Goal: Task Accomplishment & Management: Manage account settings

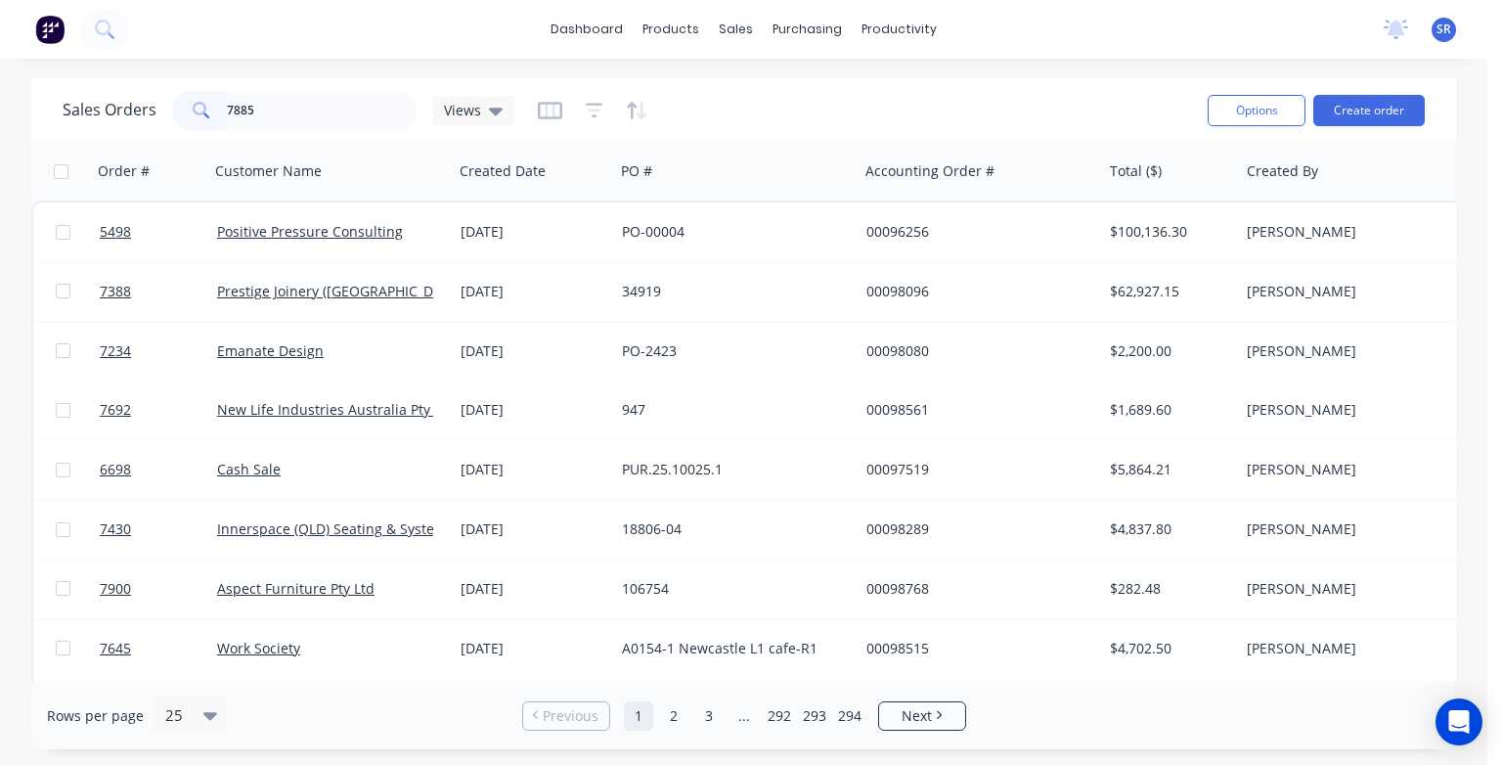
type input "7885"
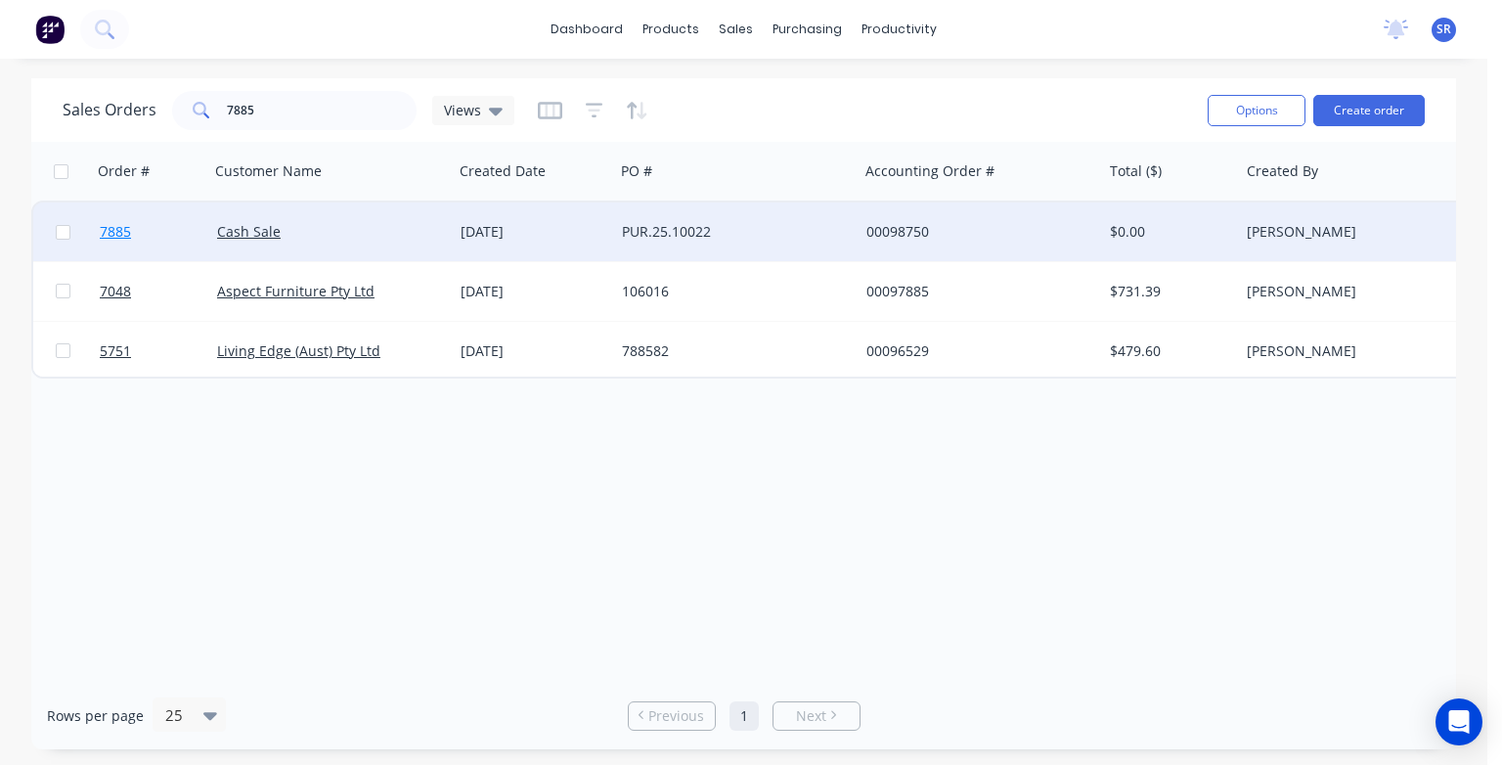
click at [121, 234] on span "7885" at bounding box center [115, 232] width 31 height 20
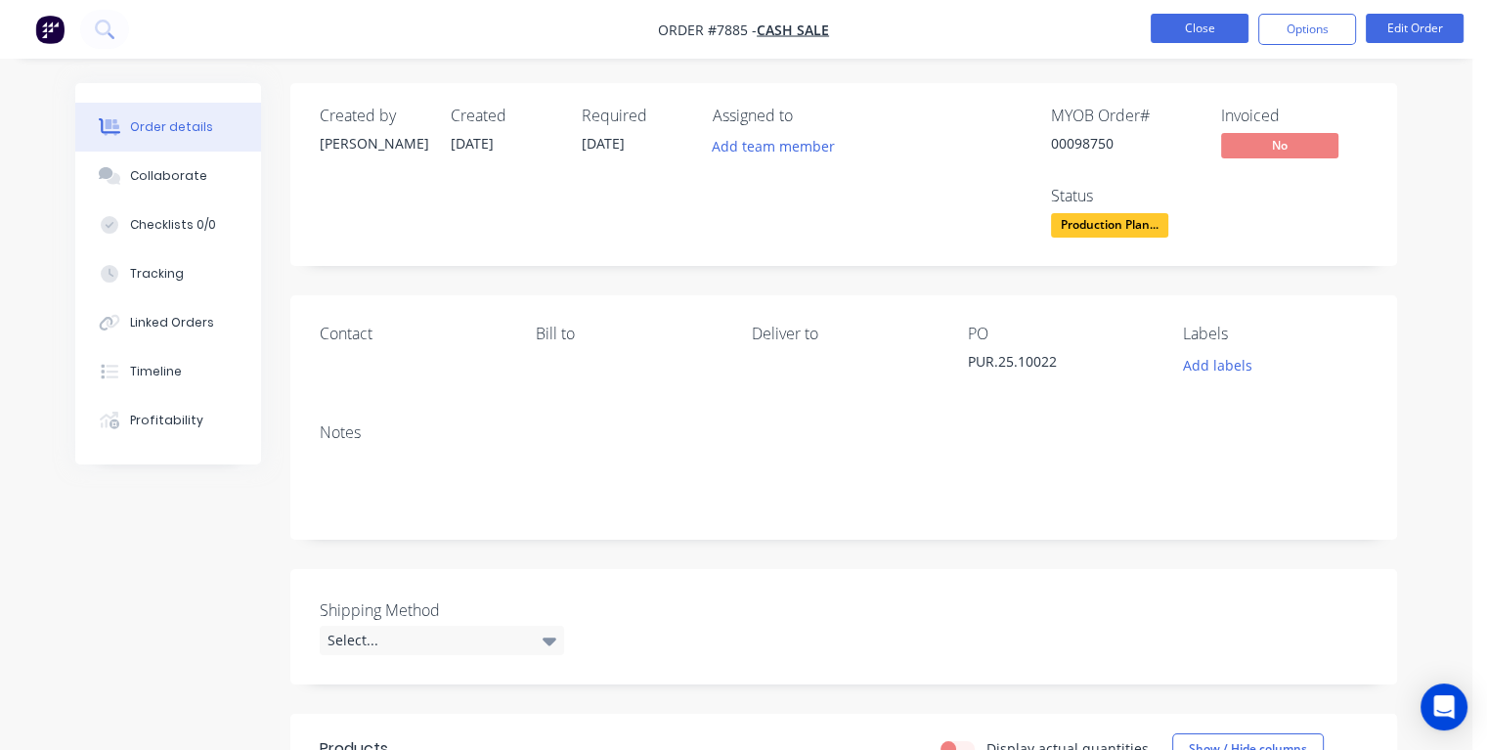
click at [1221, 25] on button "Close" at bounding box center [1200, 28] width 98 height 29
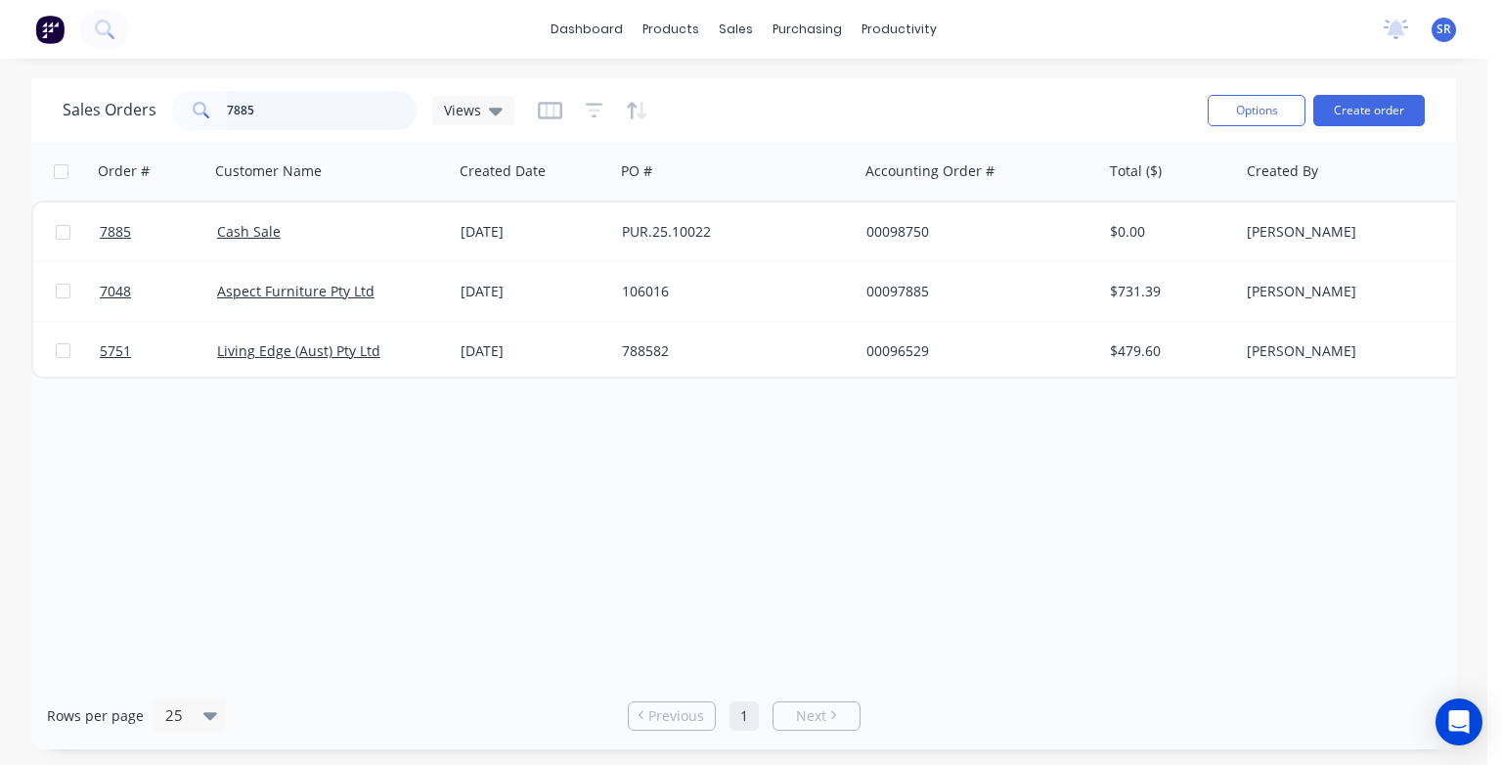
click at [301, 118] on input "7885" at bounding box center [322, 110] width 191 height 39
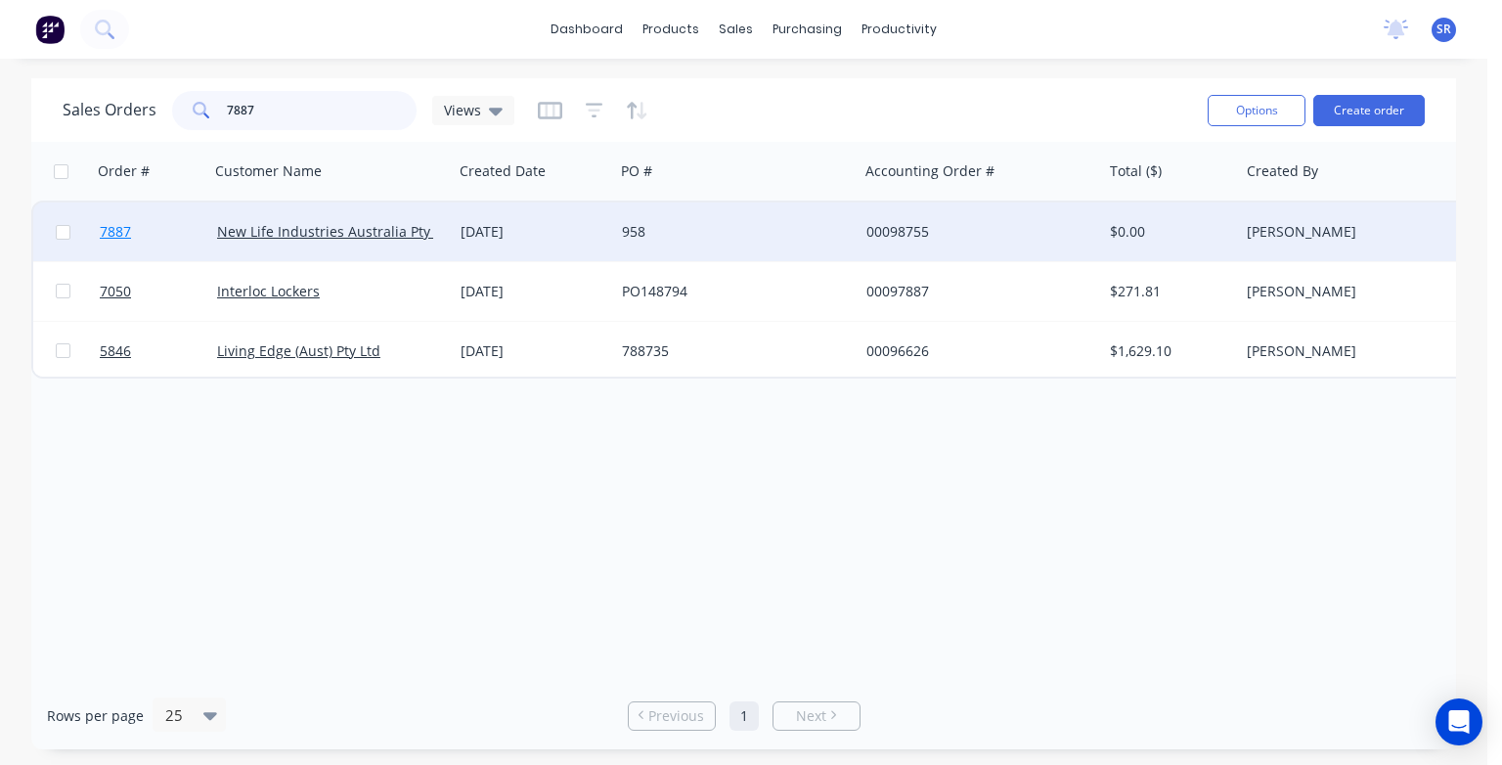
type input "7887"
click at [116, 230] on span "7887" at bounding box center [115, 232] width 31 height 20
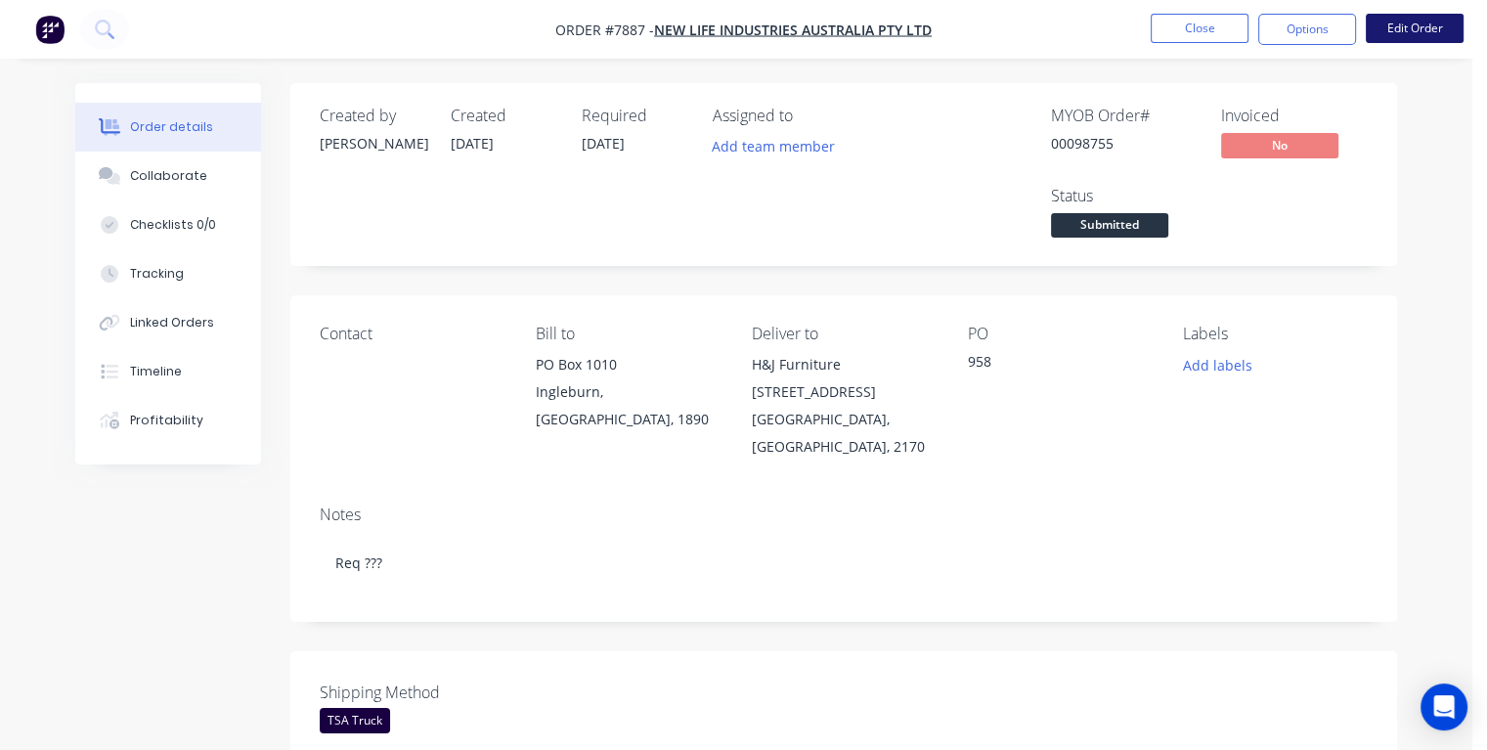
click at [1404, 17] on button "Edit Order" at bounding box center [1415, 28] width 98 height 29
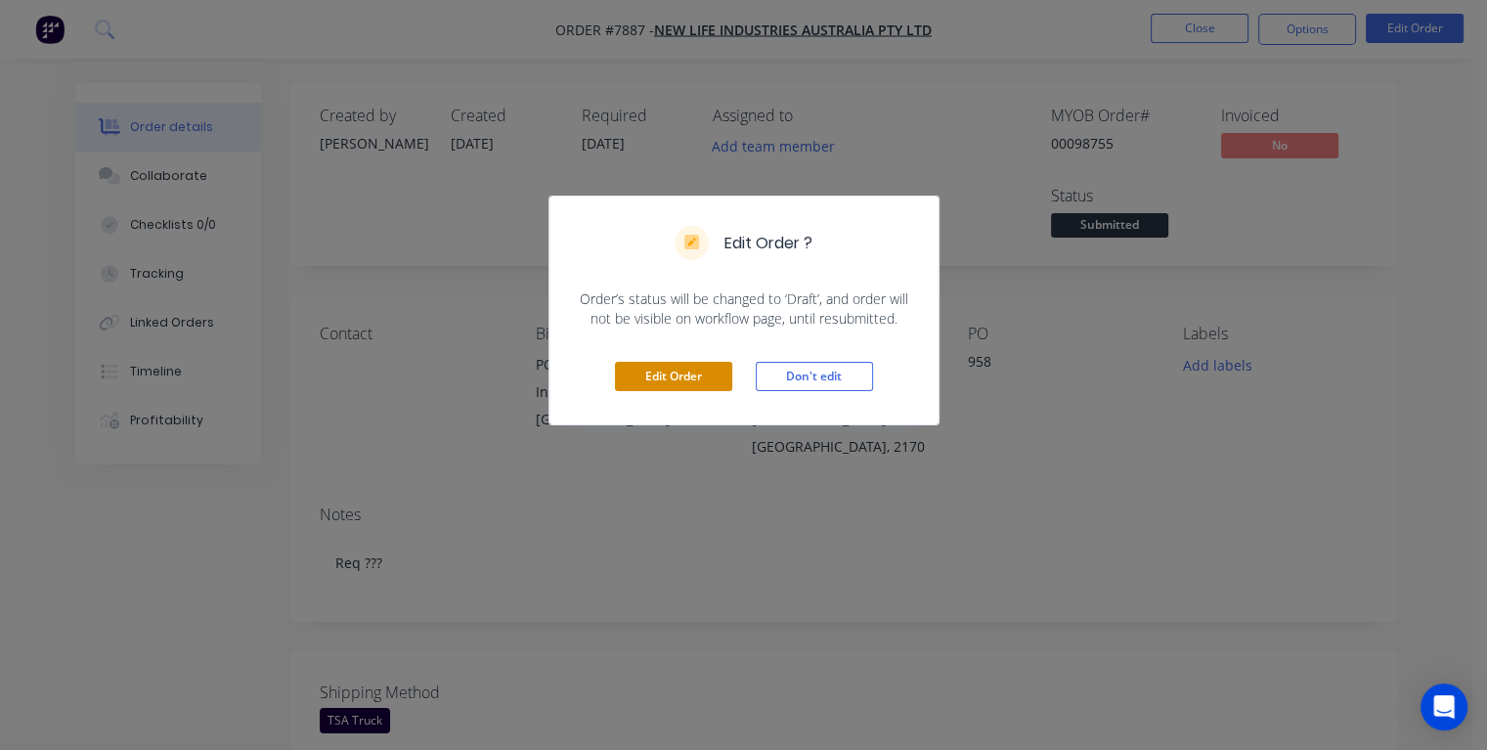
click at [673, 366] on button "Edit Order" at bounding box center [673, 376] width 117 height 29
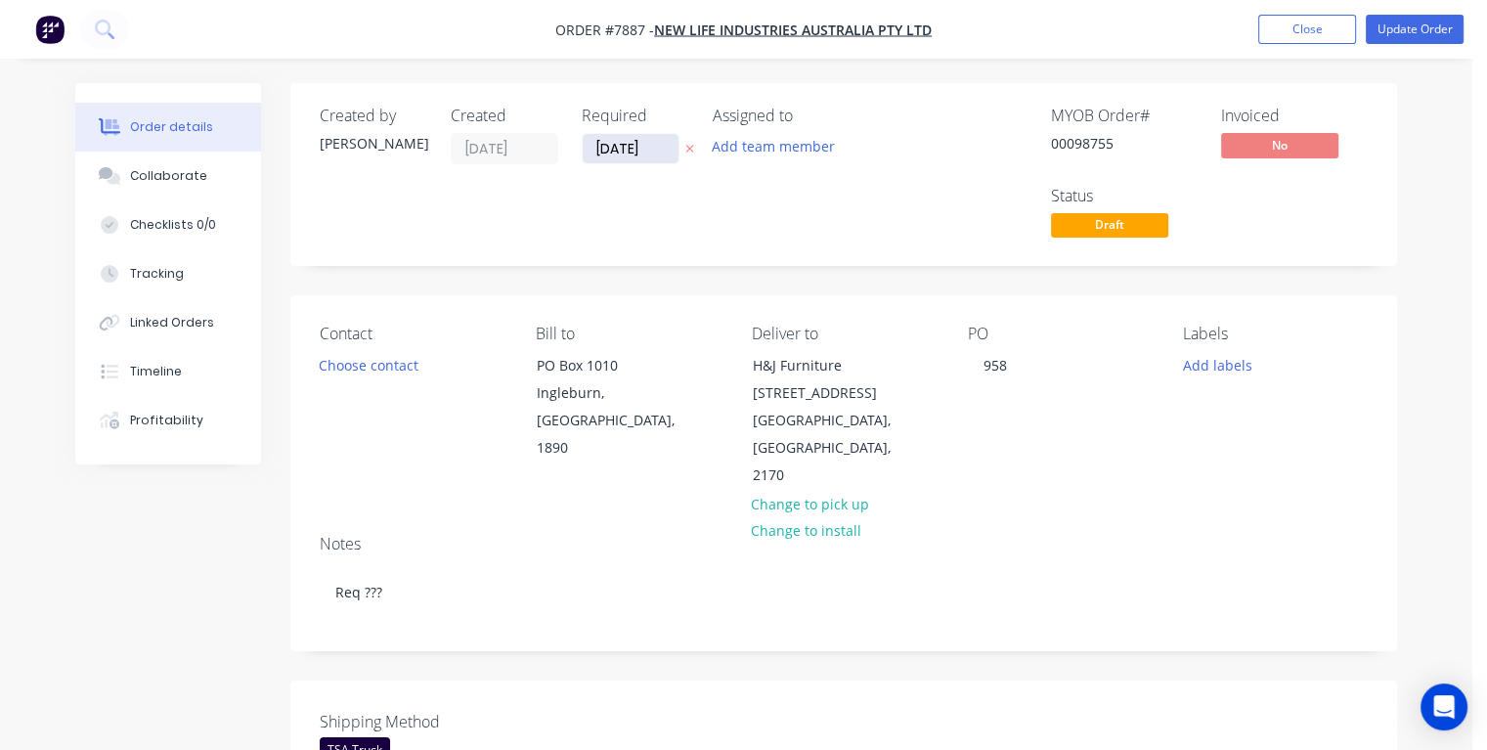
drag, startPoint x: 651, startPoint y: 147, endPoint x: 587, endPoint y: 150, distance: 64.6
click at [587, 150] on input "[DATE]" at bounding box center [631, 148] width 96 height 29
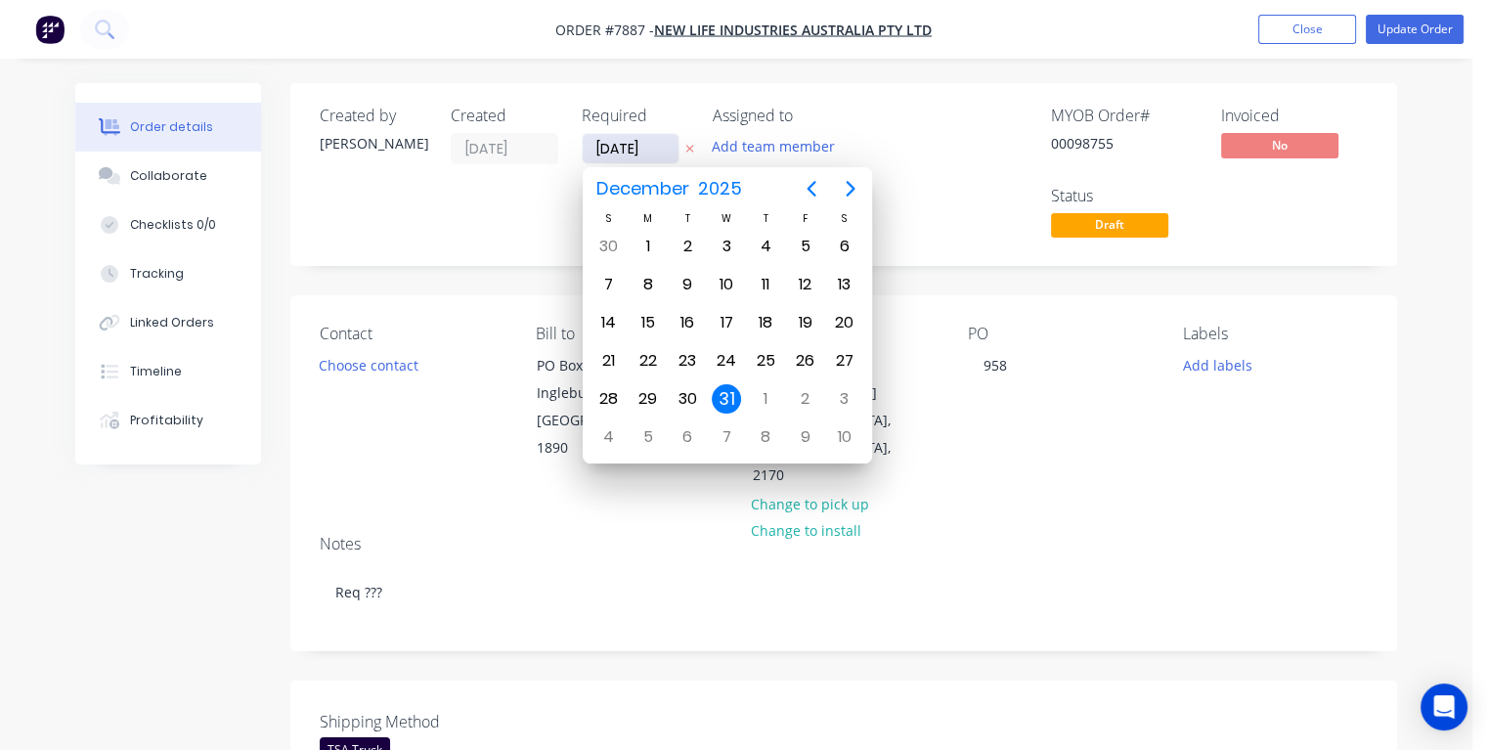
type input "[DATE]"
click at [653, 285] on div "8" at bounding box center [648, 284] width 29 height 29
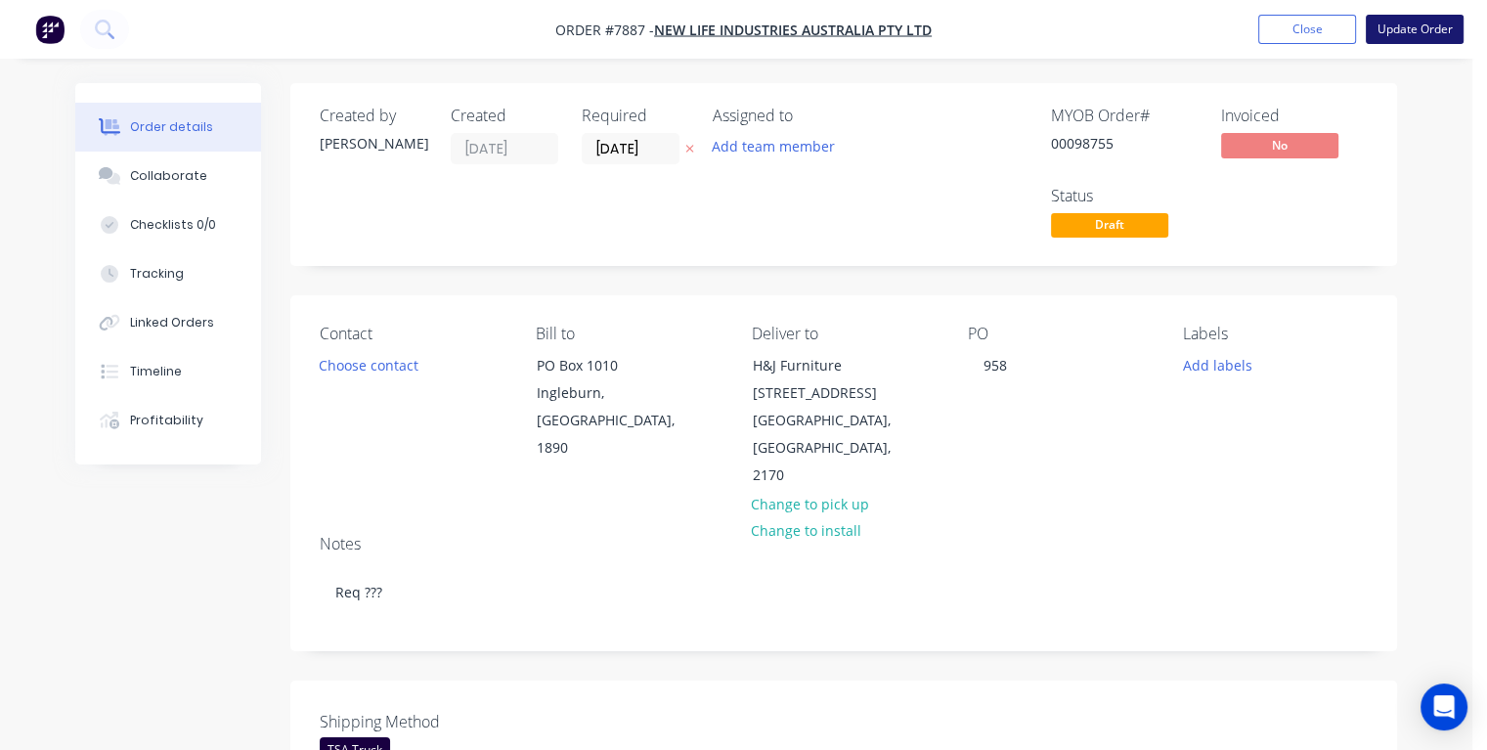
click at [1402, 37] on button "Update Order" at bounding box center [1415, 29] width 98 height 29
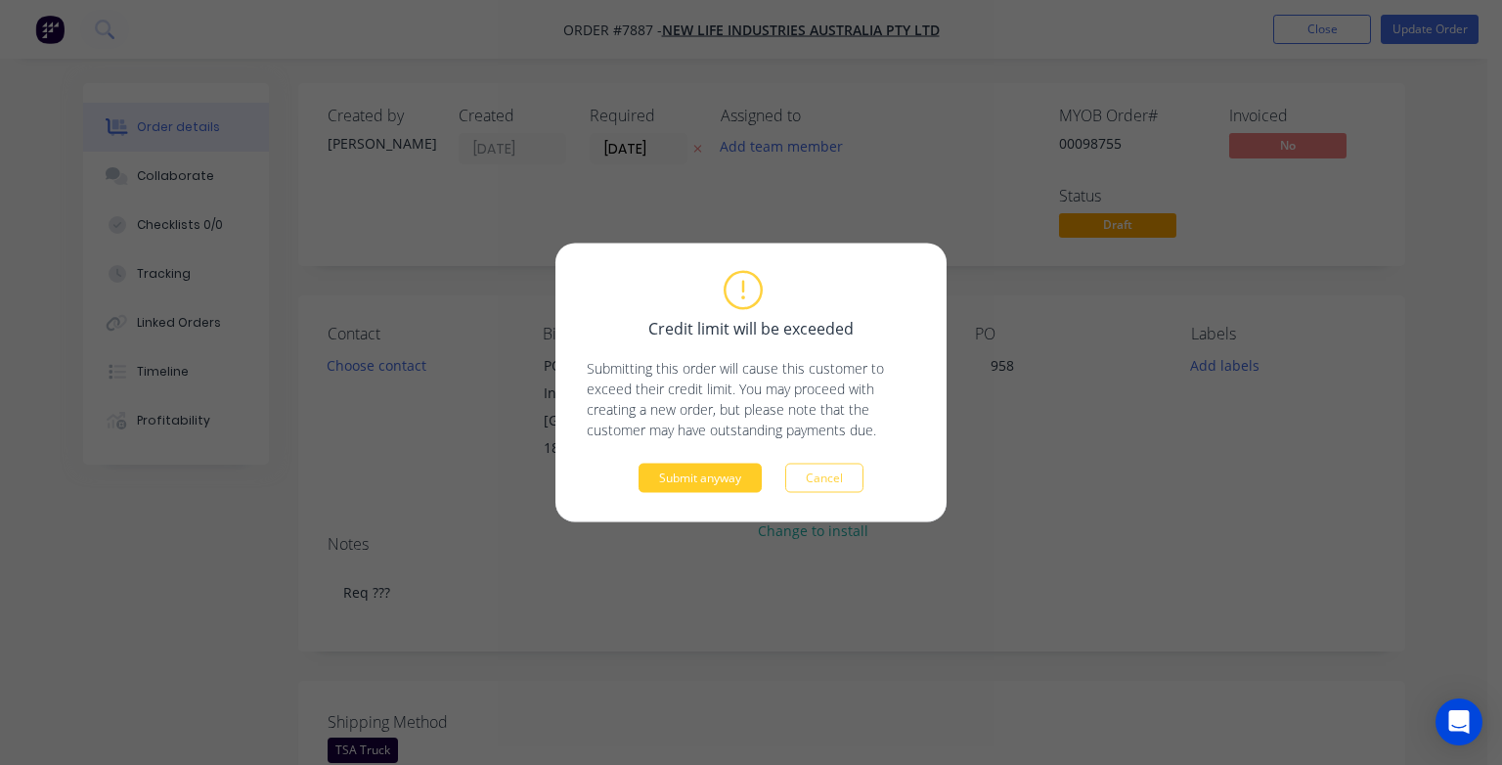
click at [748, 474] on button "Submit anyway" at bounding box center [700, 477] width 123 height 29
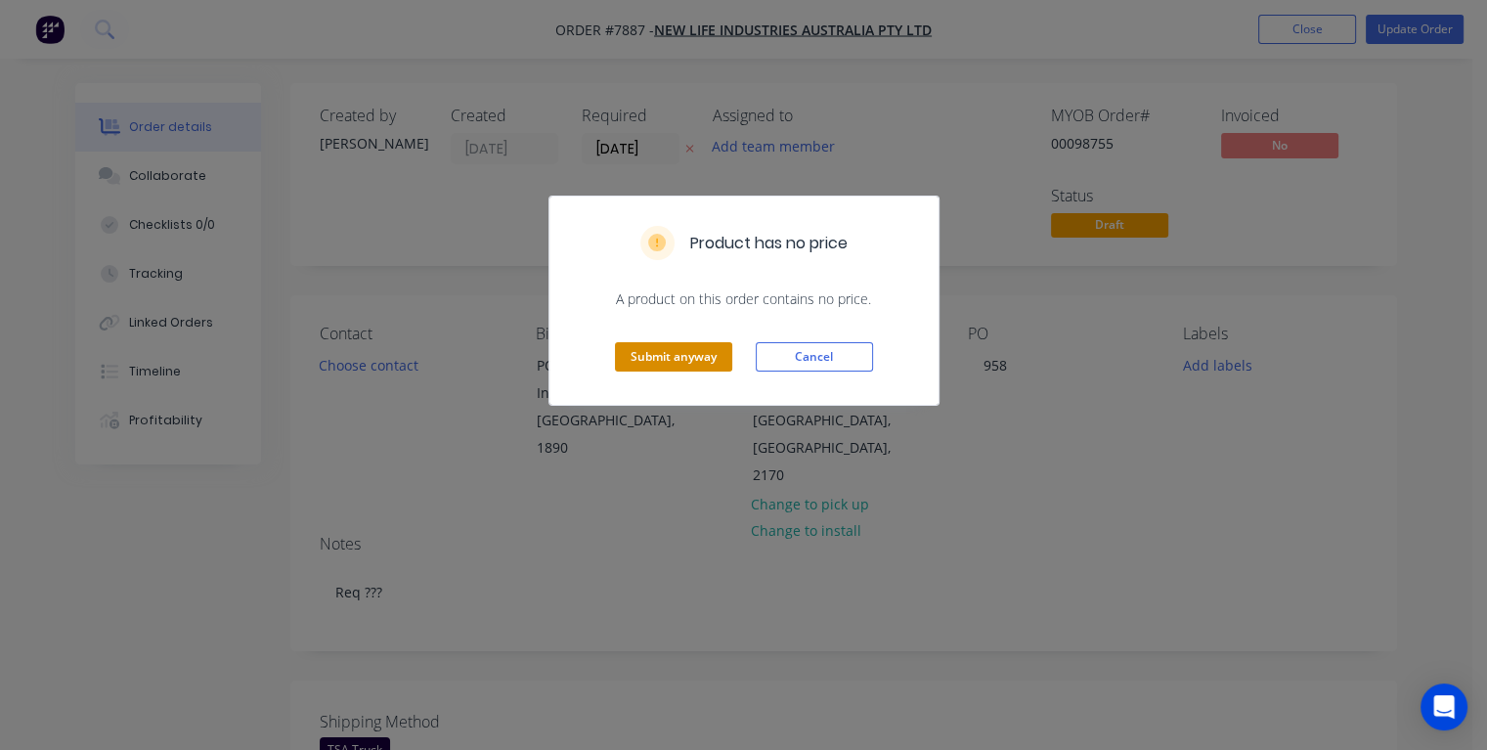
click at [691, 358] on button "Submit anyway" at bounding box center [673, 356] width 117 height 29
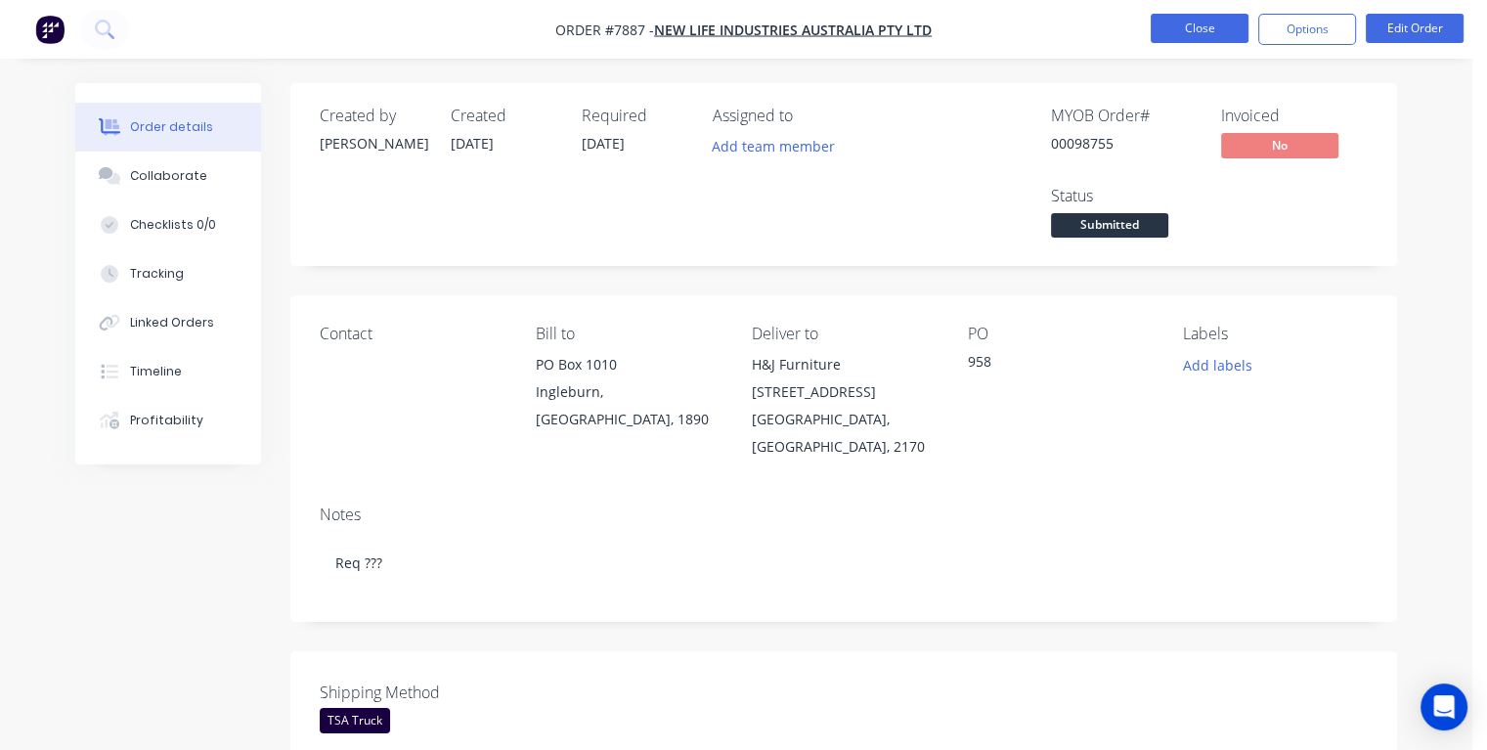
click at [1191, 25] on button "Close" at bounding box center [1200, 28] width 98 height 29
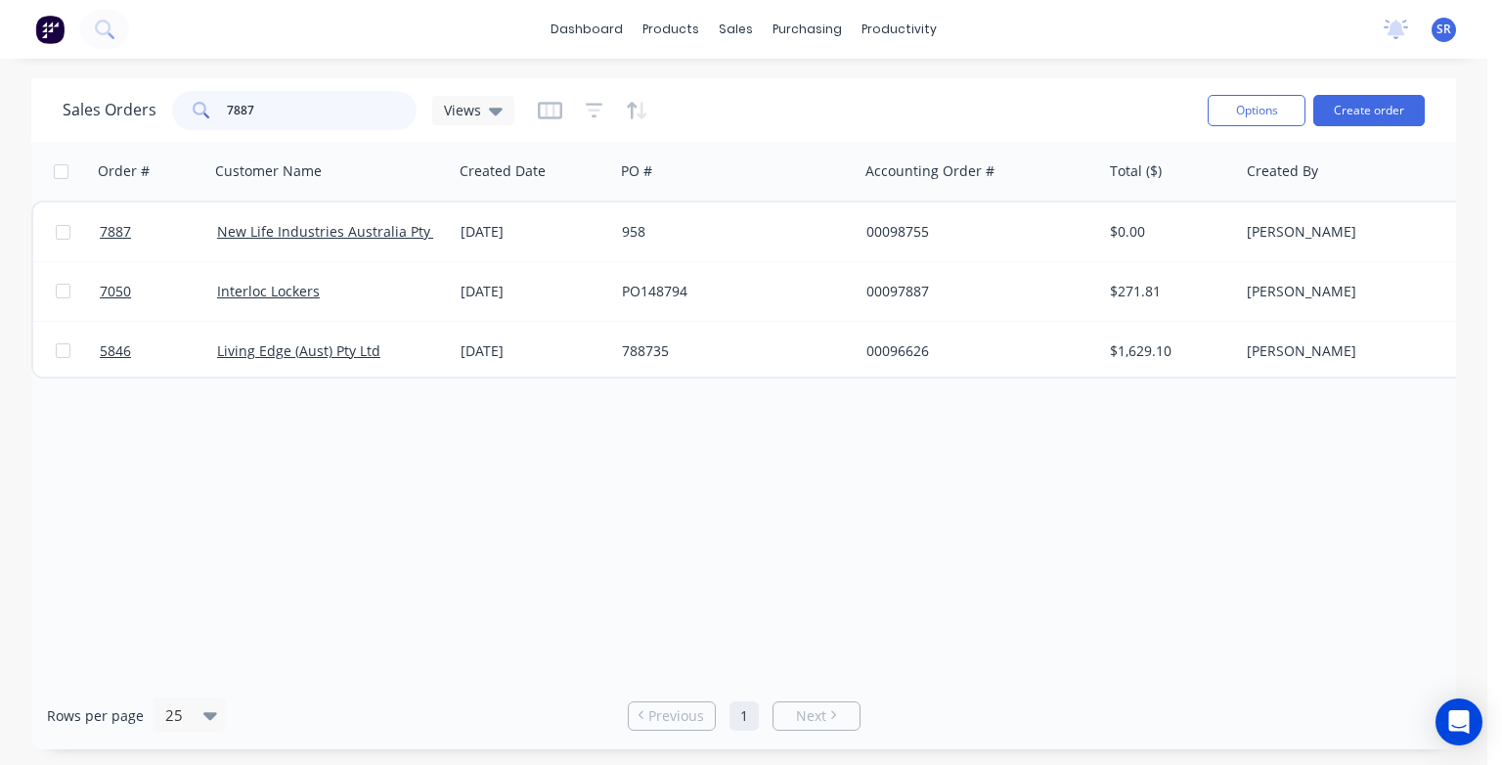
drag, startPoint x: 281, startPoint y: 104, endPoint x: 289, endPoint y: 127, distance: 25.1
click at [280, 108] on input "7887" at bounding box center [322, 110] width 191 height 39
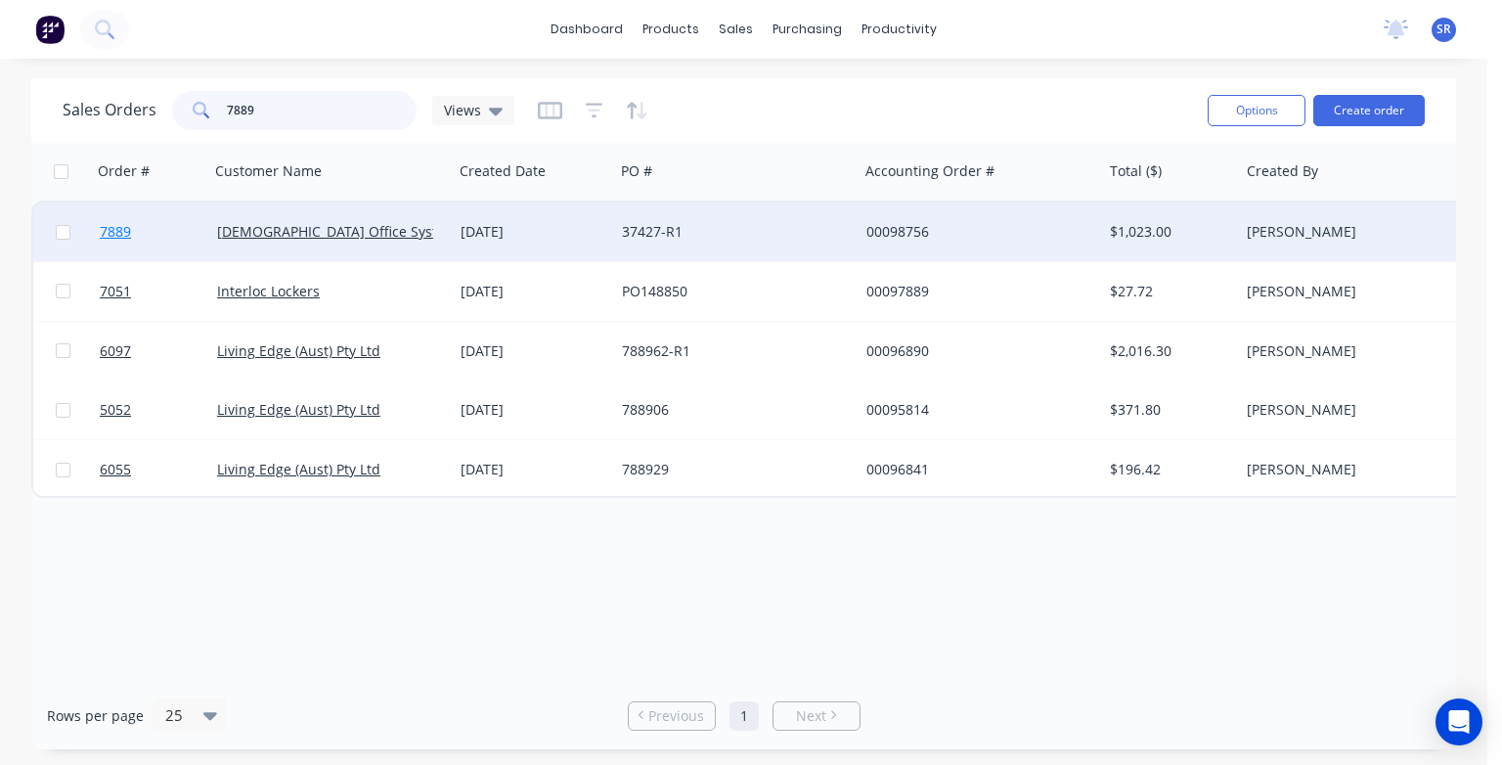
type input "7889"
click at [106, 235] on span "7889" at bounding box center [115, 232] width 31 height 20
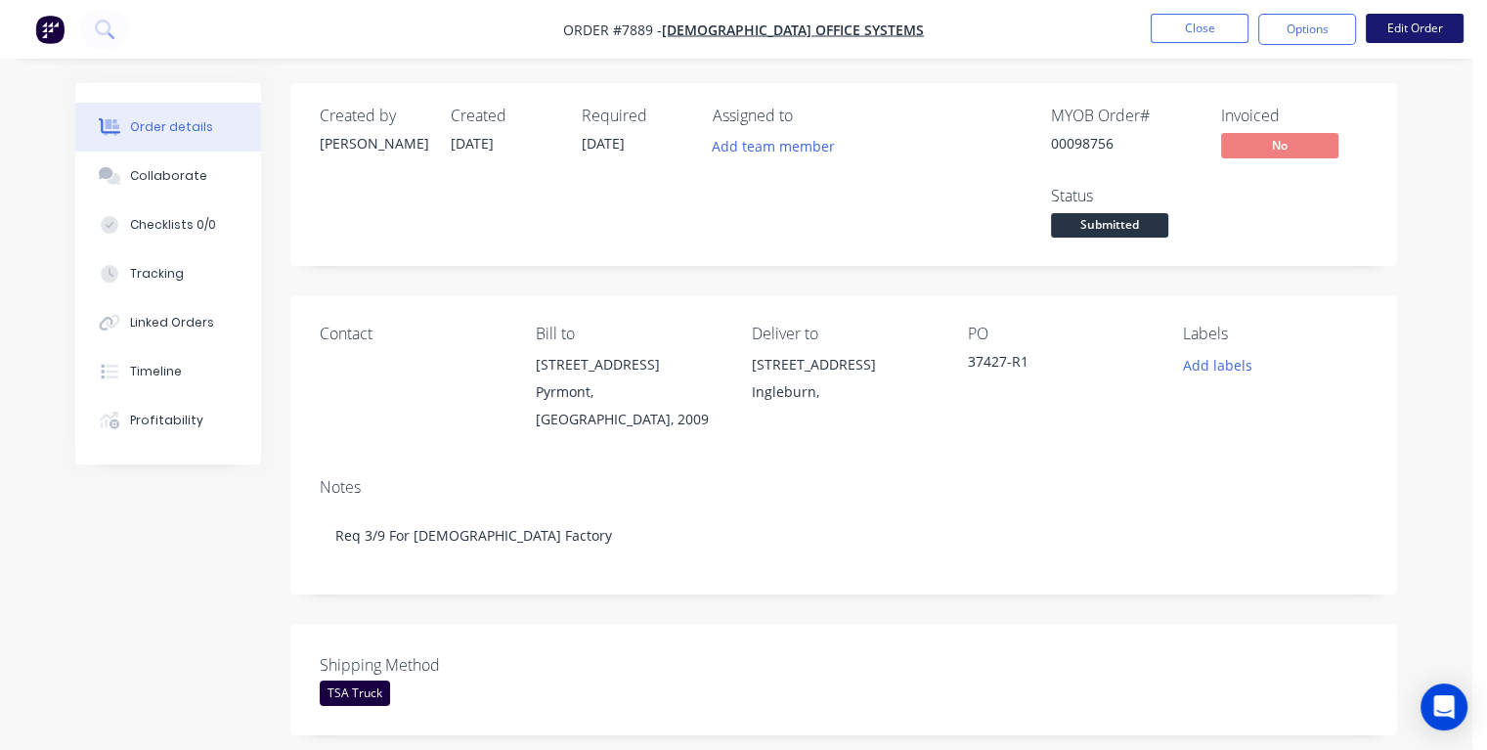
click at [1408, 36] on button "Edit Order" at bounding box center [1415, 28] width 98 height 29
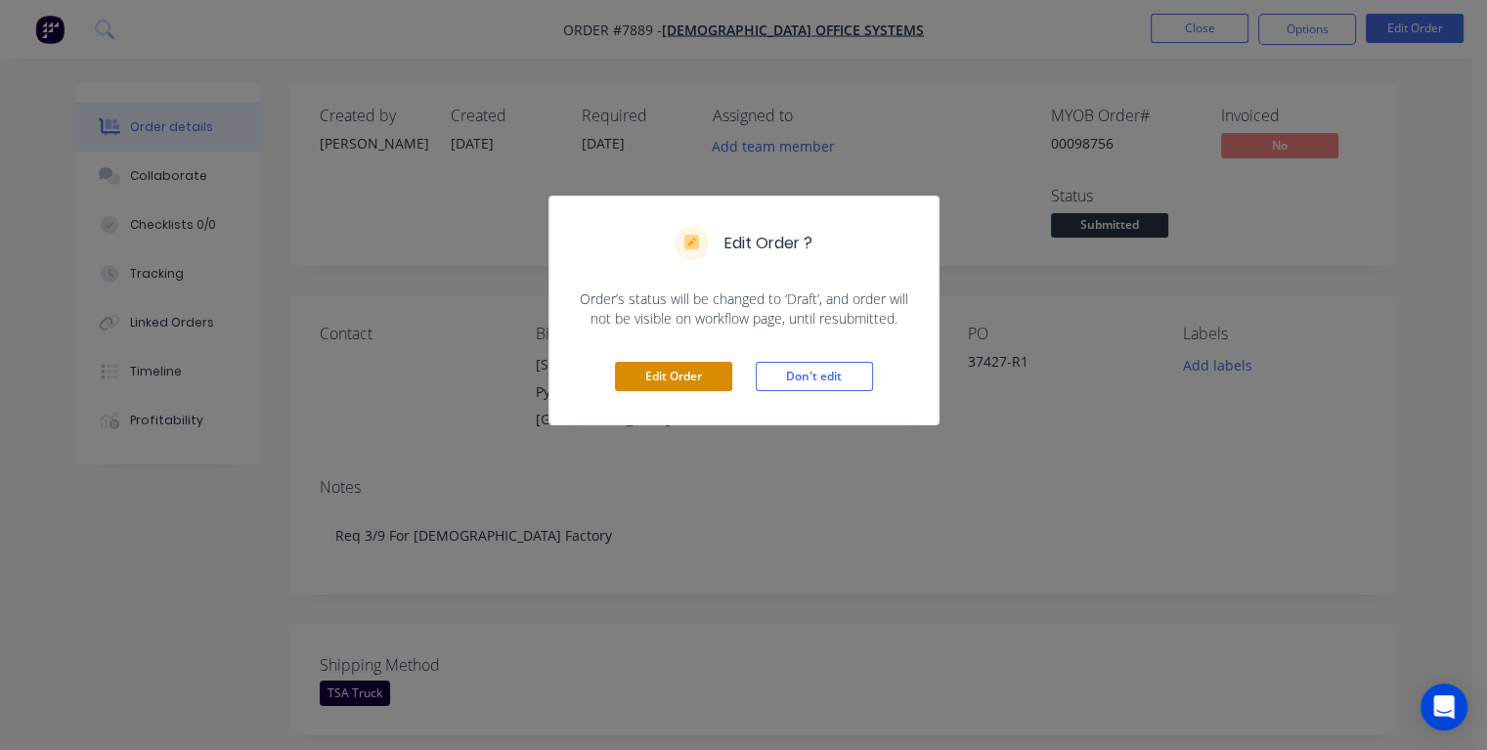
click at [681, 377] on button "Edit Order" at bounding box center [673, 376] width 117 height 29
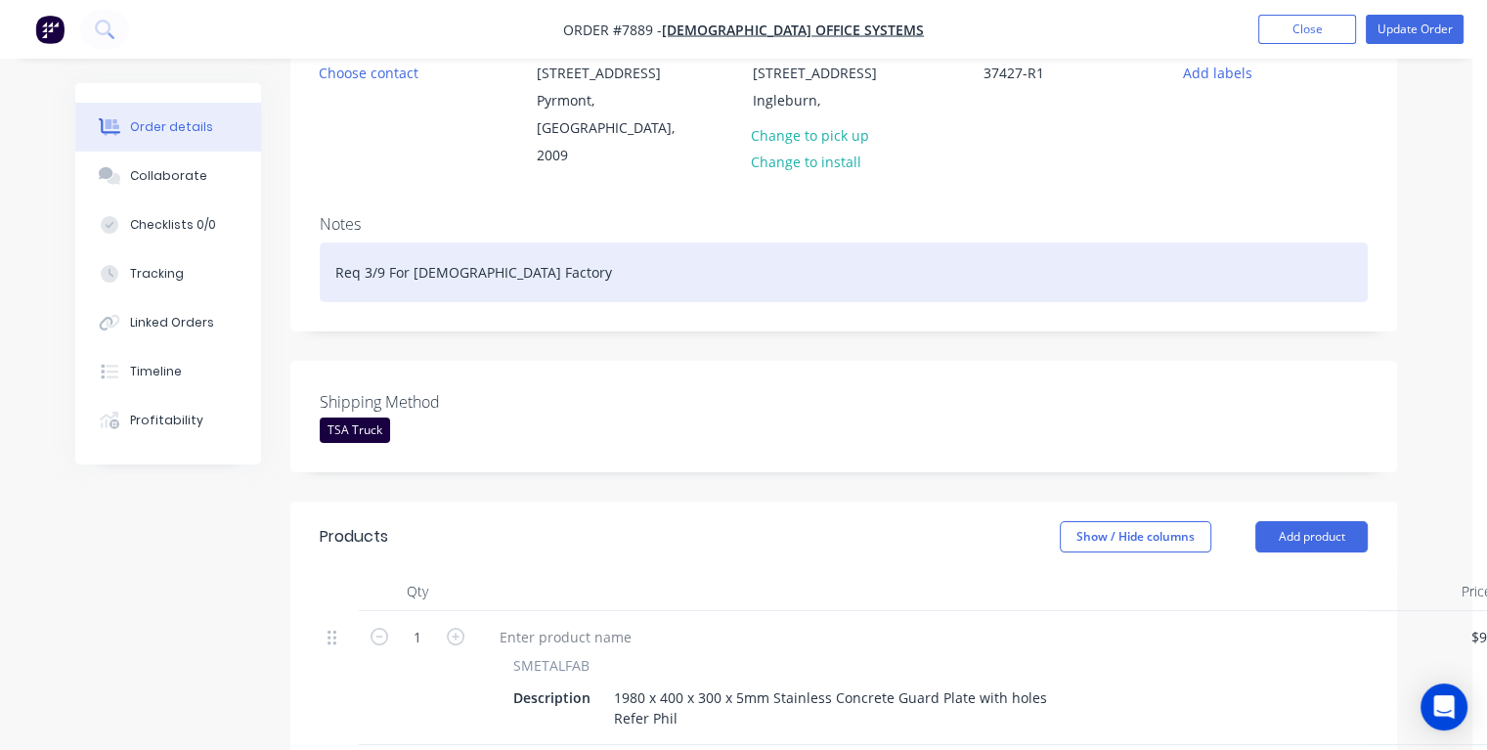
scroll to position [293, 0]
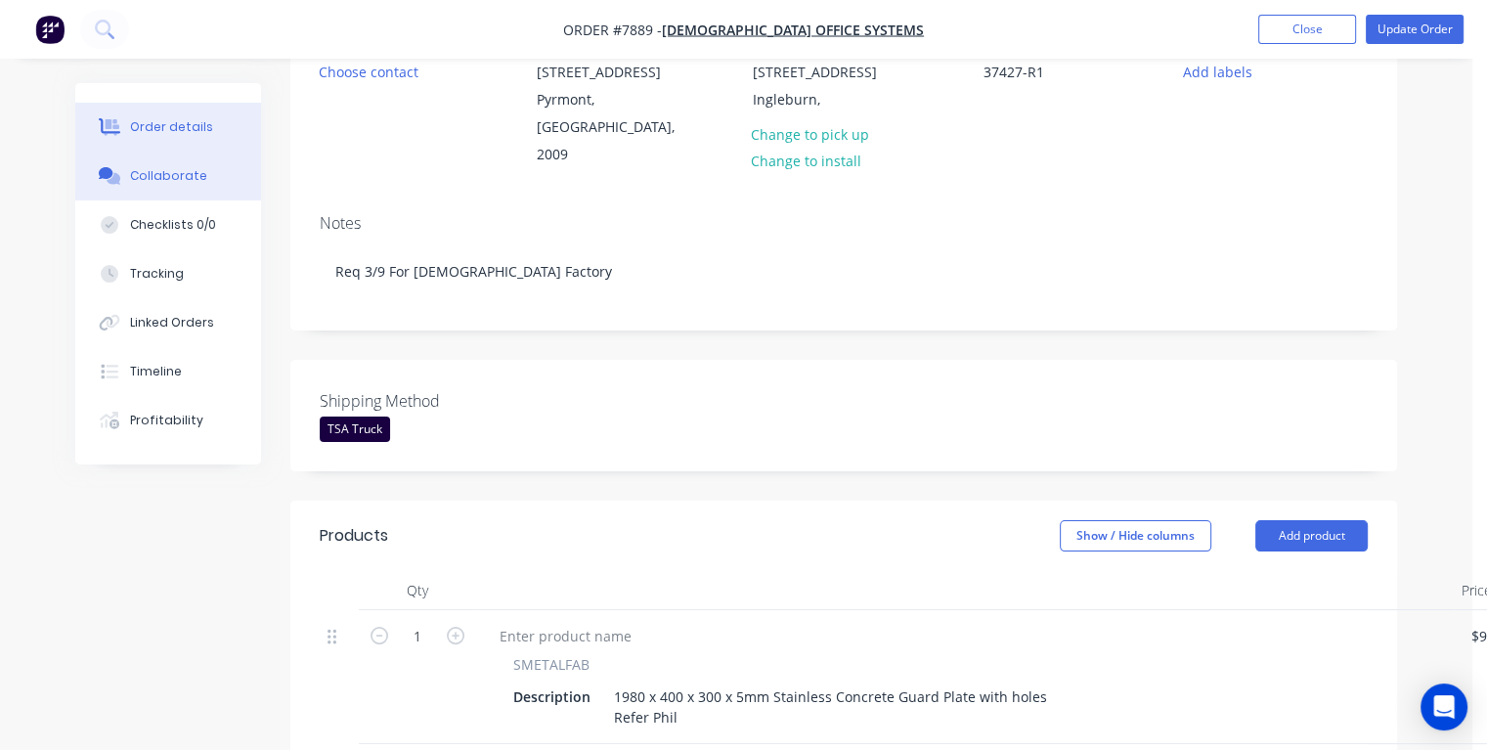
click at [188, 182] on div "Collaborate" at bounding box center [168, 176] width 77 height 18
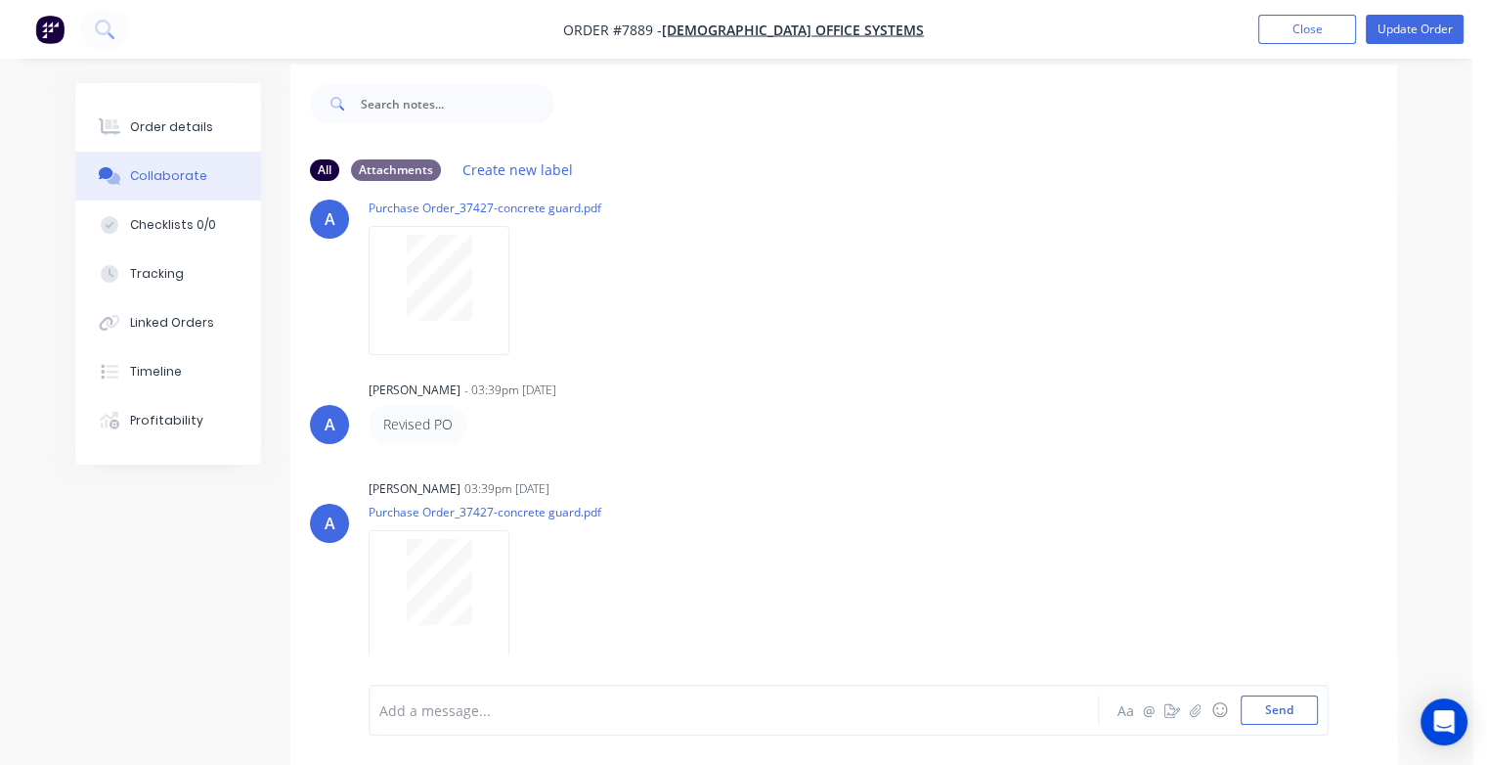
scroll to position [28, 0]
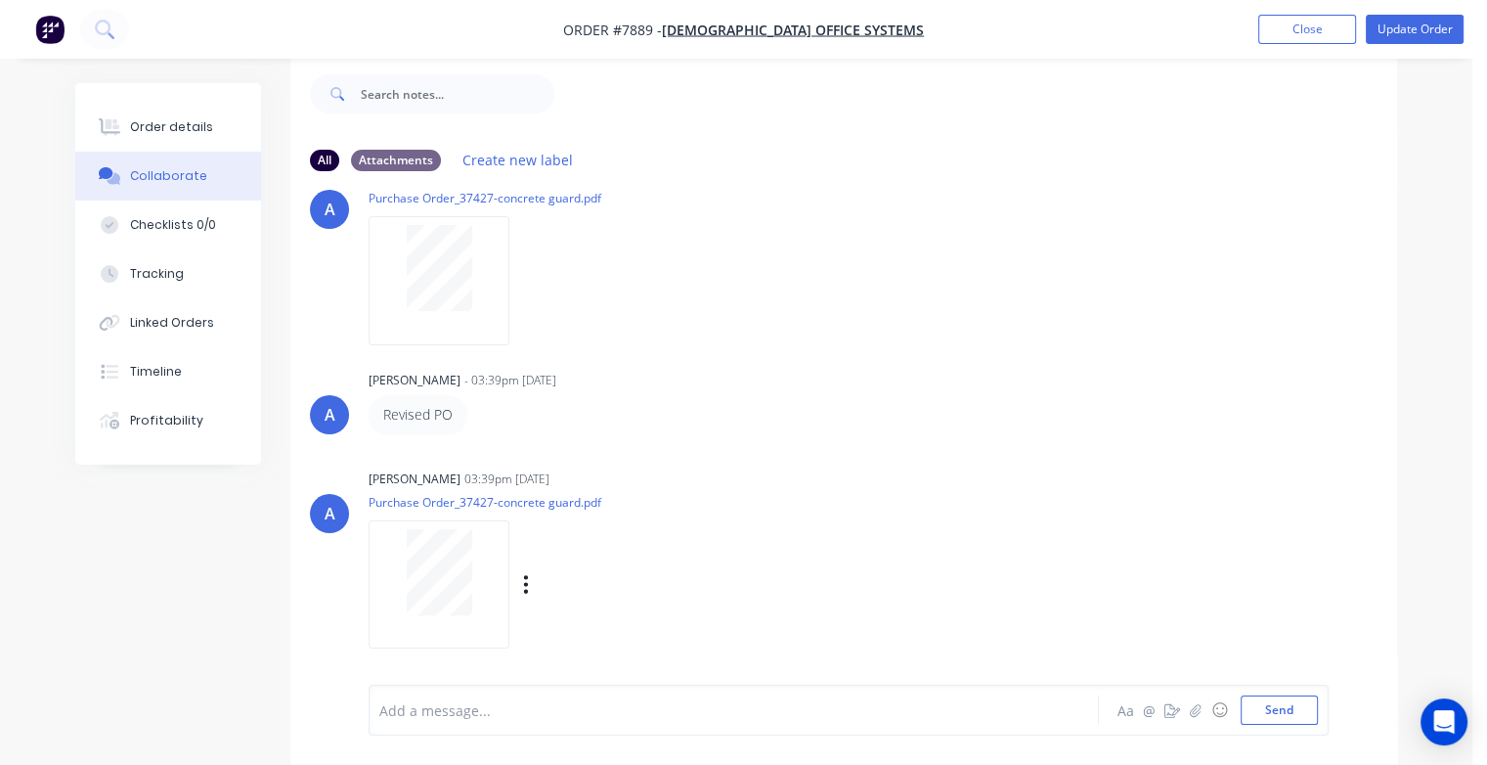
click at [471, 555] on div at bounding box center [438, 572] width 123 height 86
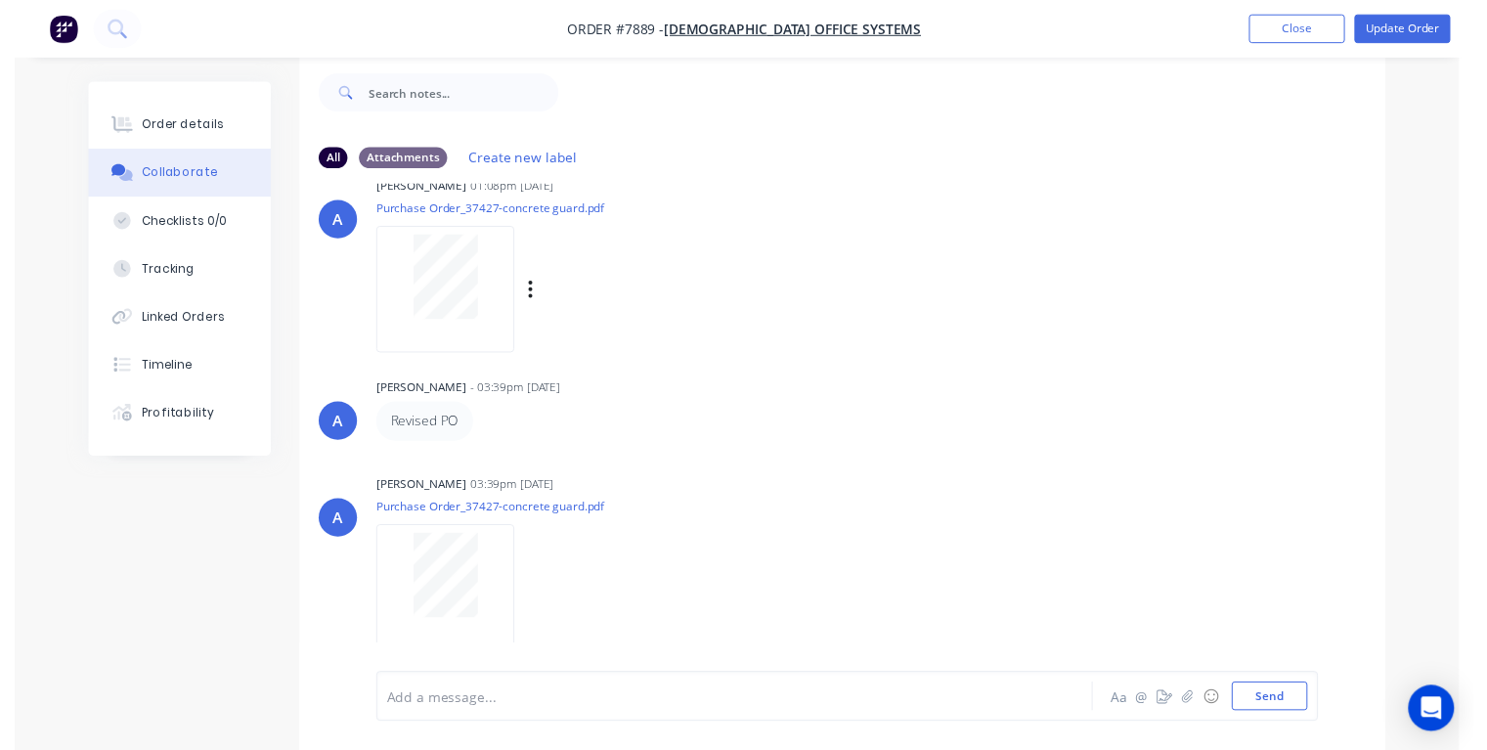
scroll to position [0, 0]
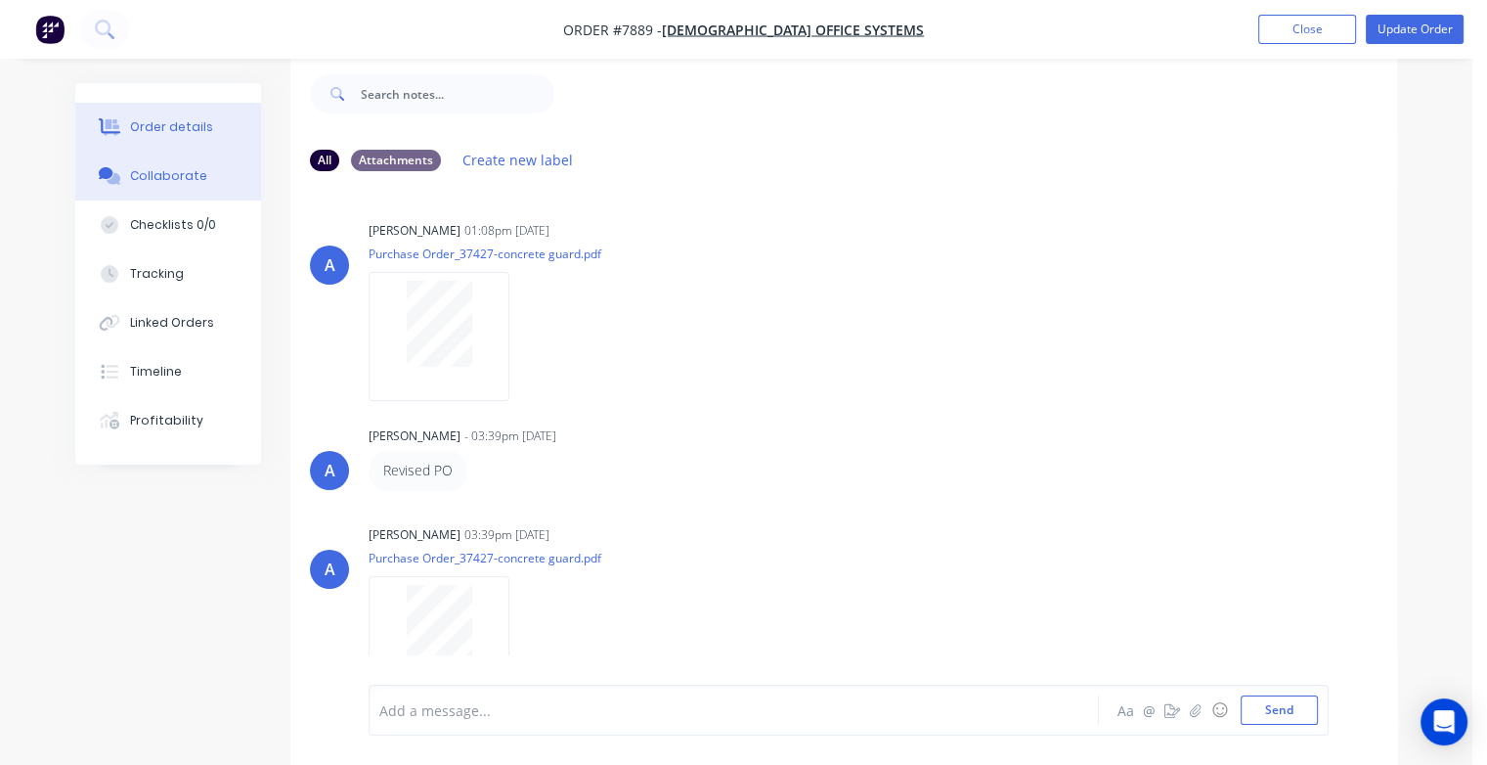
click at [181, 125] on div "Order details" at bounding box center [171, 127] width 83 height 18
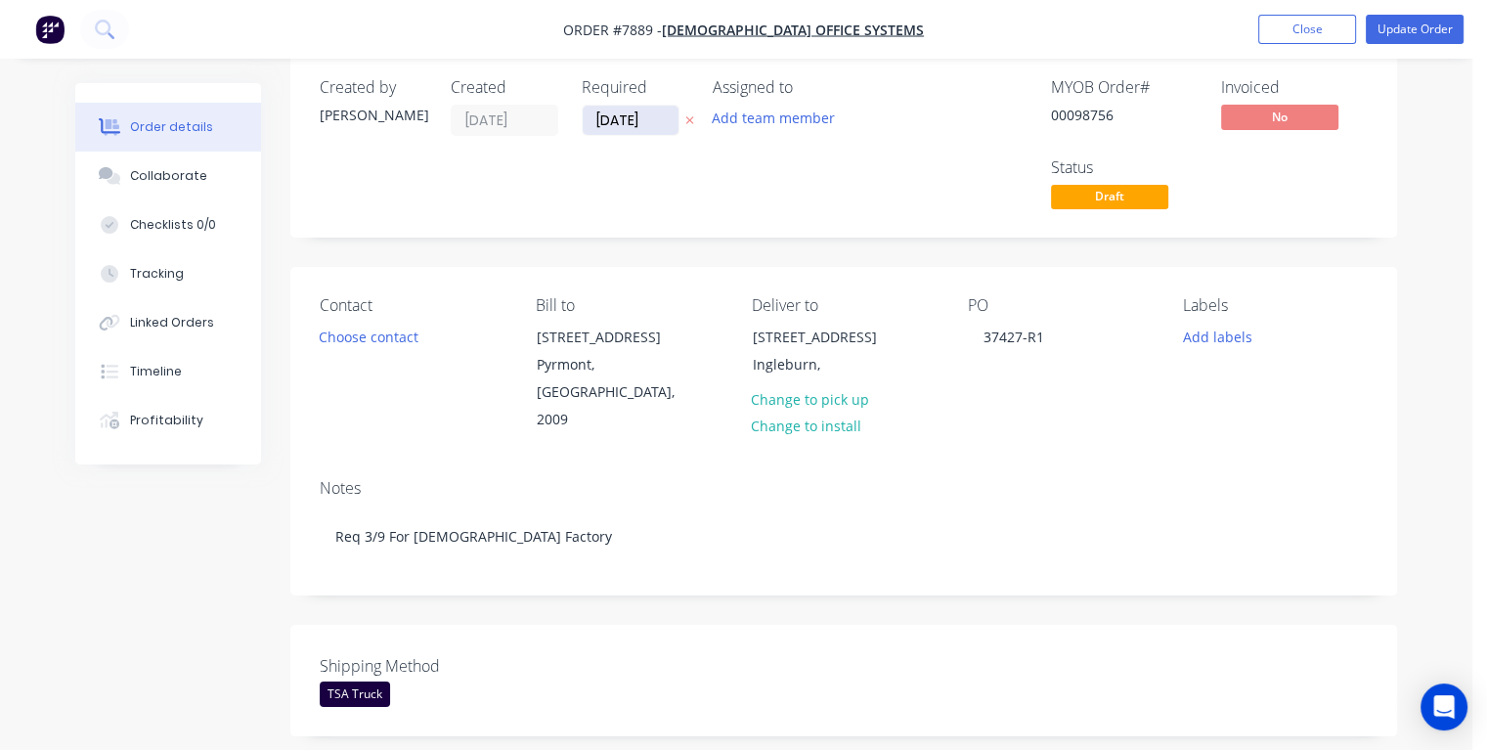
drag, startPoint x: 650, startPoint y: 119, endPoint x: 591, endPoint y: 118, distance: 59.7
click at [591, 118] on input "[DATE]" at bounding box center [631, 120] width 96 height 29
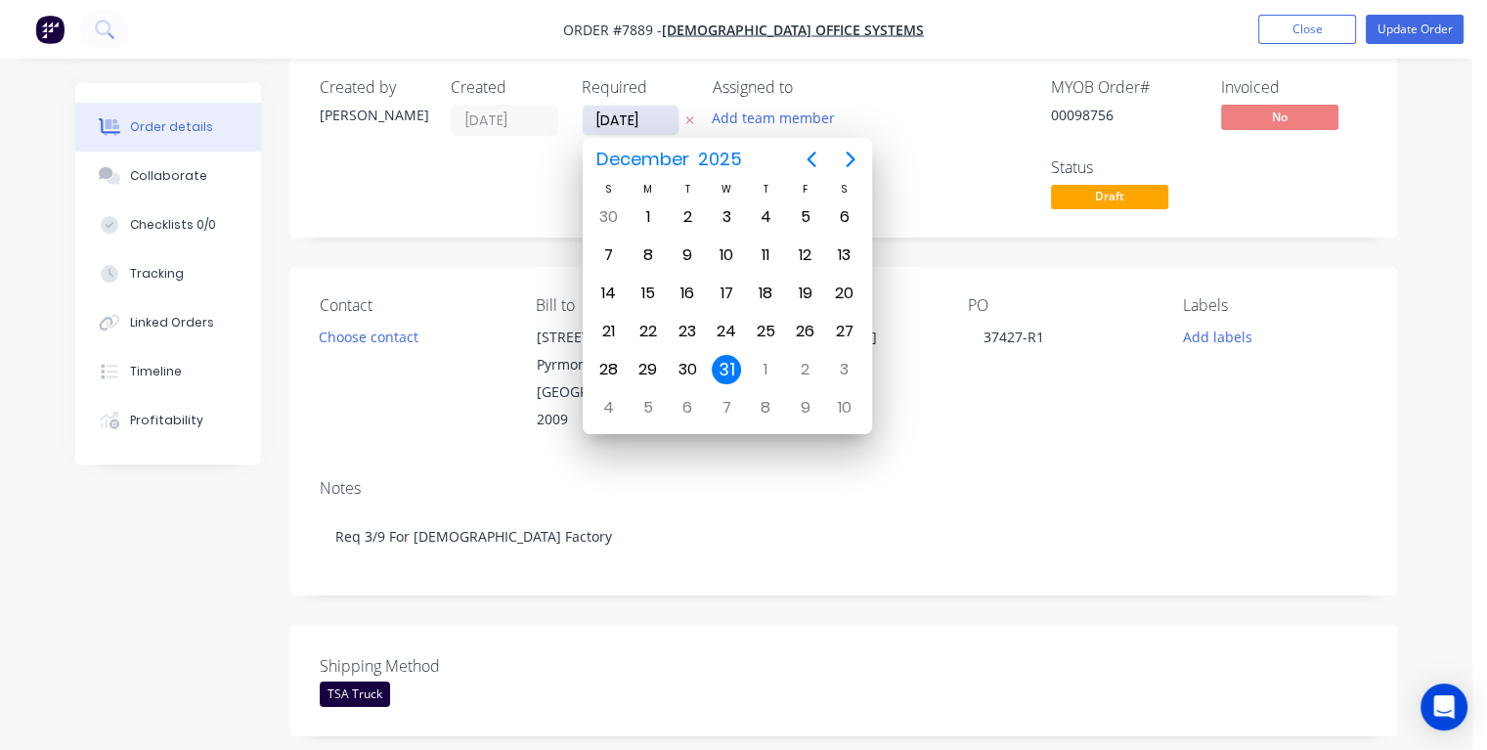
type input "[DATE]"
click at [691, 254] on div "9" at bounding box center [687, 255] width 29 height 29
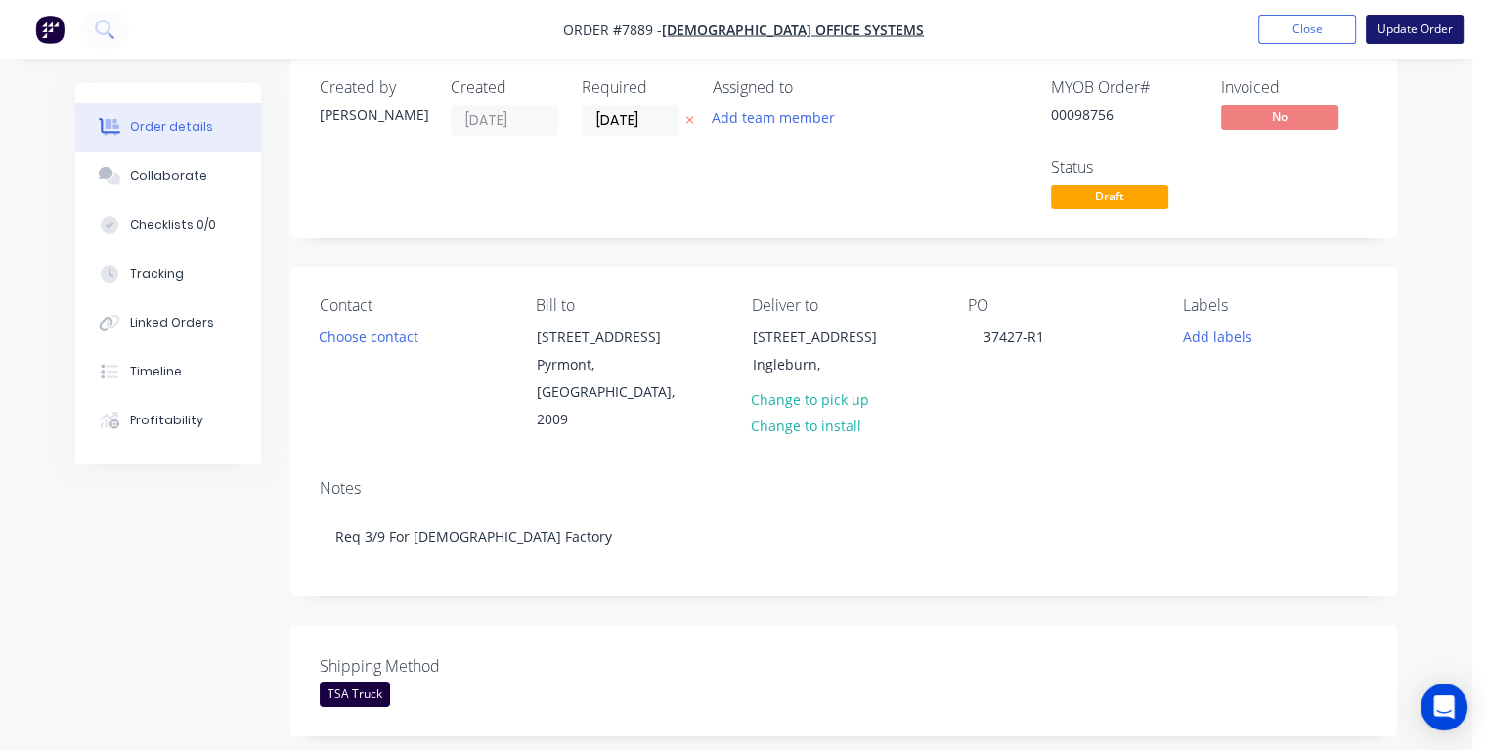
click at [1396, 27] on button "Update Order" at bounding box center [1415, 29] width 98 height 29
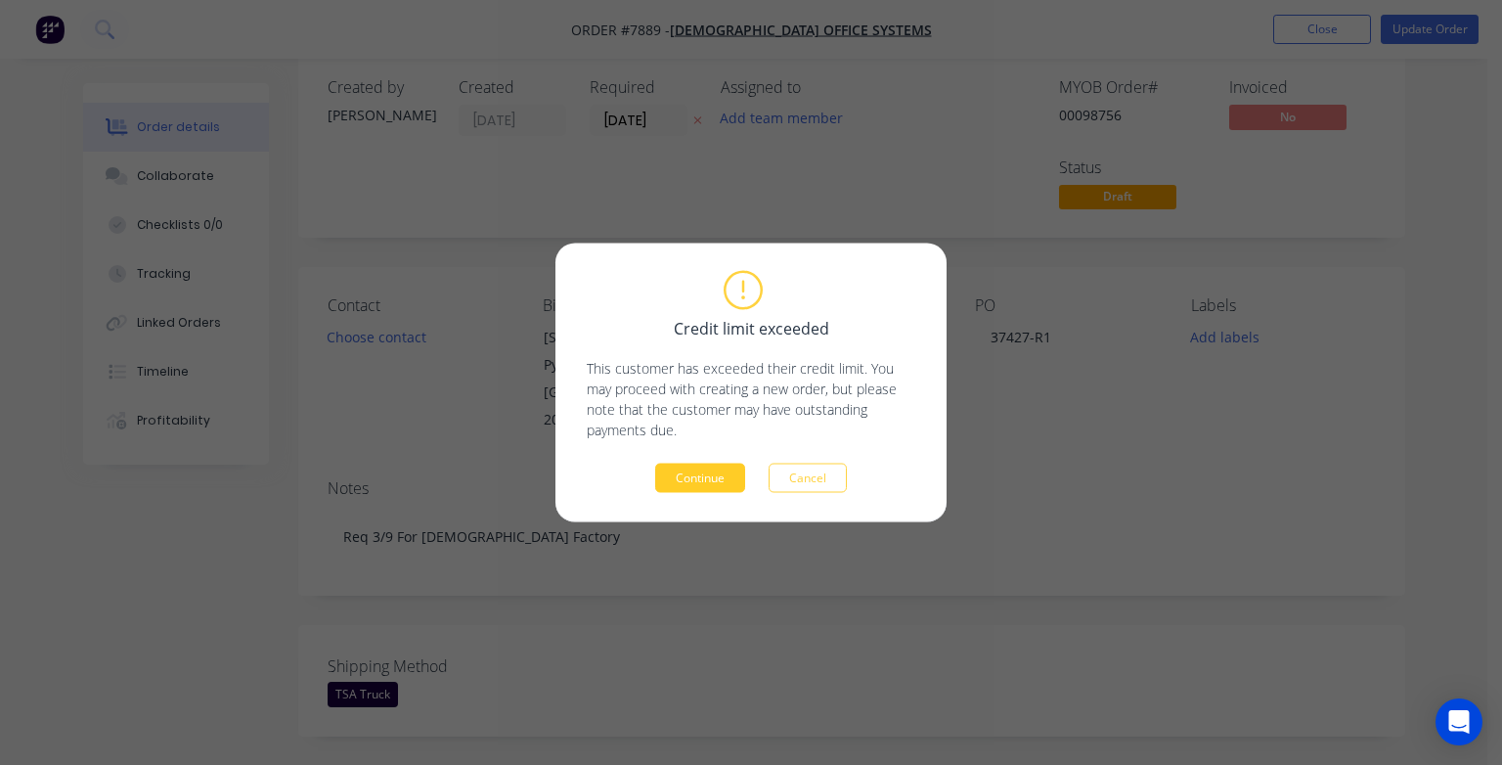
click at [712, 479] on button "Continue" at bounding box center [700, 477] width 90 height 29
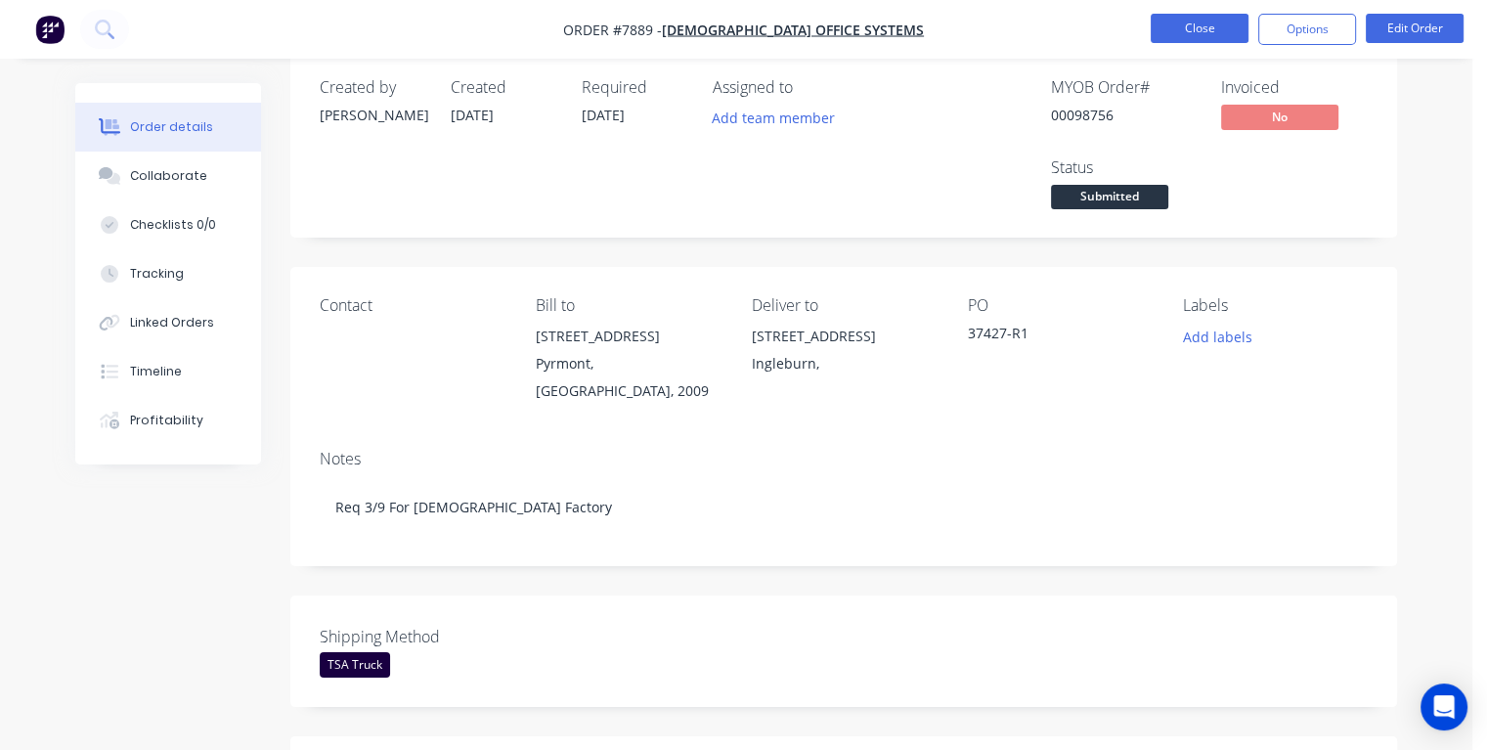
click at [1178, 26] on button "Close" at bounding box center [1200, 28] width 98 height 29
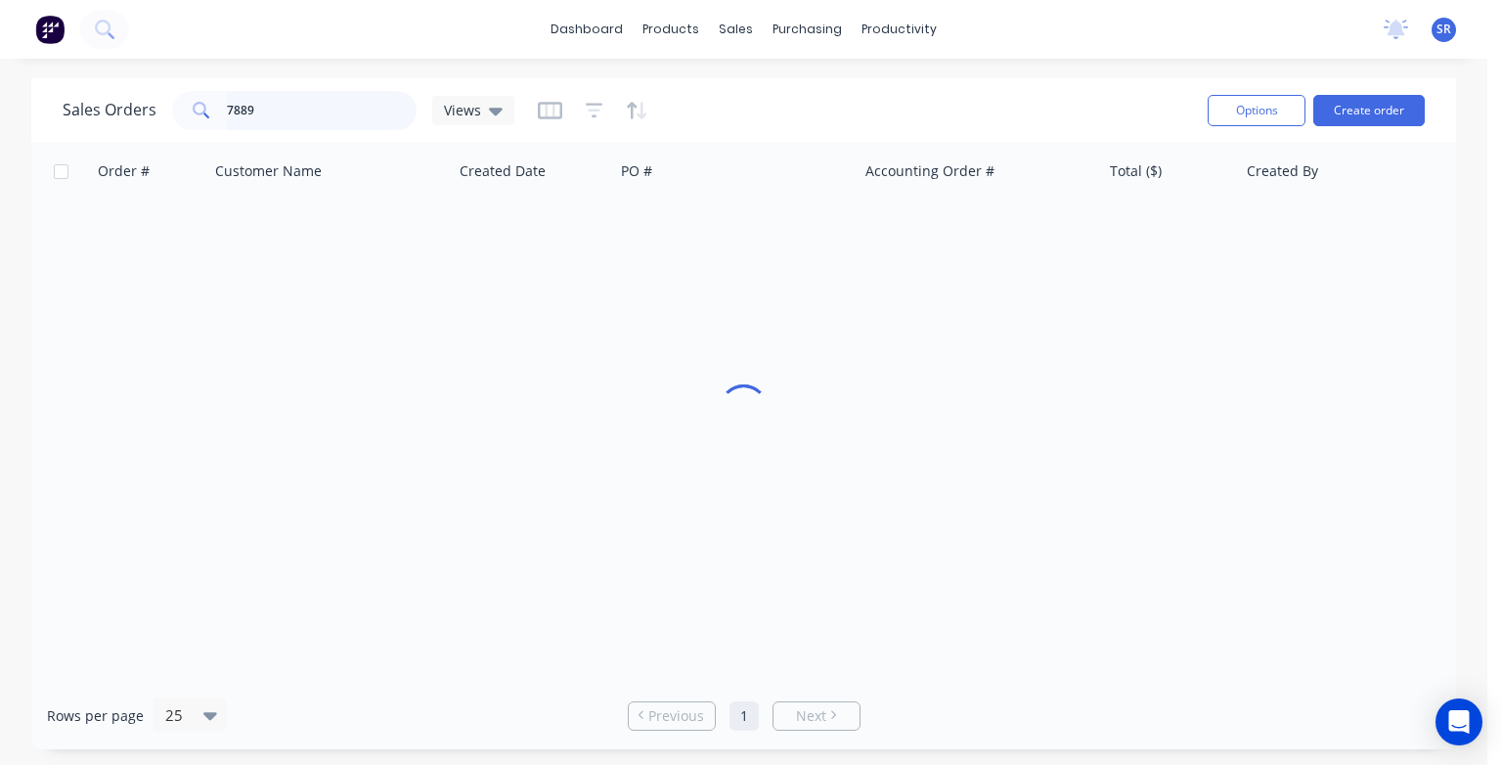
click at [293, 104] on input "7889" at bounding box center [322, 110] width 191 height 39
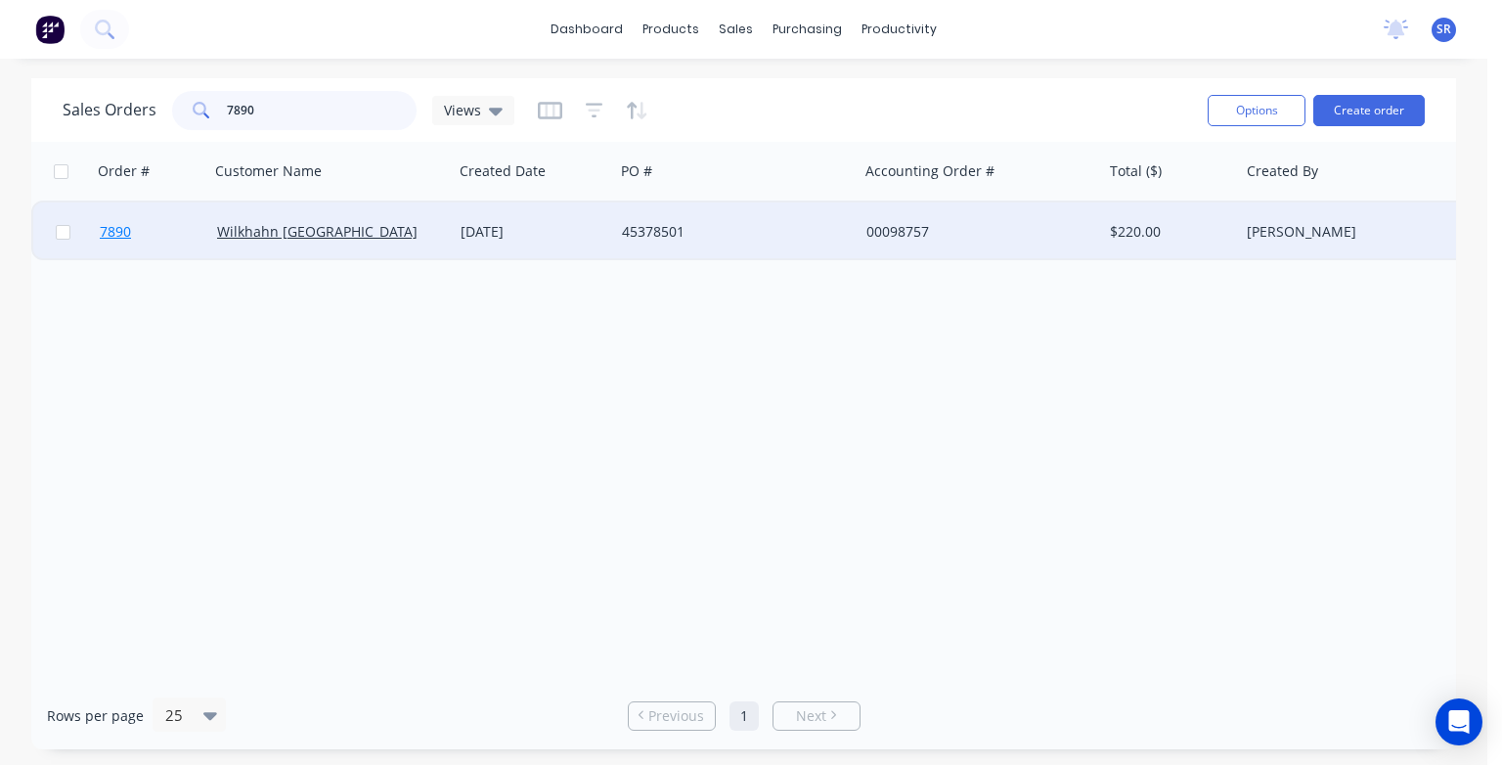
type input "7890"
click at [125, 236] on span "7890" at bounding box center [115, 232] width 31 height 20
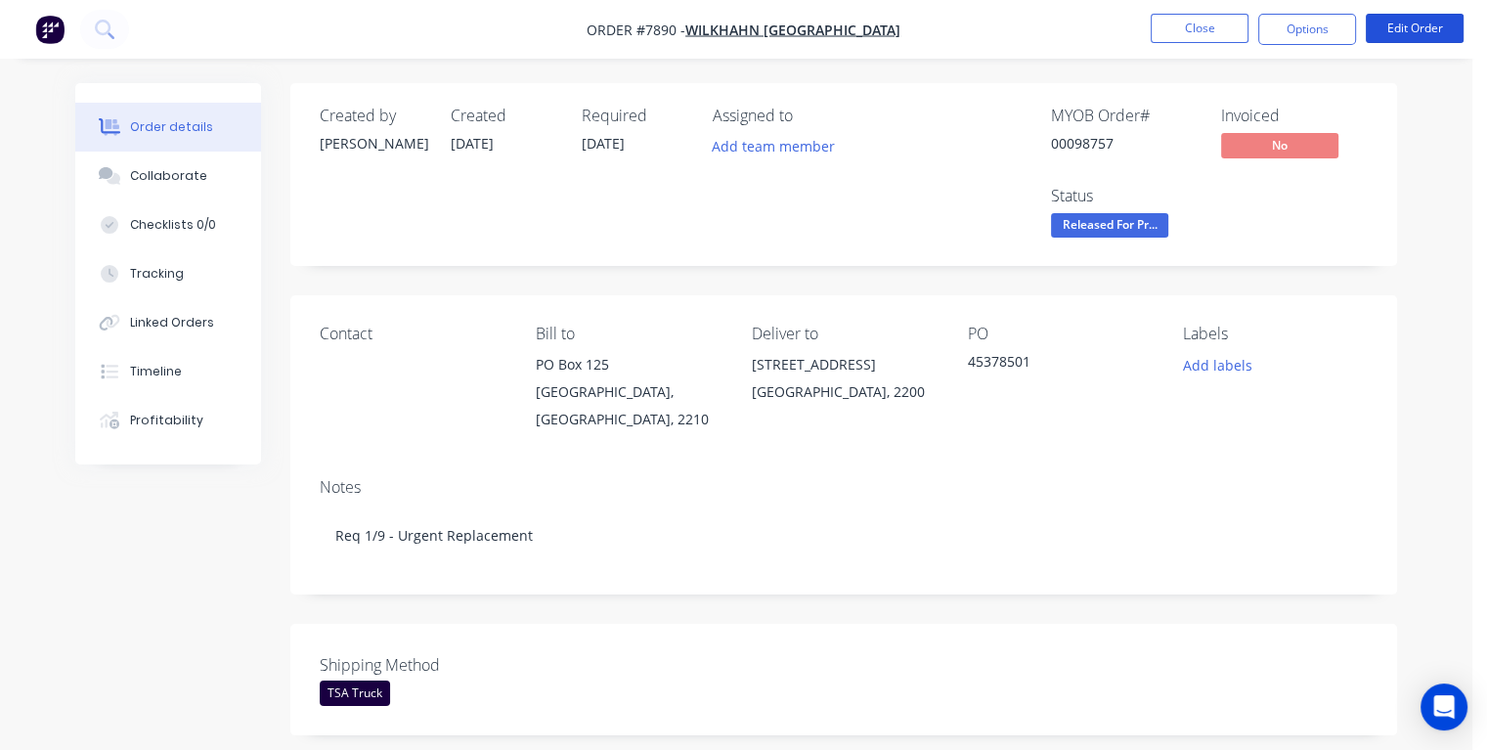
click at [1408, 25] on button "Edit Order" at bounding box center [1415, 28] width 98 height 29
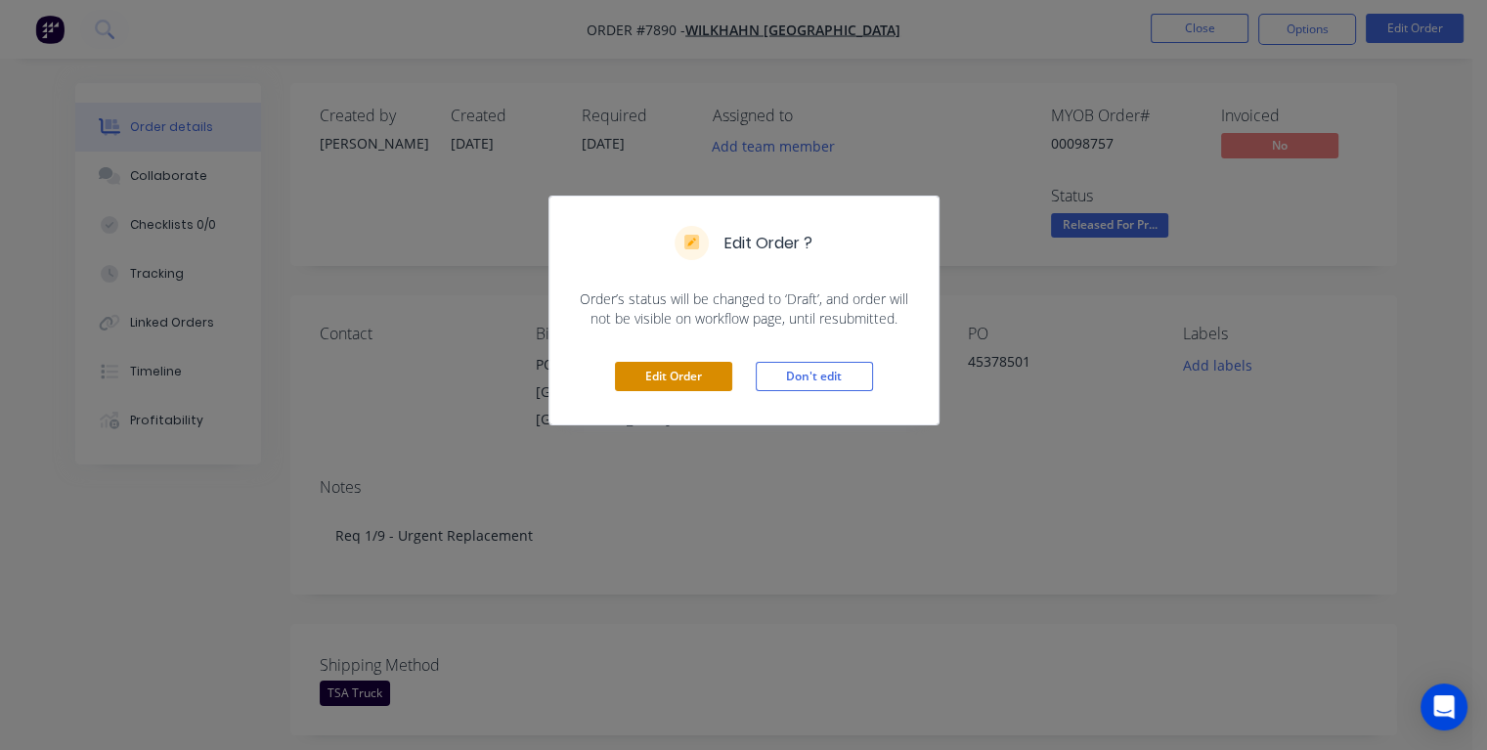
click at [683, 377] on button "Edit Order" at bounding box center [673, 376] width 117 height 29
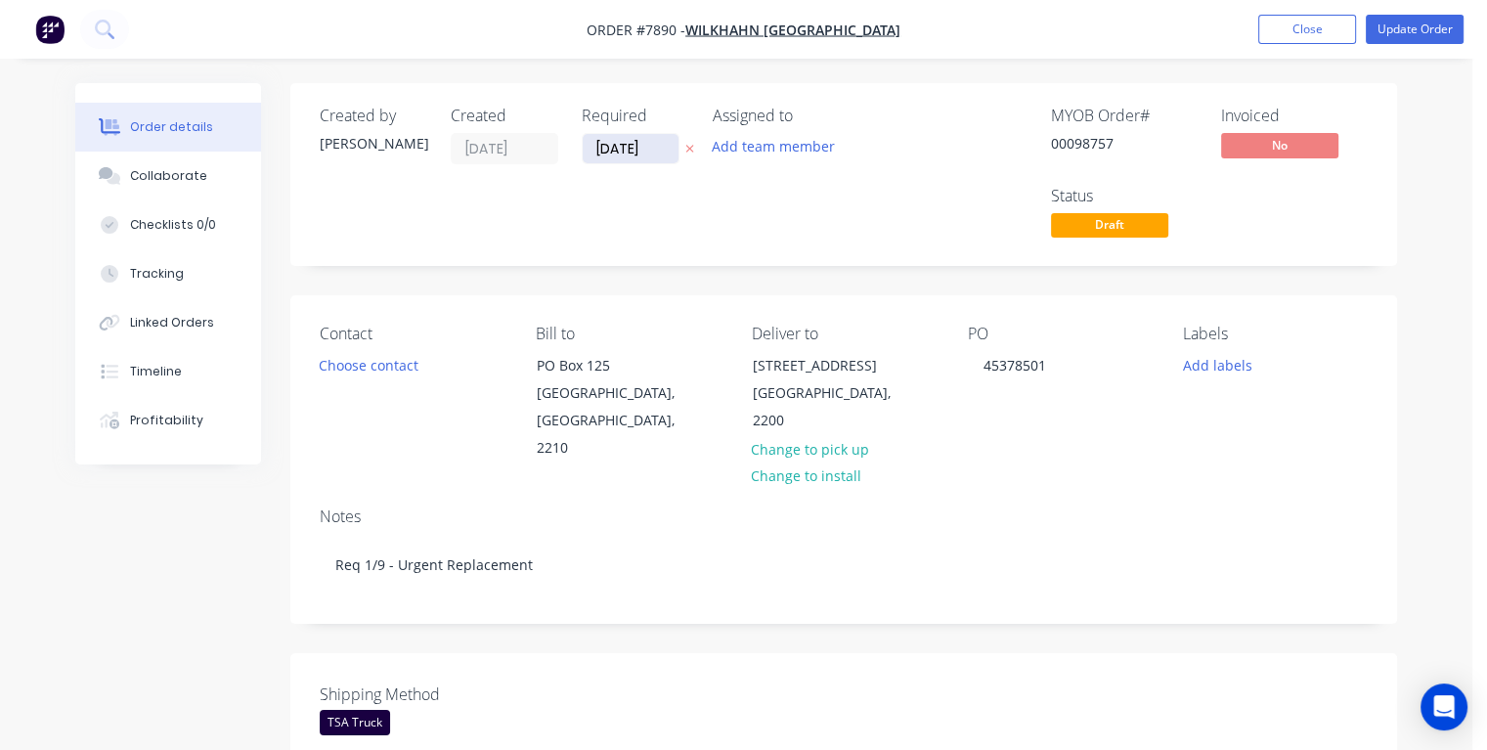
drag, startPoint x: 652, startPoint y: 144, endPoint x: 584, endPoint y: 154, distance: 69.3
click at [584, 154] on input "[DATE]" at bounding box center [631, 148] width 96 height 29
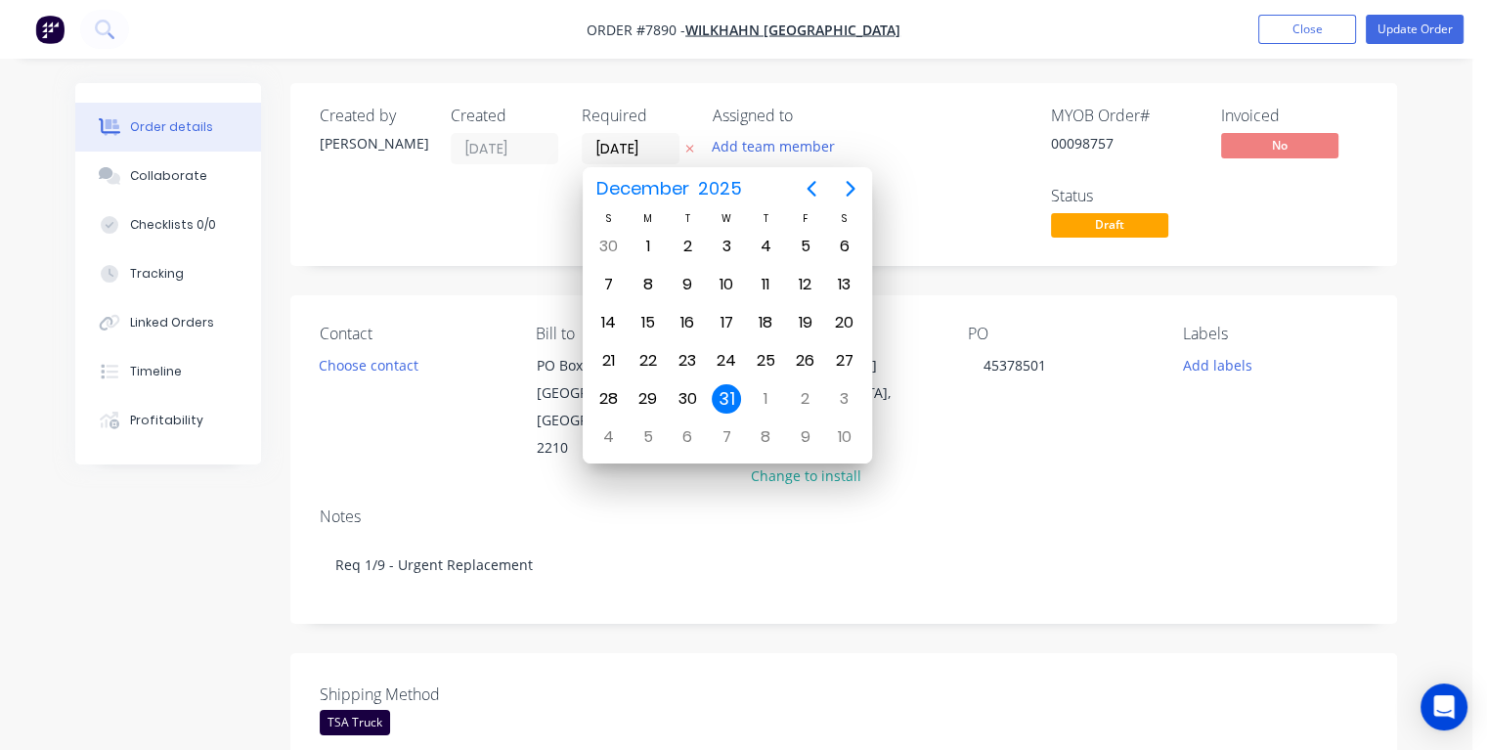
type input "[DATE]"
click at [728, 248] on div "3" at bounding box center [726, 246] width 29 height 29
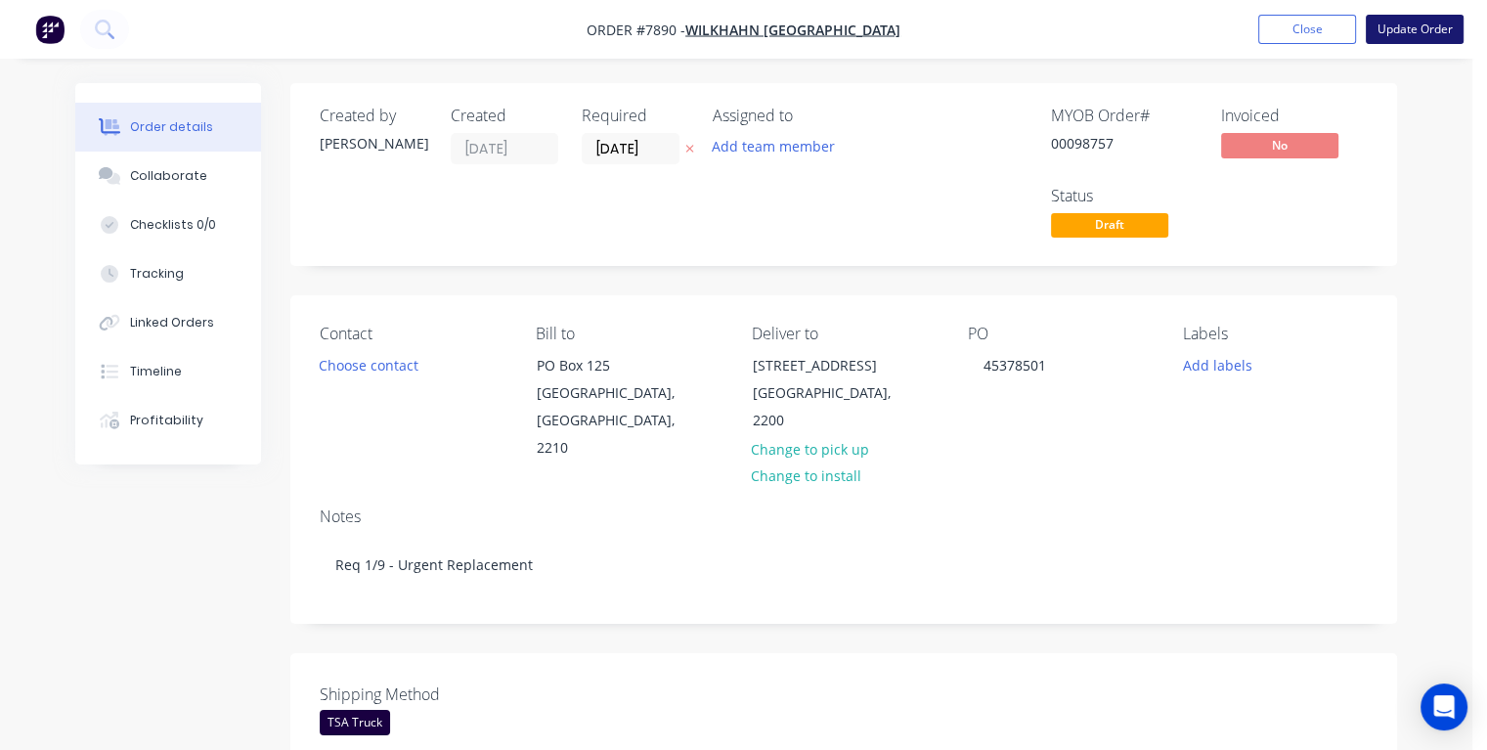
click at [1432, 33] on button "Update Order" at bounding box center [1415, 29] width 98 height 29
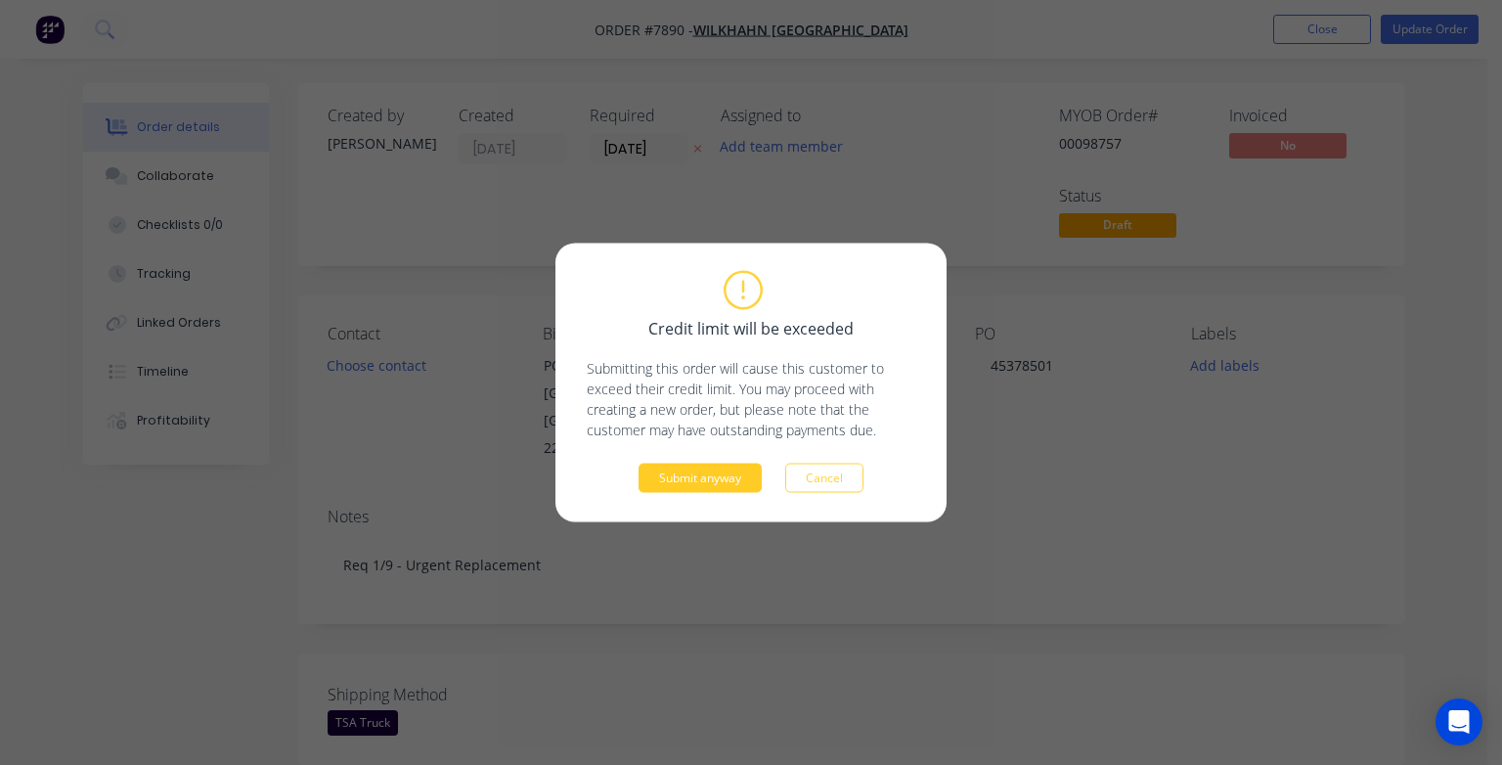
click at [716, 472] on button "Submit anyway" at bounding box center [700, 477] width 123 height 29
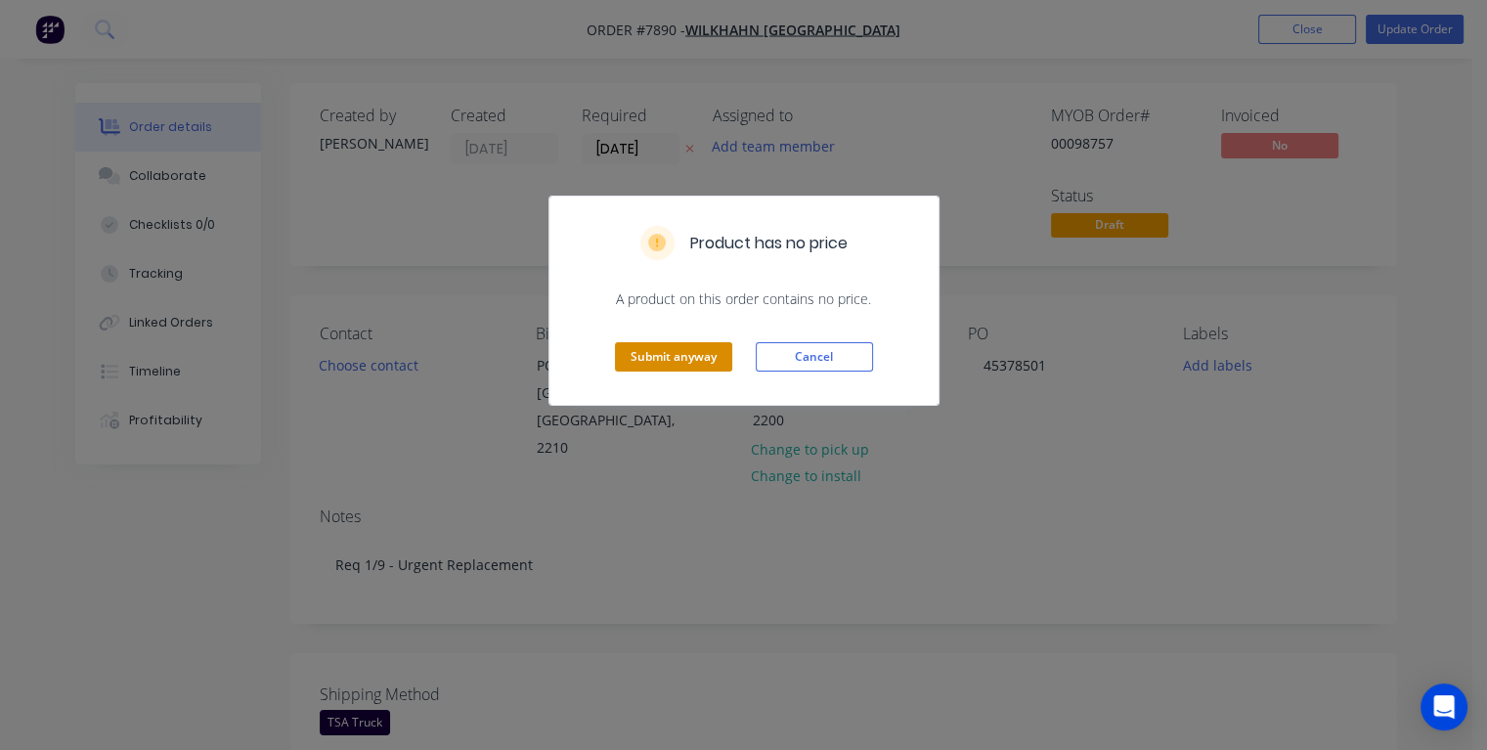
click at [696, 357] on button "Submit anyway" at bounding box center [673, 356] width 117 height 29
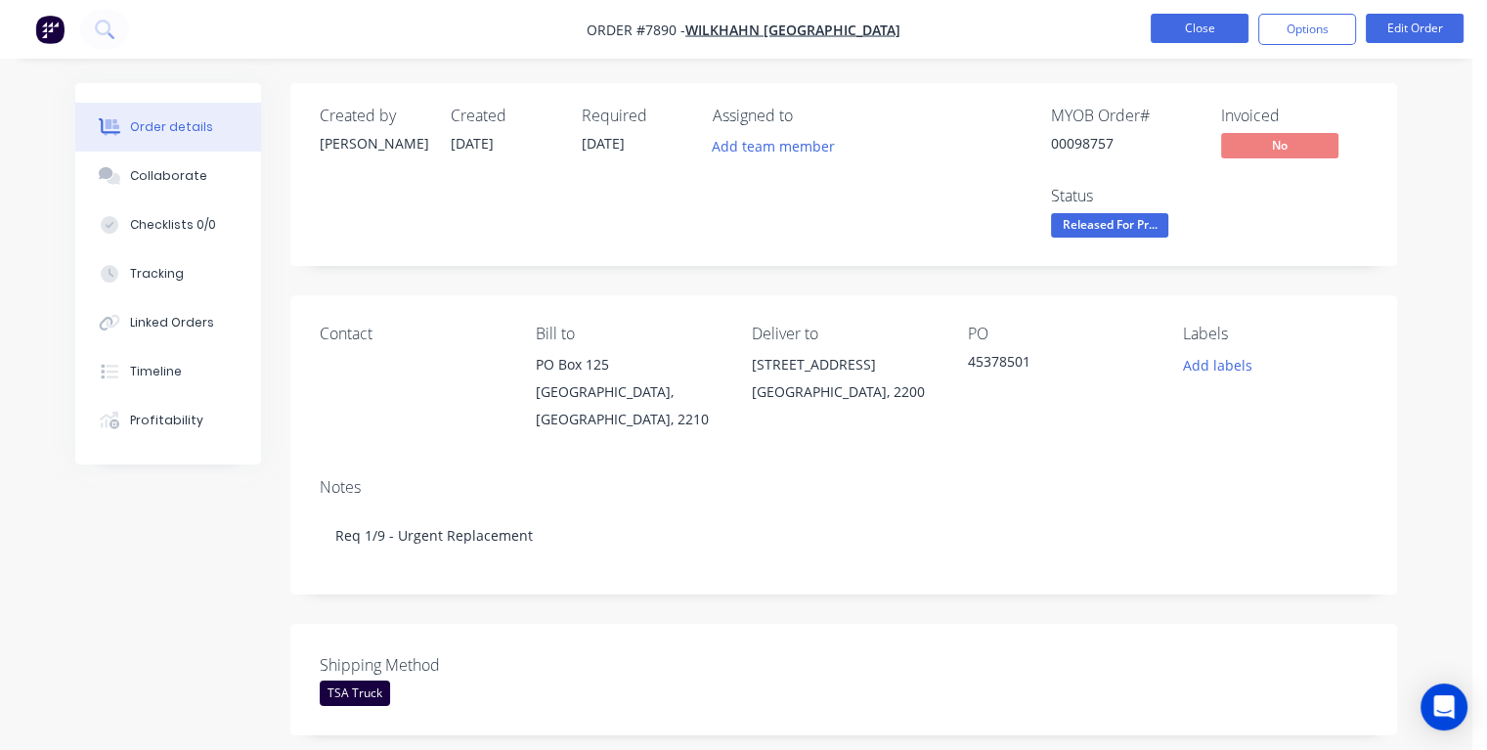
click at [1197, 24] on button "Close" at bounding box center [1200, 28] width 98 height 29
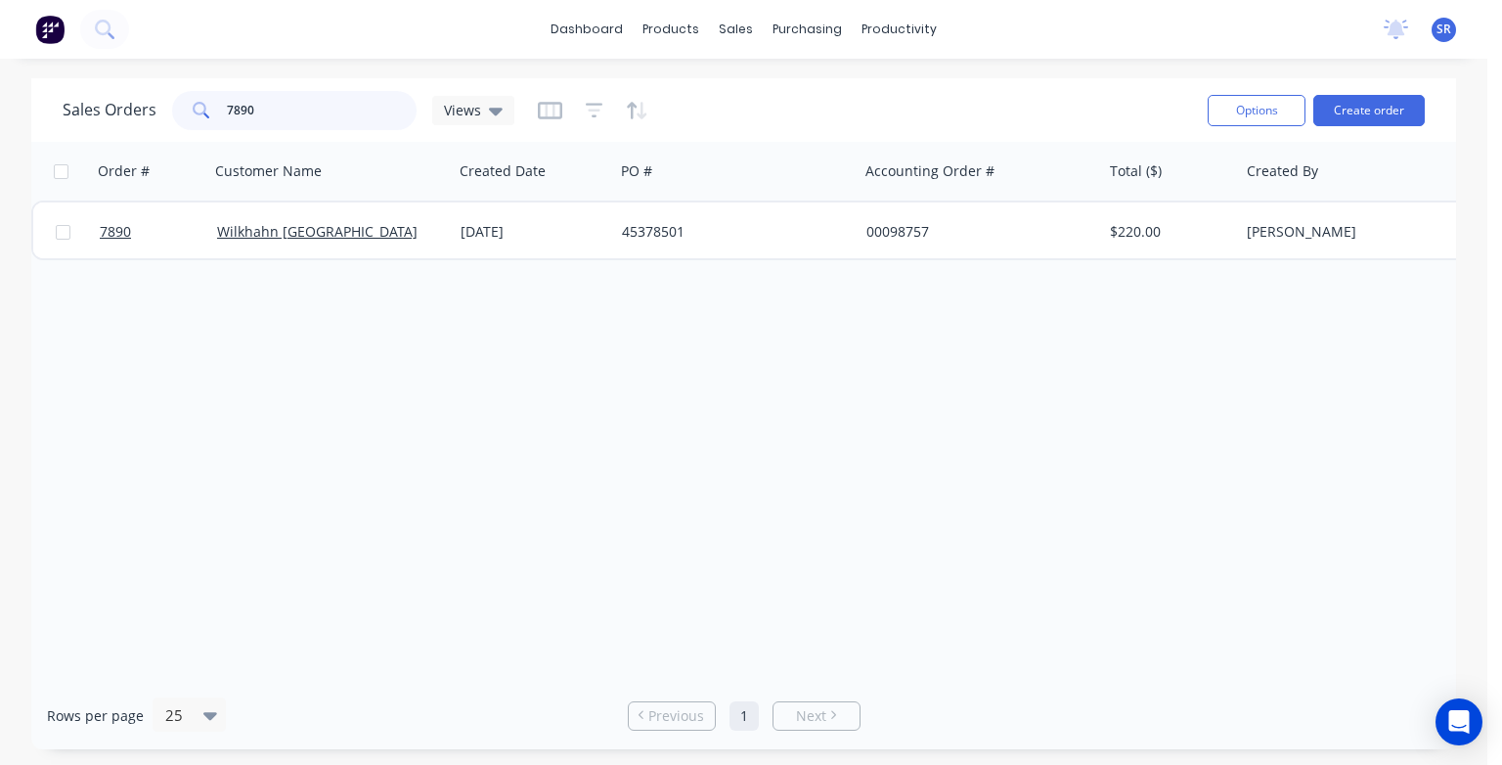
click at [282, 111] on input "7890" at bounding box center [322, 110] width 191 height 39
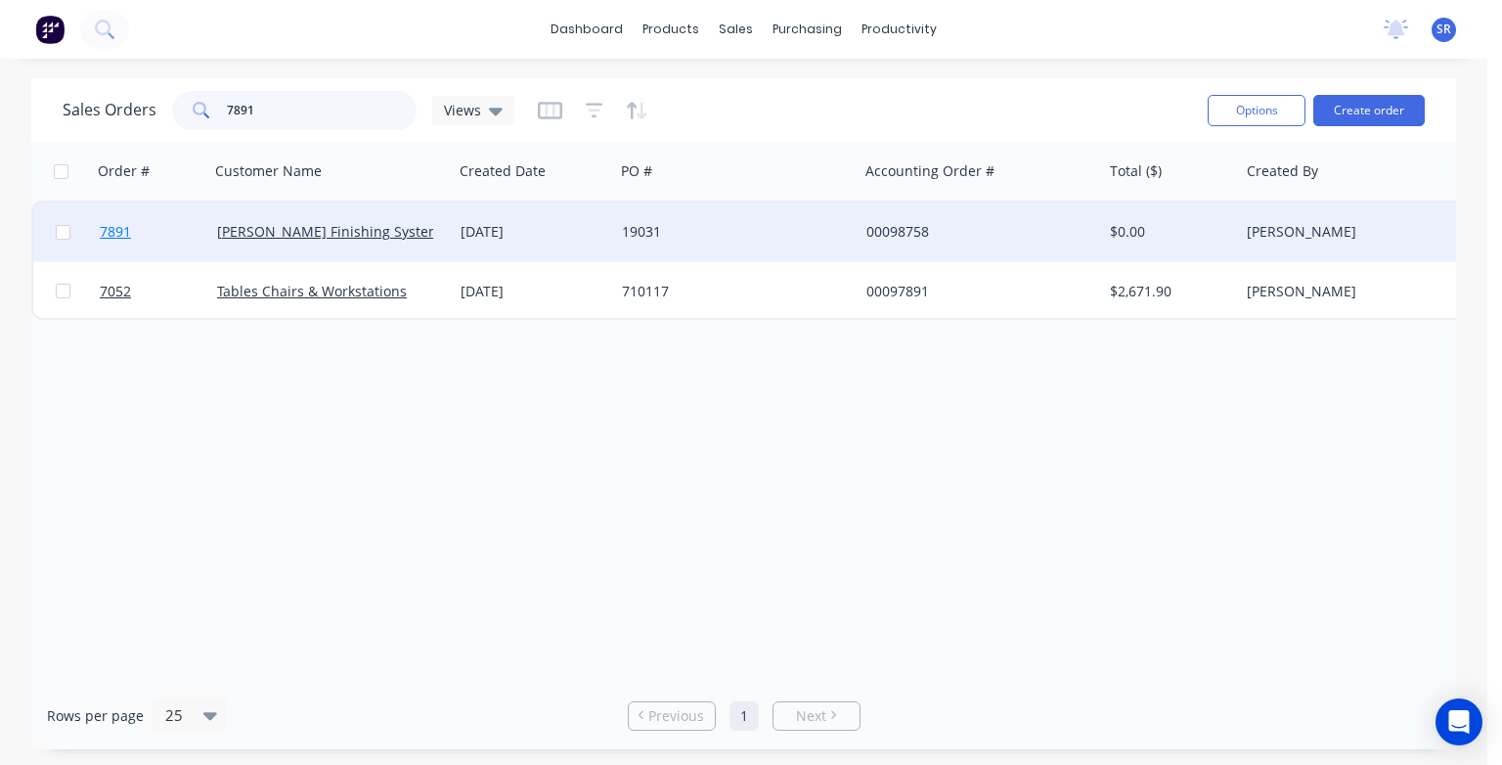
type input "7891"
click at [117, 238] on span "7891" at bounding box center [115, 232] width 31 height 20
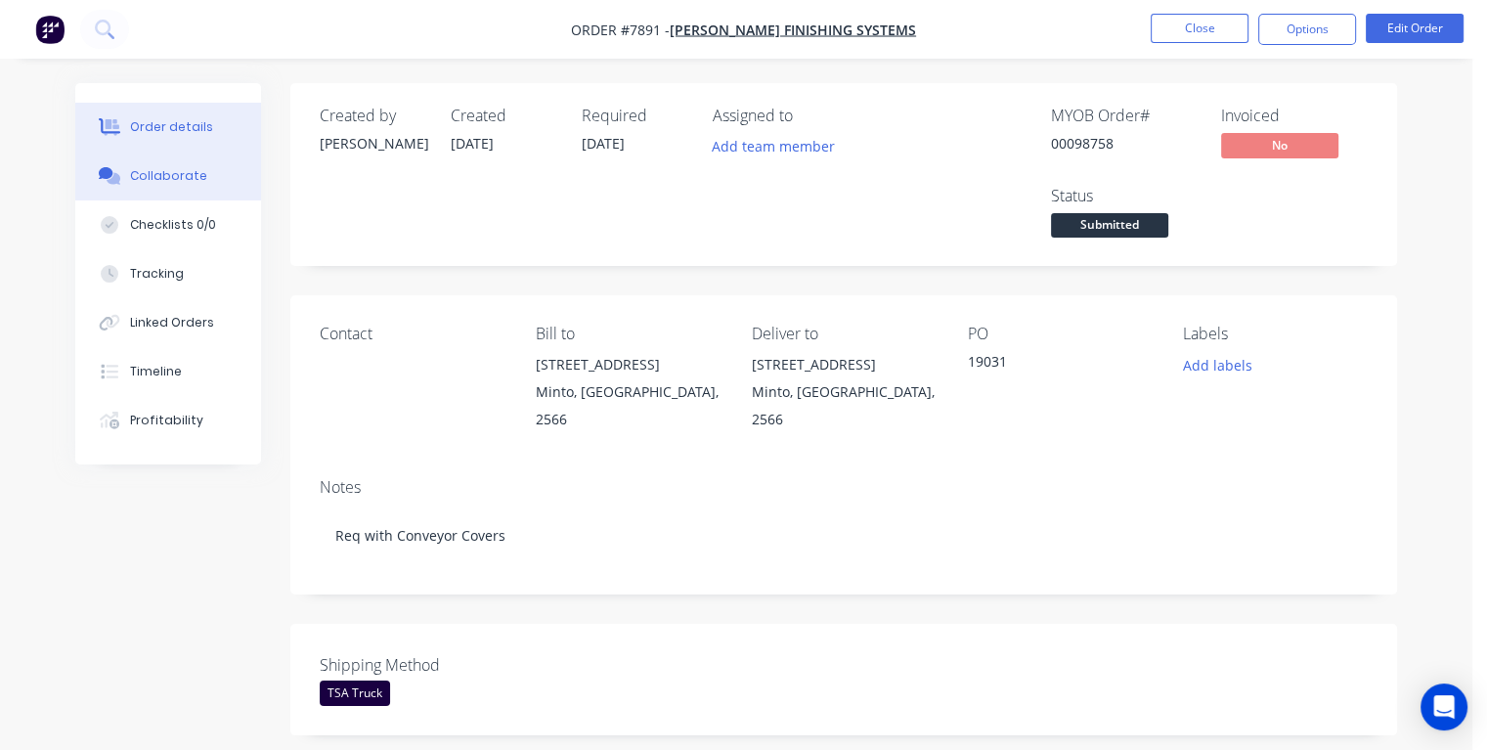
click at [156, 182] on div "Collaborate" at bounding box center [168, 176] width 77 height 18
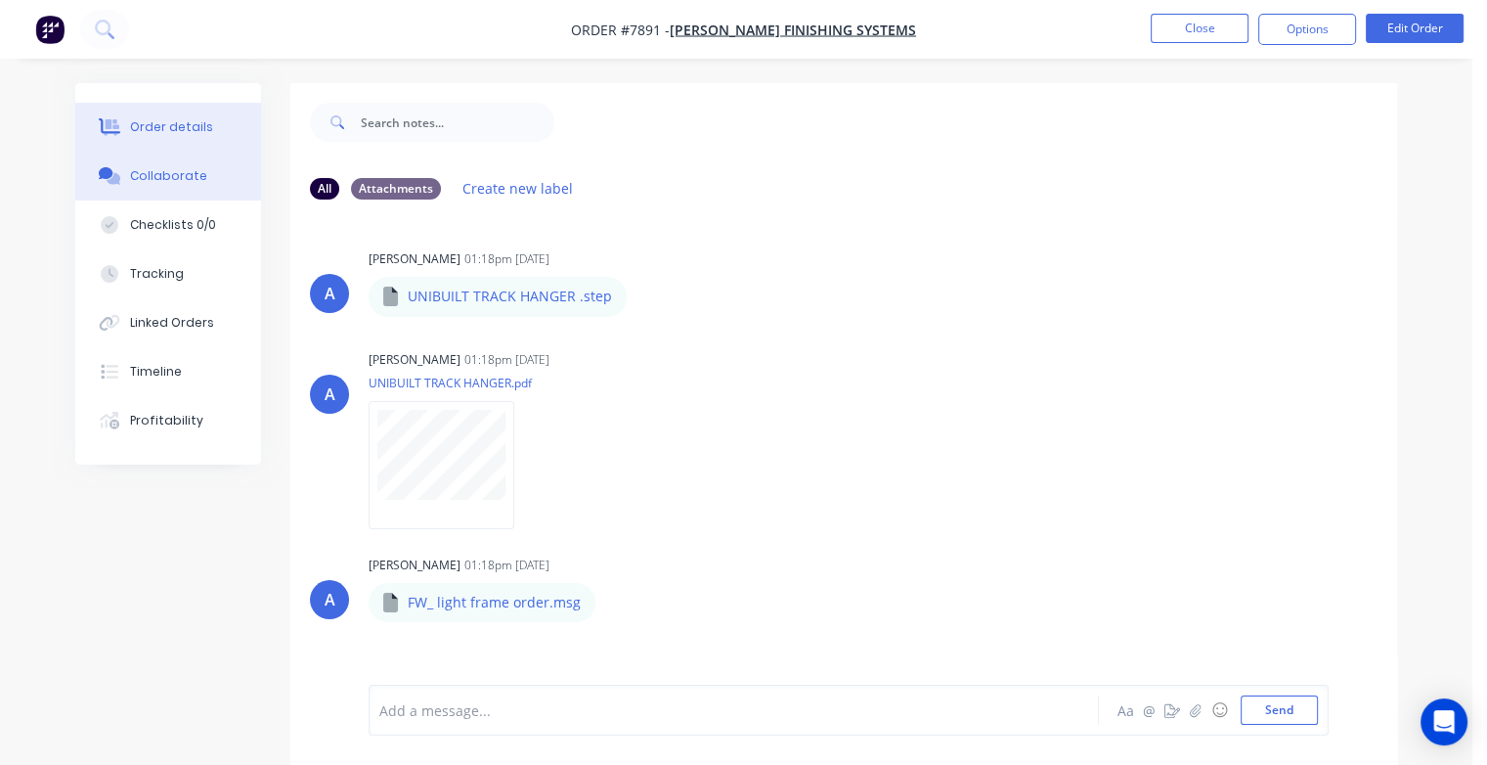
click at [171, 130] on div "Order details" at bounding box center [171, 127] width 83 height 18
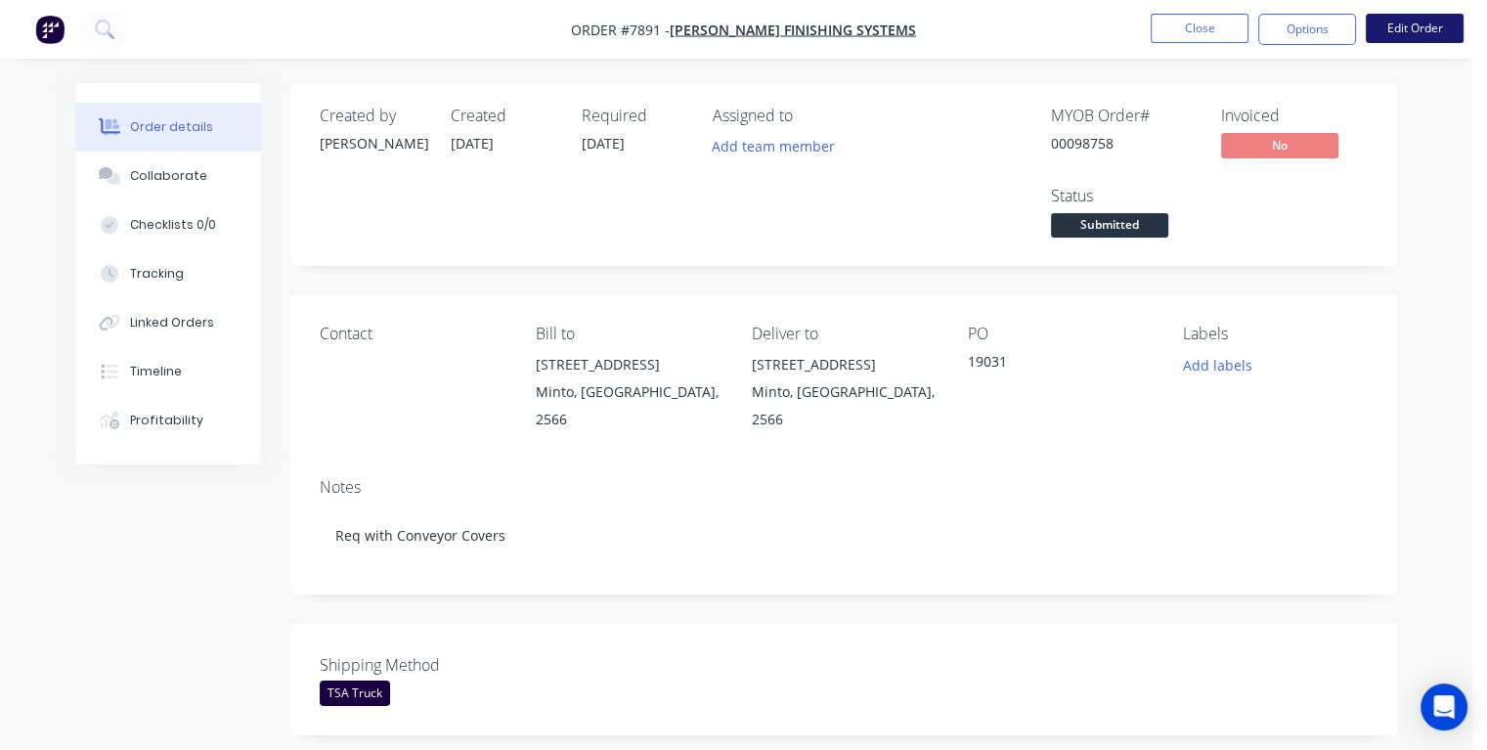
click at [1402, 22] on button "Edit Order" at bounding box center [1415, 28] width 98 height 29
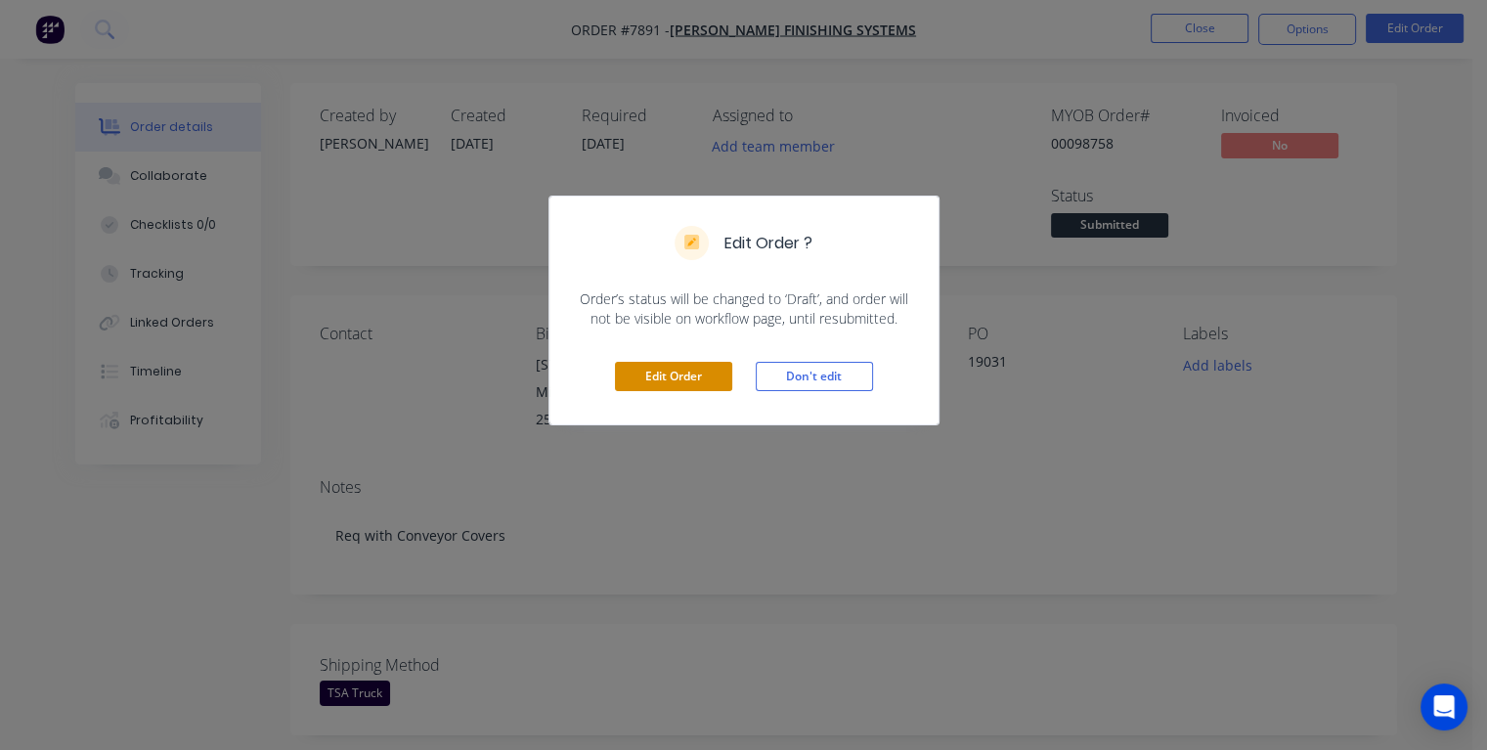
click at [698, 379] on button "Edit Order" at bounding box center [673, 376] width 117 height 29
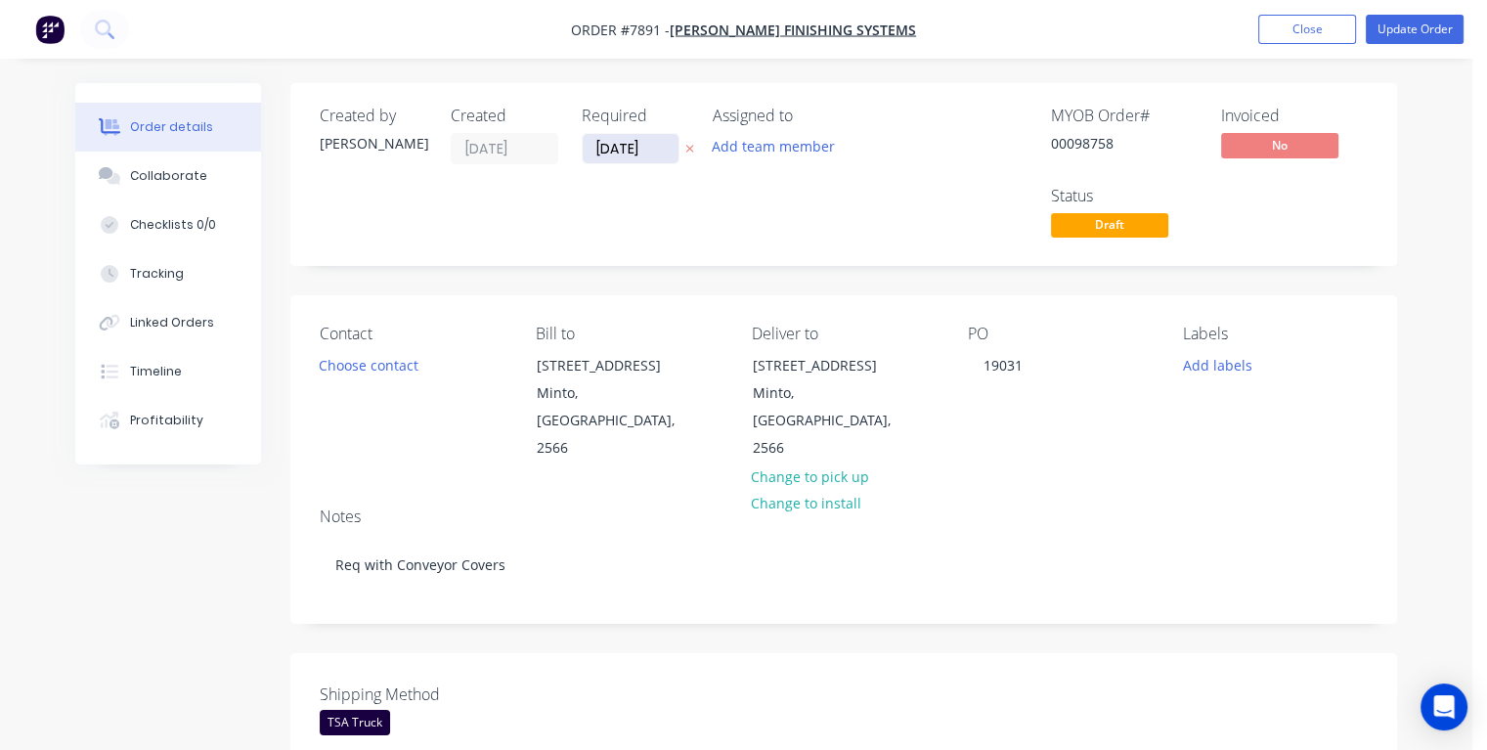
drag, startPoint x: 657, startPoint y: 151, endPoint x: 598, endPoint y: 154, distance: 58.8
click at [598, 154] on input "[DATE]" at bounding box center [631, 148] width 96 height 29
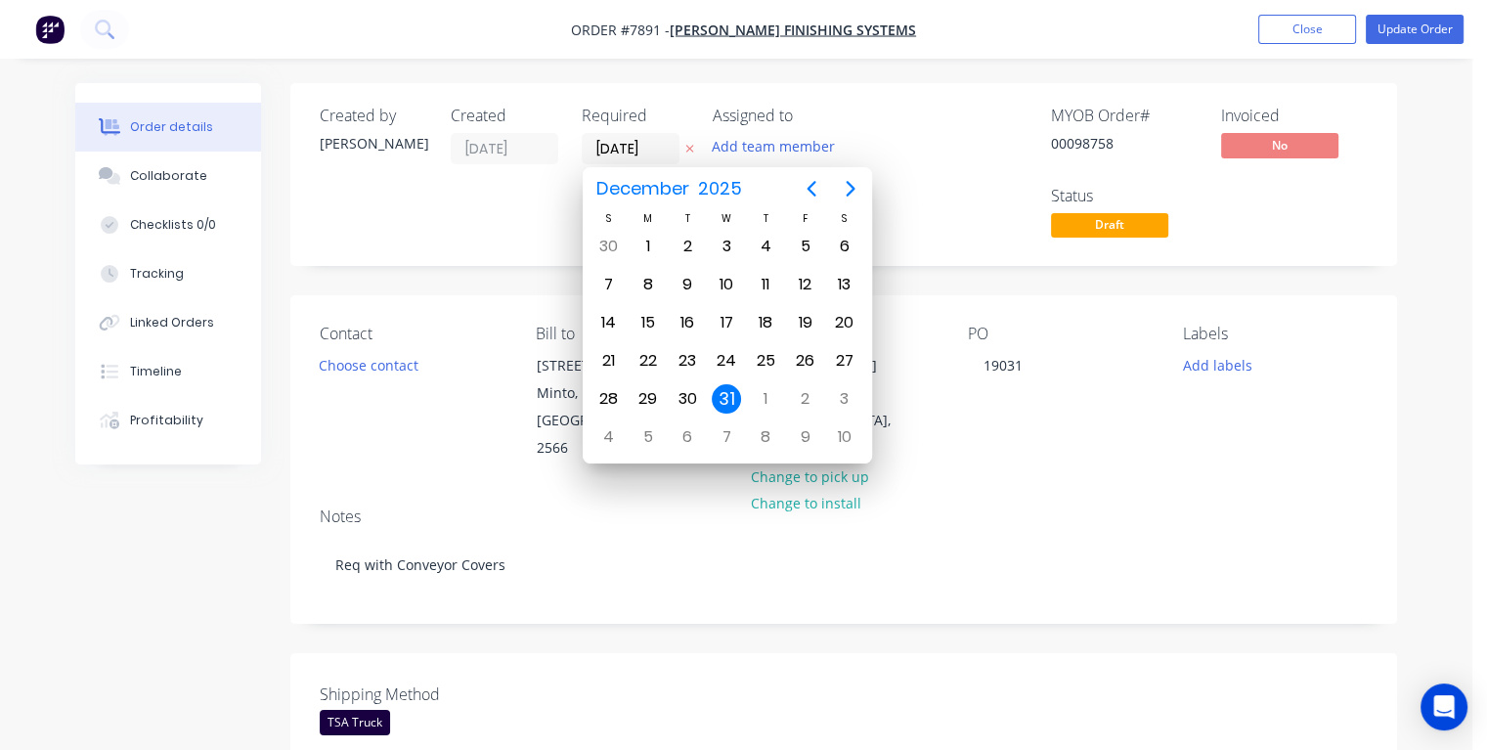
type input "[DATE]"
click at [726, 238] on div "3" at bounding box center [726, 246] width 29 height 29
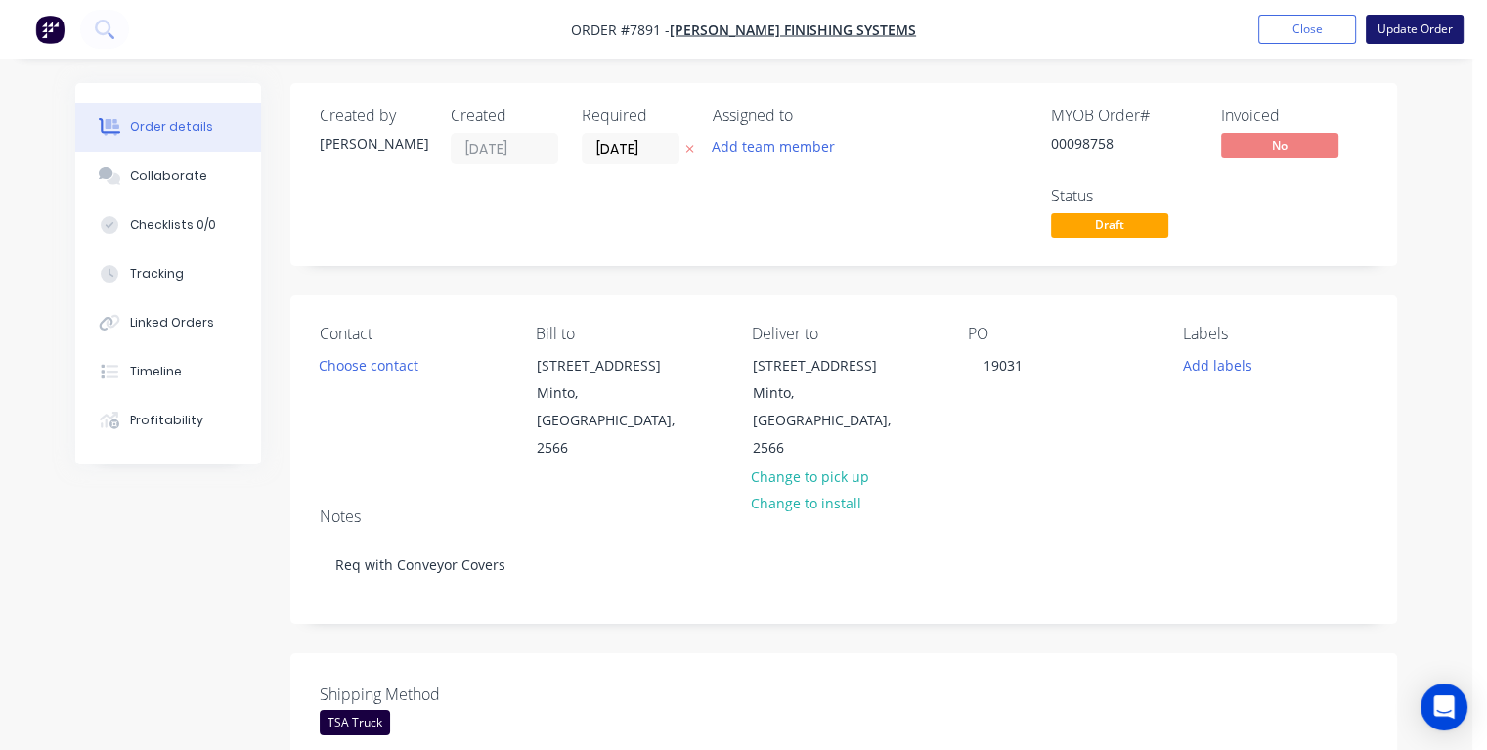
click at [1405, 30] on button "Update Order" at bounding box center [1415, 29] width 98 height 29
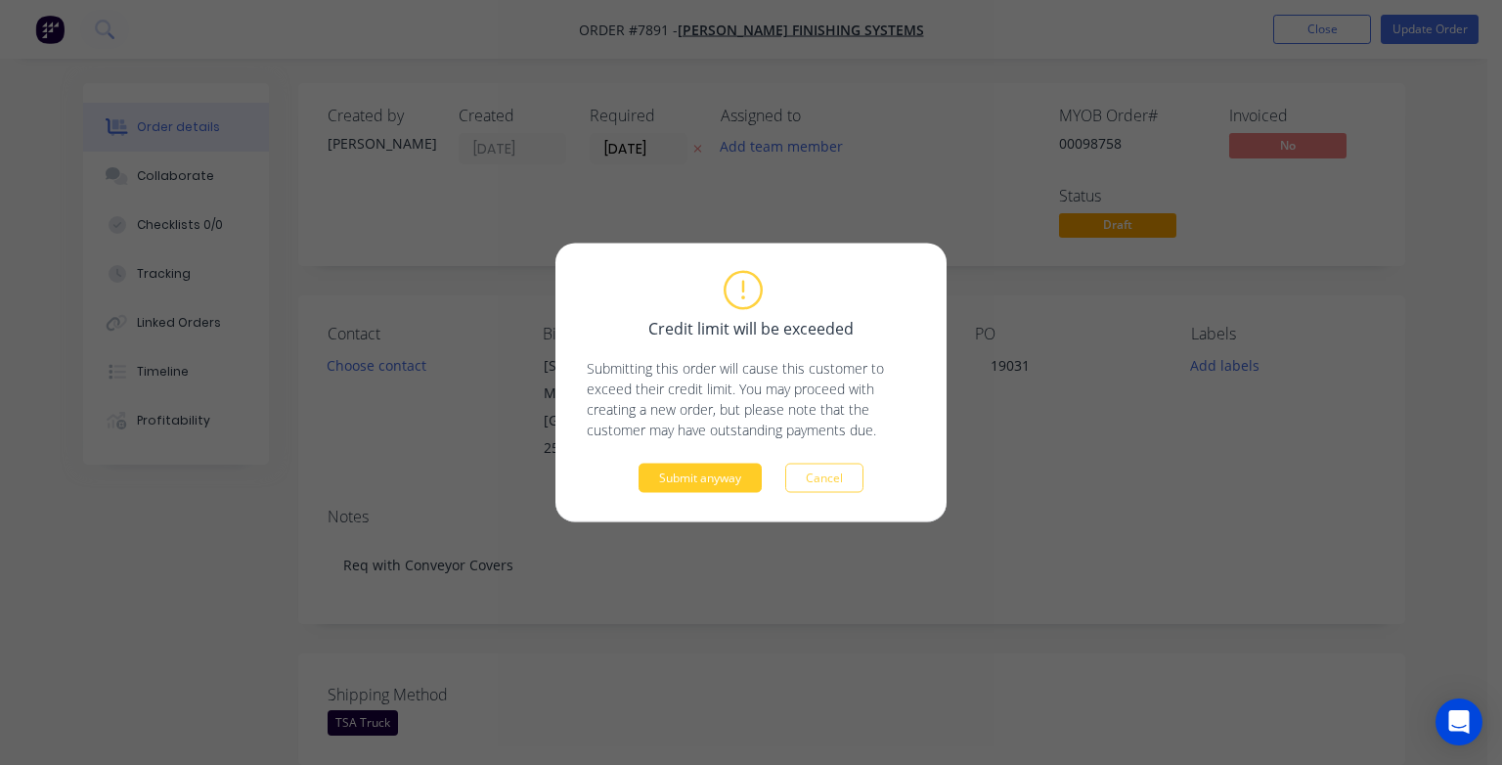
click at [700, 474] on button "Submit anyway" at bounding box center [700, 477] width 123 height 29
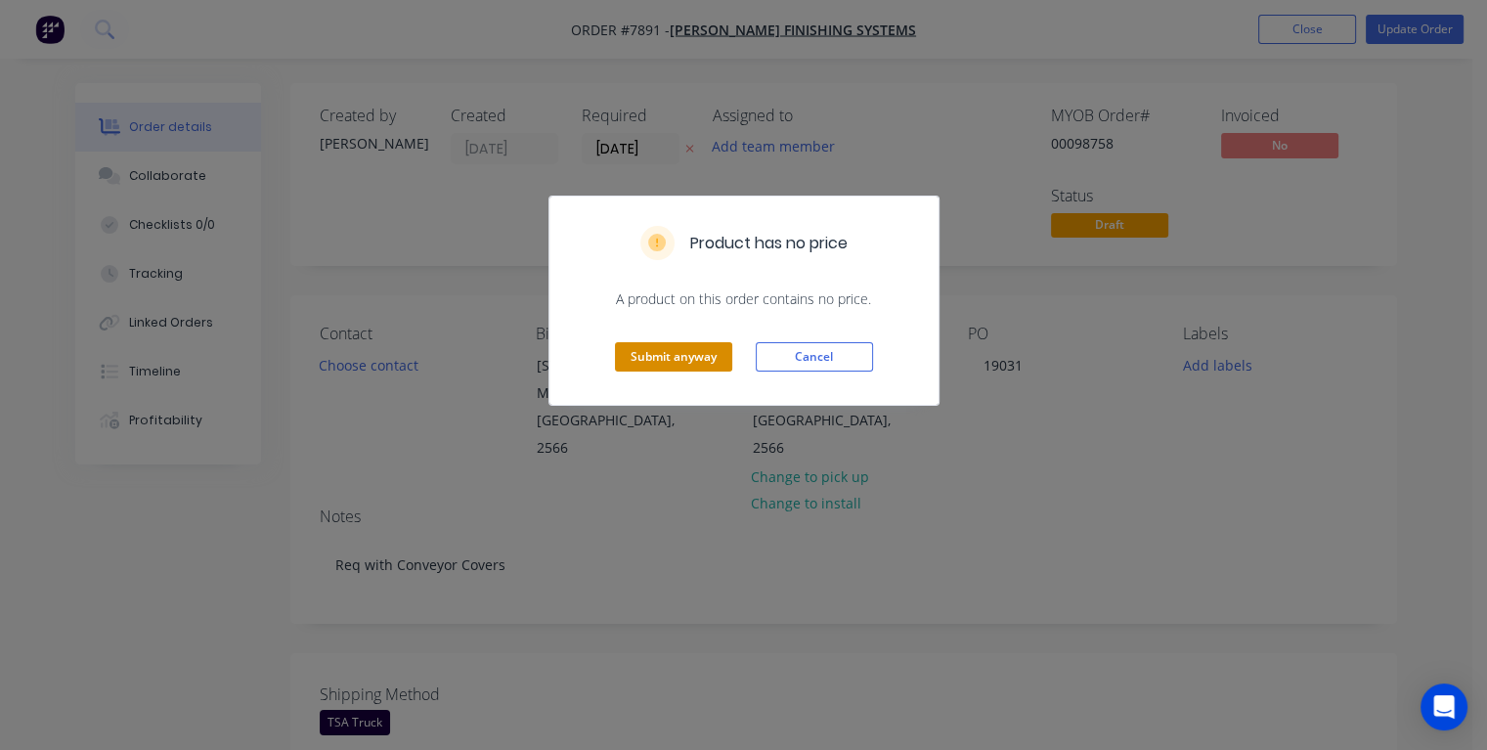
click at [673, 352] on button "Submit anyway" at bounding box center [673, 356] width 117 height 29
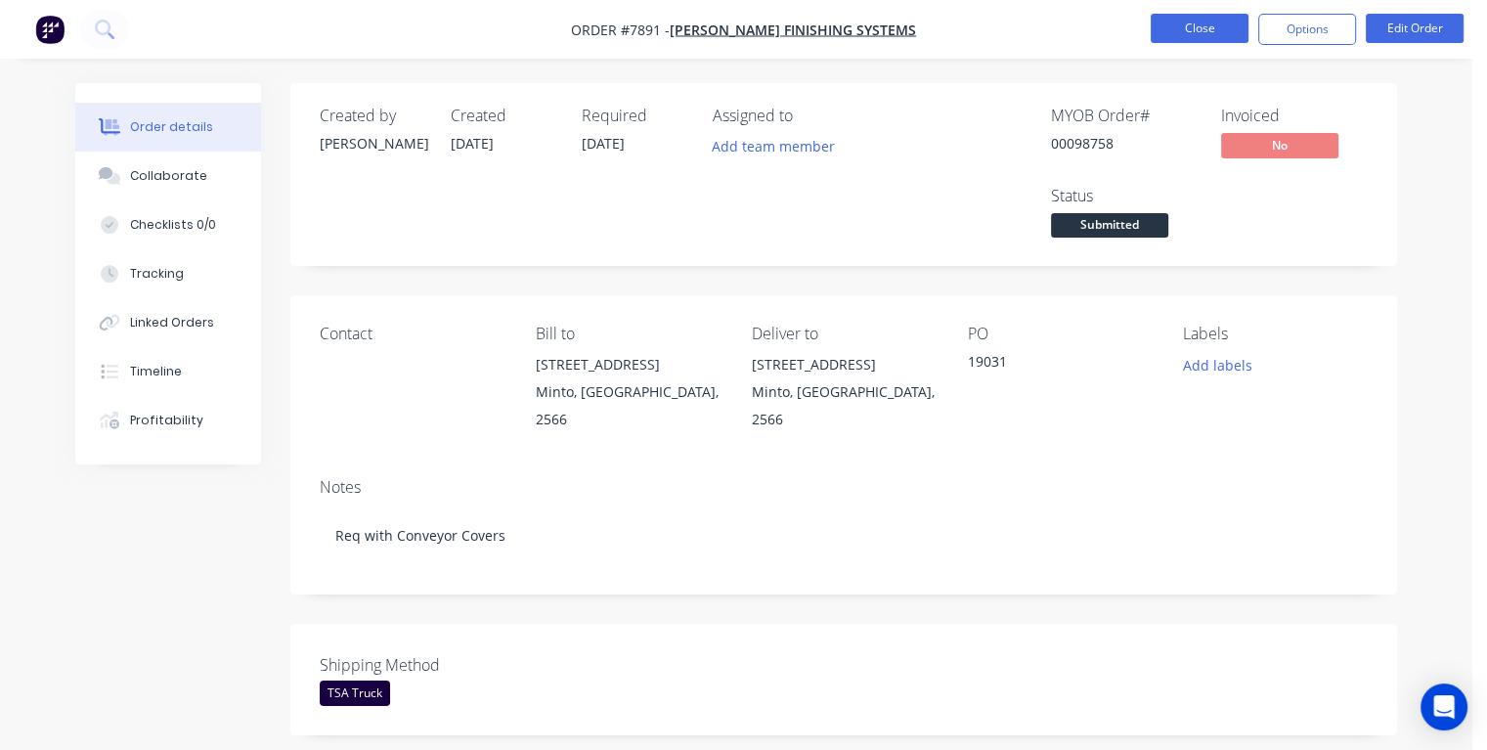
click at [1169, 31] on button "Close" at bounding box center [1200, 28] width 98 height 29
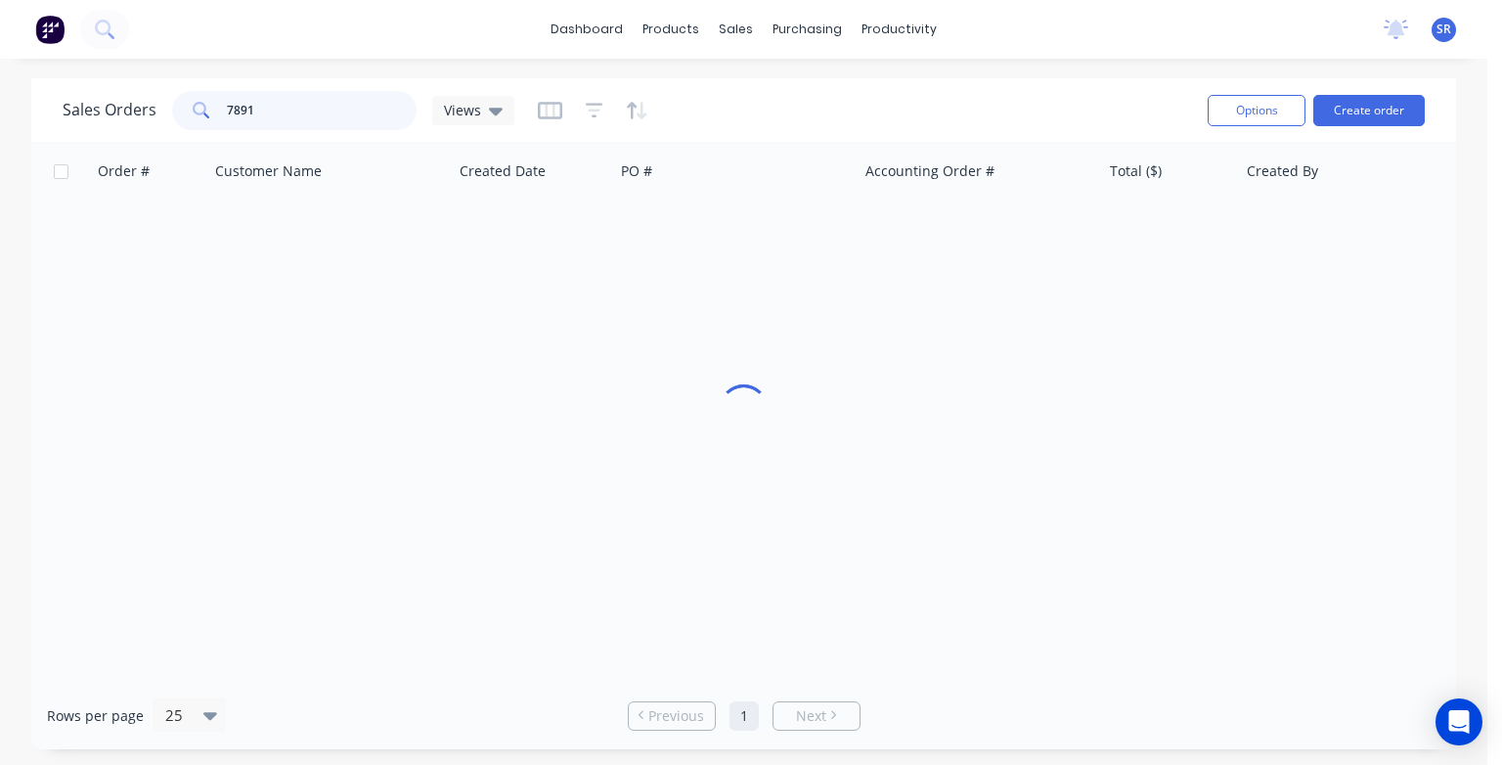
click at [265, 108] on input "7891" at bounding box center [322, 110] width 191 height 39
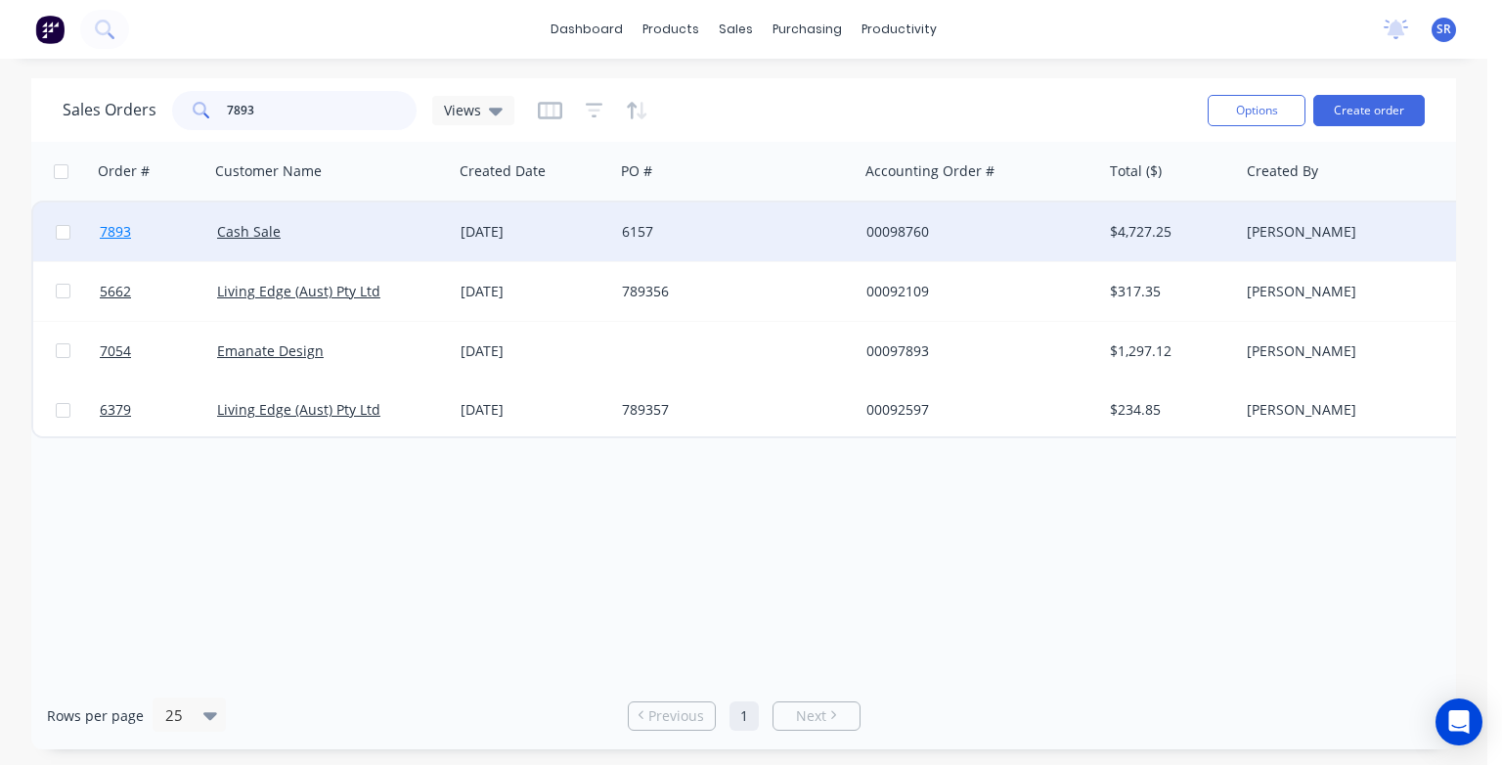
type input "7893"
click at [121, 236] on span "7893" at bounding box center [115, 232] width 31 height 20
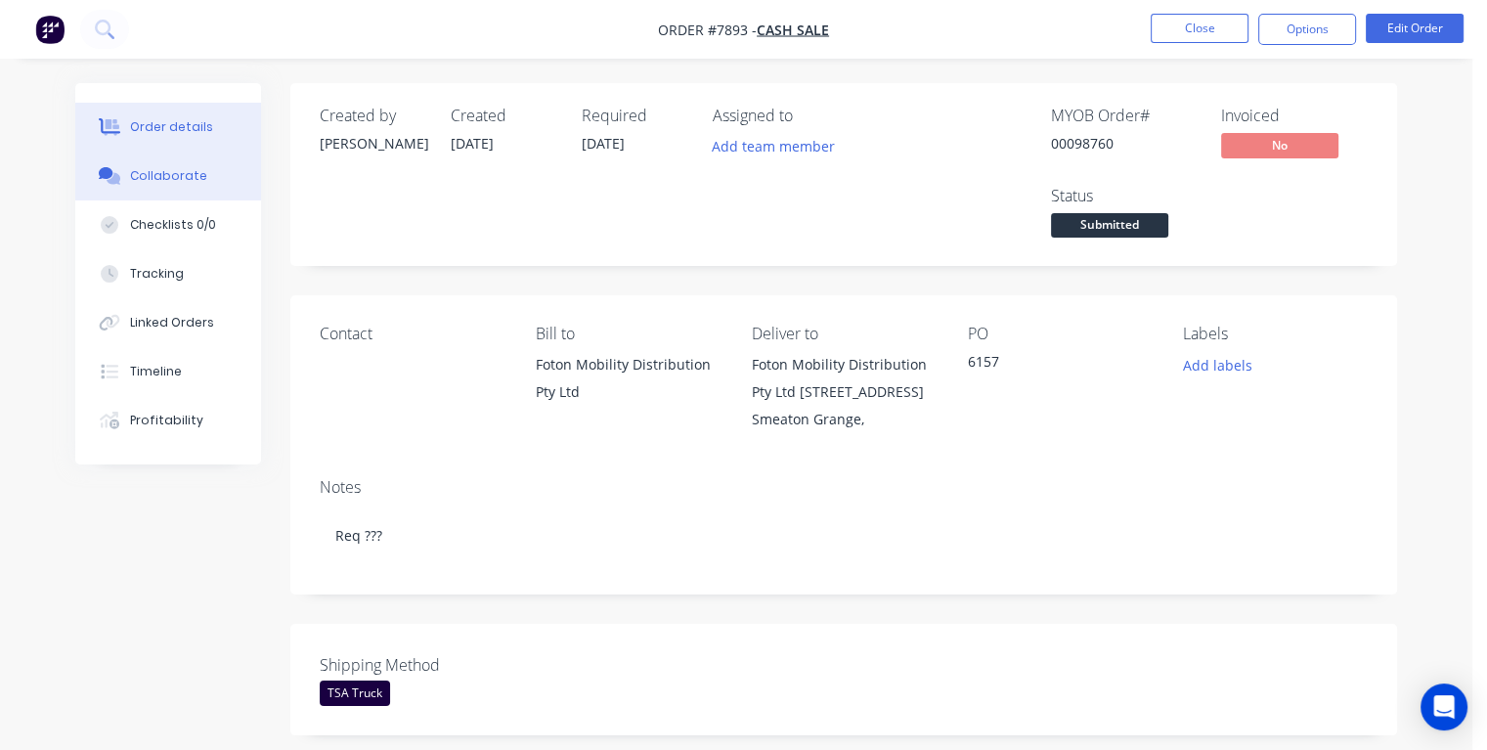
click at [202, 178] on button "Collaborate" at bounding box center [168, 176] width 186 height 49
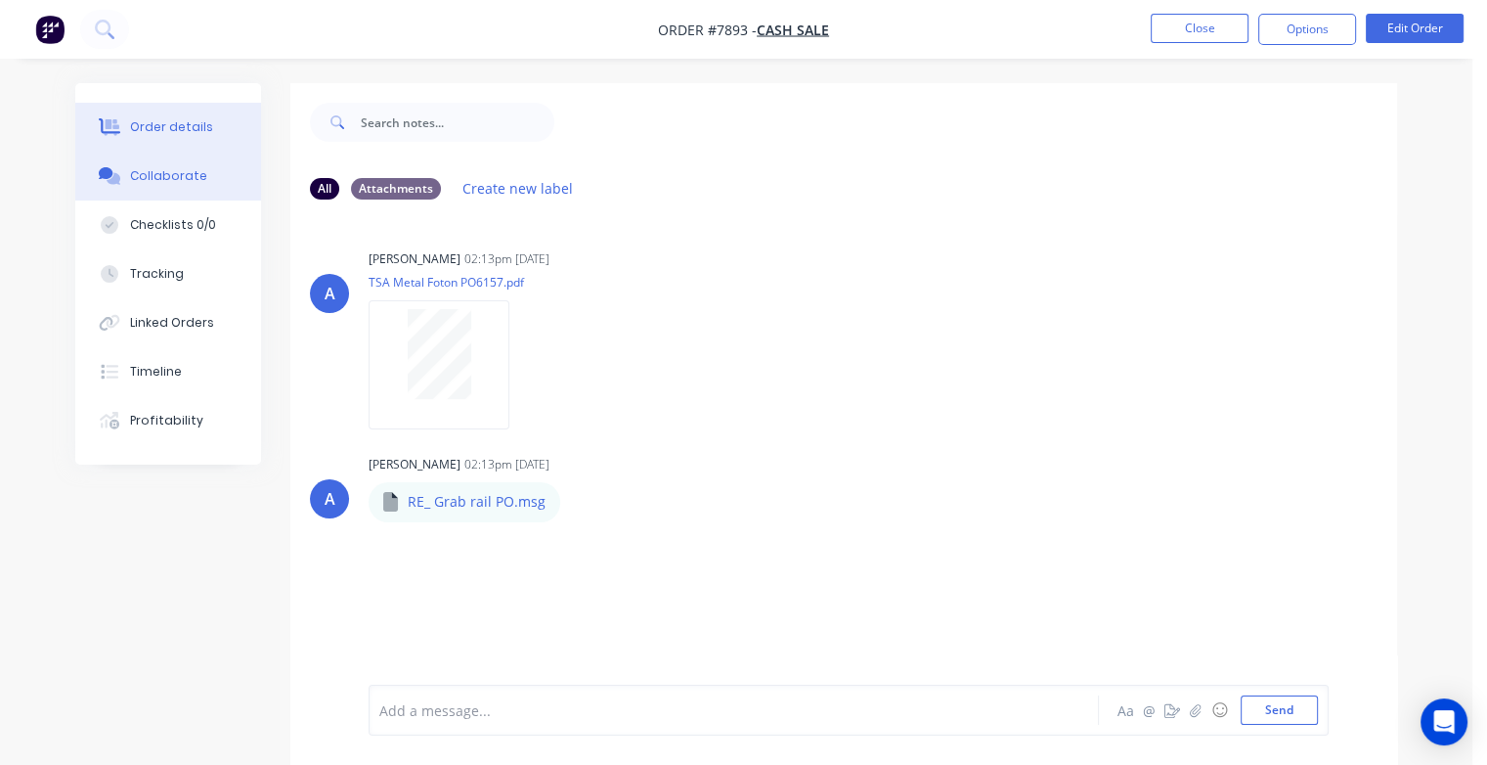
click at [170, 126] on div "Order details" at bounding box center [171, 127] width 83 height 18
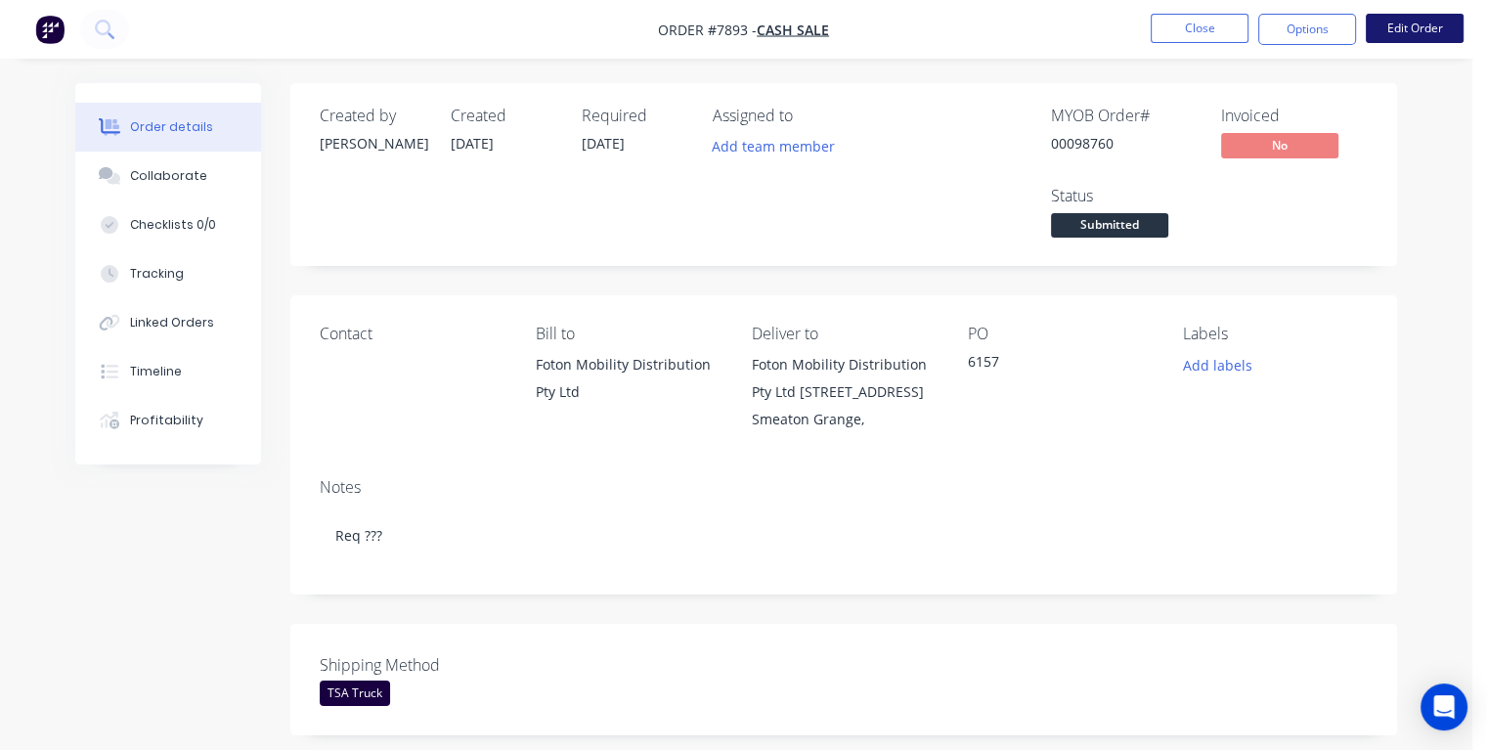
click at [1423, 32] on button "Edit Order" at bounding box center [1415, 28] width 98 height 29
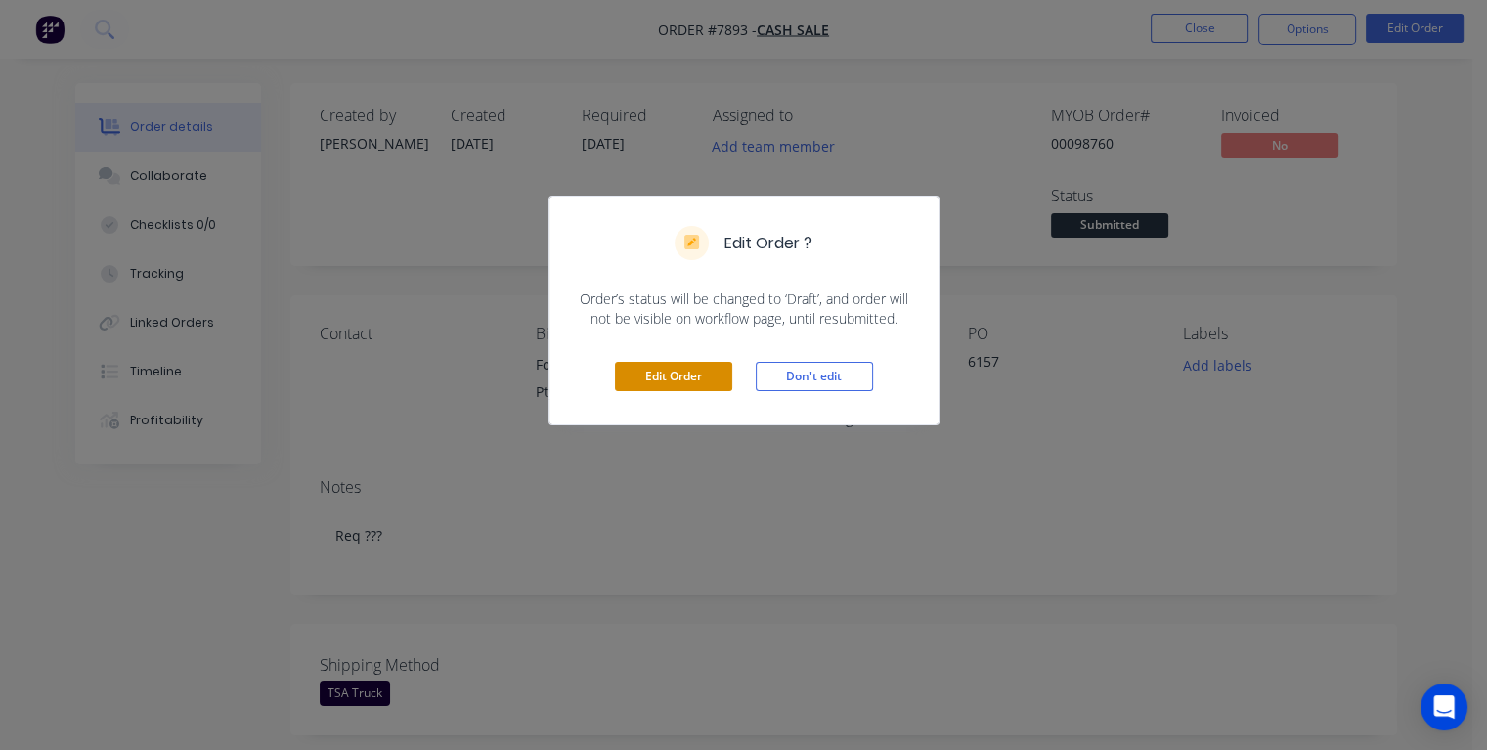
click at [697, 370] on button "Edit Order" at bounding box center [673, 376] width 117 height 29
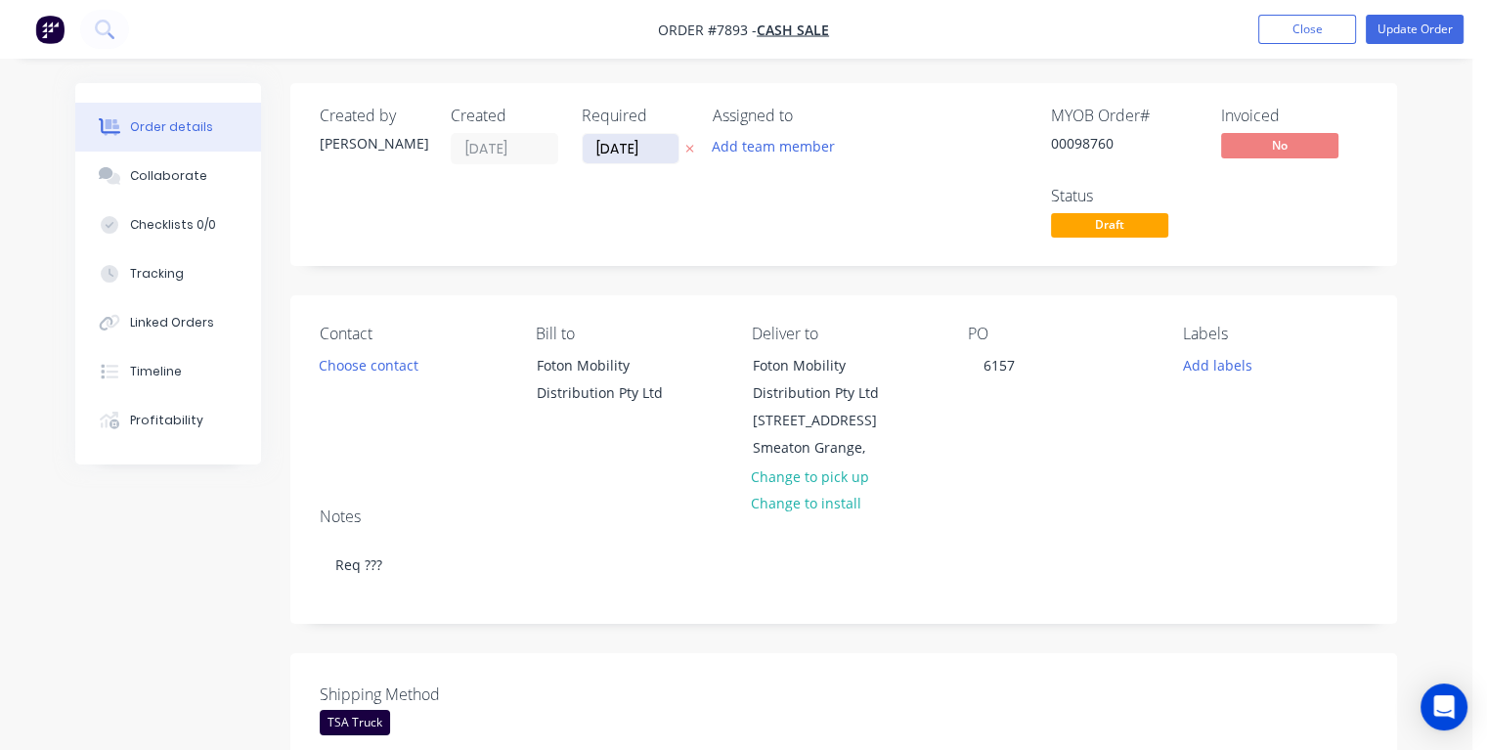
drag, startPoint x: 649, startPoint y: 147, endPoint x: 590, endPoint y: 142, distance: 59.8
click at [590, 142] on input "[DATE]" at bounding box center [631, 148] width 96 height 29
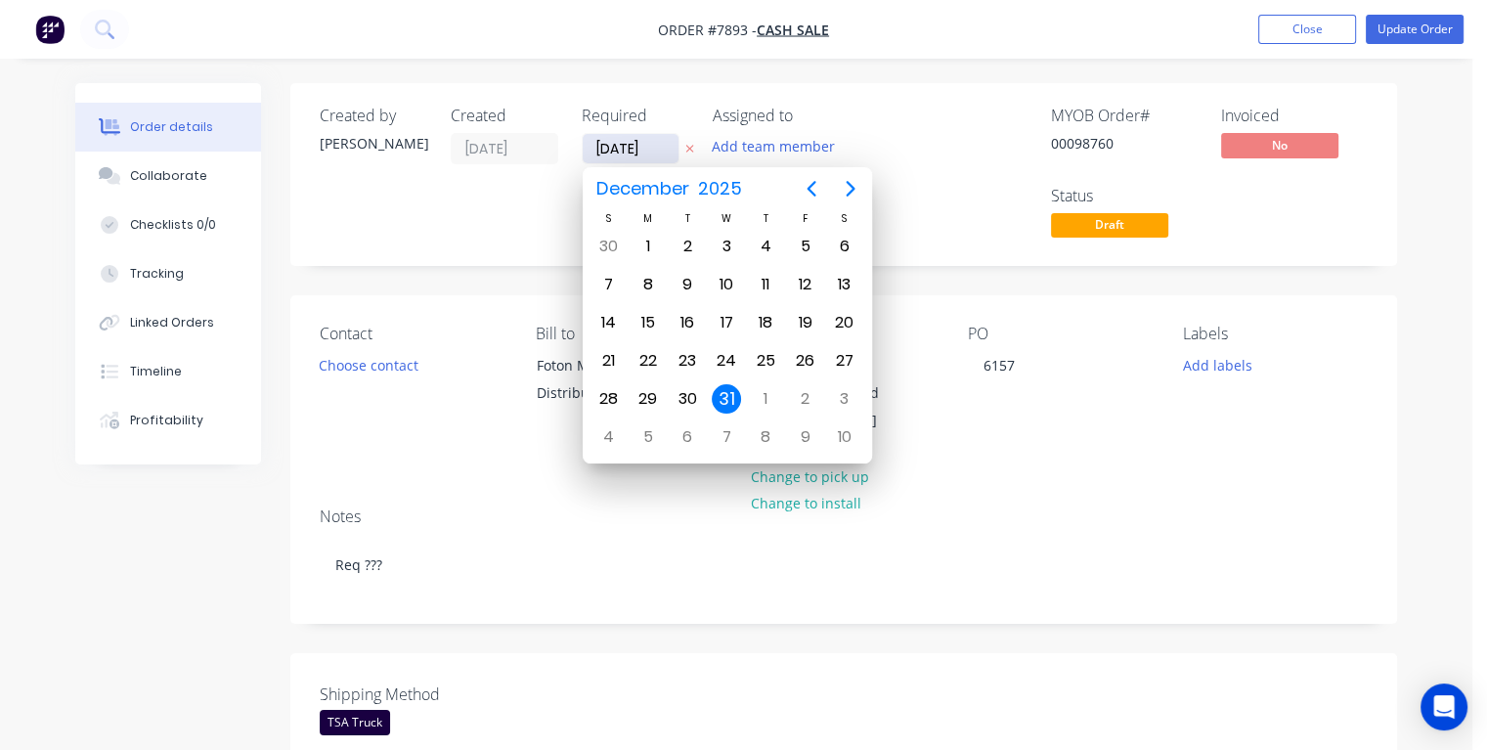
type input "[DATE]"
click at [772, 319] on div "18" at bounding box center [765, 322] width 29 height 29
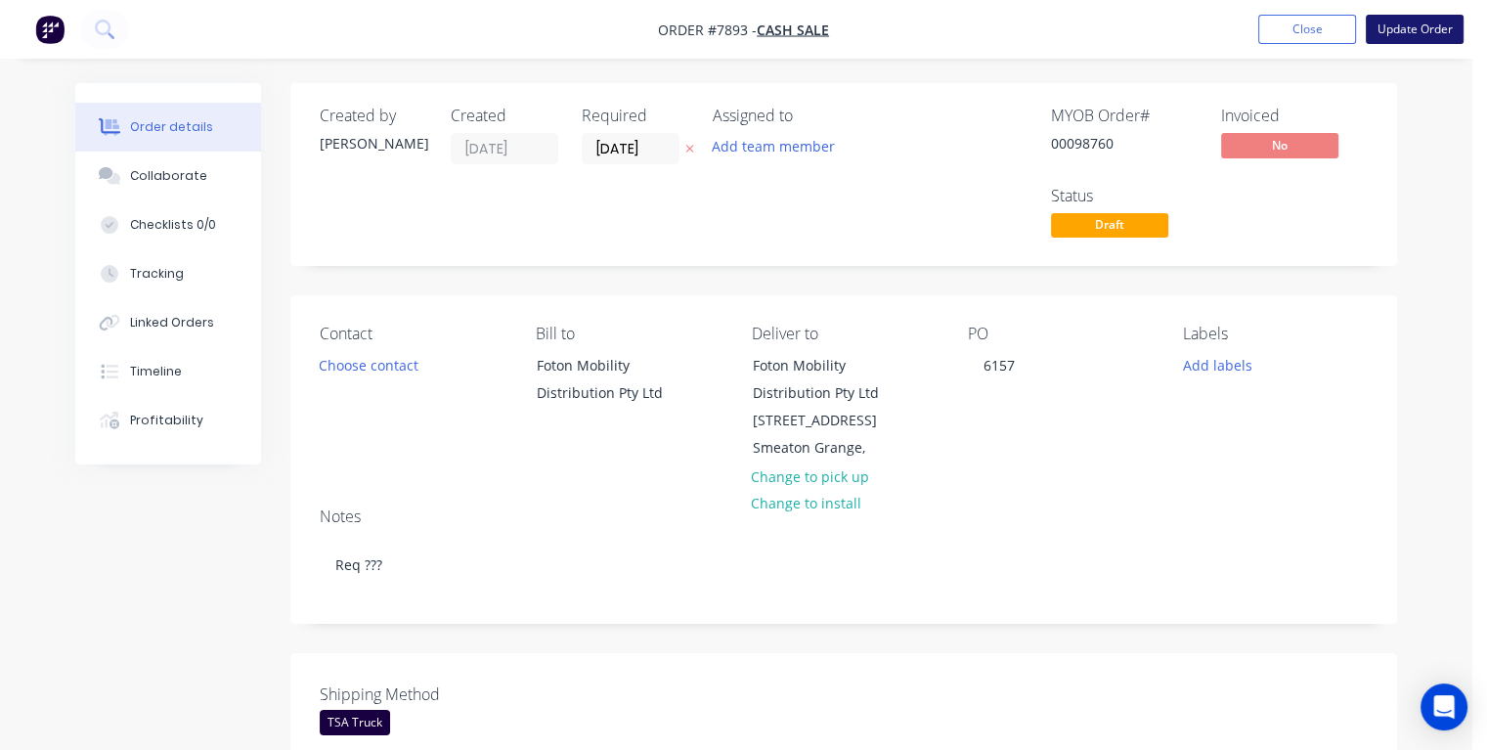
click at [1404, 34] on button "Update Order" at bounding box center [1415, 29] width 98 height 29
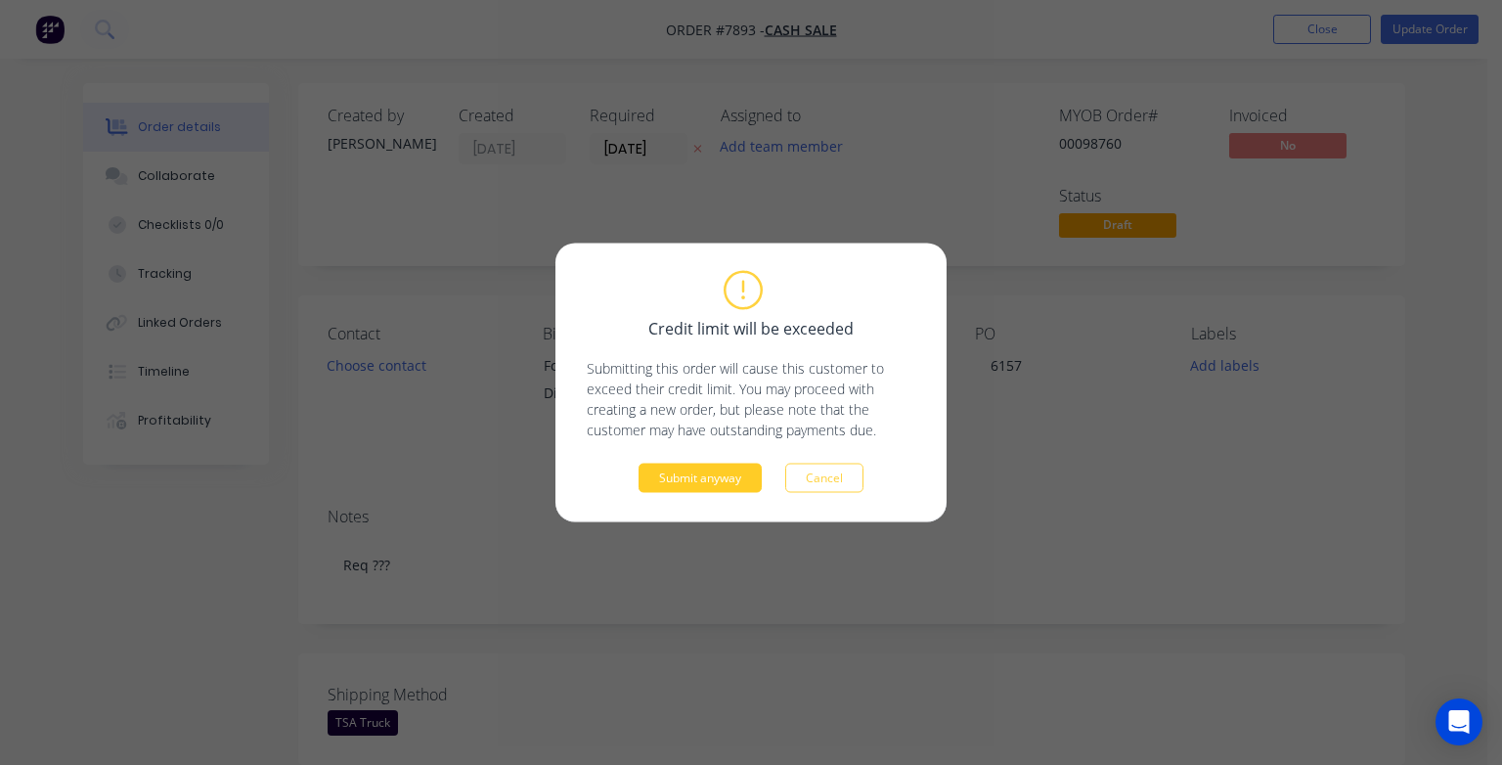
click at [742, 463] on button "Submit anyway" at bounding box center [700, 477] width 123 height 29
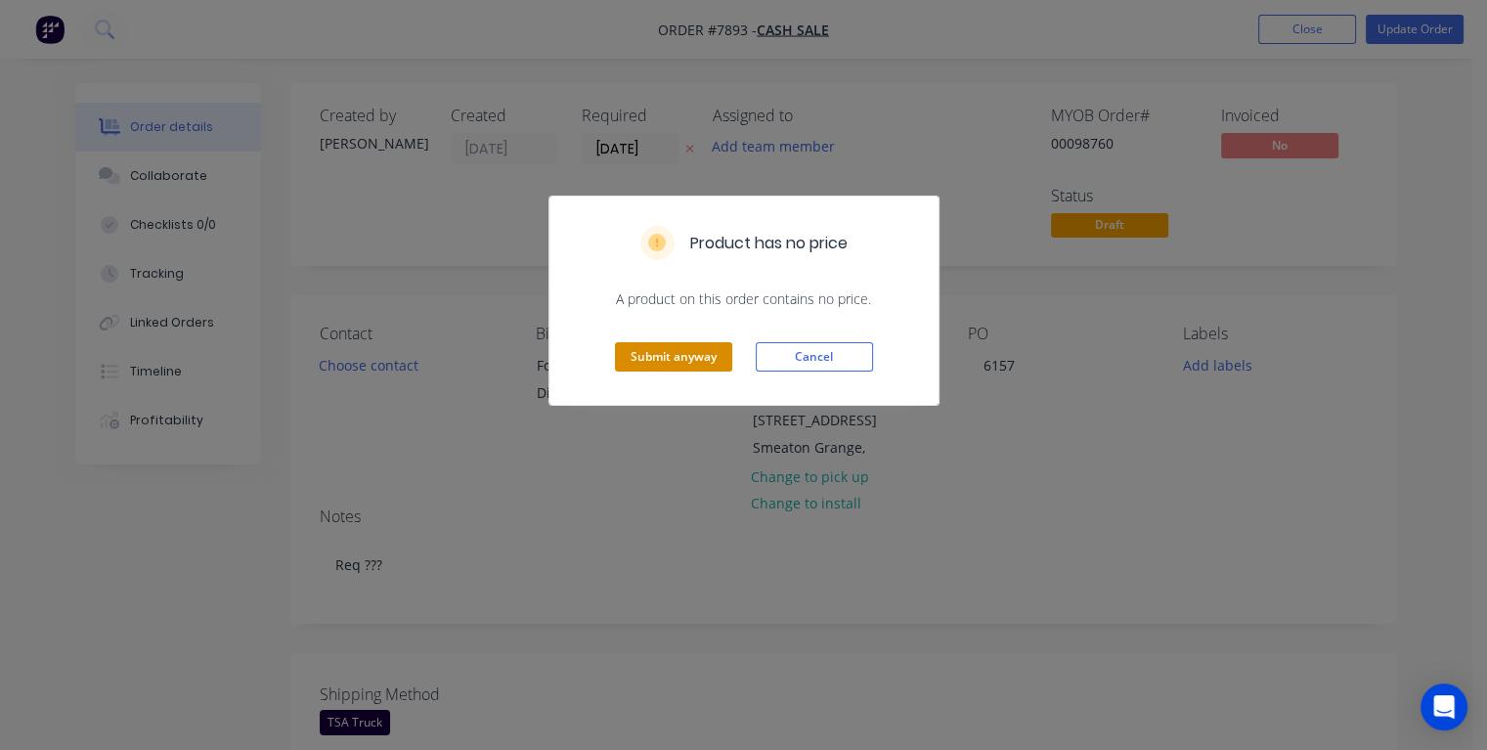
click at [696, 351] on button "Submit anyway" at bounding box center [673, 356] width 117 height 29
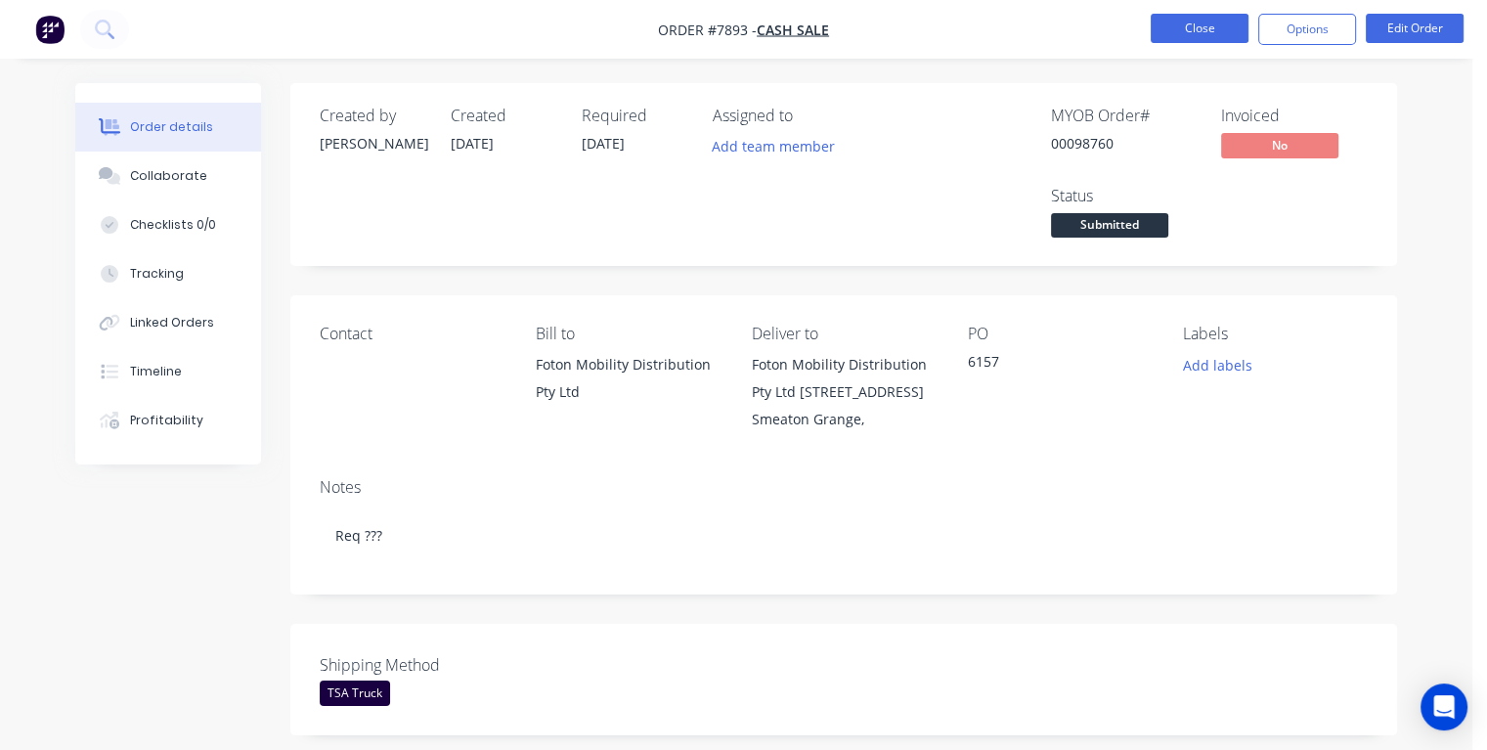
click at [1194, 23] on button "Close" at bounding box center [1200, 28] width 98 height 29
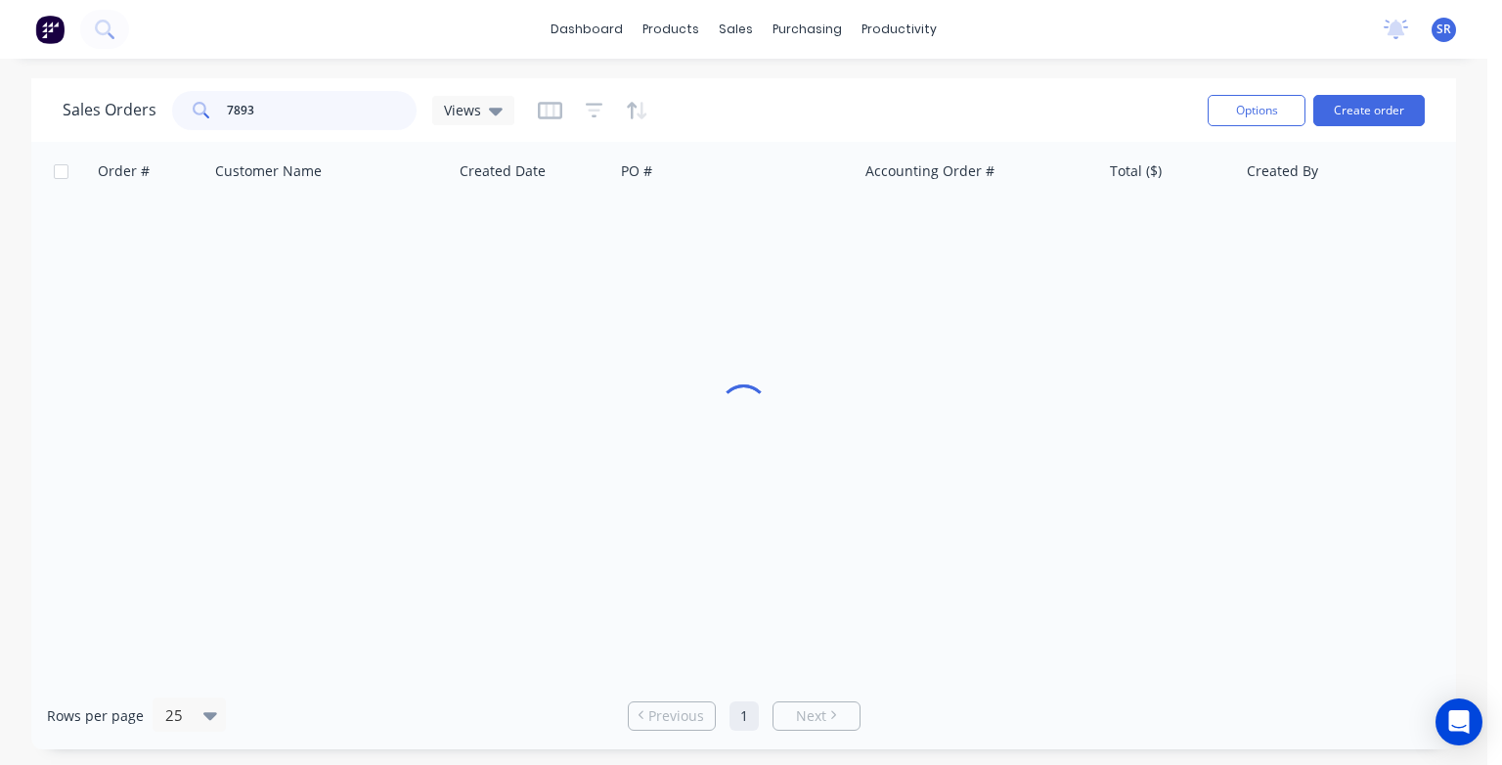
click at [309, 115] on input "7893" at bounding box center [322, 110] width 191 height 39
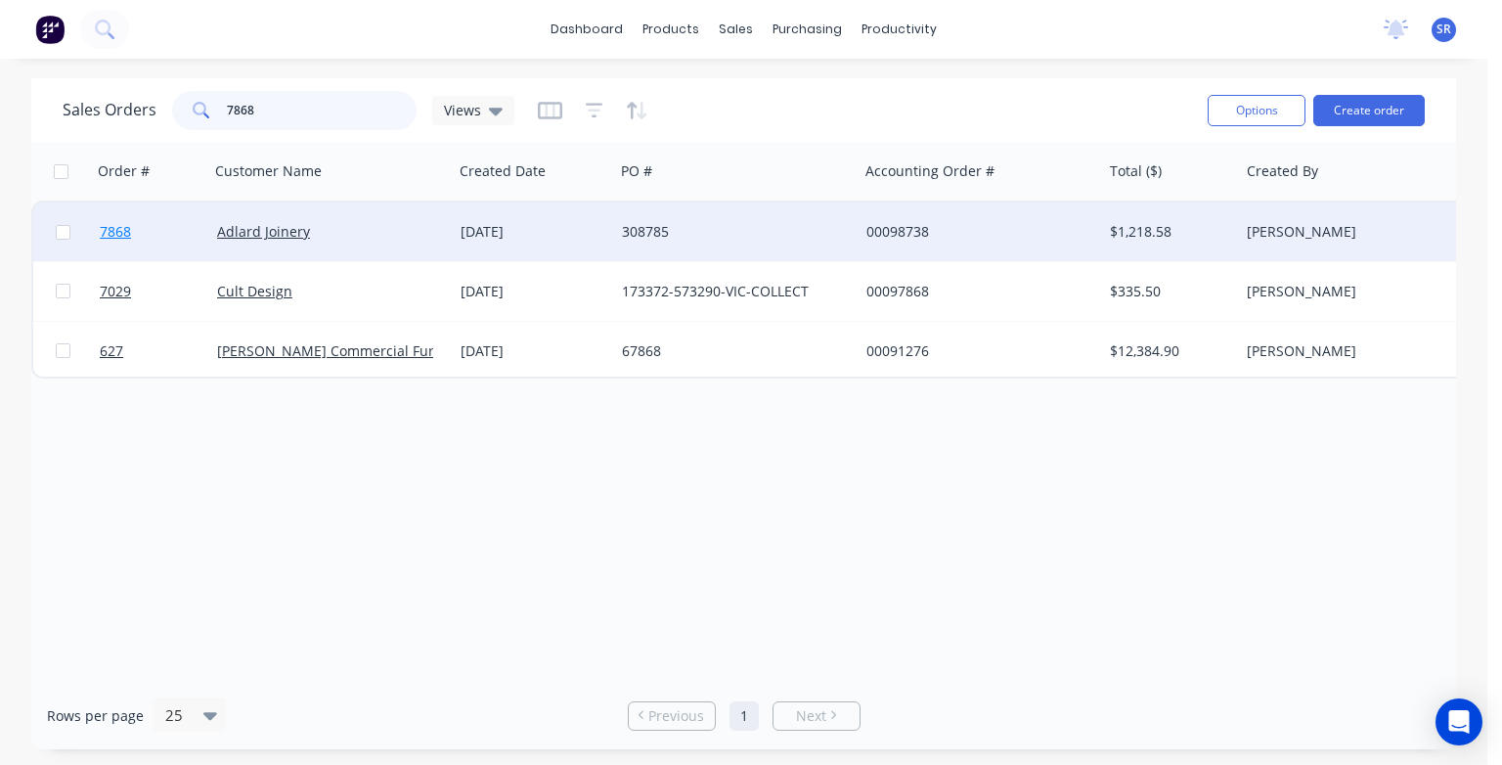
type input "7868"
click at [116, 237] on span "7868" at bounding box center [115, 232] width 31 height 20
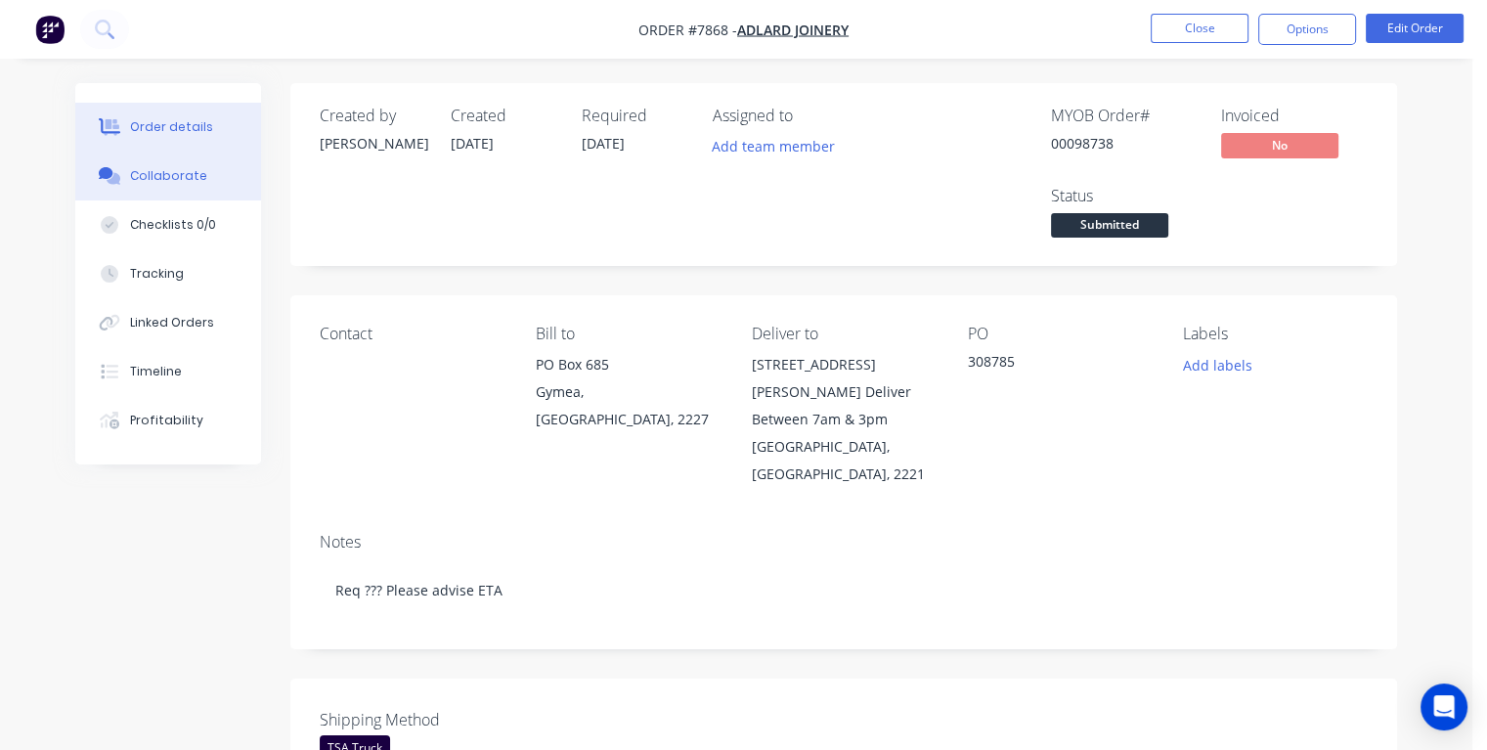
click at [206, 178] on button "Collaborate" at bounding box center [168, 176] width 186 height 49
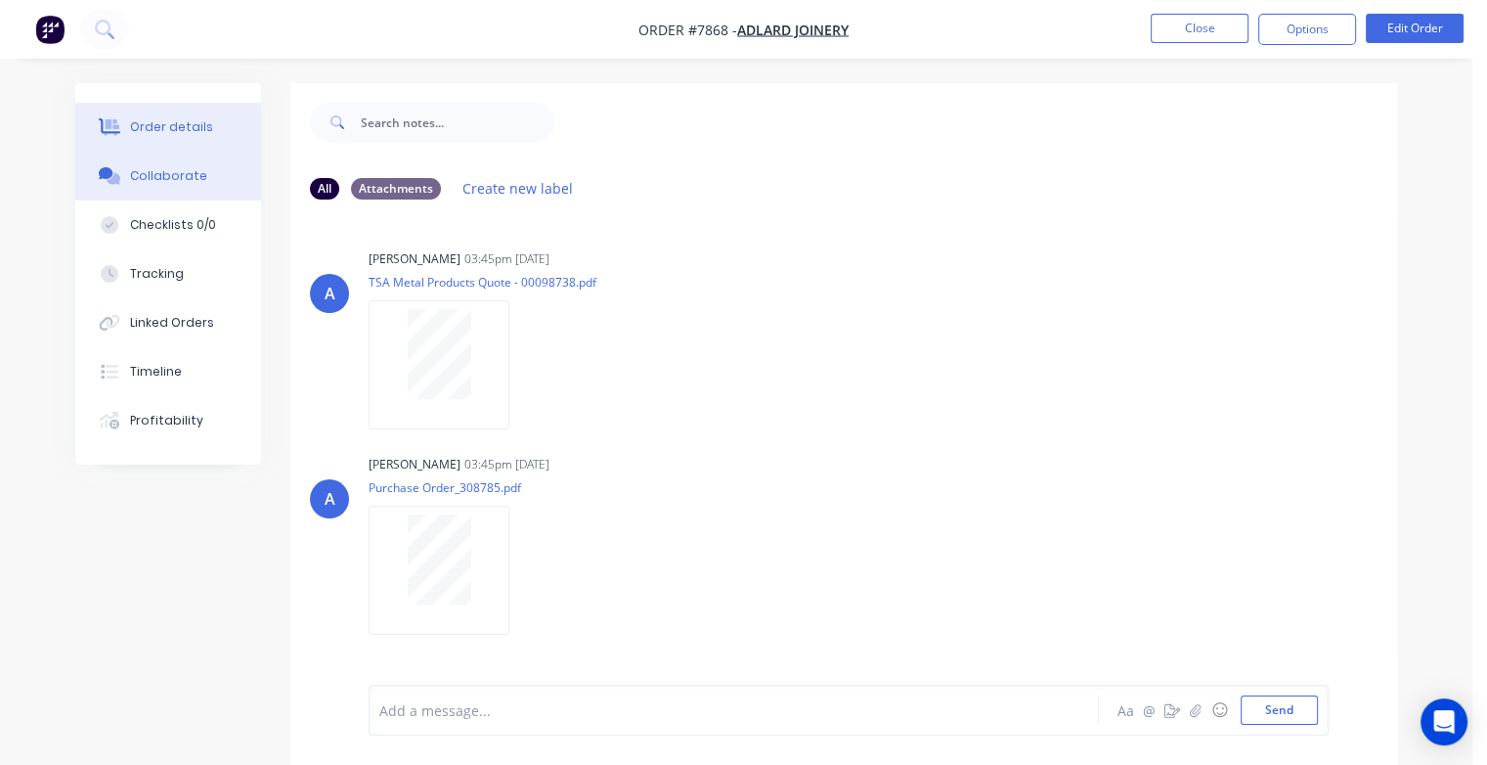
click at [175, 124] on div "Order details" at bounding box center [171, 127] width 83 height 18
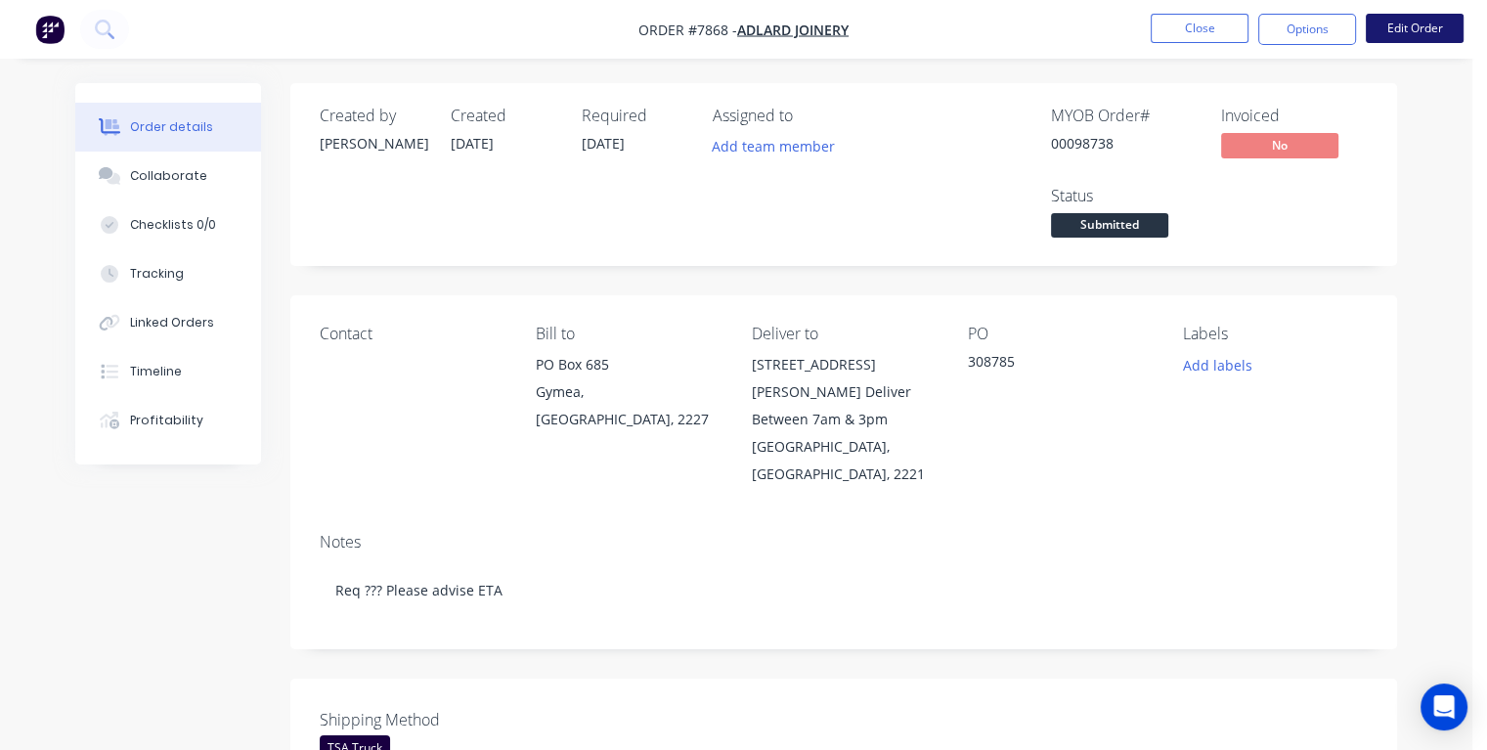
click at [1405, 34] on button "Edit Order" at bounding box center [1415, 28] width 98 height 29
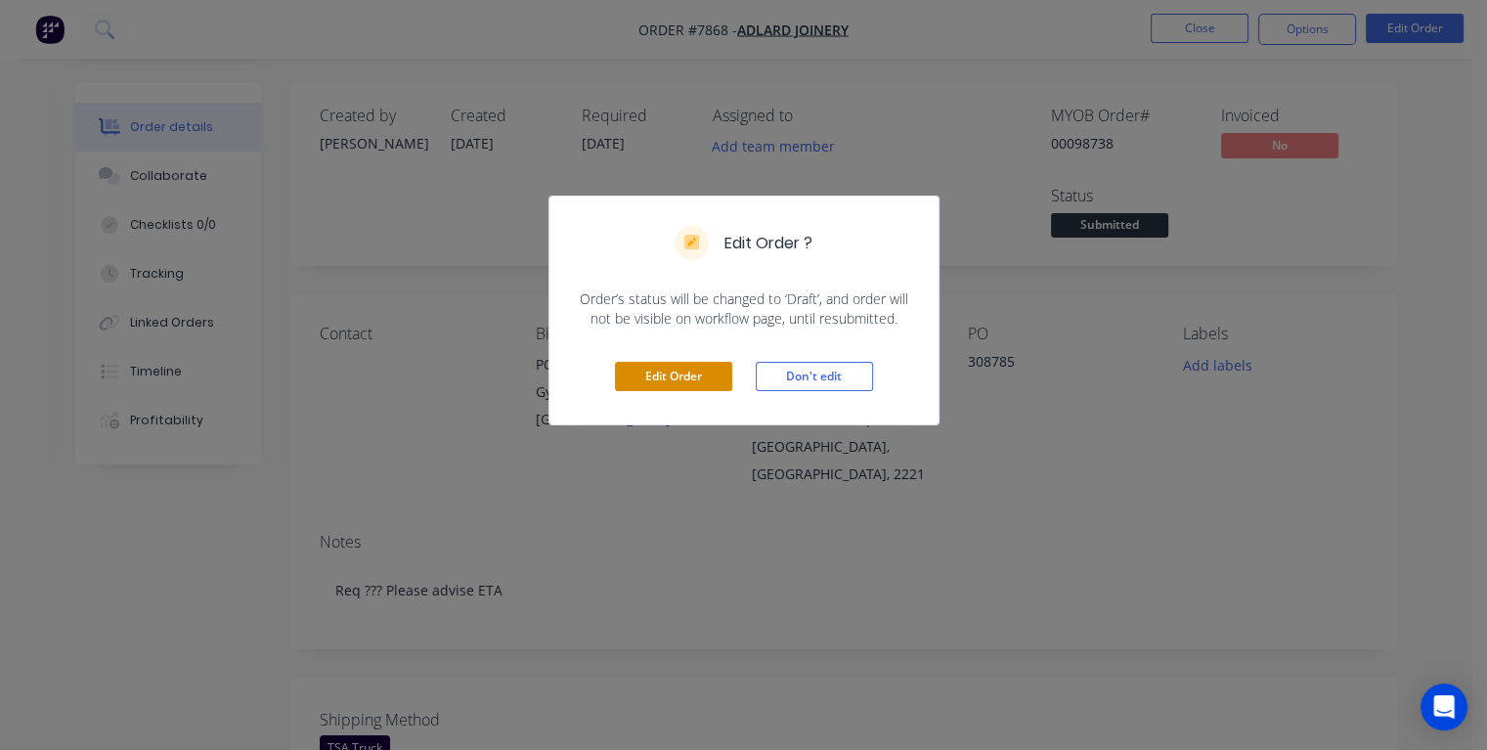
click at [657, 373] on button "Edit Order" at bounding box center [673, 376] width 117 height 29
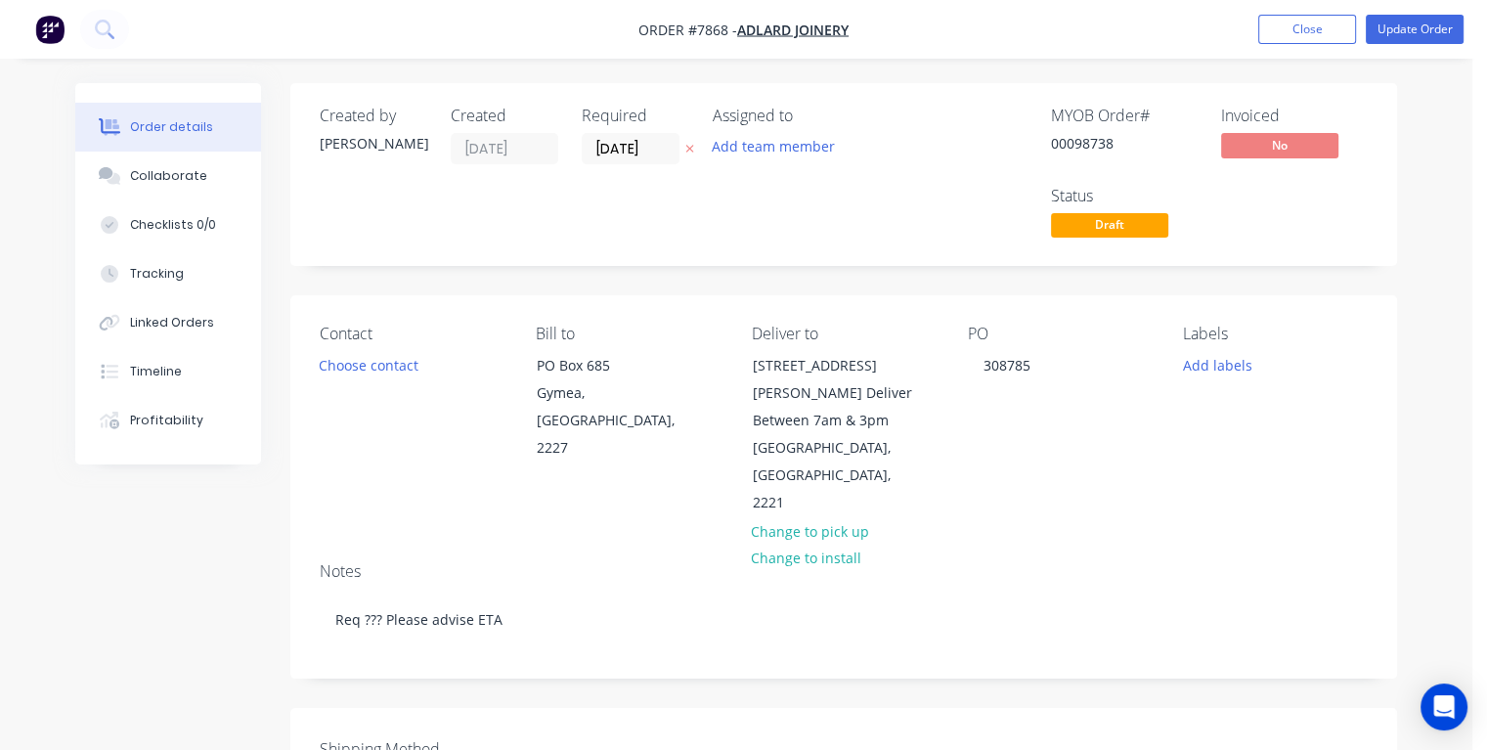
drag, startPoint x: 646, startPoint y: 152, endPoint x: 578, endPoint y: 151, distance: 68.5
click at [578, 151] on div "Created by [PERSON_NAME] Created [DATE] Required [DATE] Assigned to Add team me…" at bounding box center [614, 175] width 589 height 136
type input "[DATE]"
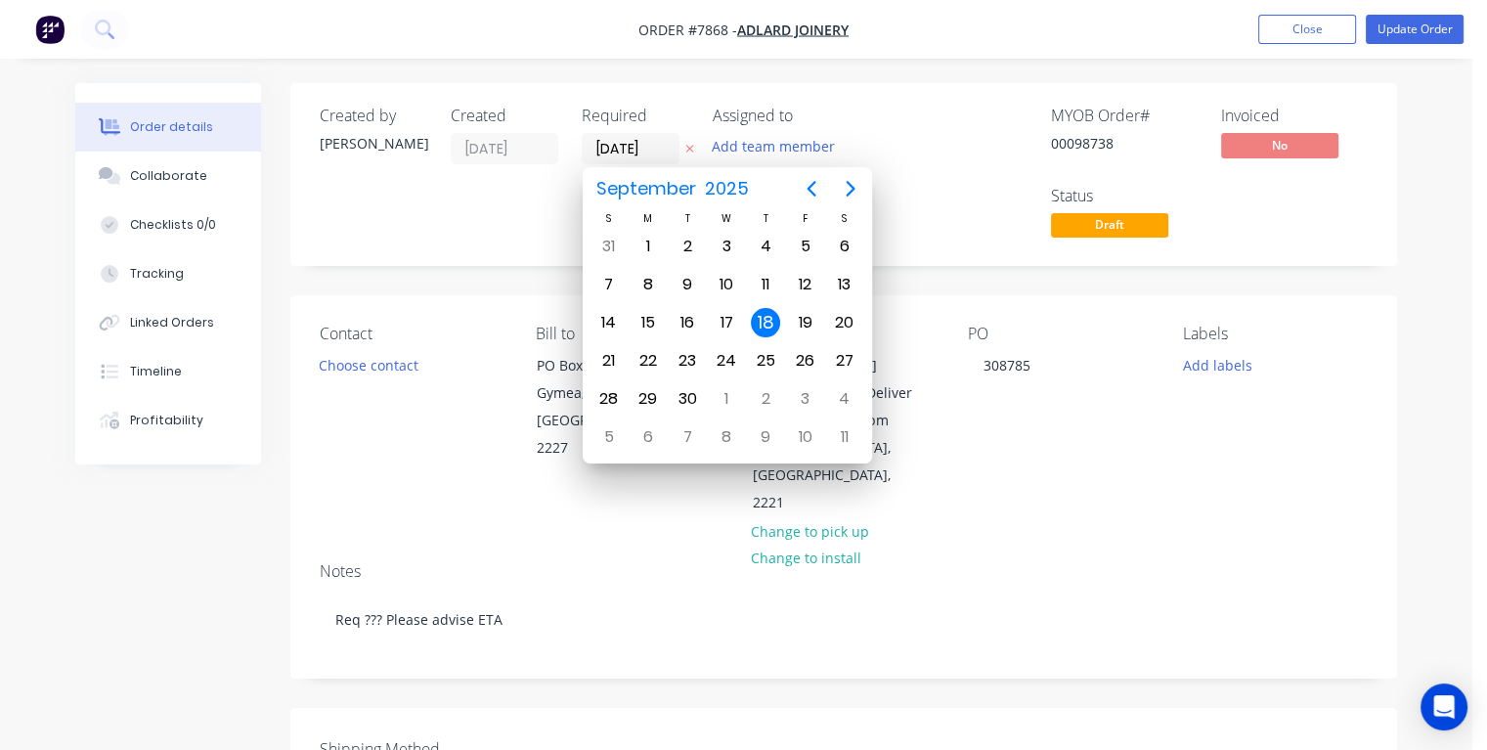
click at [768, 317] on div "18" at bounding box center [765, 322] width 29 height 29
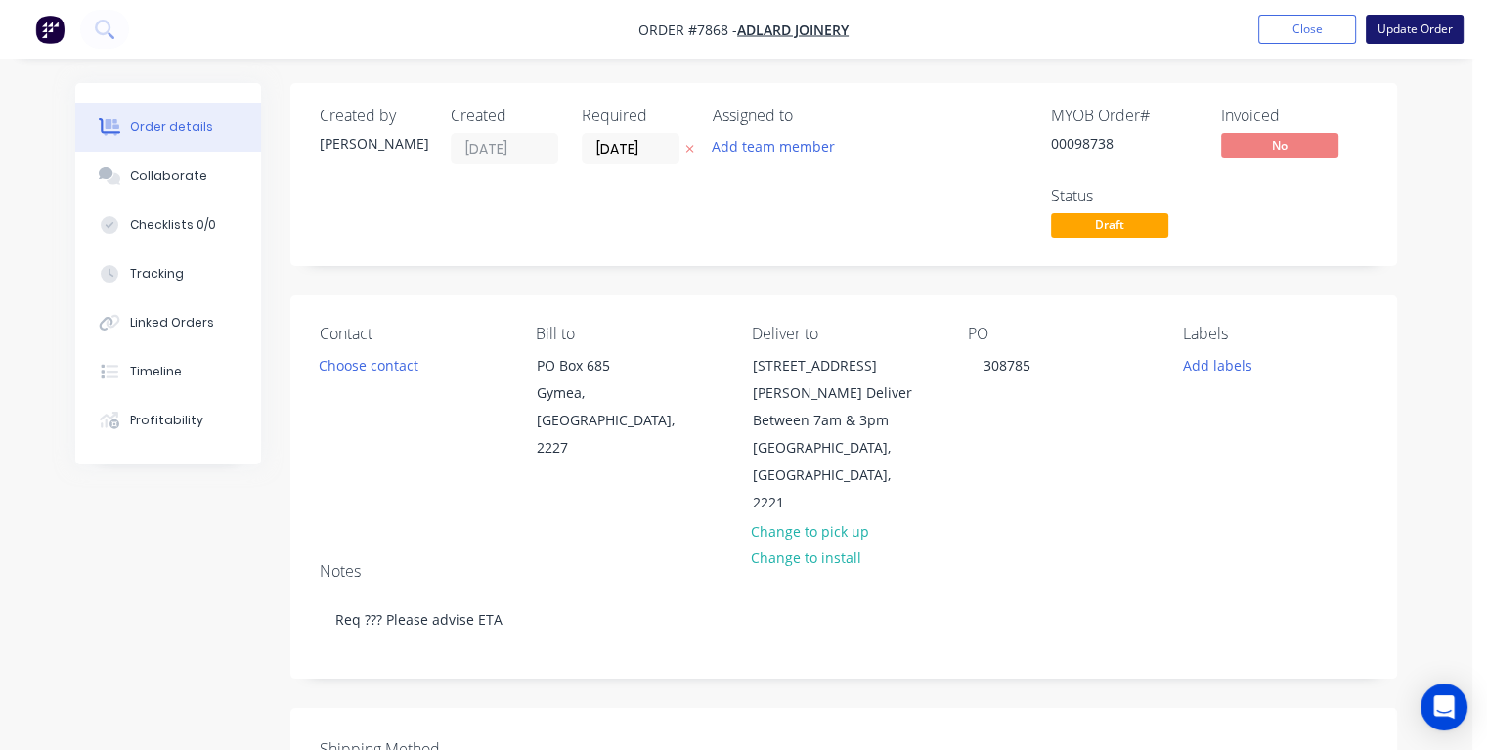
click at [1407, 32] on button "Update Order" at bounding box center [1415, 29] width 98 height 29
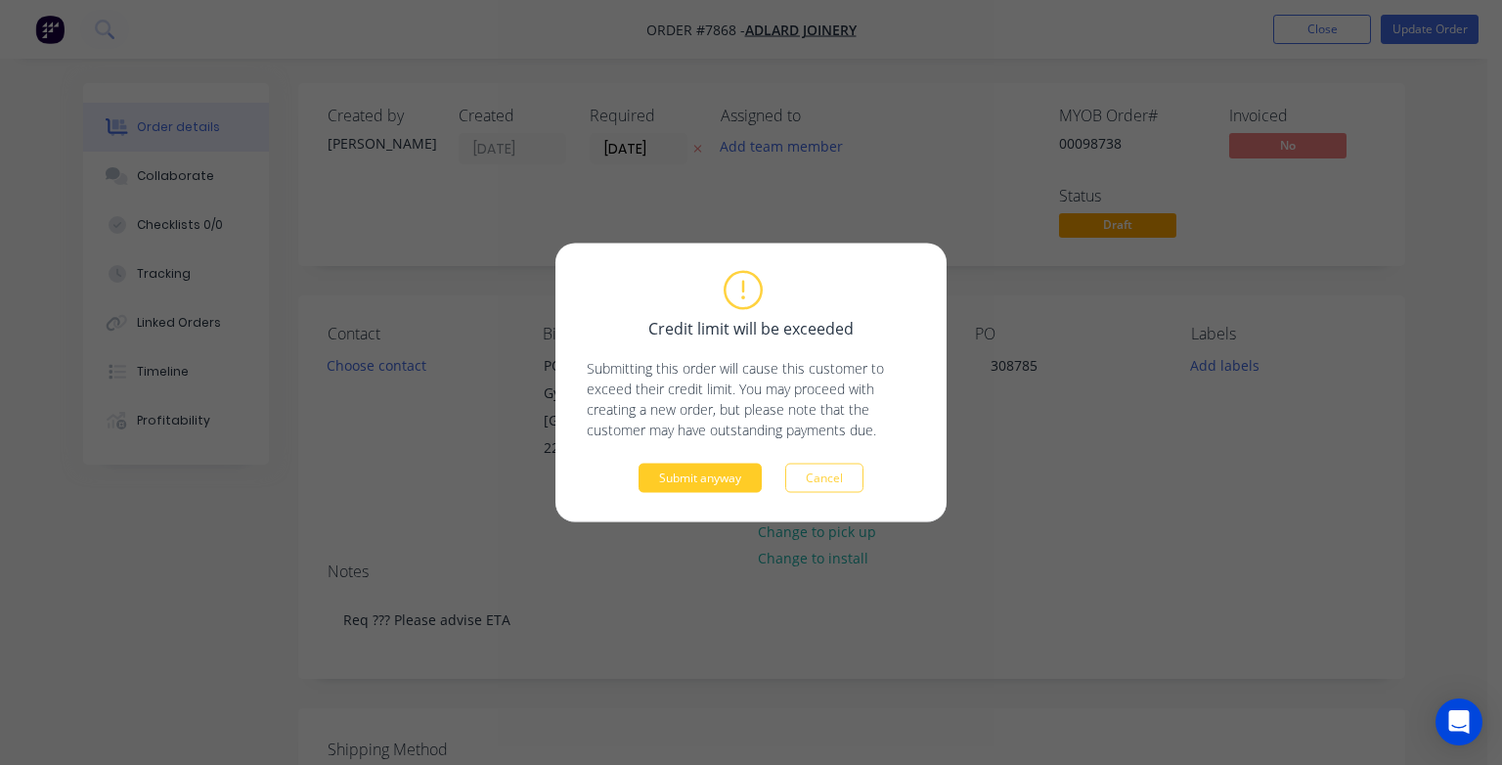
click at [738, 481] on button "Submit anyway" at bounding box center [700, 477] width 123 height 29
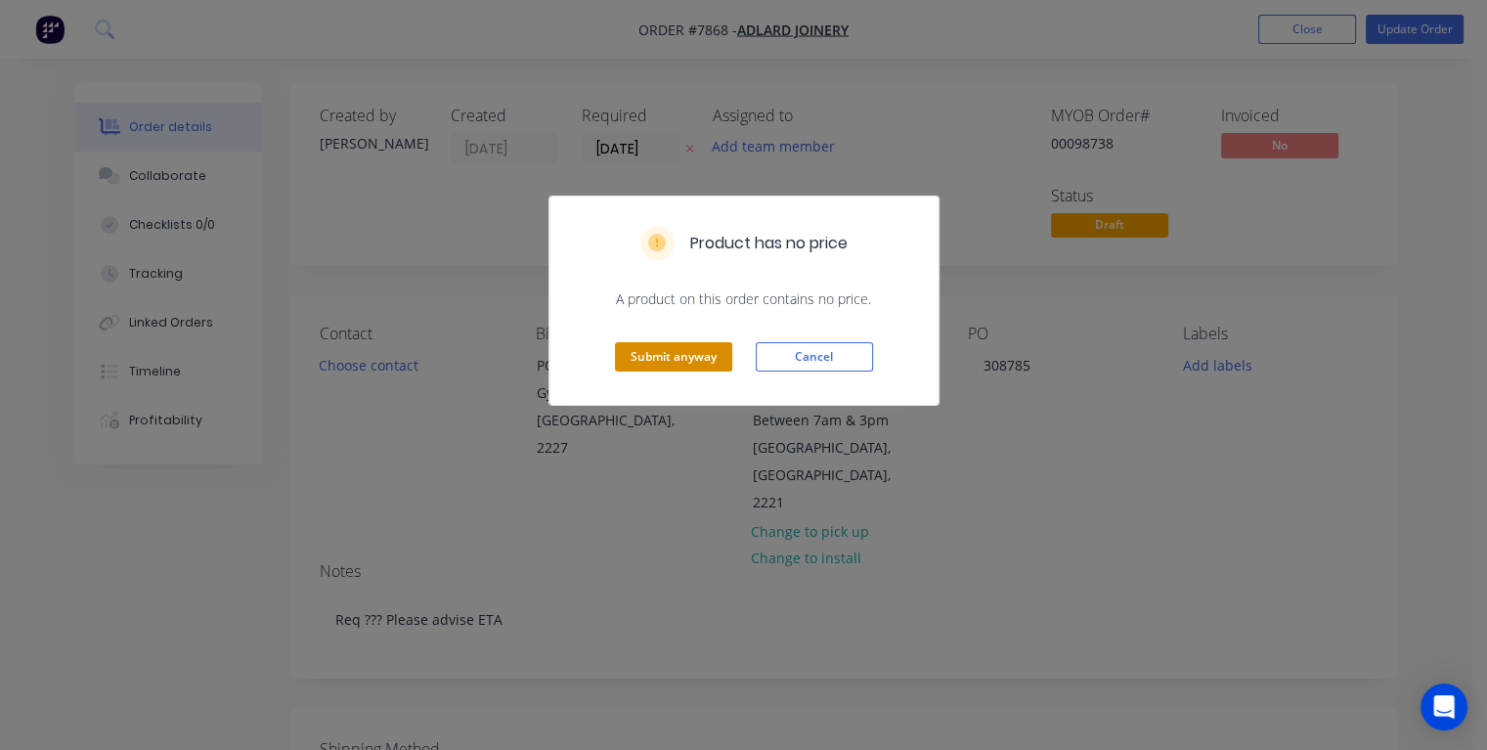
click at [708, 362] on button "Submit anyway" at bounding box center [673, 356] width 117 height 29
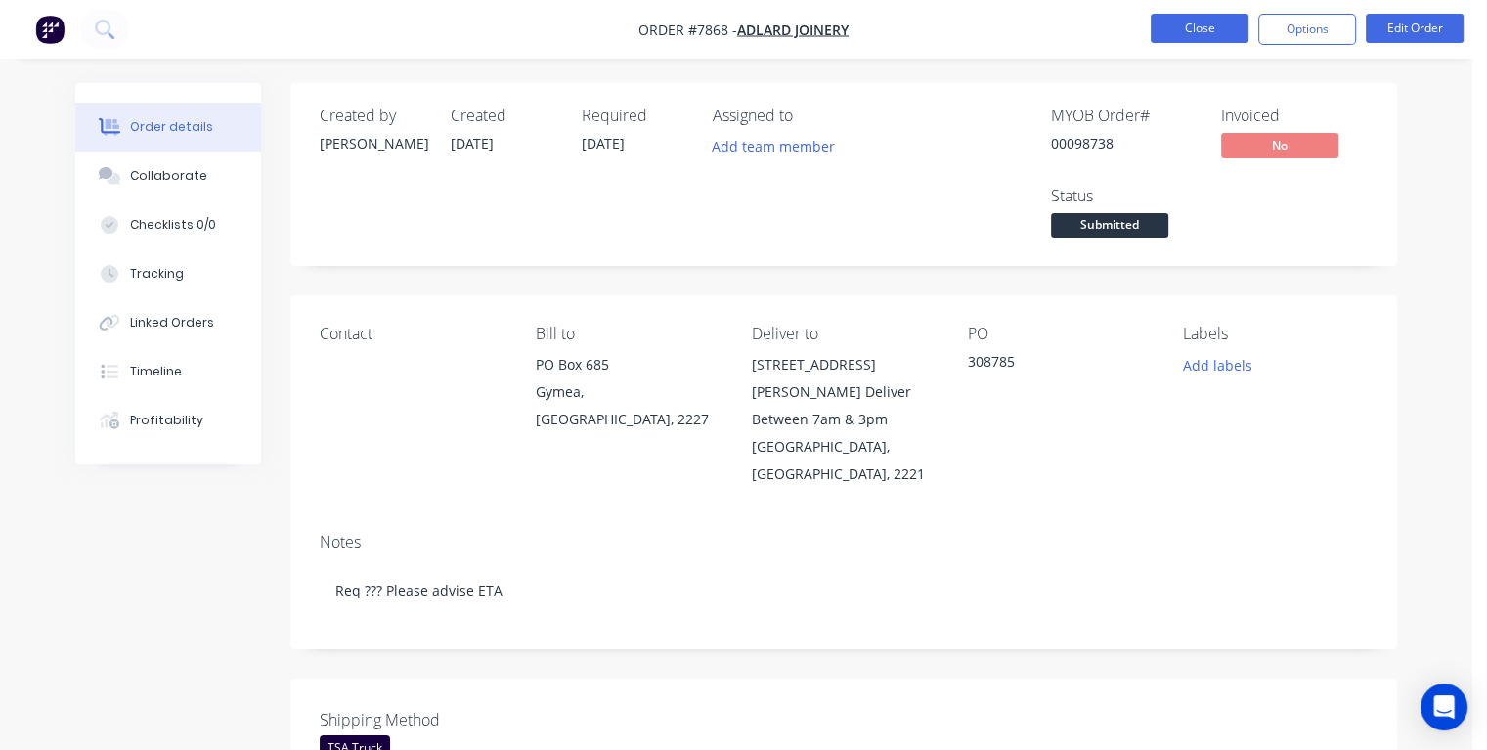
click at [1171, 36] on button "Close" at bounding box center [1200, 28] width 98 height 29
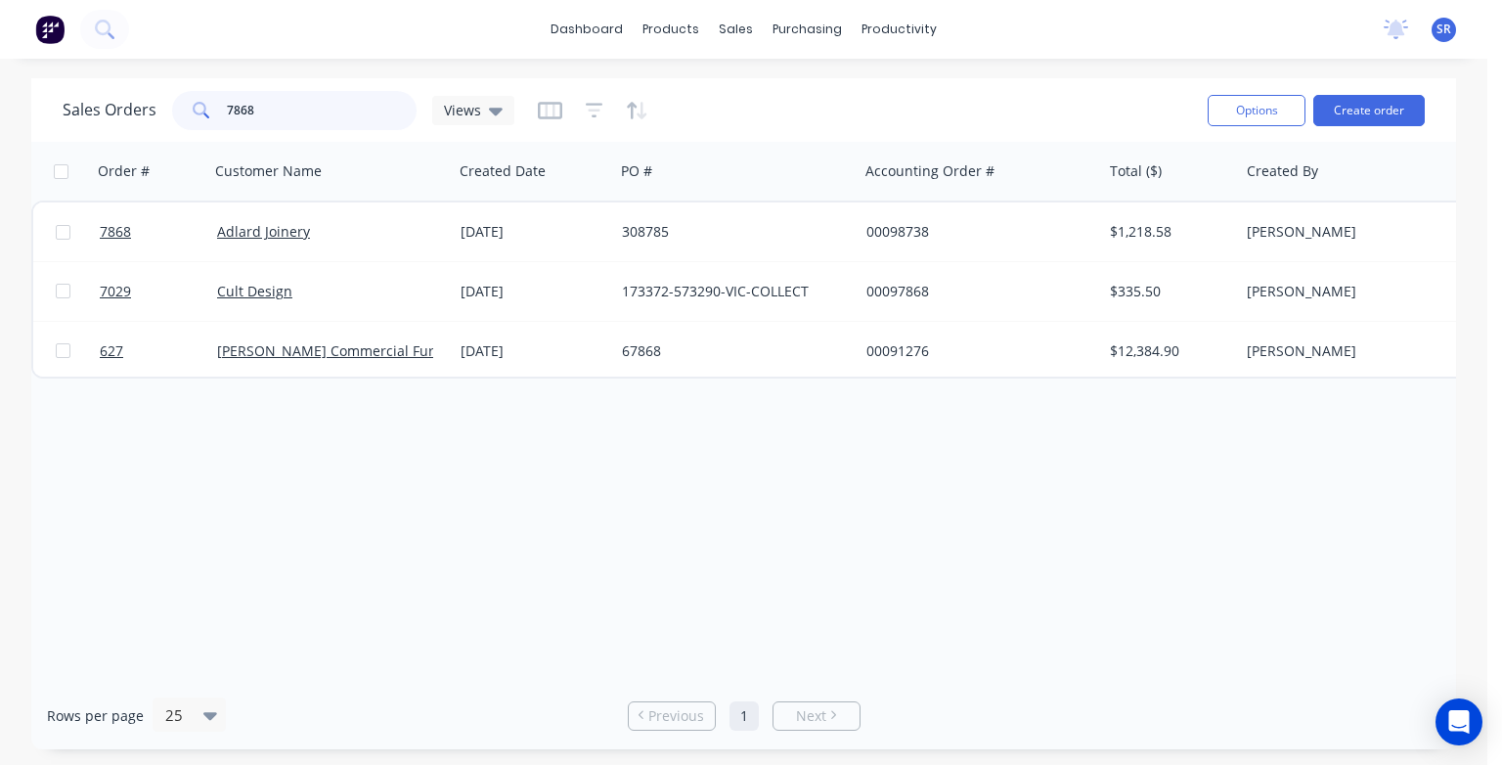
click at [290, 111] on input "7868" at bounding box center [322, 110] width 191 height 39
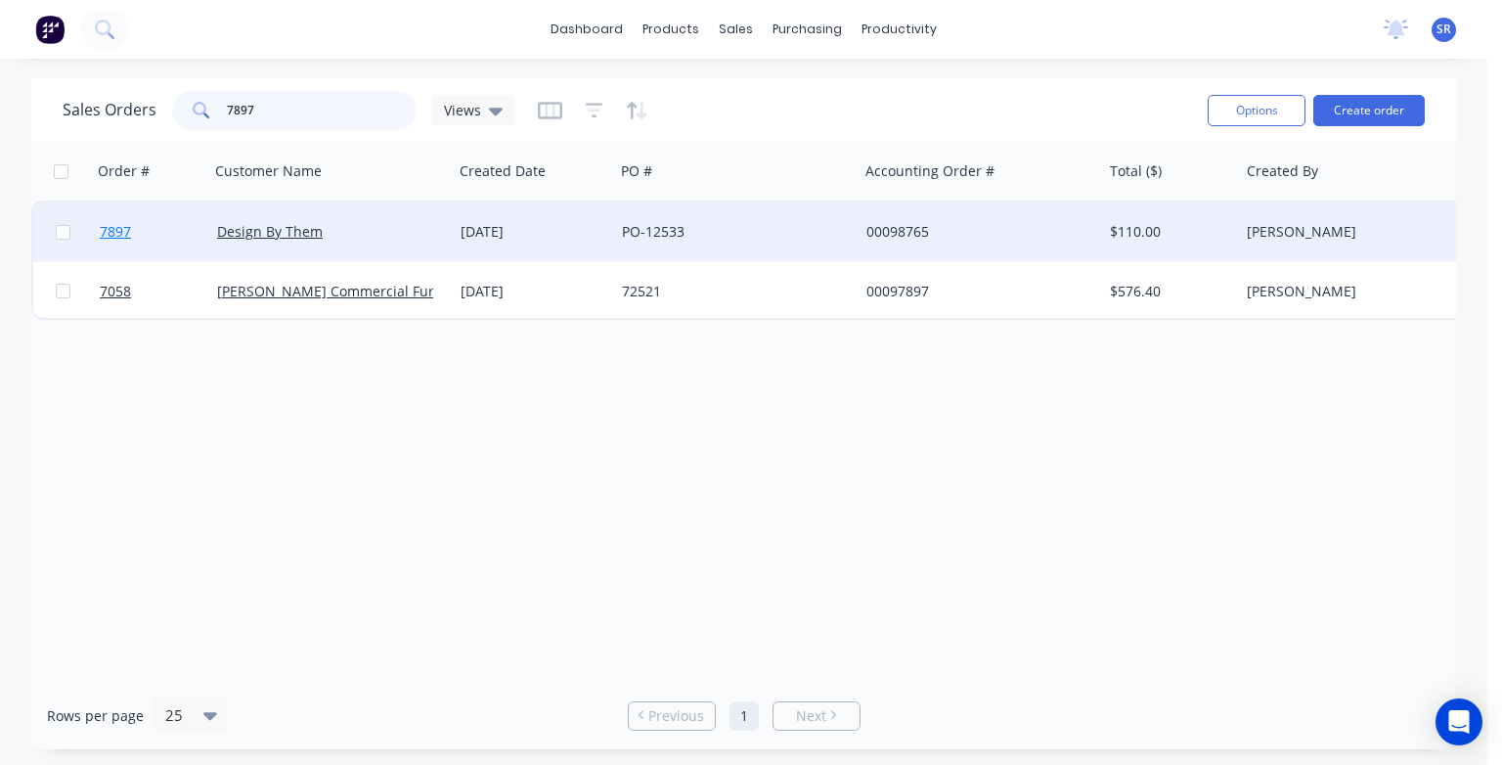
type input "7897"
click at [125, 235] on span "7897" at bounding box center [115, 232] width 31 height 20
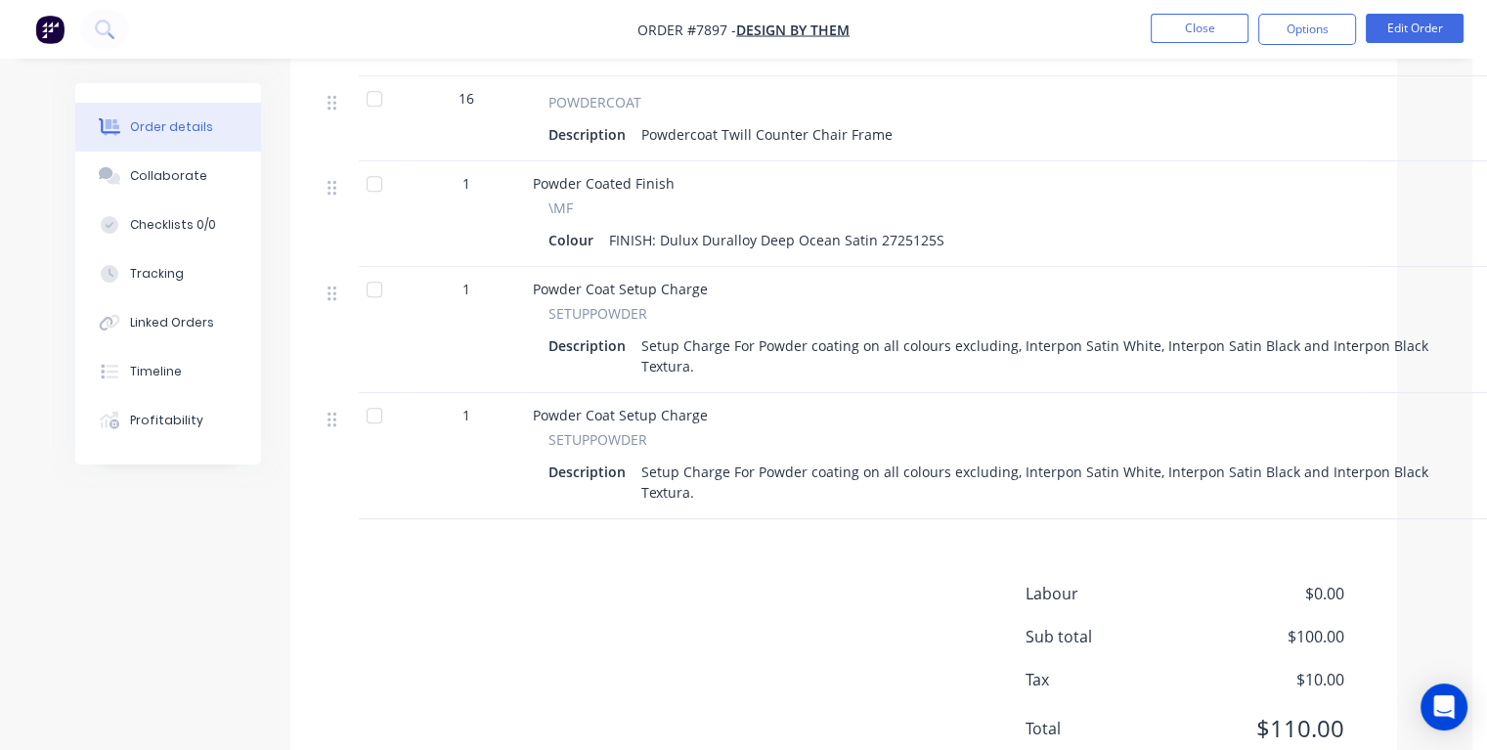
scroll to position [914, 0]
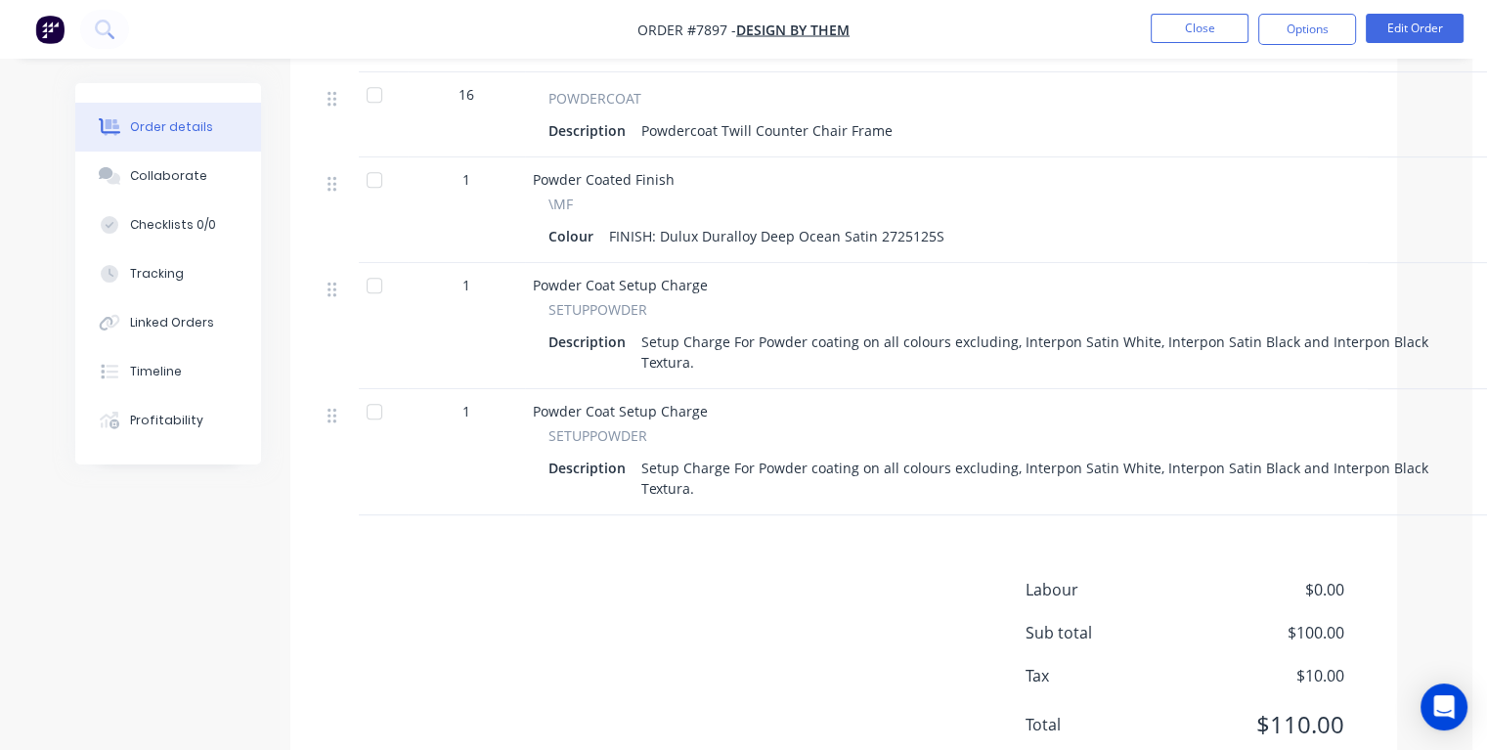
click at [587, 402] on span "Powder Coat Setup Charge" at bounding box center [620, 411] width 175 height 19
click at [1414, 31] on button "Edit Order" at bounding box center [1415, 28] width 98 height 29
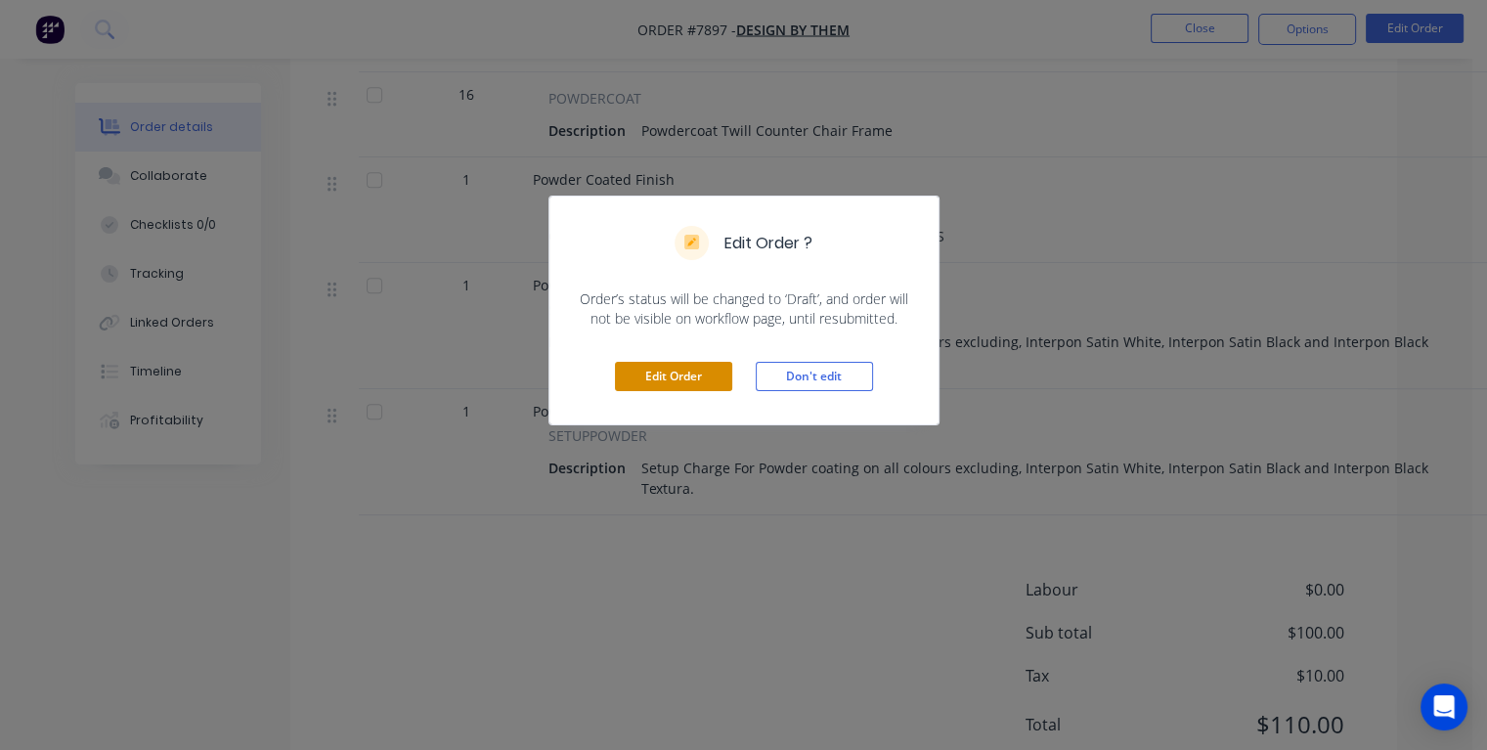
click at [696, 373] on button "Edit Order" at bounding box center [673, 376] width 117 height 29
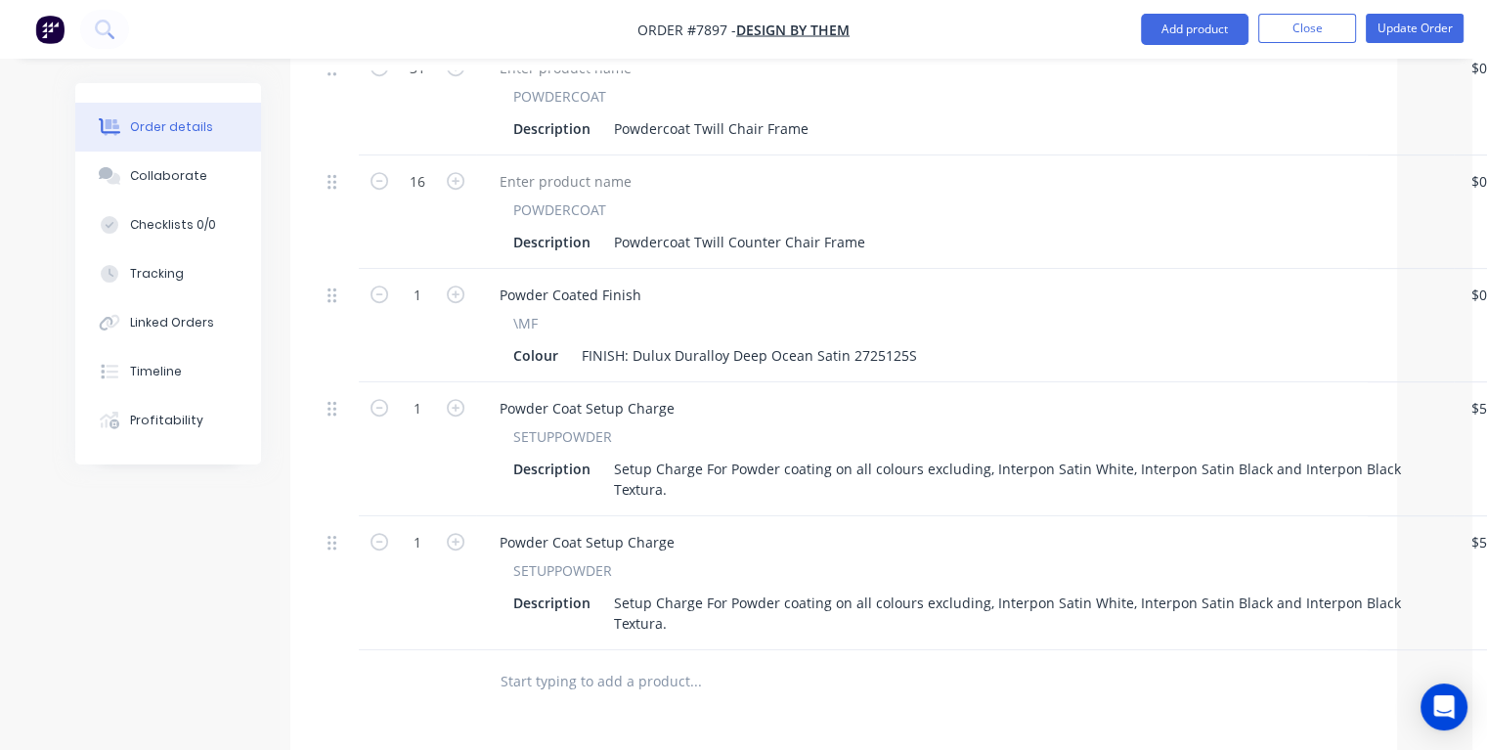
scroll to position [978, 0]
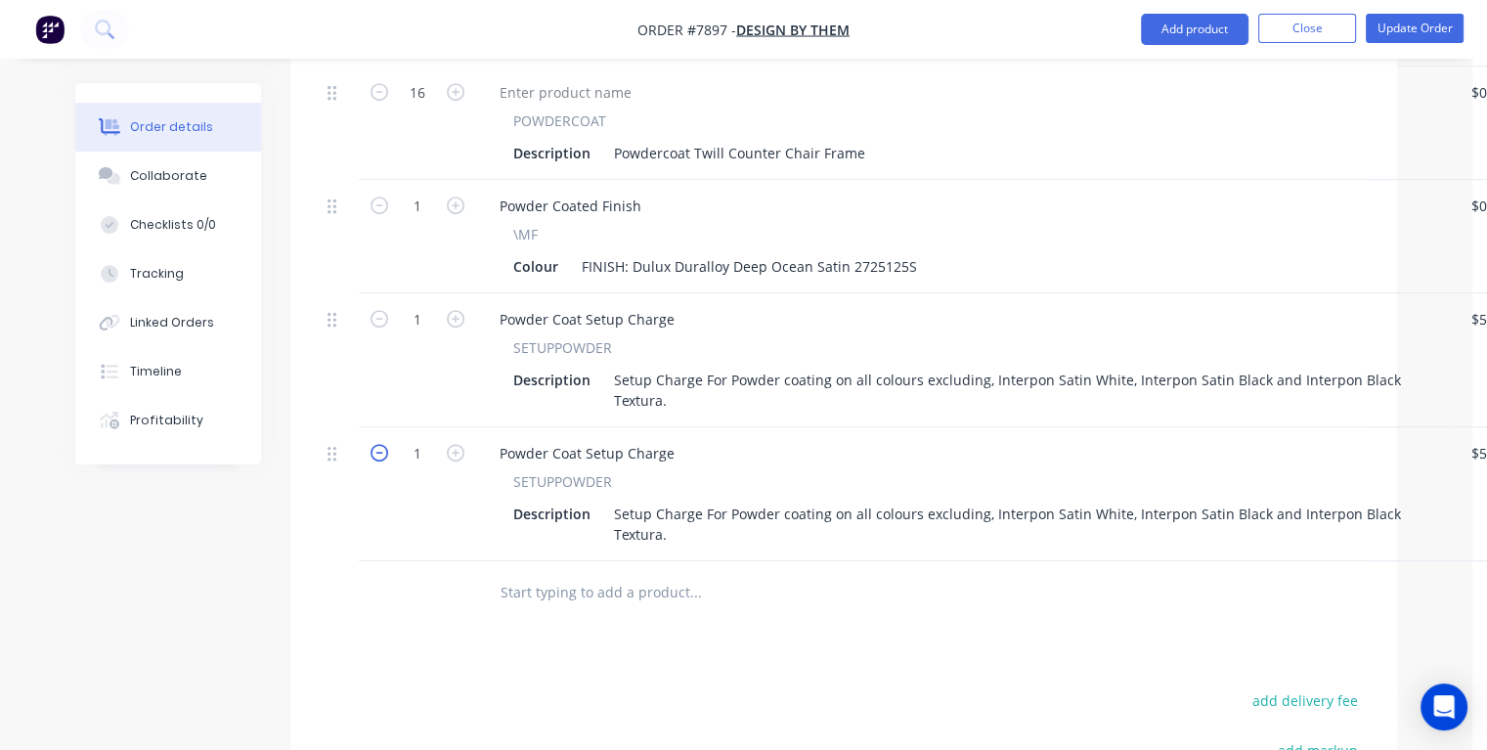
click at [381, 444] on icon "button" at bounding box center [380, 453] width 18 height 18
type input "0"
type input "$0.00"
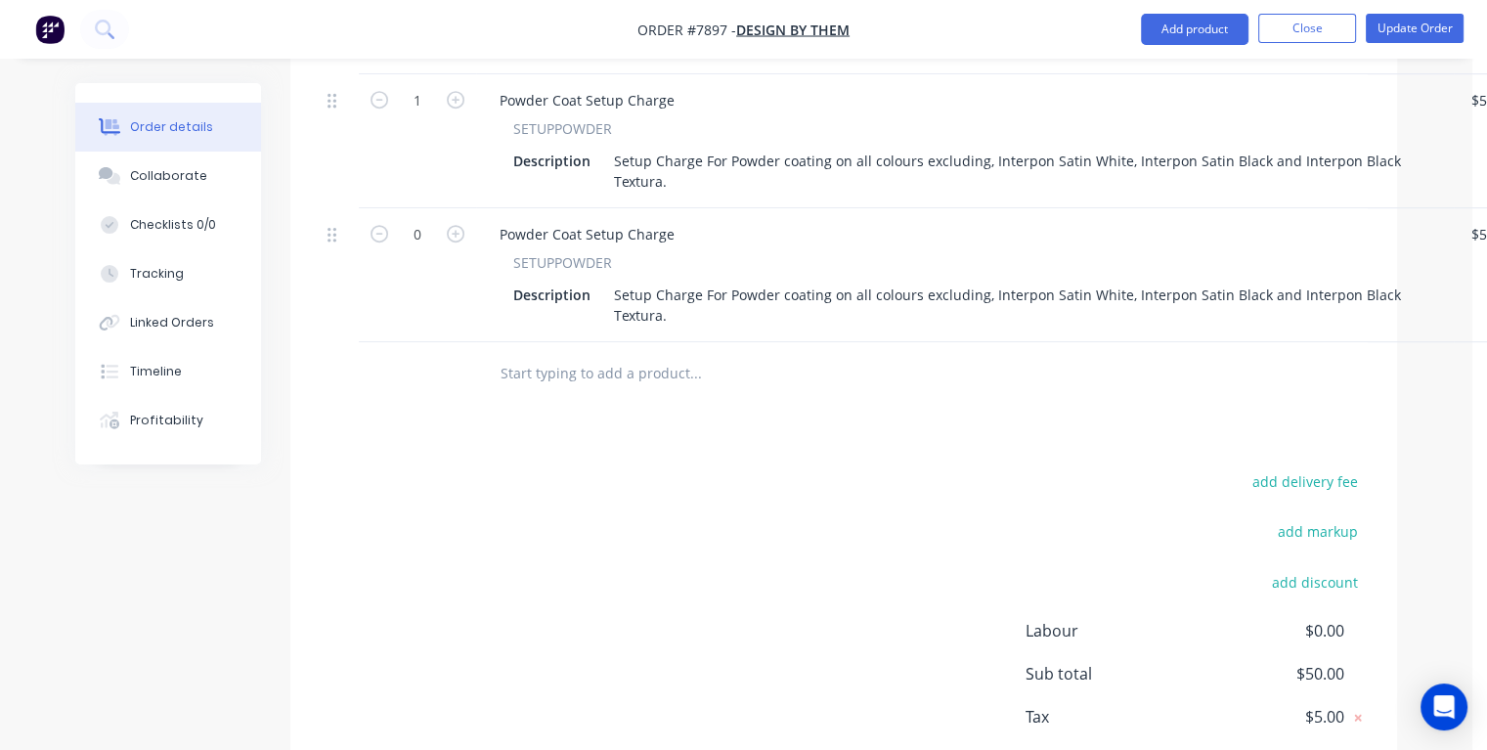
scroll to position [1154, 0]
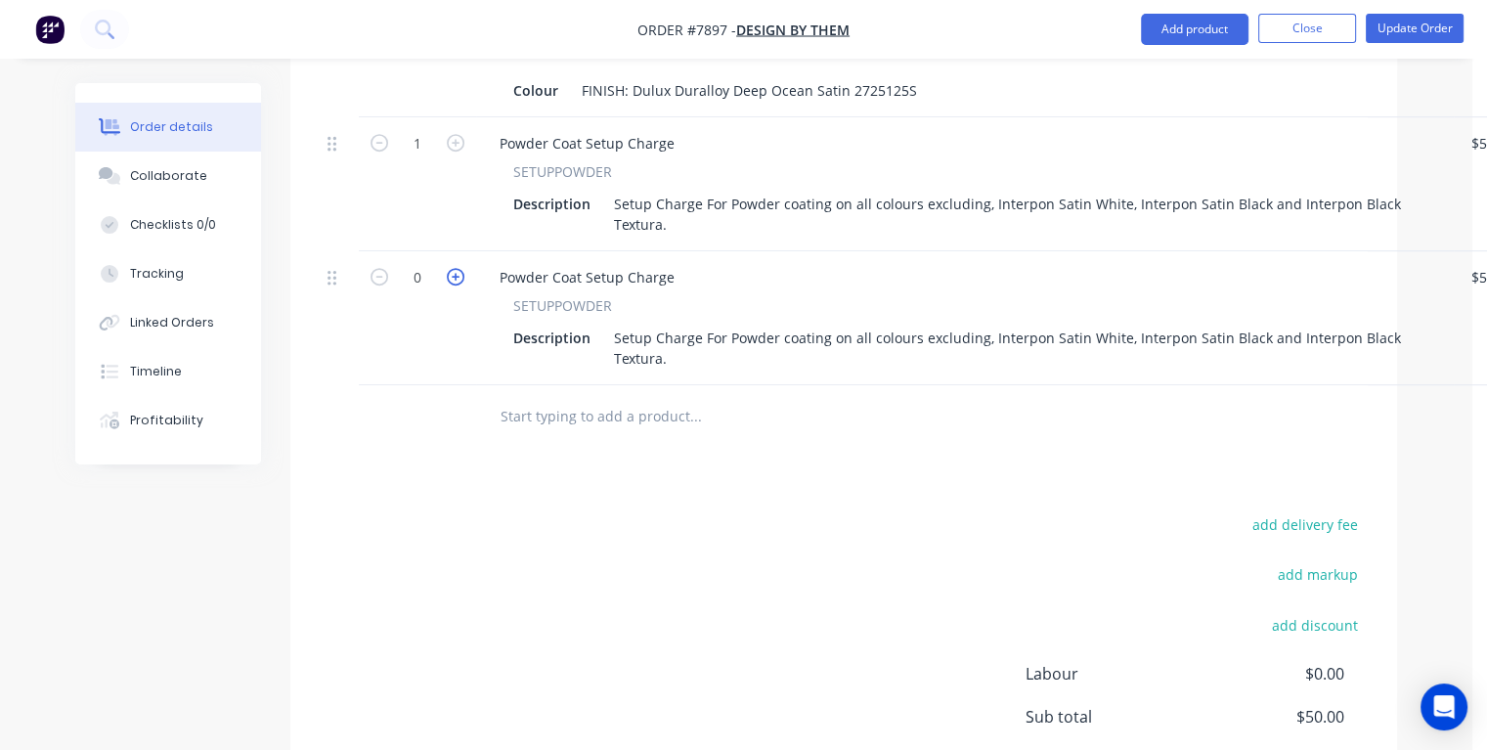
click at [454, 268] on icon "button" at bounding box center [456, 277] width 18 height 18
type input "1"
type input "$50.00"
click at [569, 295] on span "SETUPPOWDER" at bounding box center [562, 305] width 99 height 21
click at [646, 263] on div "Powder Coat Setup Charge" at bounding box center [587, 277] width 206 height 28
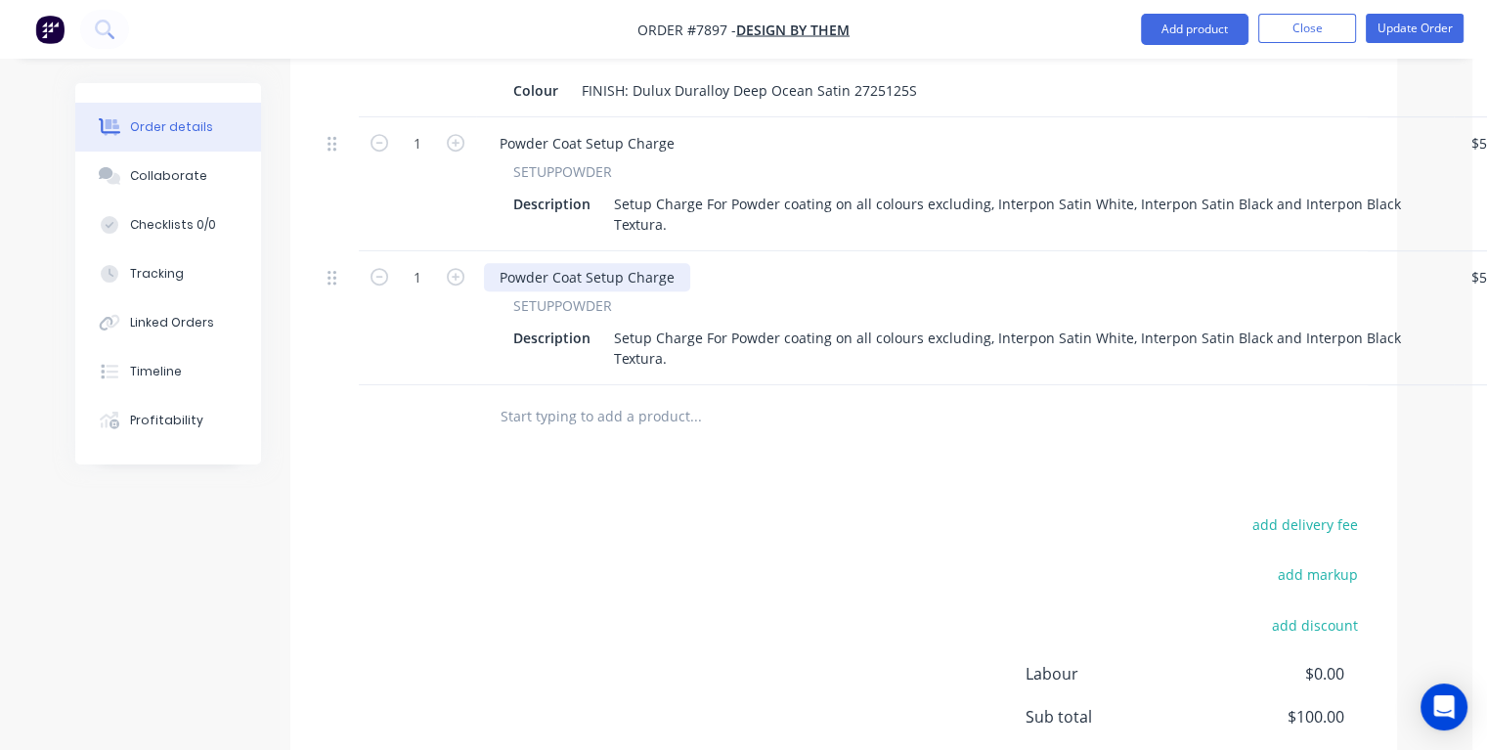
click at [678, 263] on div "Powder Coat Setup Charge" at bounding box center [587, 277] width 206 height 28
click at [595, 263] on div at bounding box center [565, 277] width 163 height 28
click at [611, 295] on div "SETUPPOWDER" at bounding box center [965, 305] width 904 height 21
click at [573, 324] on div "Description" at bounding box center [552, 338] width 93 height 28
click at [332, 269] on icon at bounding box center [332, 278] width 9 height 18
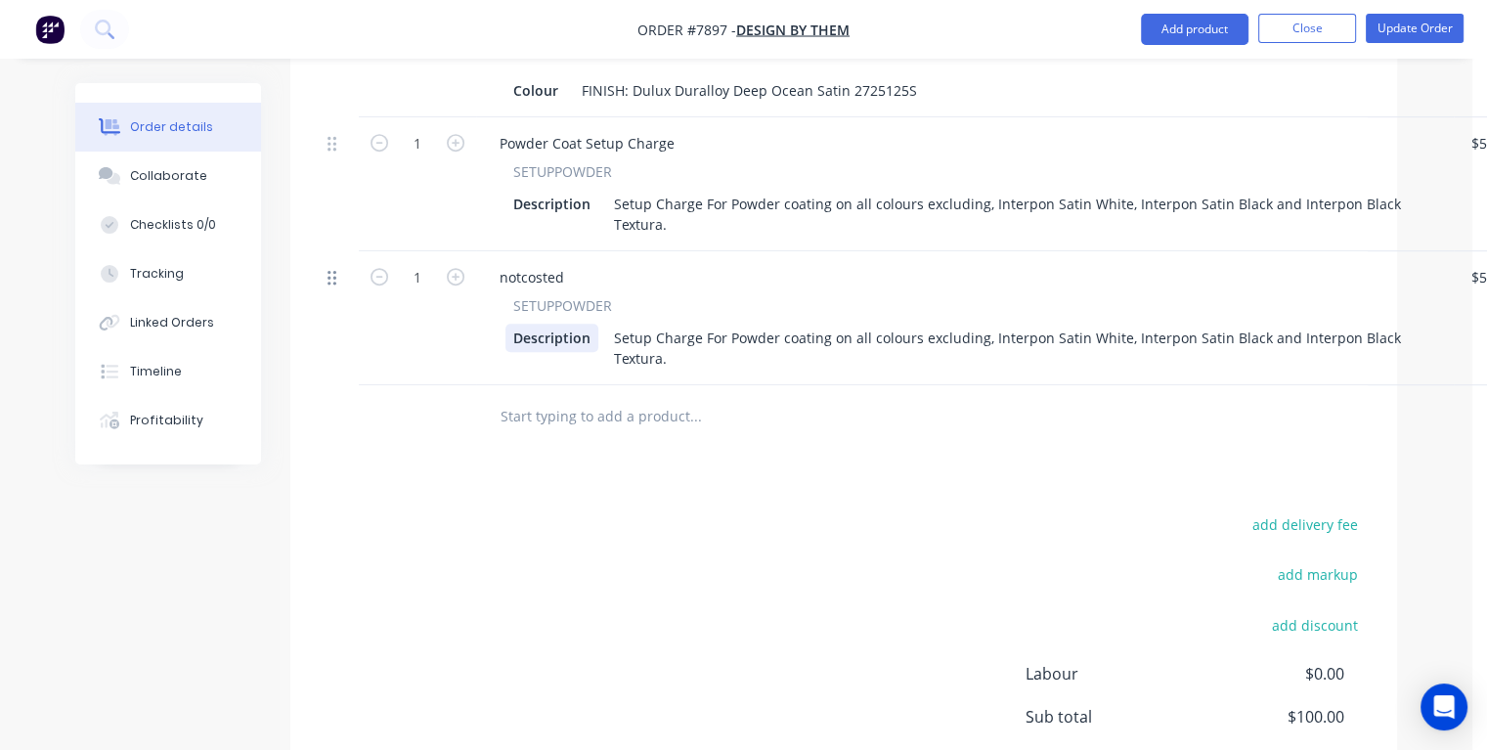
click at [335, 269] on icon at bounding box center [332, 278] width 9 height 18
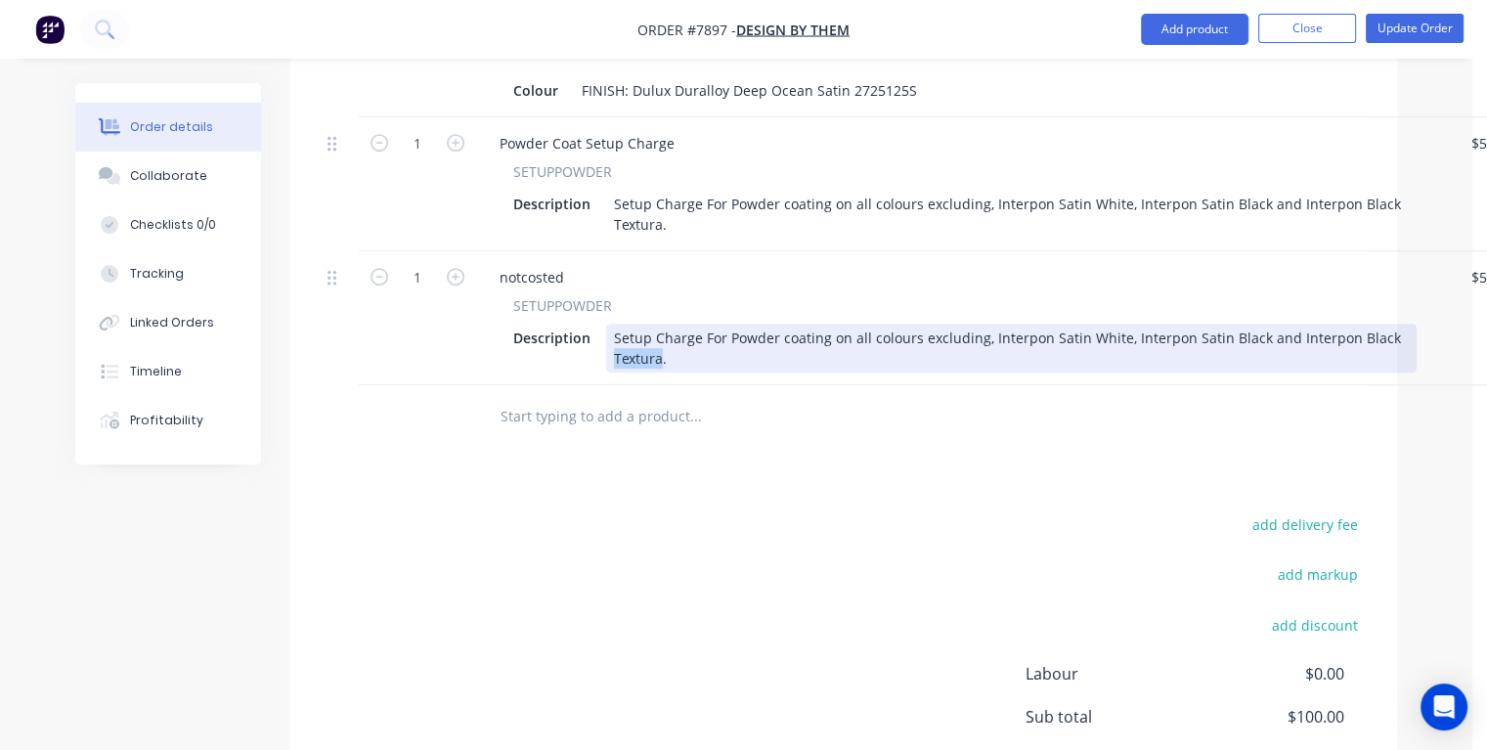
drag, startPoint x: 1382, startPoint y: 289, endPoint x: 659, endPoint y: 298, distance: 722.7
click at [659, 324] on div "Setup Charge For Powder coating on all colours excluding, Interpon Satin White,…" at bounding box center [1011, 348] width 811 height 49
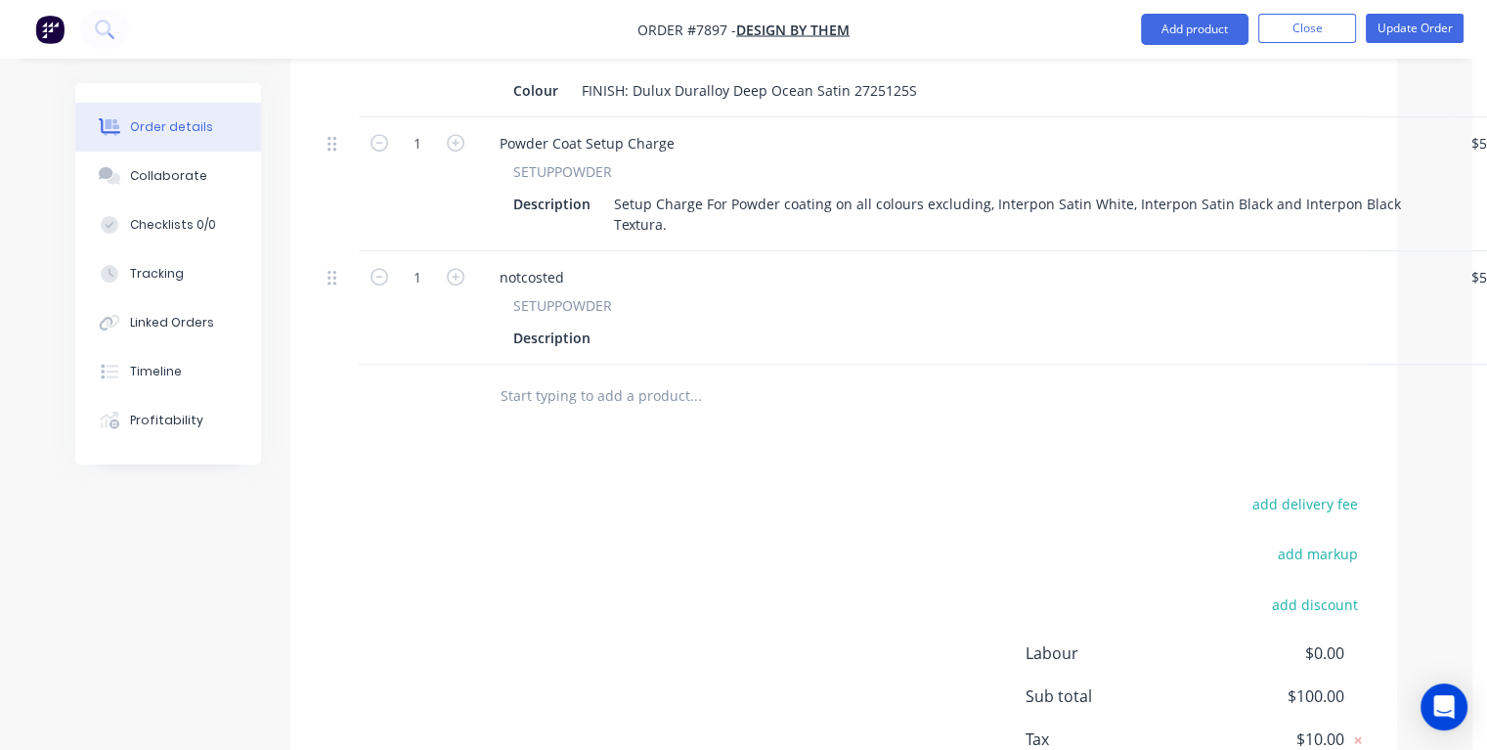
click at [614, 295] on div "SETUPPOWDER" at bounding box center [965, 305] width 904 height 21
click at [607, 295] on span "SETUPPOWDER" at bounding box center [562, 305] width 99 height 21
click at [591, 295] on span "SETUPPOWDER" at bounding box center [562, 305] width 99 height 21
click at [607, 324] on div at bounding box center [620, 338] width 29 height 28
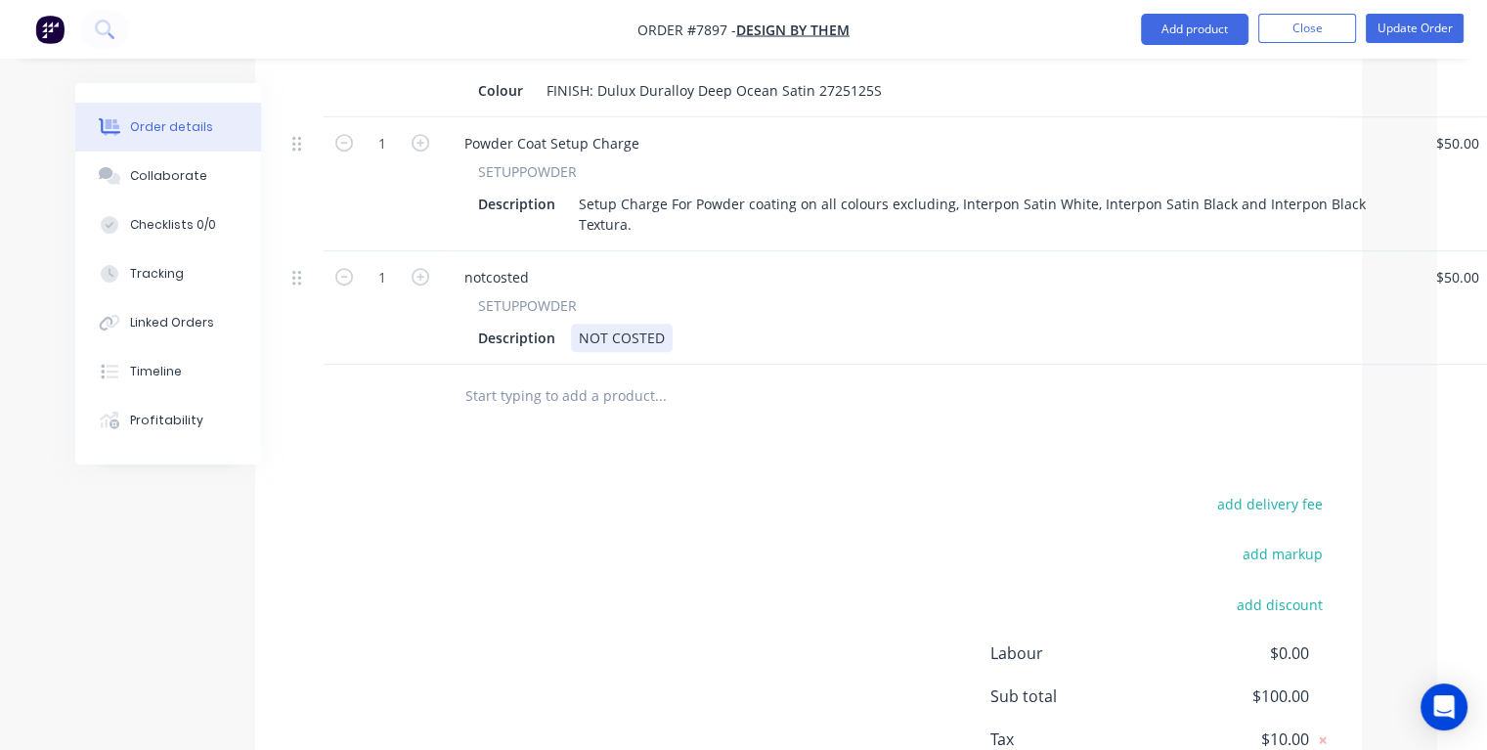
click at [667, 324] on div "NOT COSTED" at bounding box center [622, 338] width 102 height 28
type input "$1,960.00"
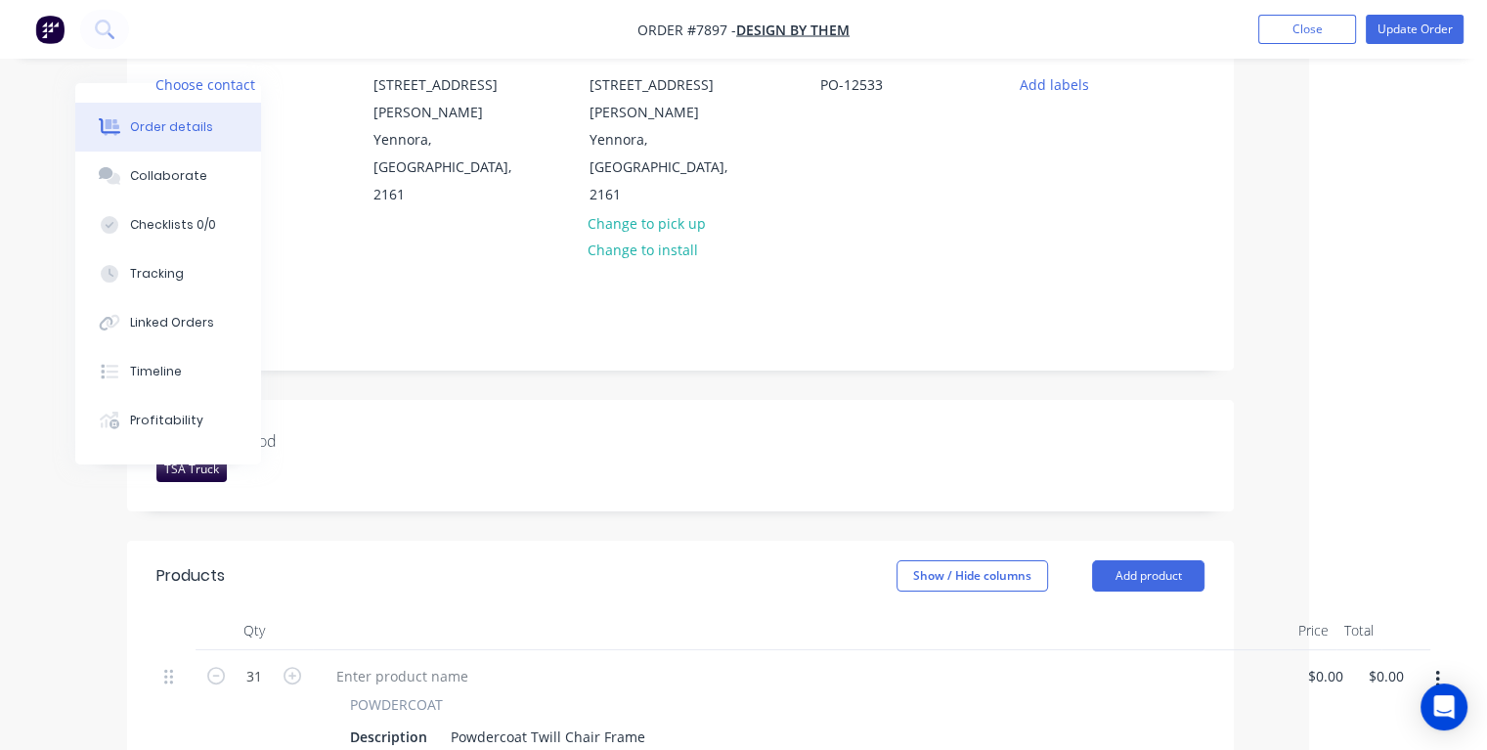
scroll to position [0, 163]
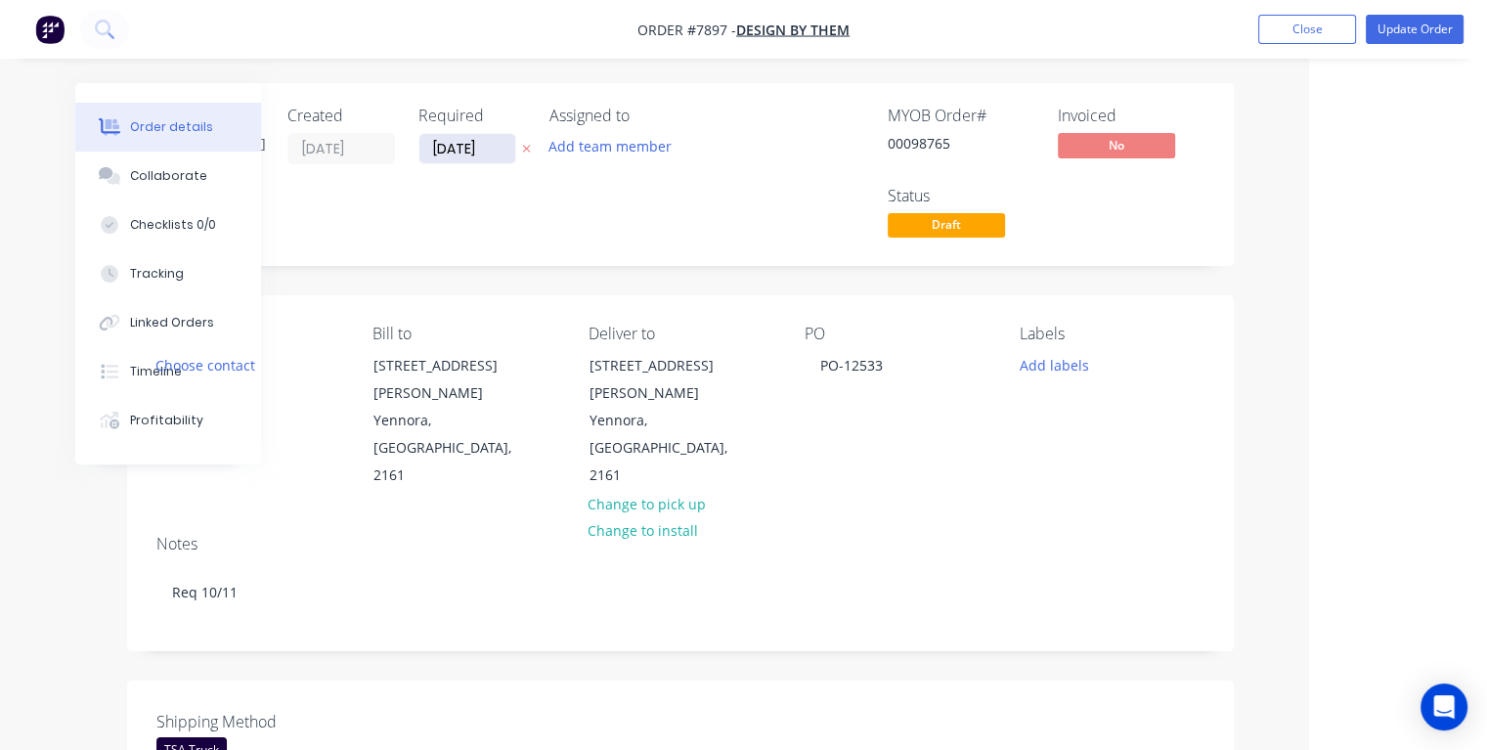
type input "$1,960.00"
drag, startPoint x: 493, startPoint y: 156, endPoint x: 415, endPoint y: 151, distance: 78.4
click at [415, 151] on div "Created by [PERSON_NAME] Created [DATE] Required [DATE] Assigned to Add team me…" at bounding box center [450, 175] width 589 height 136
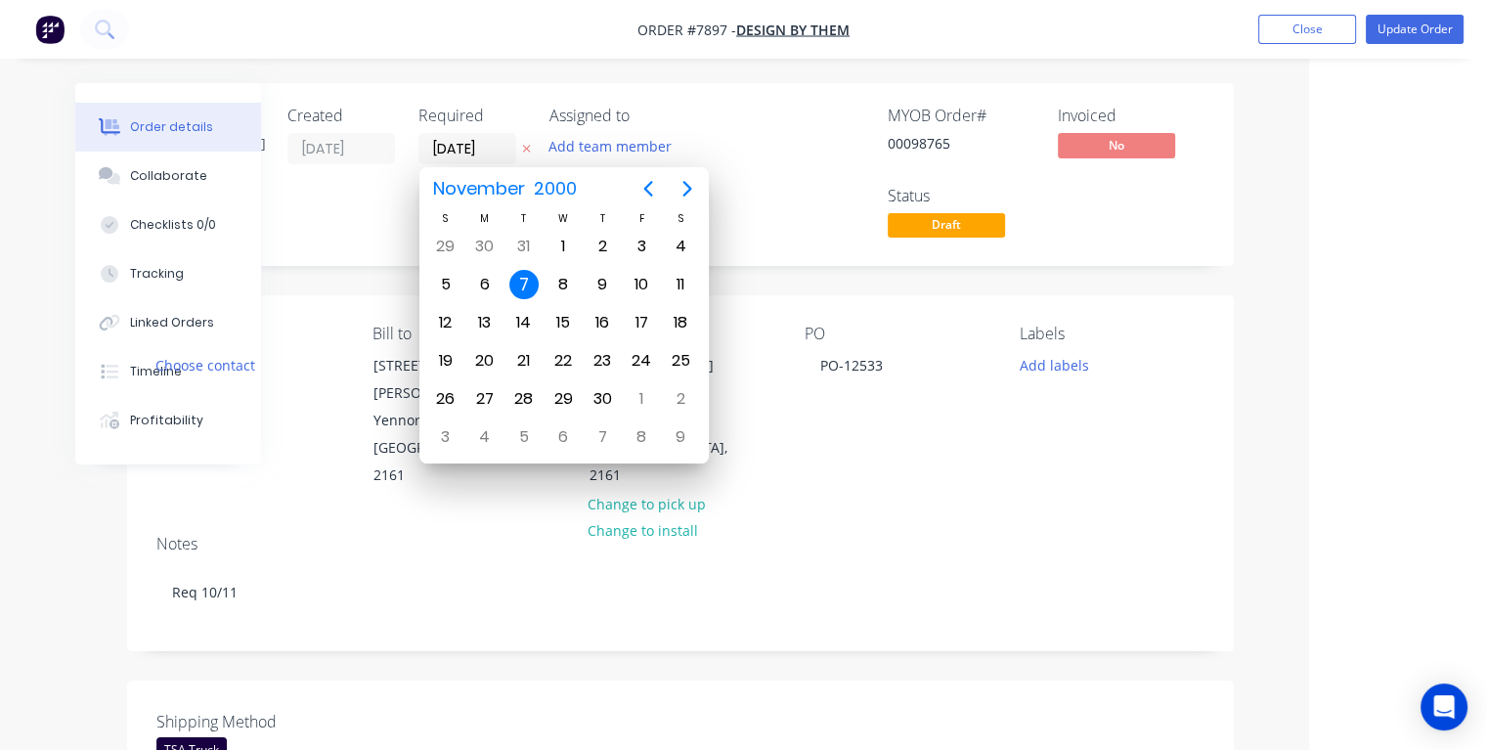
type input "[DATE]"
click at [639, 276] on div "7" at bounding box center [641, 284] width 29 height 29
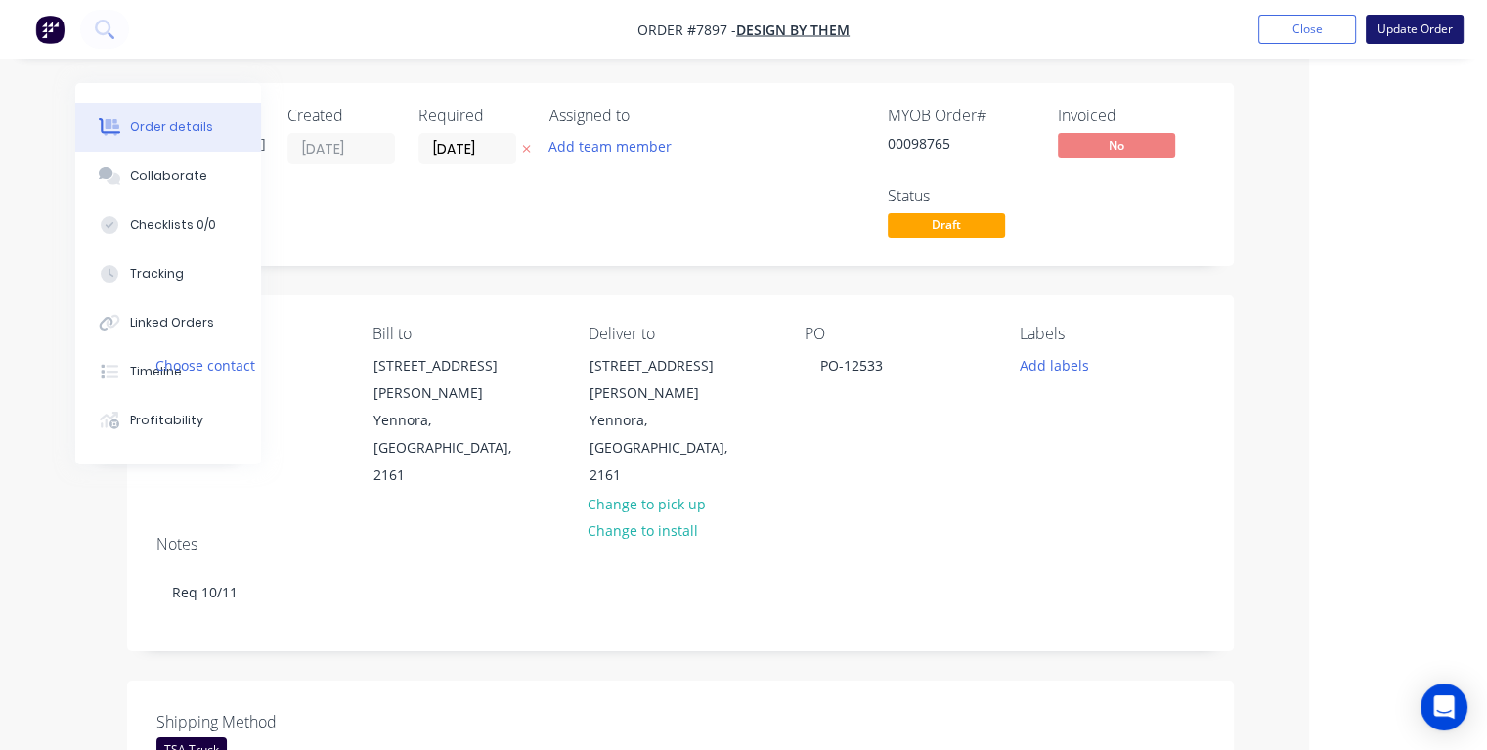
click at [1399, 34] on button "Update Order" at bounding box center [1415, 29] width 98 height 29
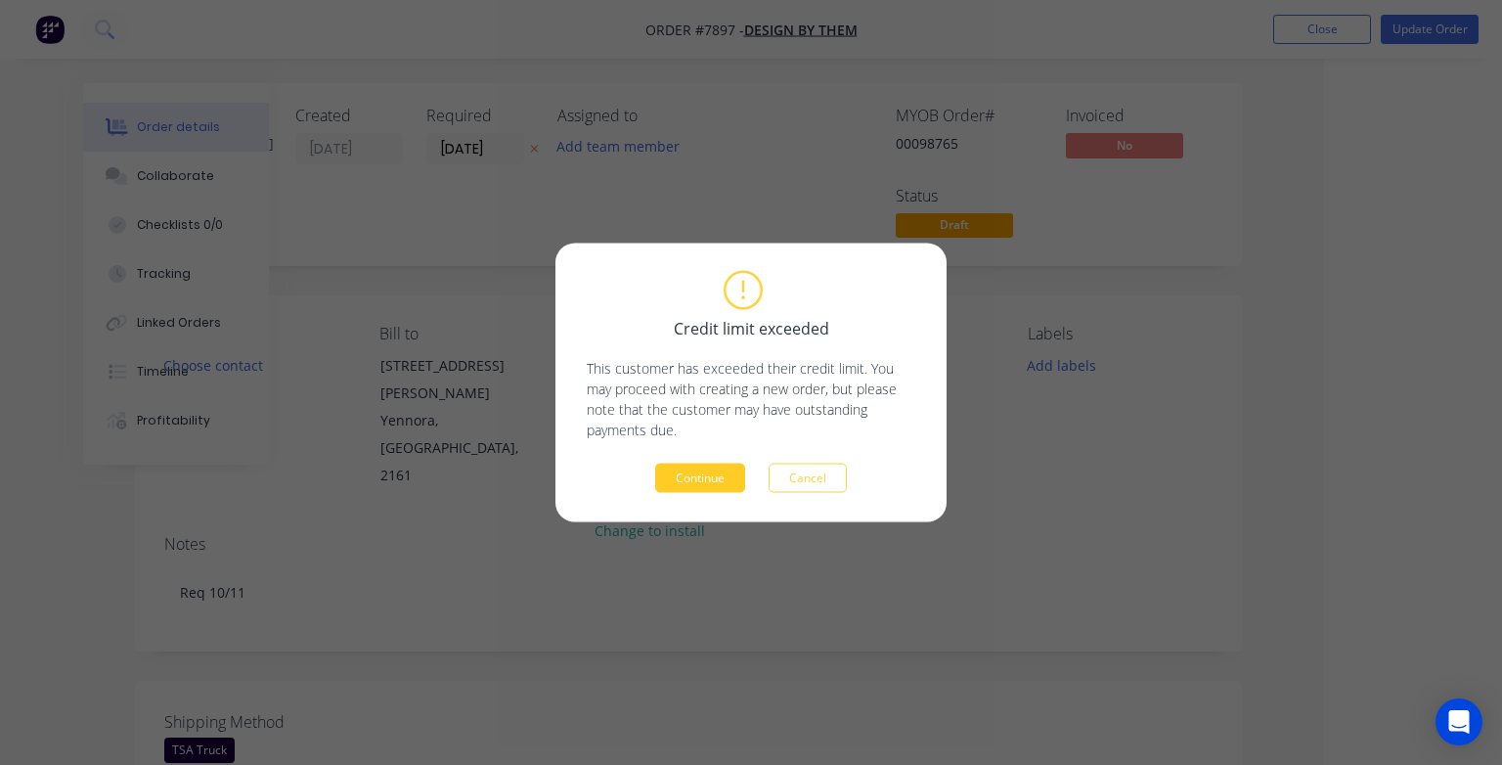
click at [699, 471] on button "Continue" at bounding box center [700, 477] width 90 height 29
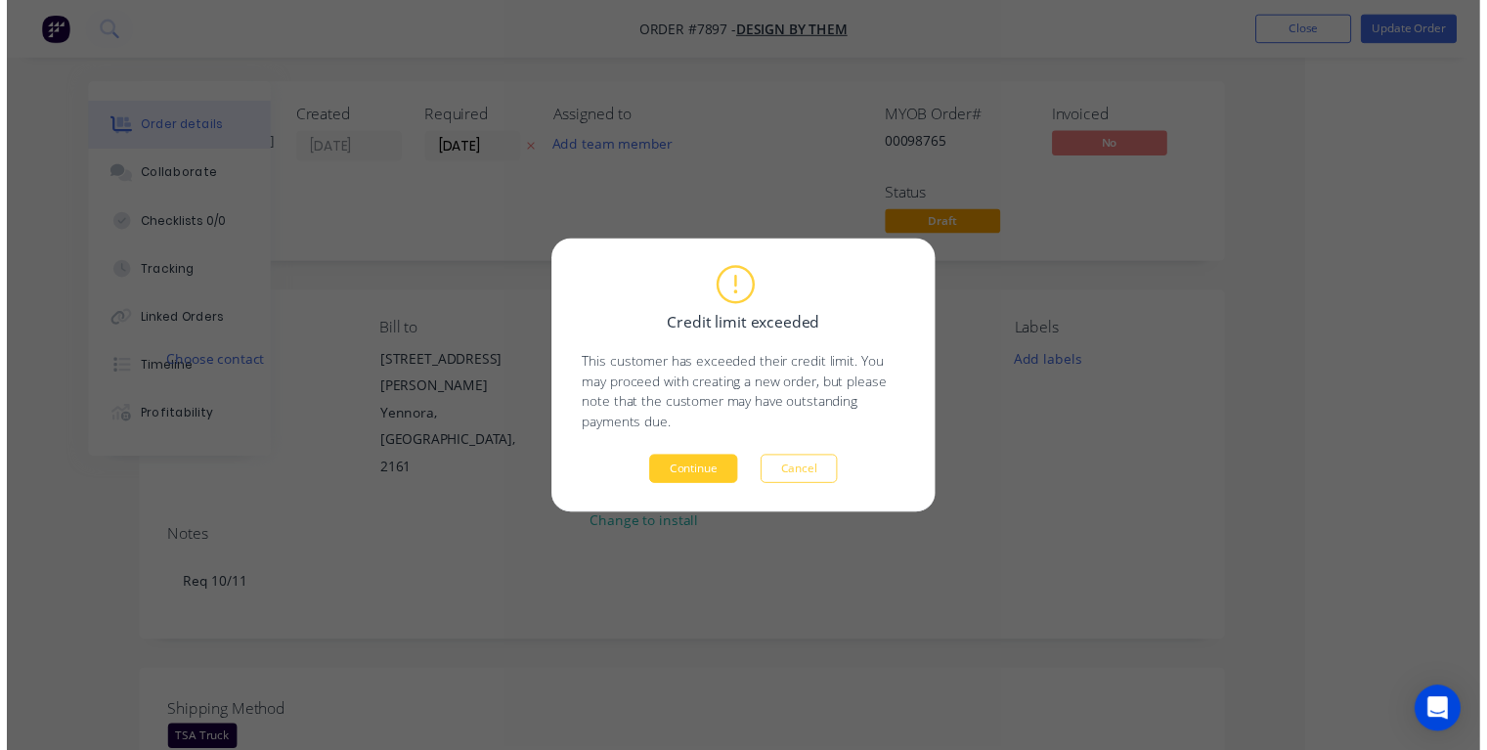
scroll to position [0, 106]
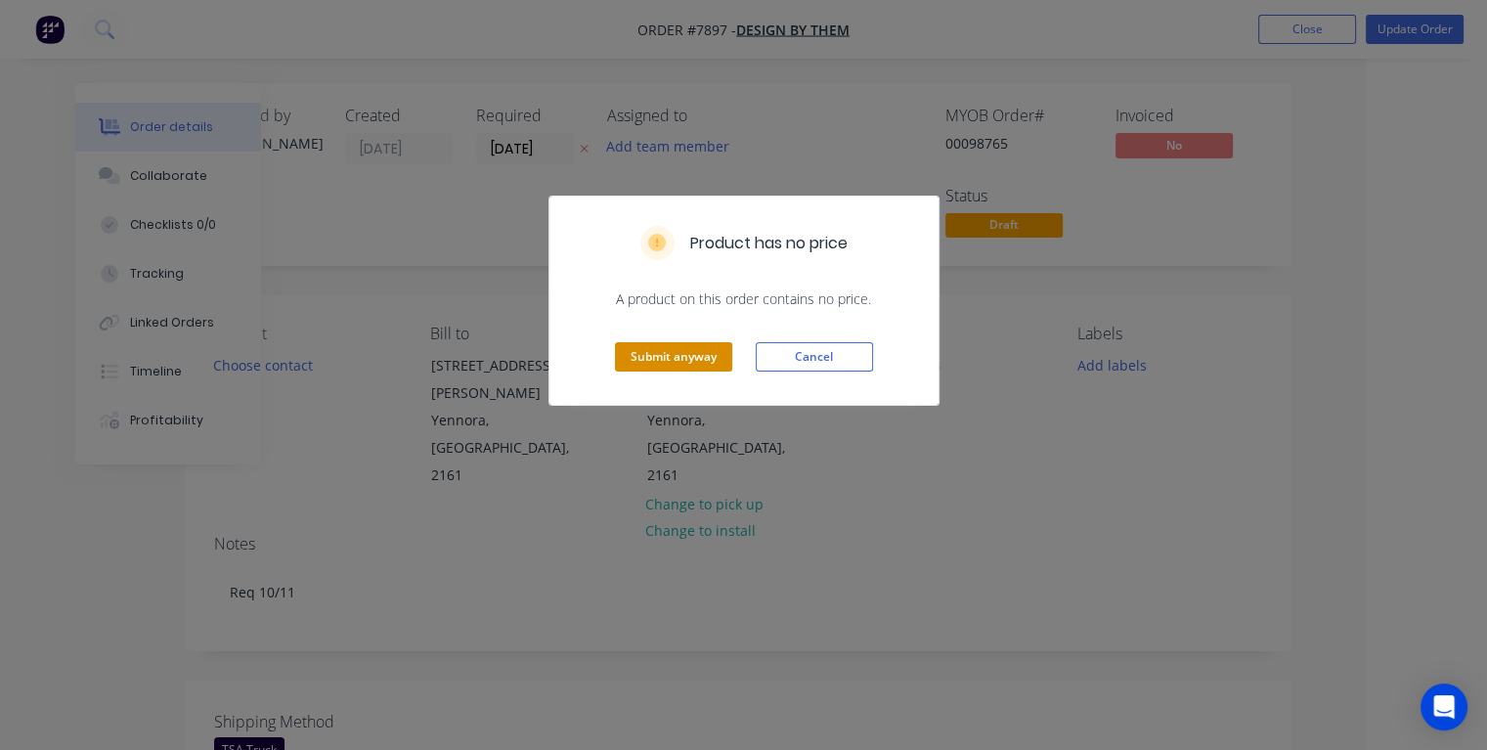
click at [681, 356] on button "Submit anyway" at bounding box center [673, 356] width 117 height 29
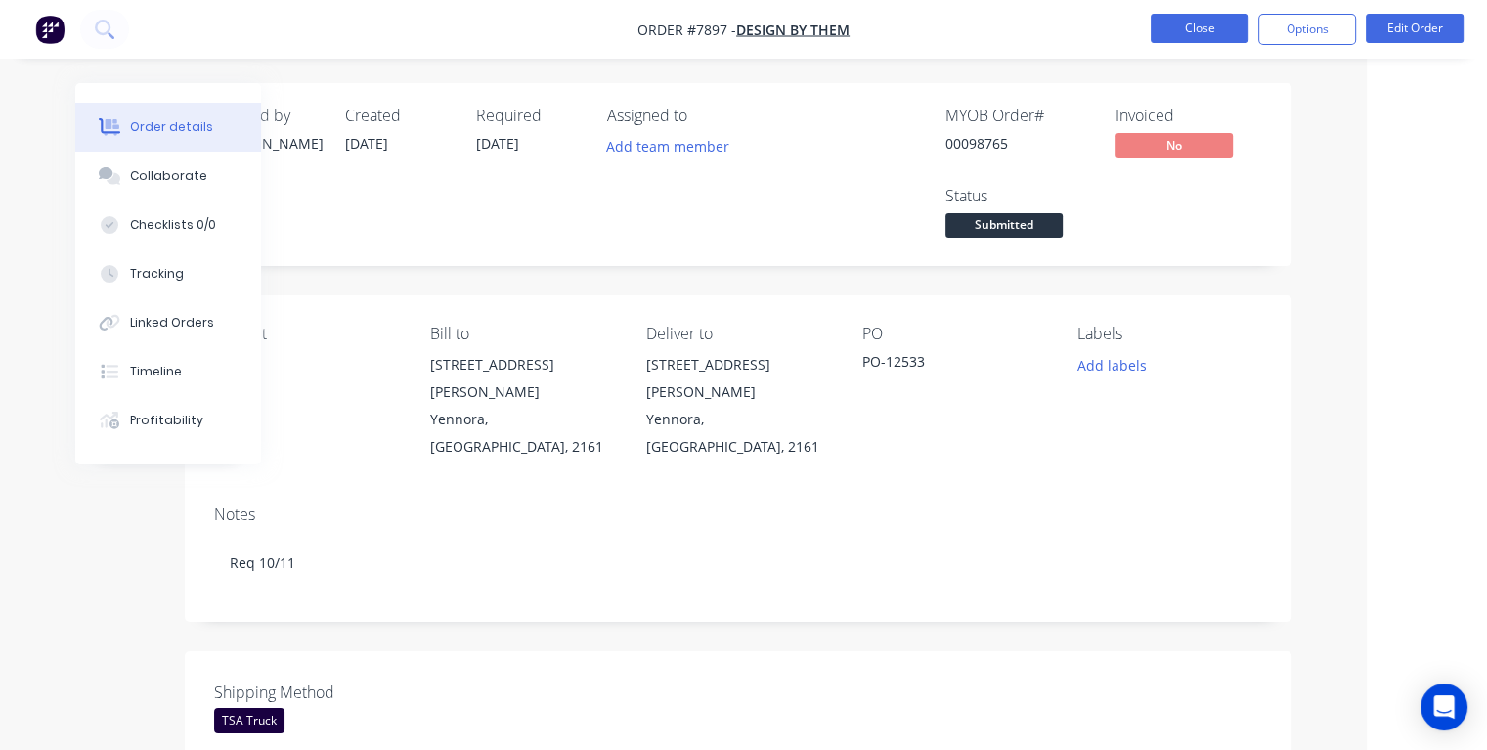
click at [1185, 18] on button "Close" at bounding box center [1200, 28] width 98 height 29
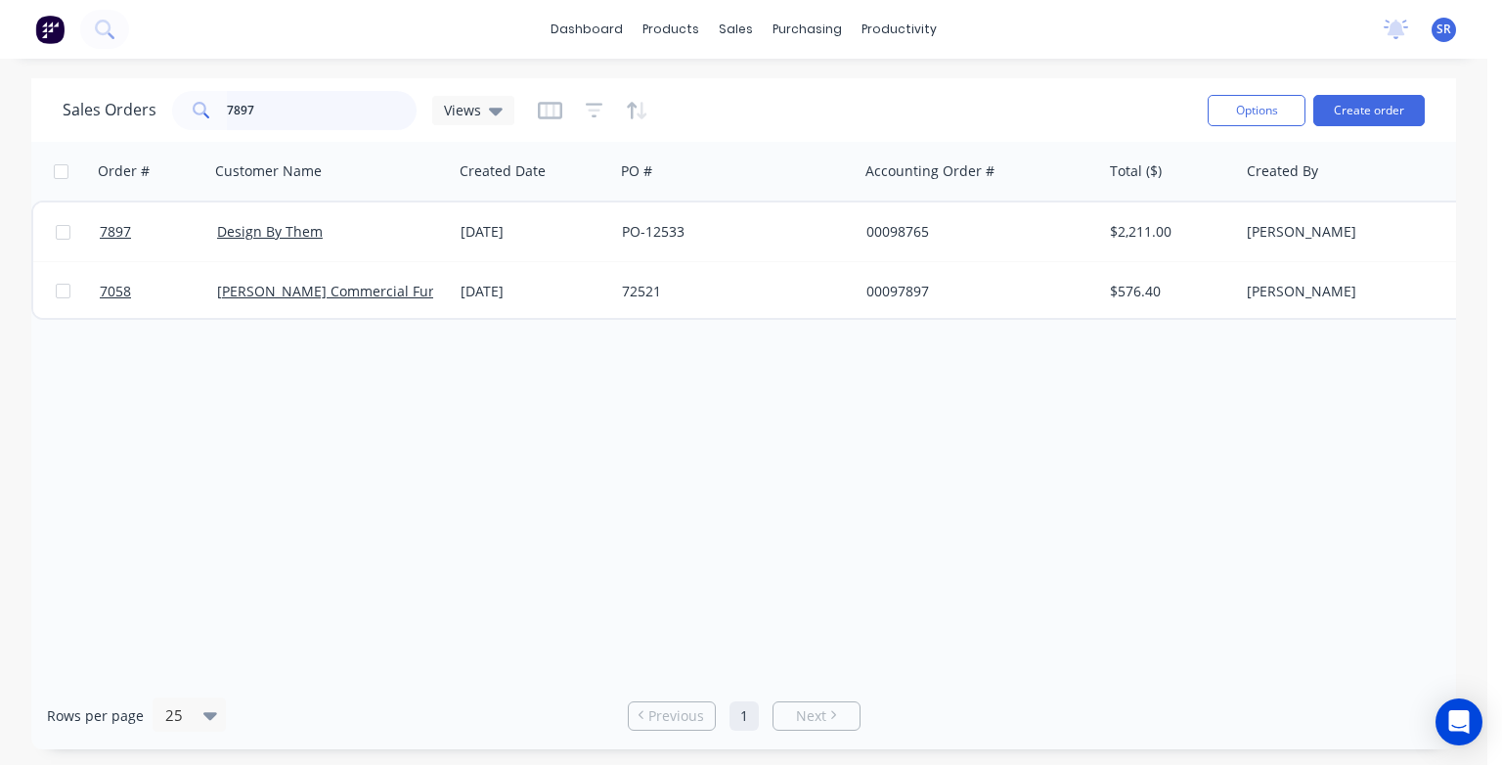
click at [341, 104] on input "7897" at bounding box center [322, 110] width 191 height 39
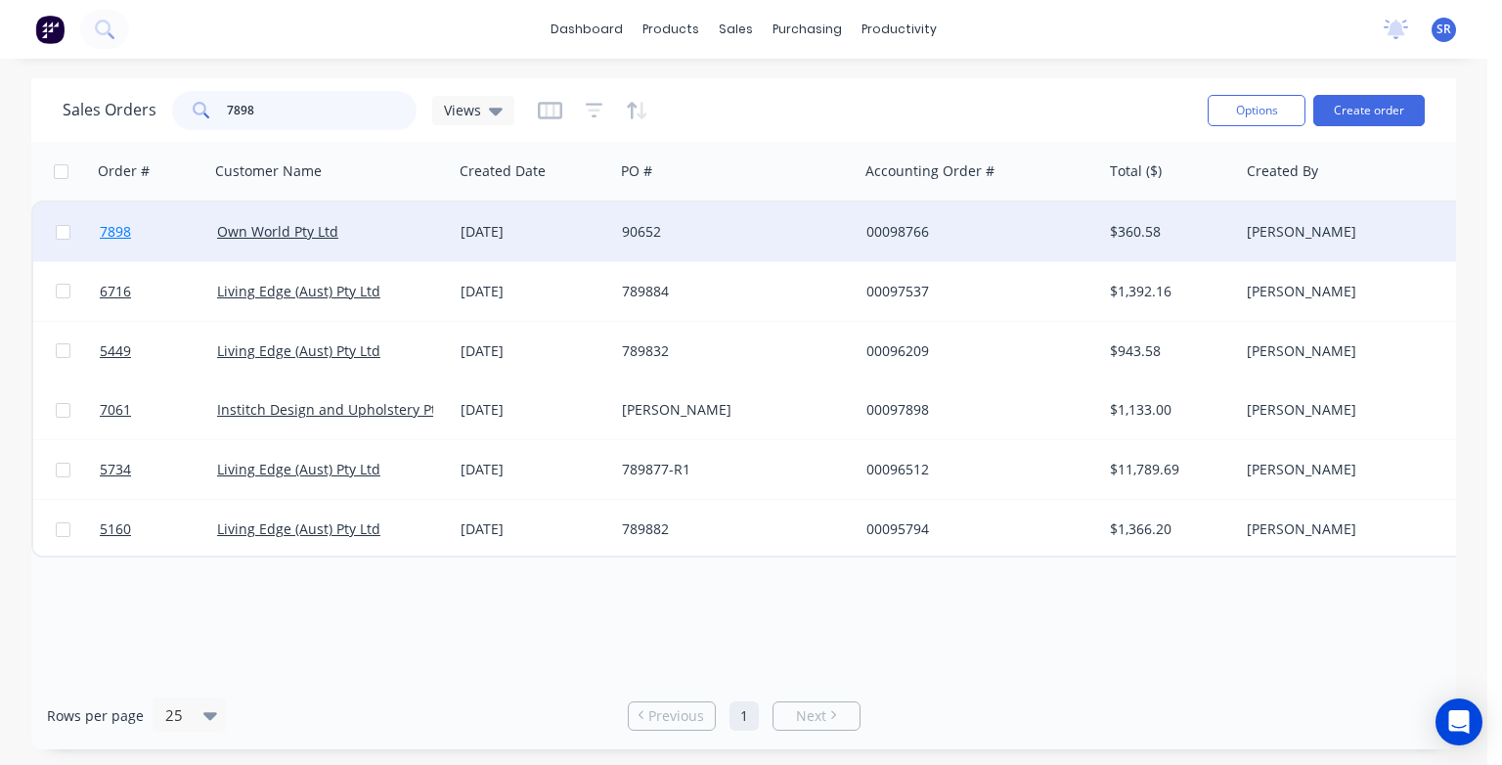
type input "7898"
click at [110, 233] on span "7898" at bounding box center [115, 232] width 31 height 20
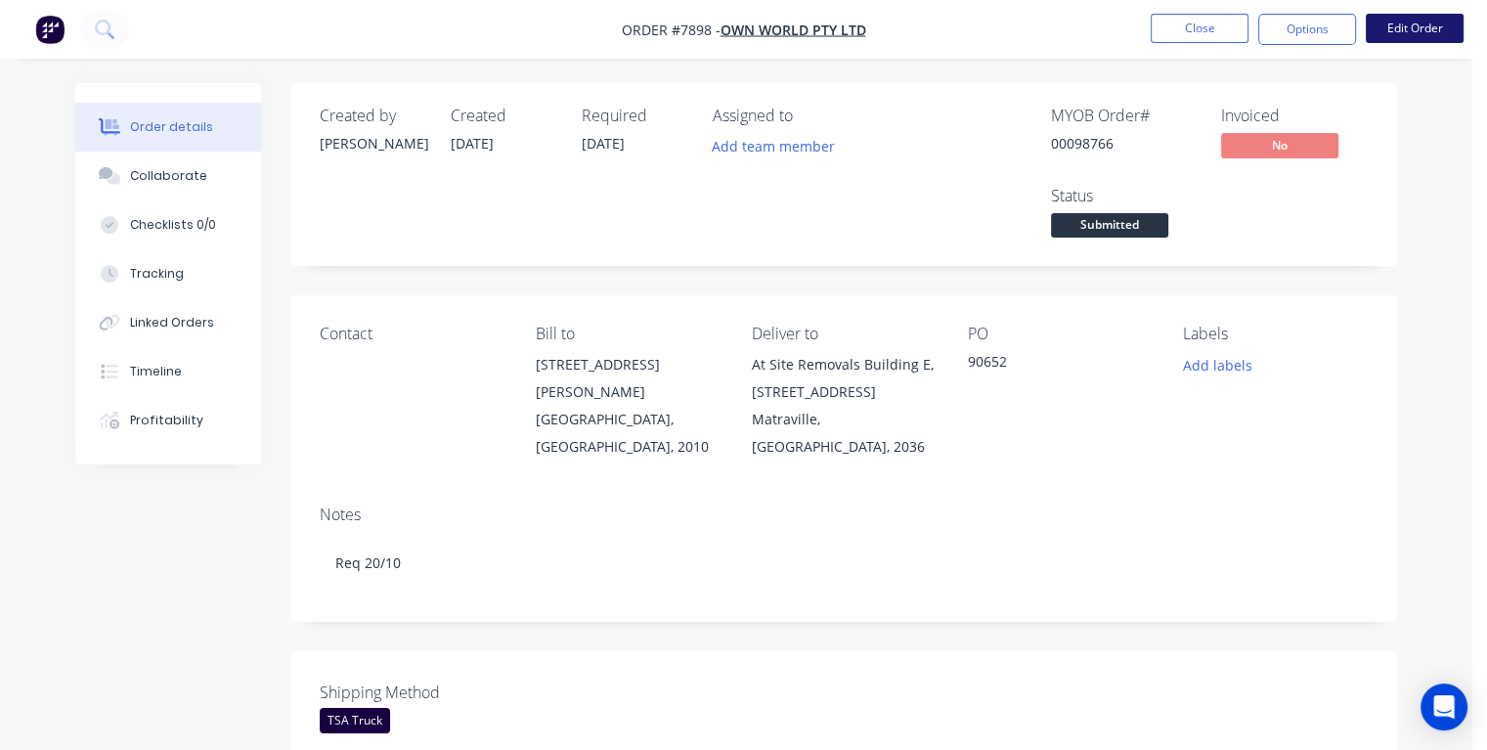
click at [1432, 31] on button "Edit Order" at bounding box center [1415, 28] width 98 height 29
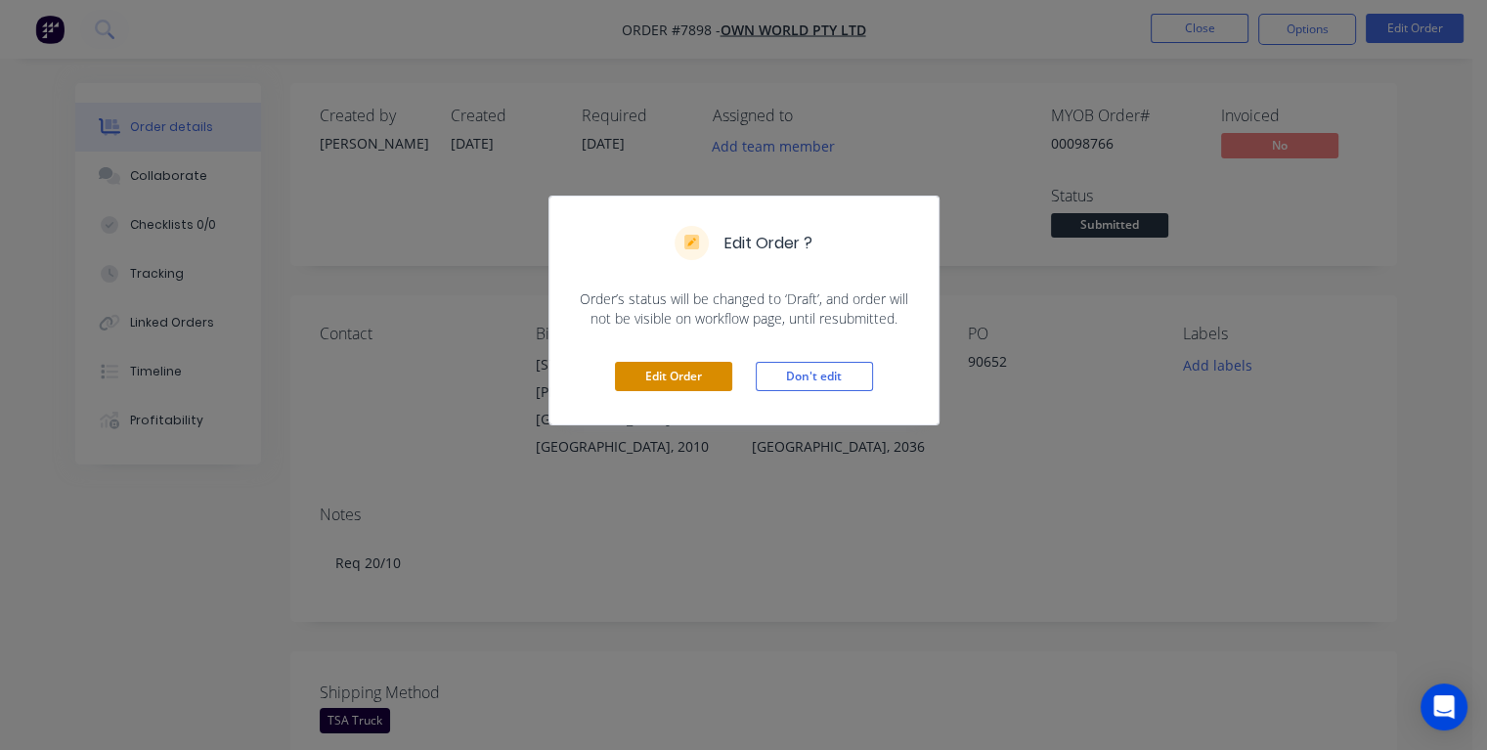
click at [673, 377] on button "Edit Order" at bounding box center [673, 376] width 117 height 29
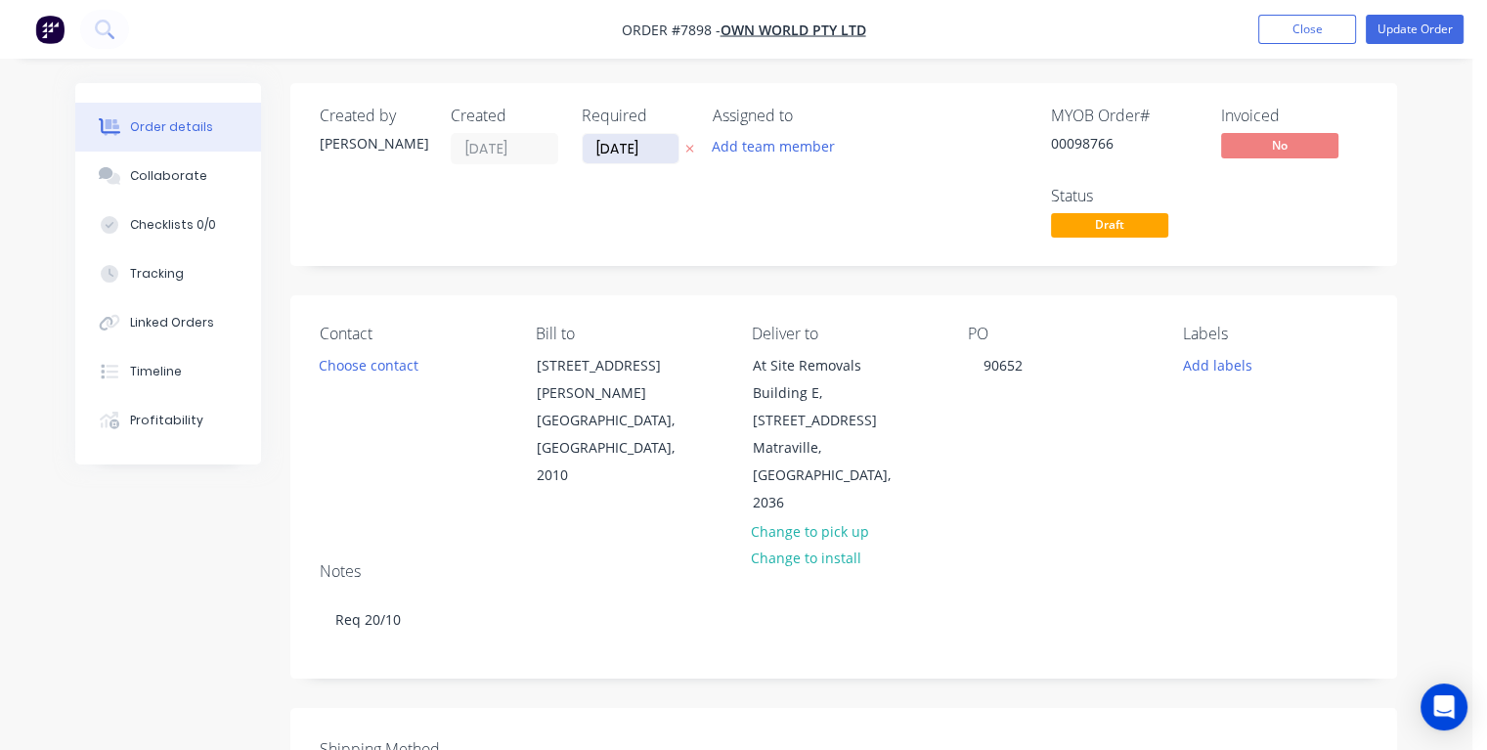
drag, startPoint x: 662, startPoint y: 150, endPoint x: 595, endPoint y: 159, distance: 68.2
click at [595, 159] on input "[DATE]" at bounding box center [631, 148] width 96 height 29
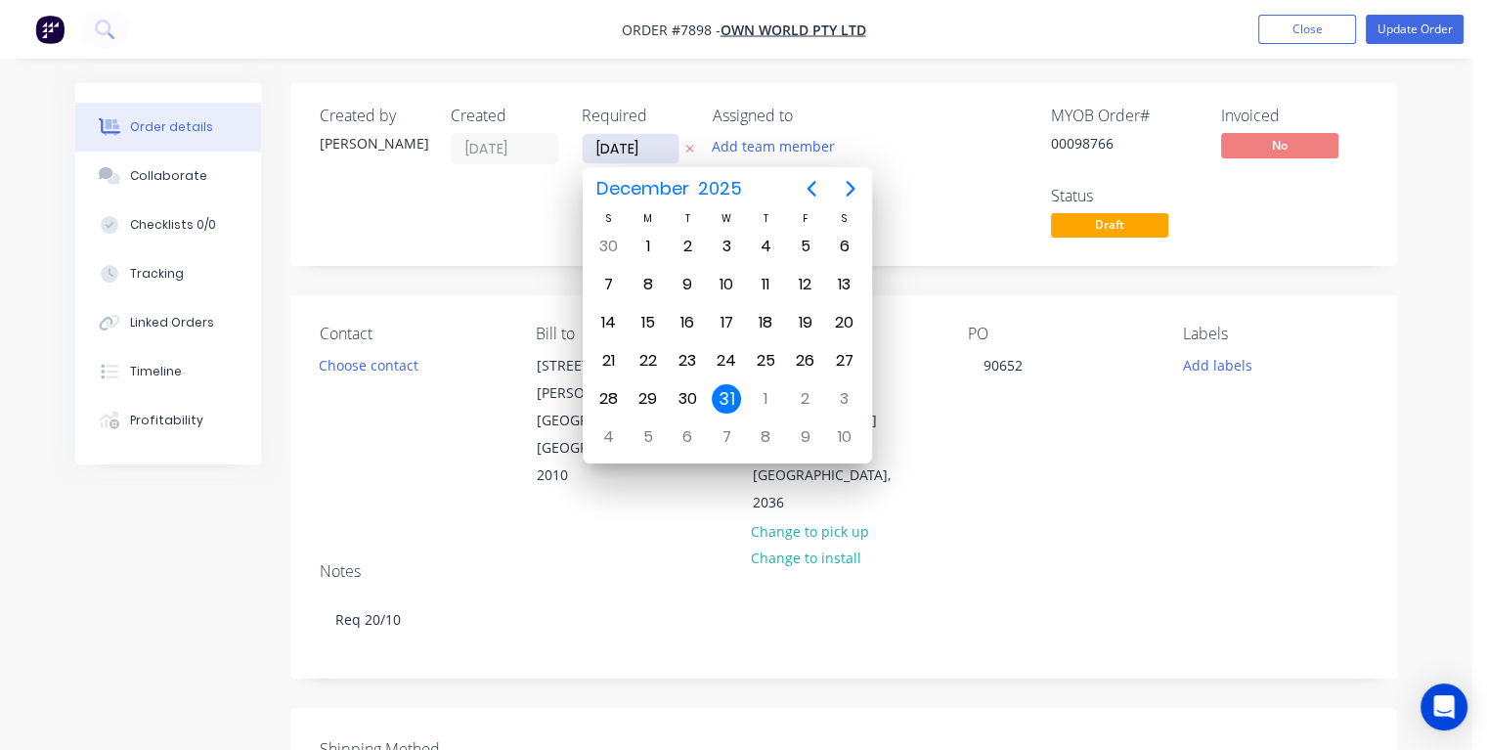
type input "[DATE]"
click at [766, 321] on div "16" at bounding box center [765, 322] width 29 height 29
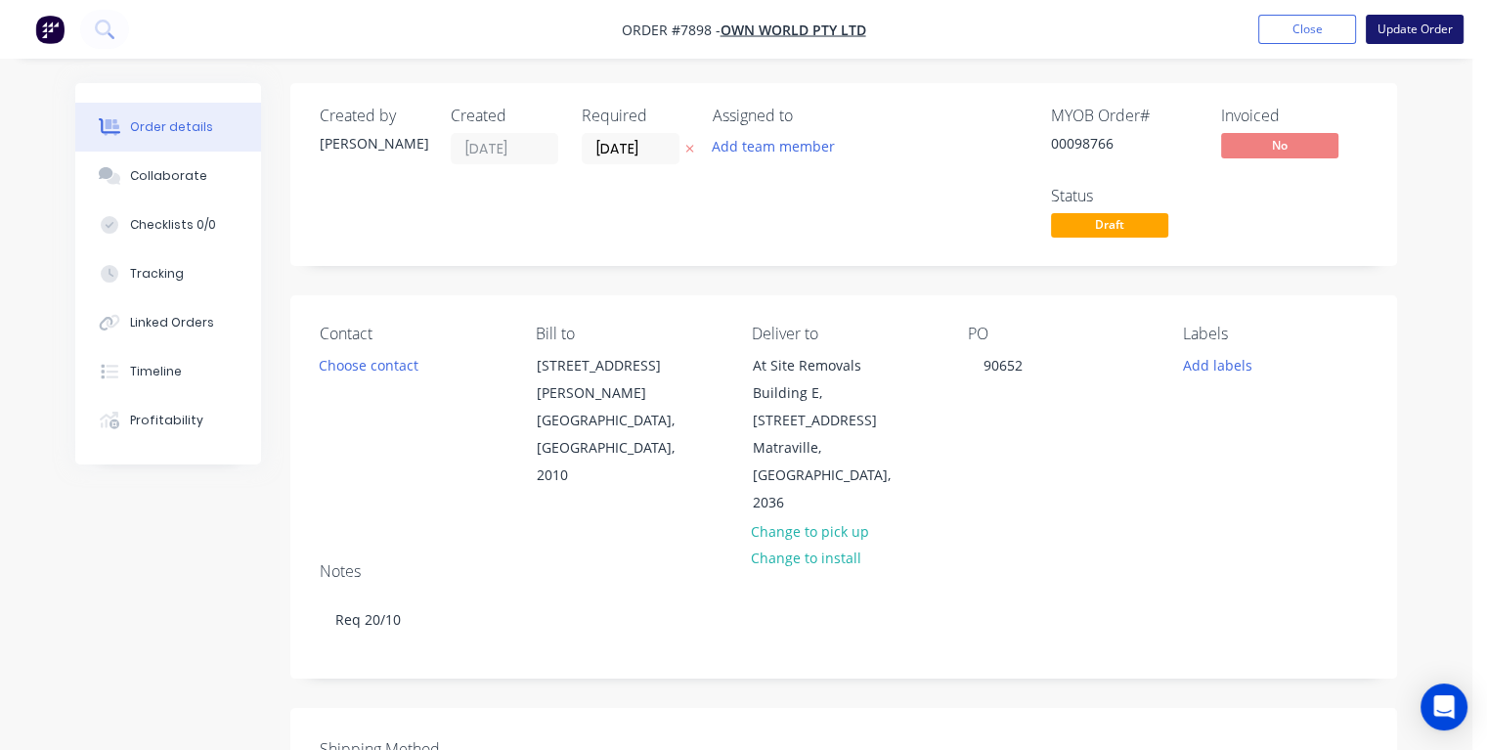
click at [1410, 33] on button "Update Order" at bounding box center [1415, 29] width 98 height 29
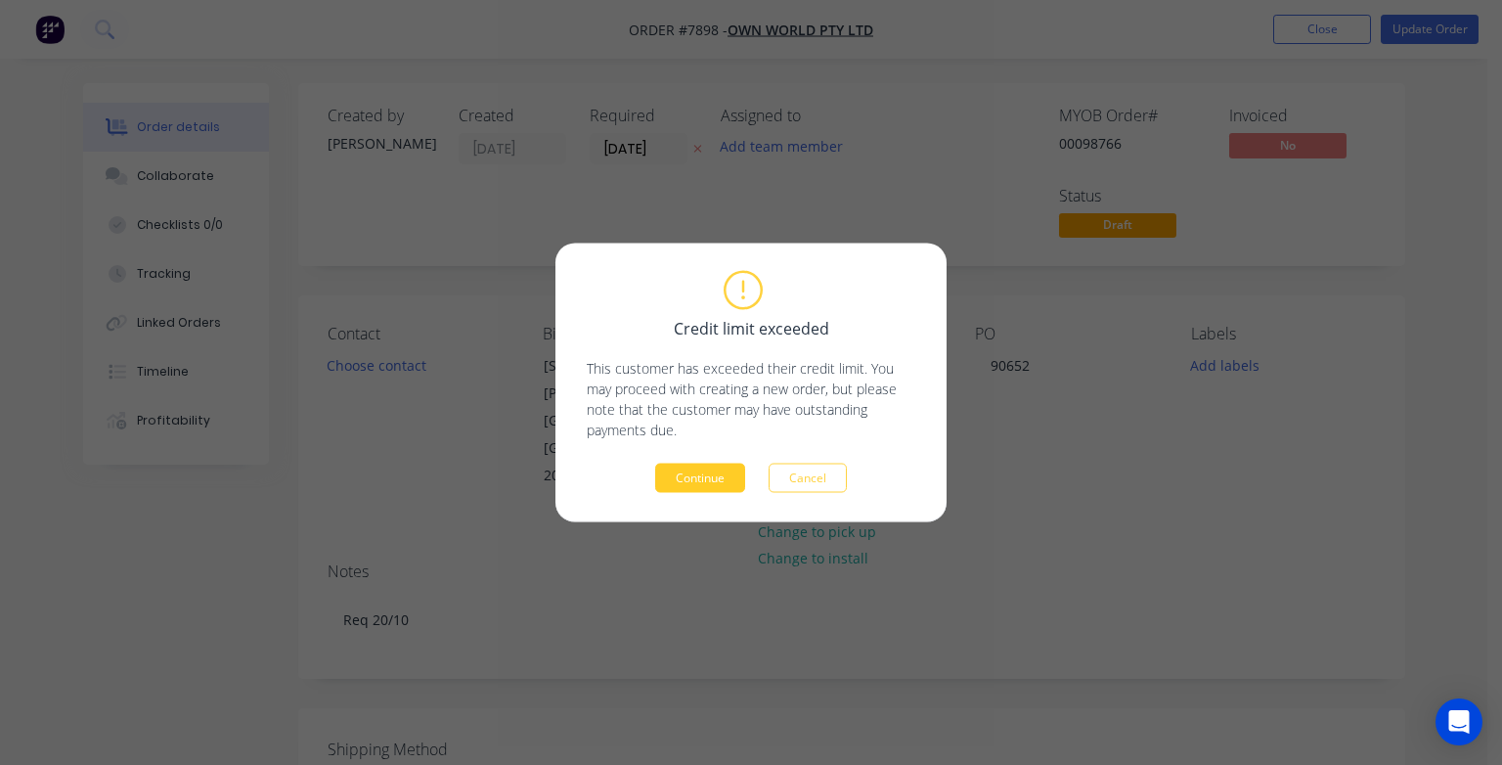
click at [710, 485] on button "Continue" at bounding box center [700, 477] width 90 height 29
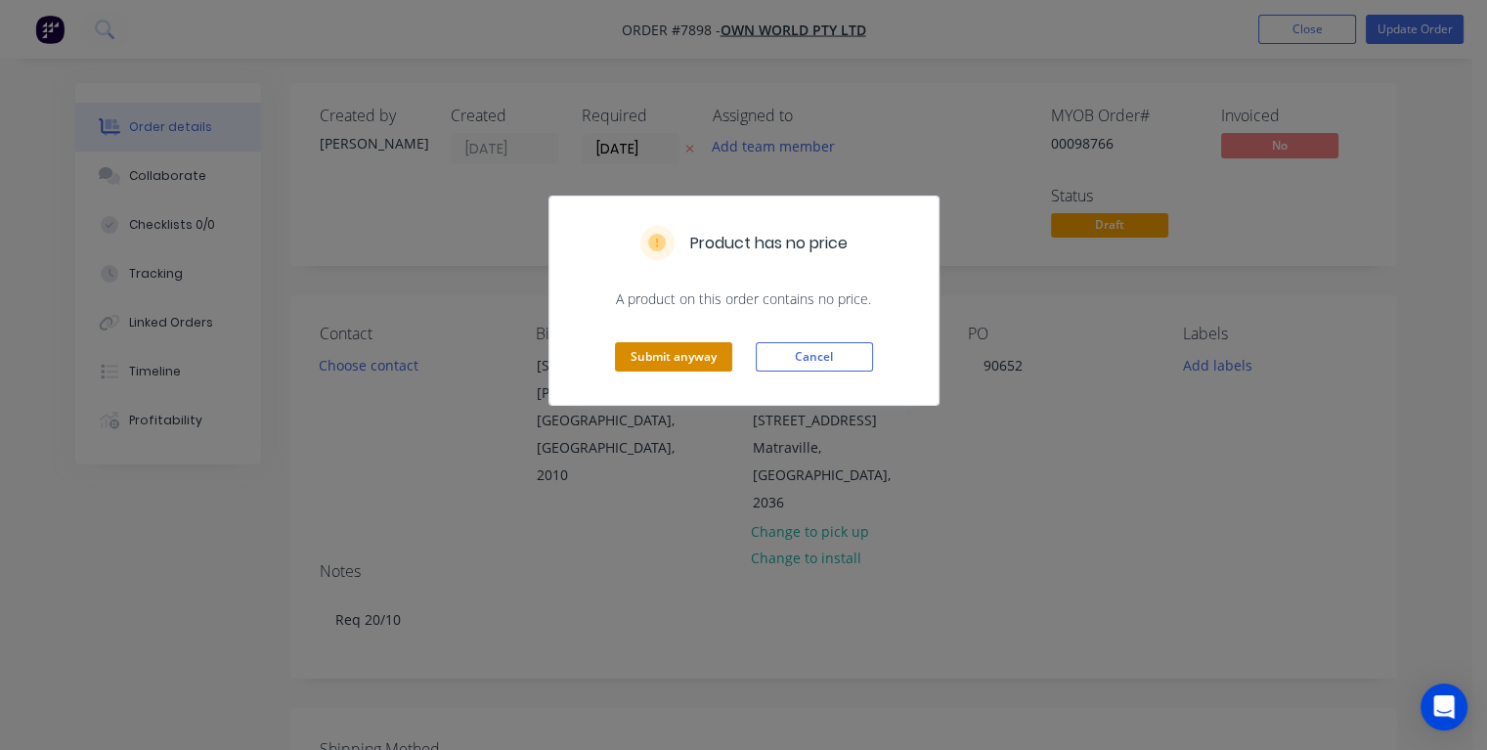
click at [684, 361] on button "Submit anyway" at bounding box center [673, 356] width 117 height 29
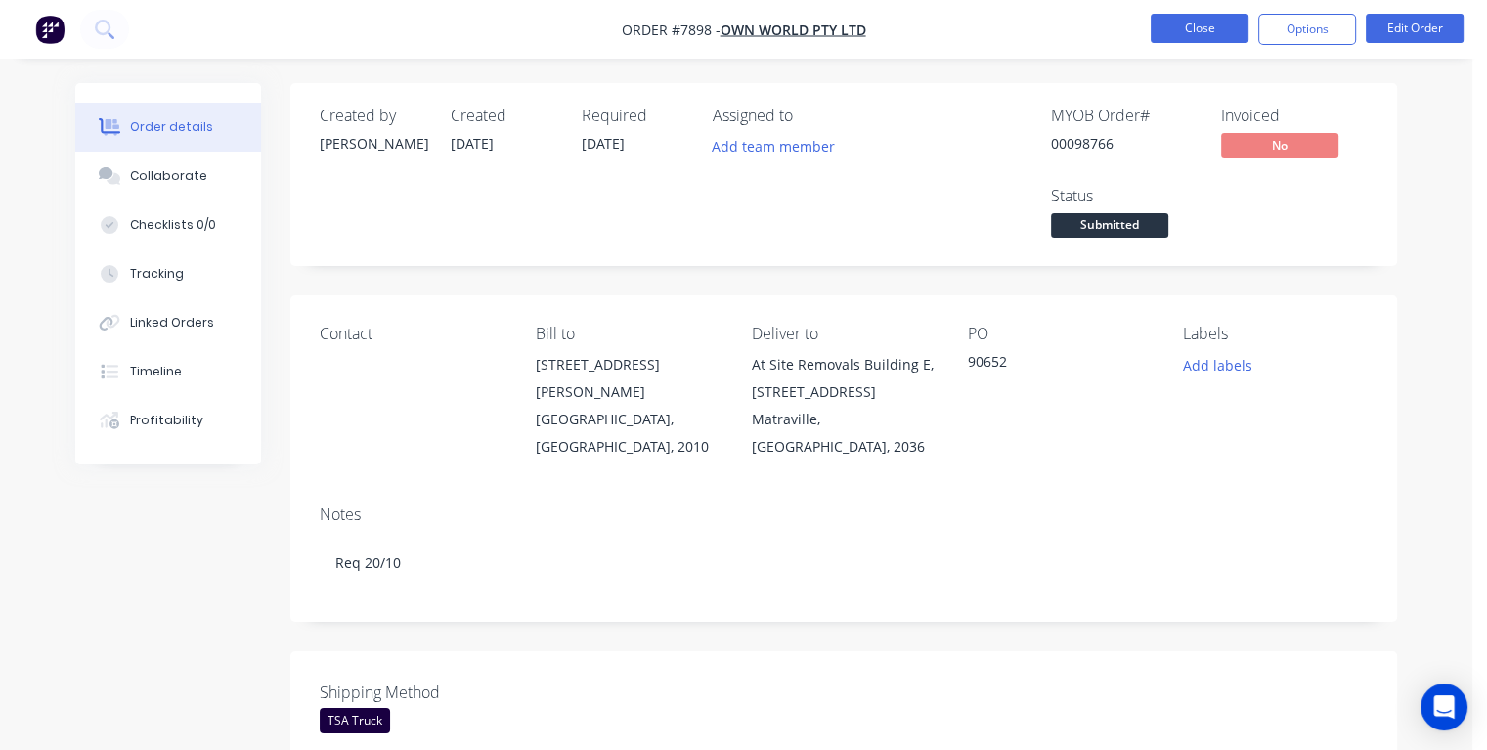
click at [1191, 35] on button "Close" at bounding box center [1200, 28] width 98 height 29
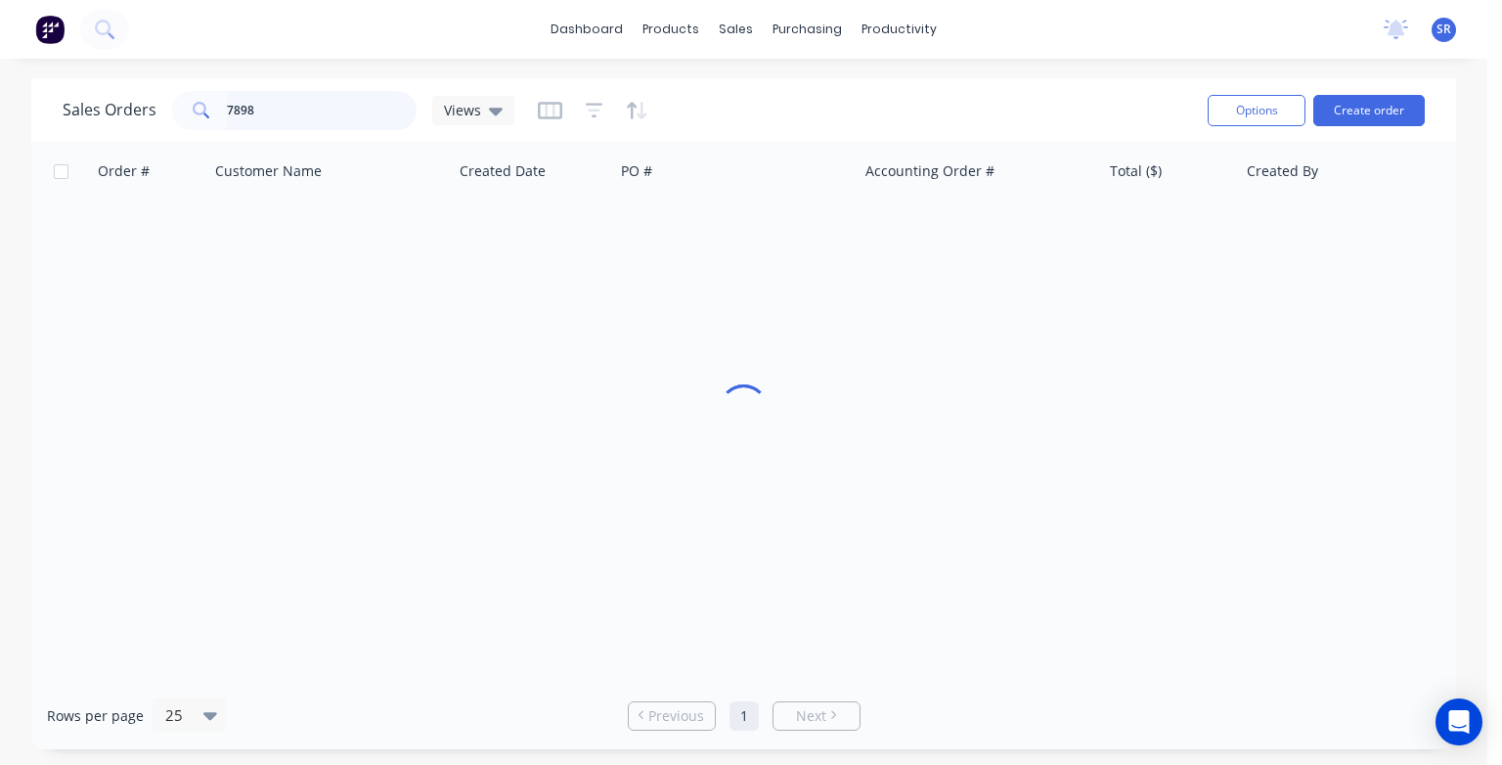
click at [295, 111] on input "7898" at bounding box center [322, 110] width 191 height 39
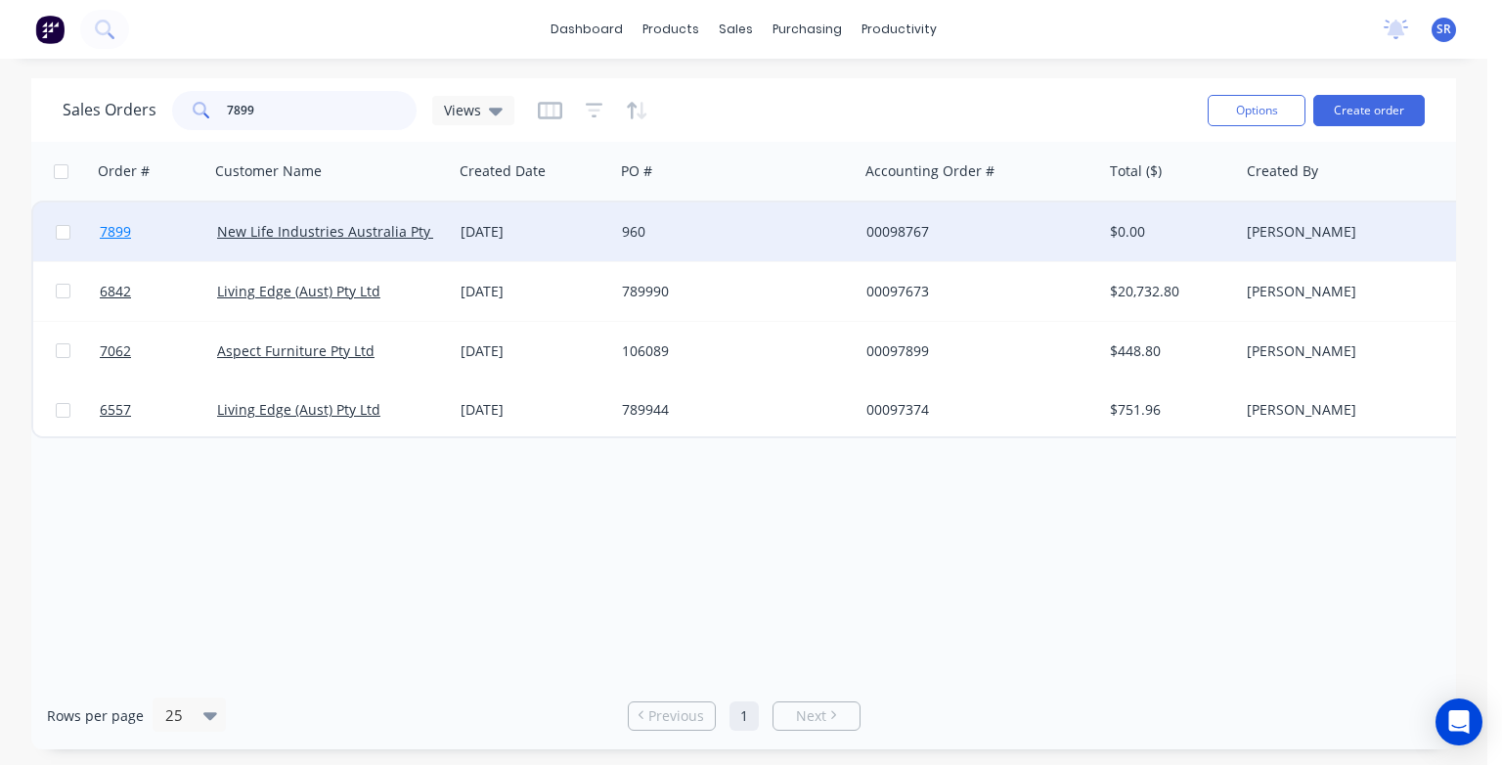
type input "7899"
click at [110, 230] on span "7899" at bounding box center [115, 232] width 31 height 20
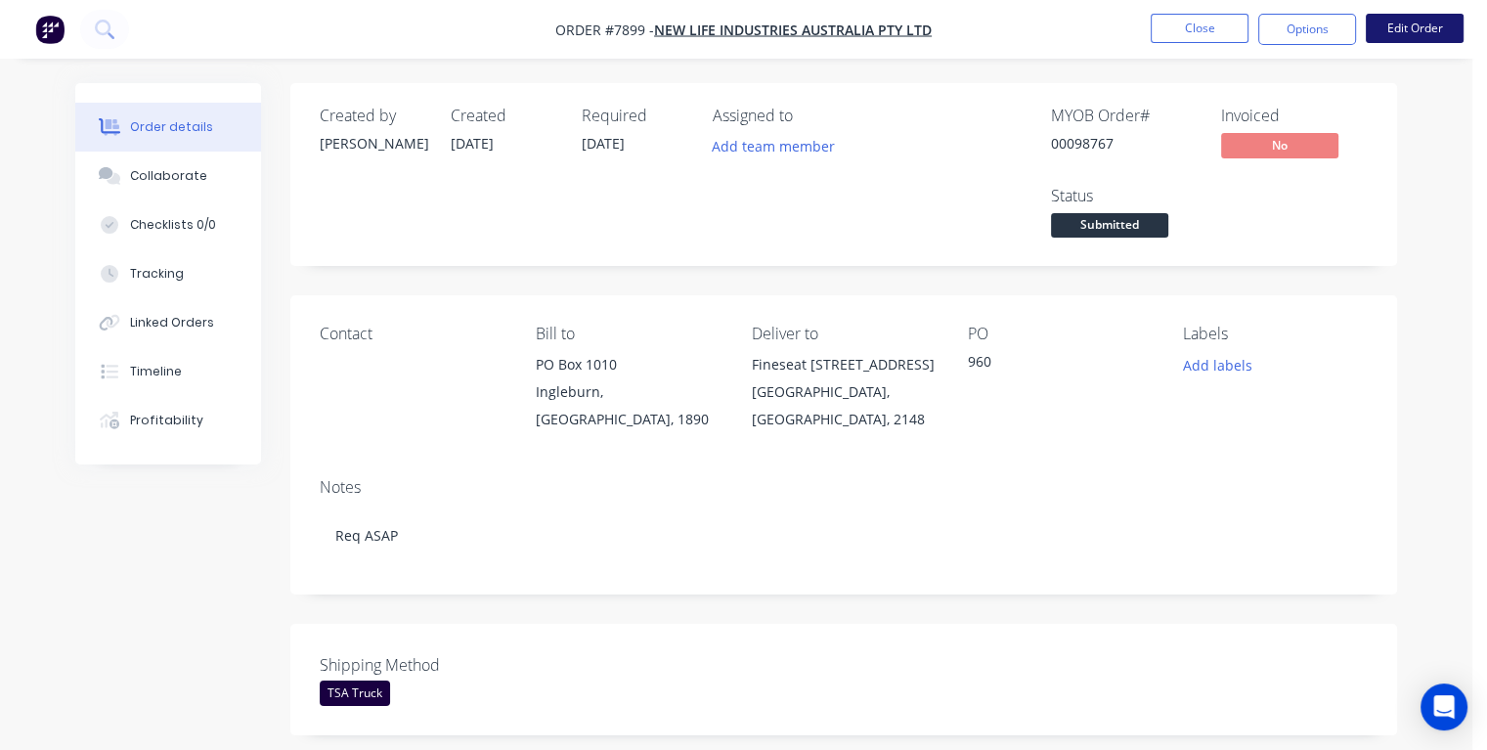
click at [1414, 29] on button "Edit Order" at bounding box center [1415, 28] width 98 height 29
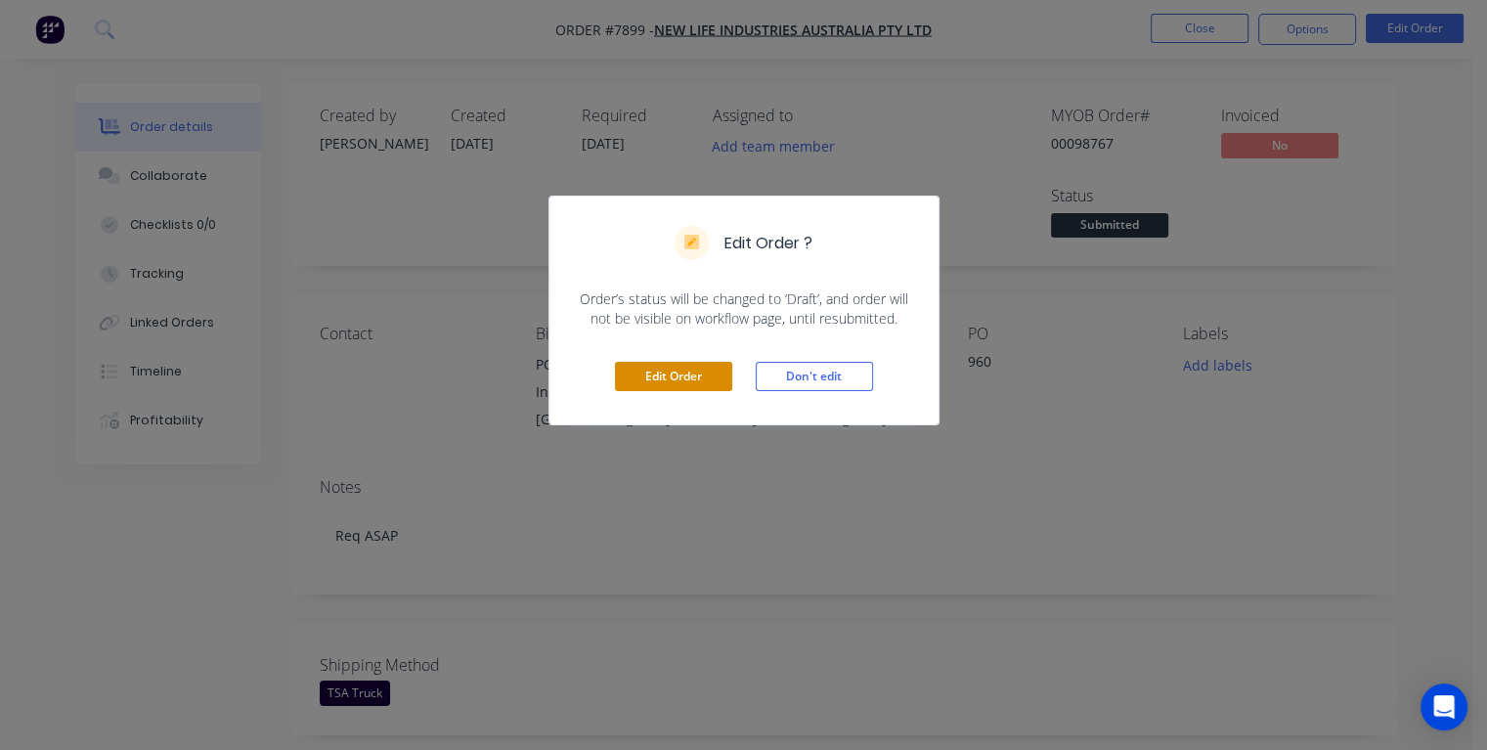
click at [673, 382] on button "Edit Order" at bounding box center [673, 376] width 117 height 29
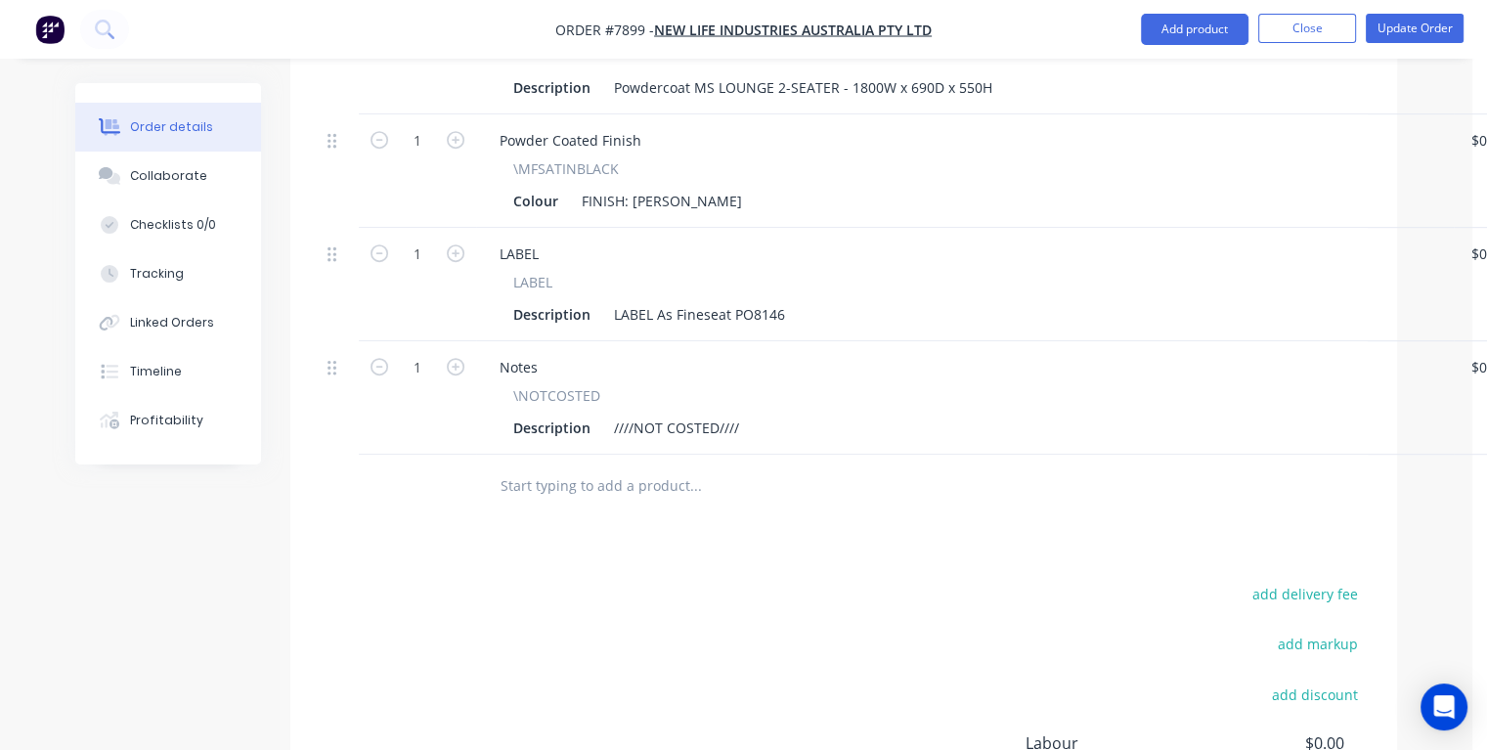
scroll to position [1076, 0]
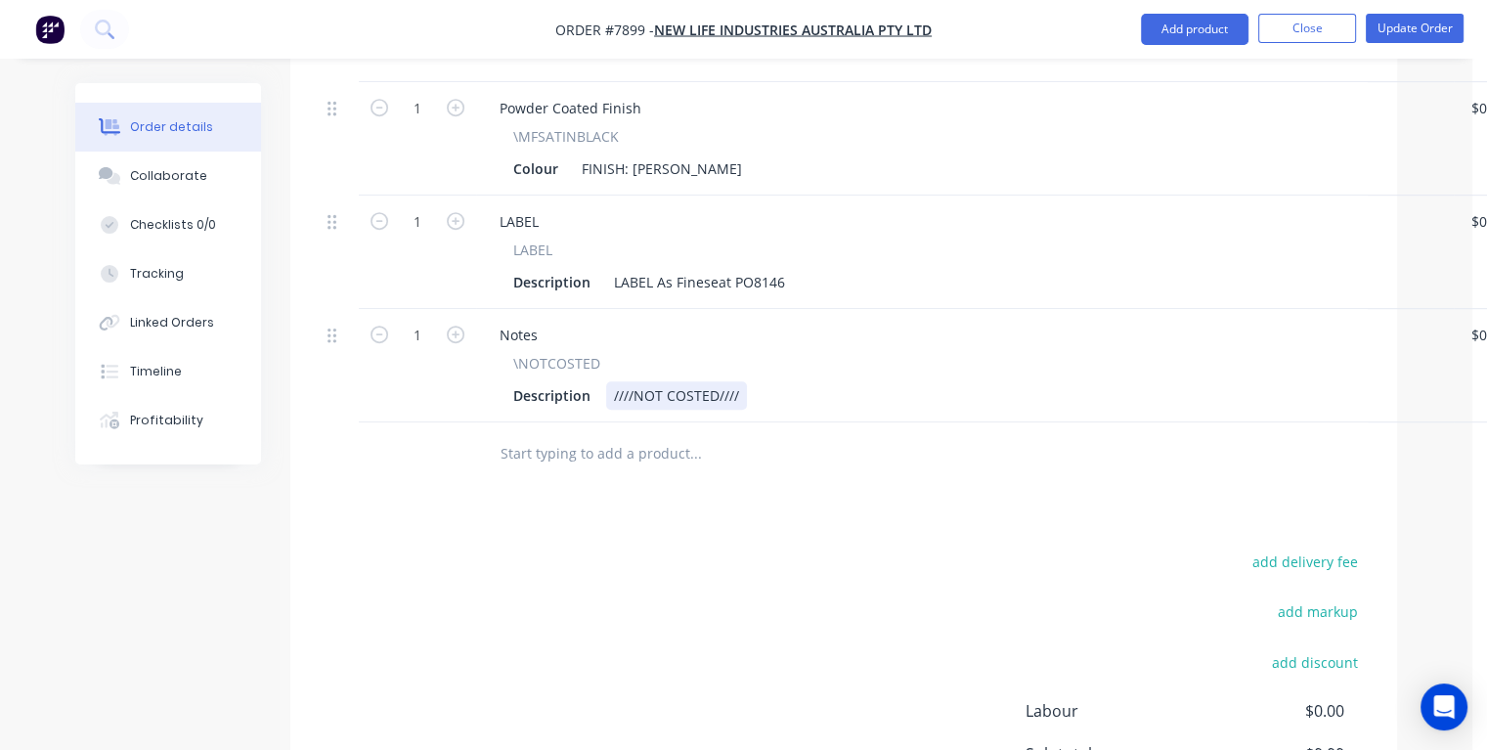
click at [761, 381] on div "Description ////NOT COSTED////" at bounding box center [961, 395] width 911 height 28
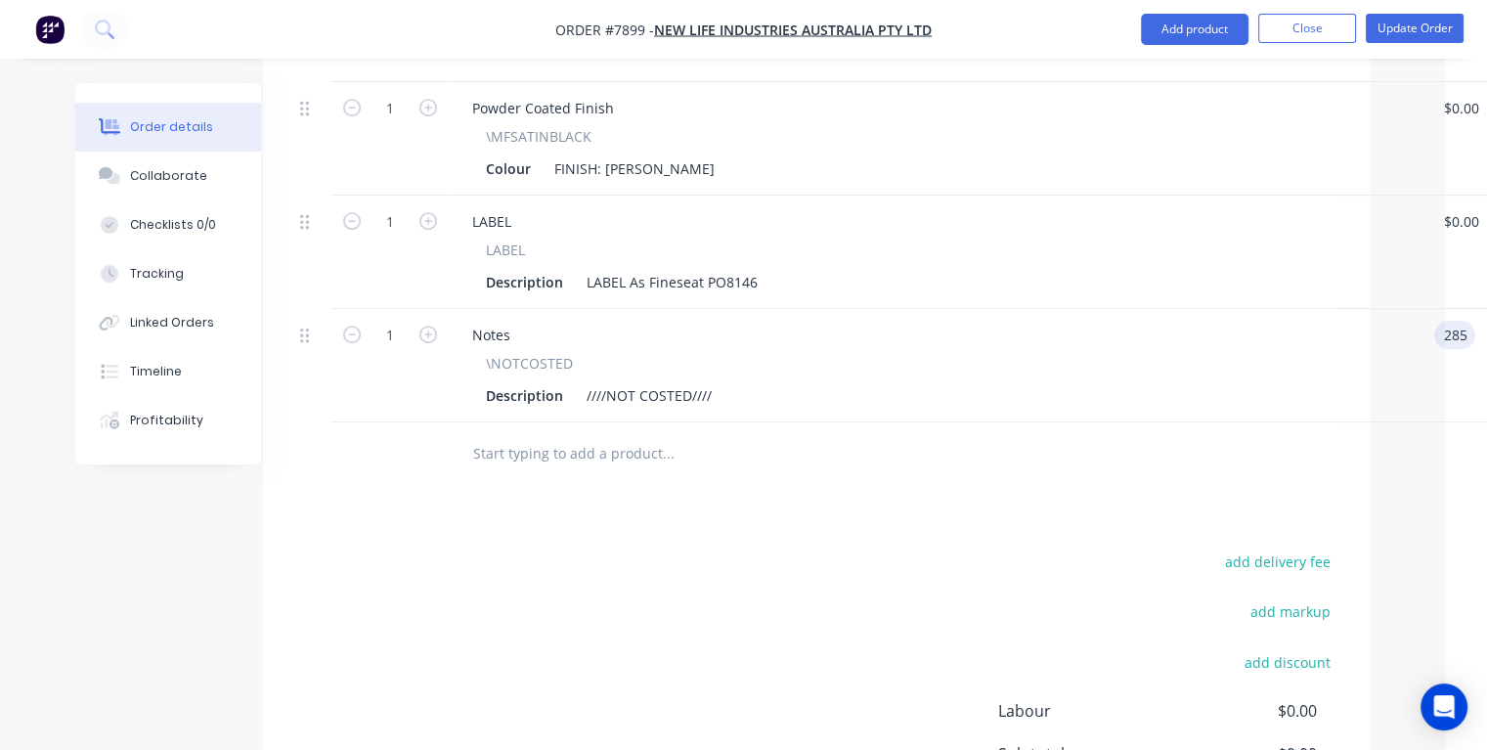
type input "$285.00"
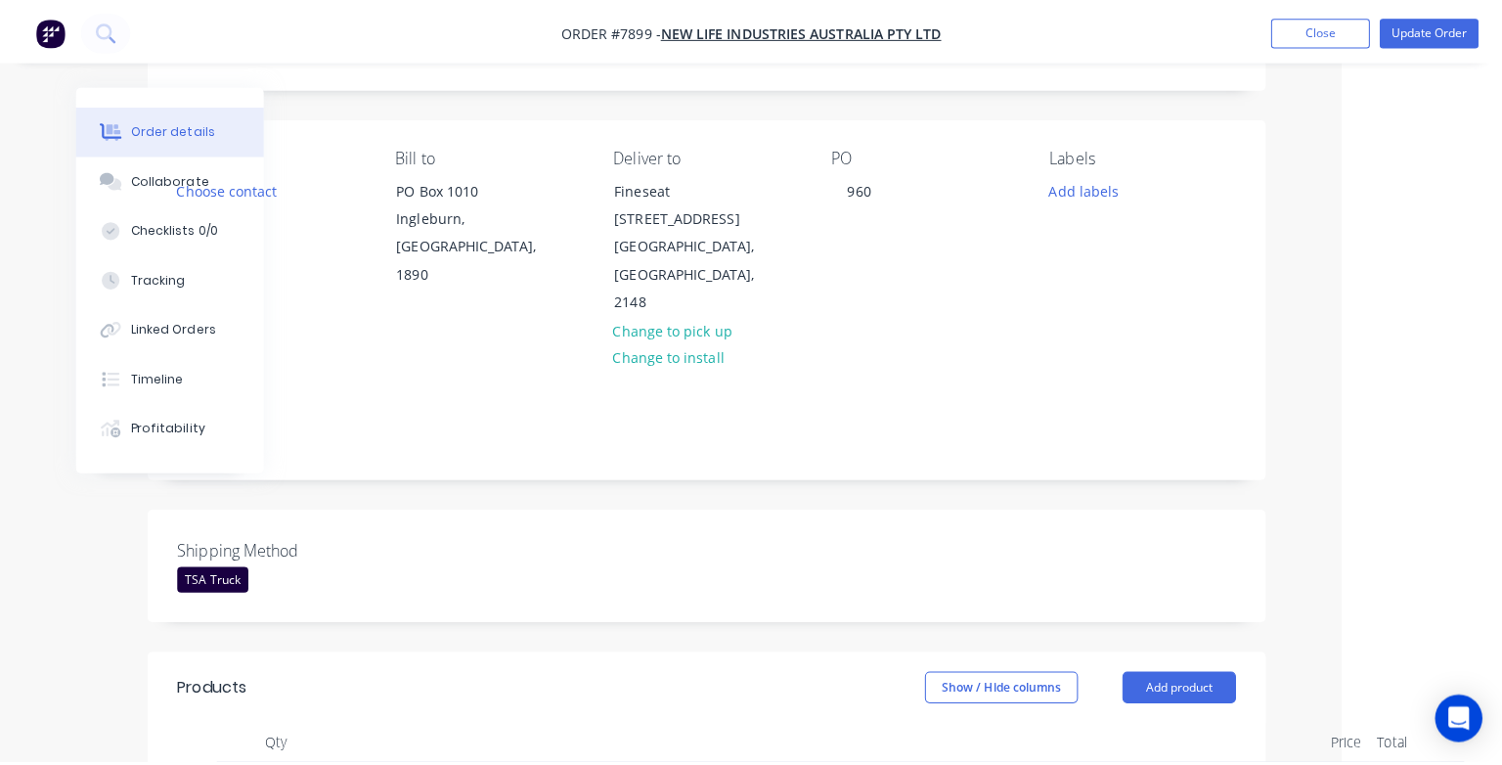
scroll to position [0, 145]
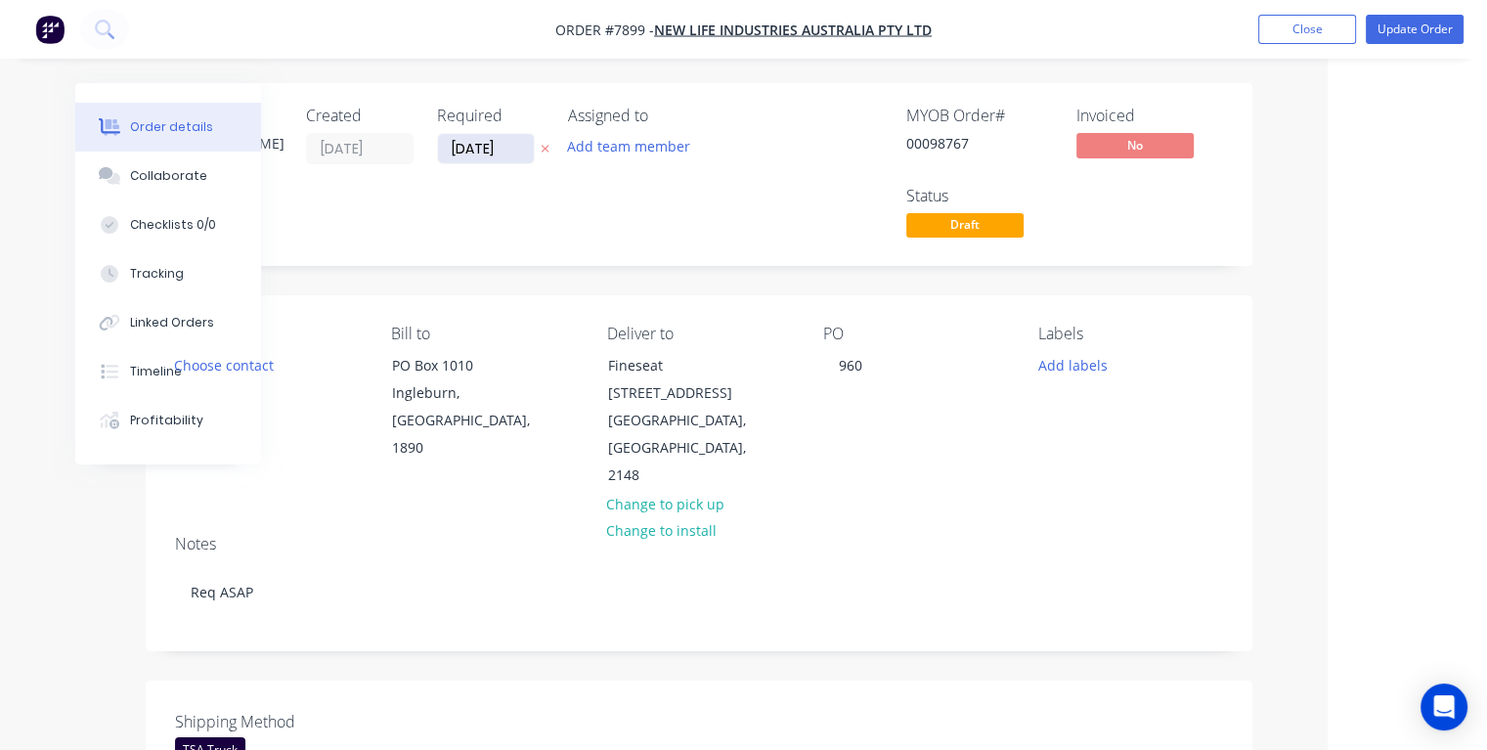
type input "$285.00"
drag, startPoint x: 508, startPoint y: 141, endPoint x: 423, endPoint y: 143, distance: 85.1
click at [423, 143] on div "Created by [PERSON_NAME] Created [DATE] Required [DATE] Assigned to Add team me…" at bounding box center [469, 175] width 589 height 136
type input "[DATE]"
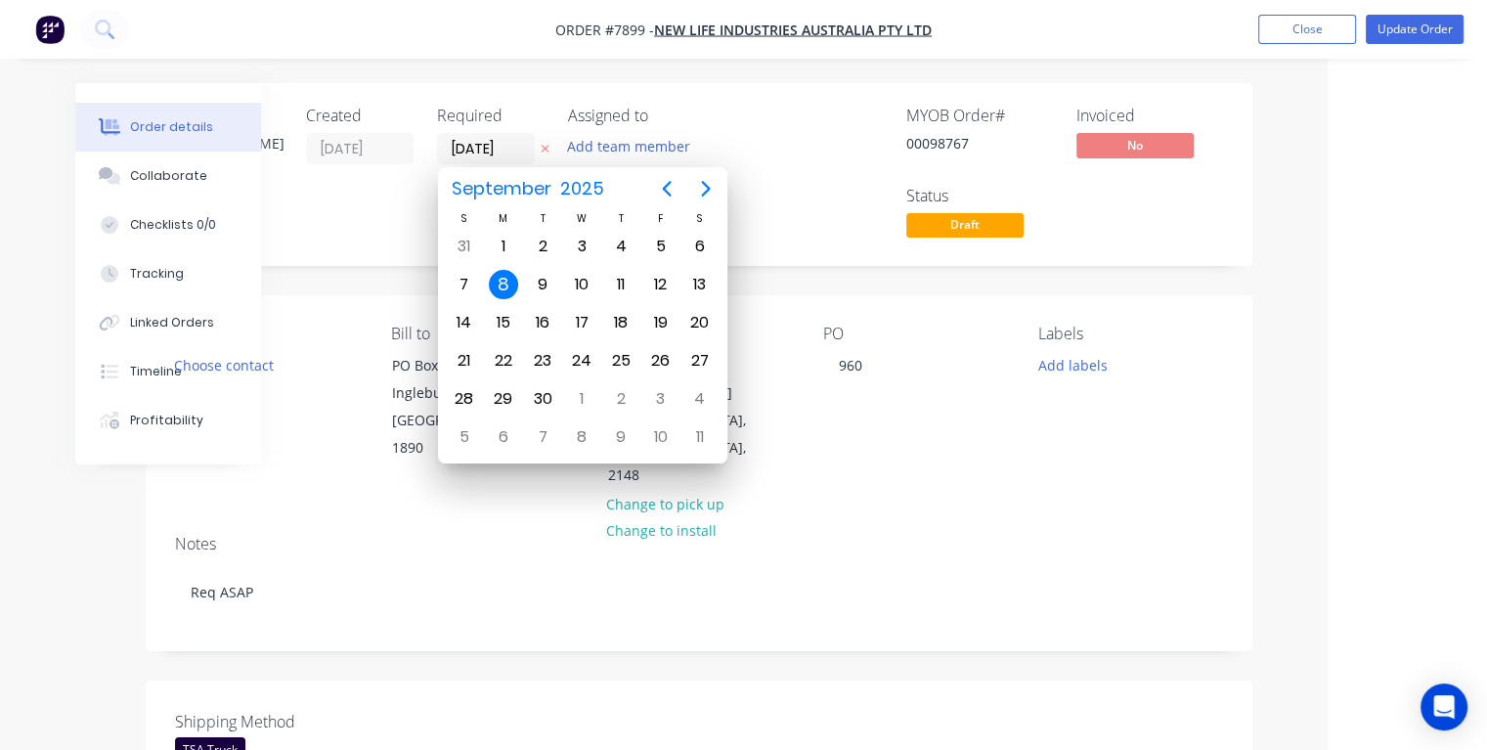
click at [500, 287] on div "8" at bounding box center [503, 284] width 29 height 29
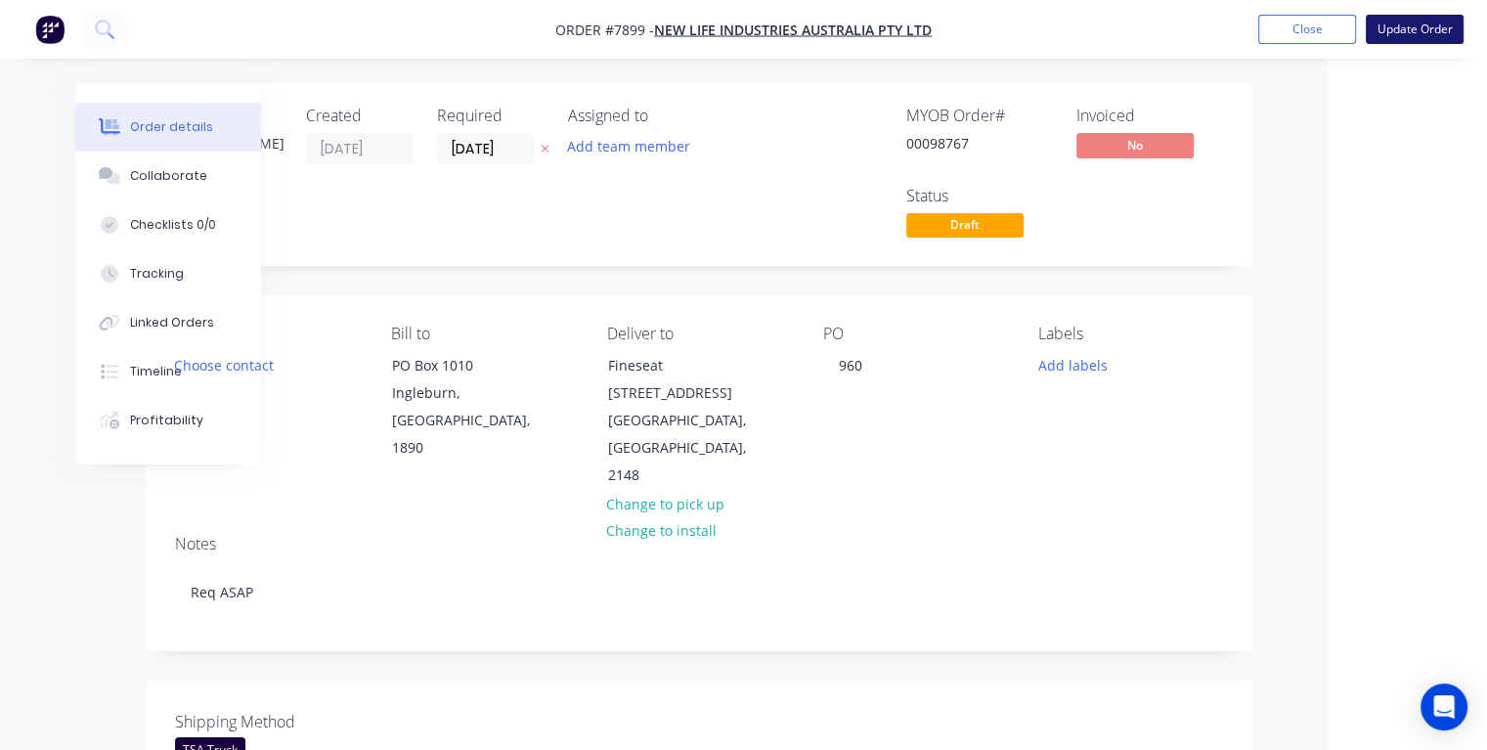
click at [1406, 35] on button "Update Order" at bounding box center [1415, 29] width 98 height 29
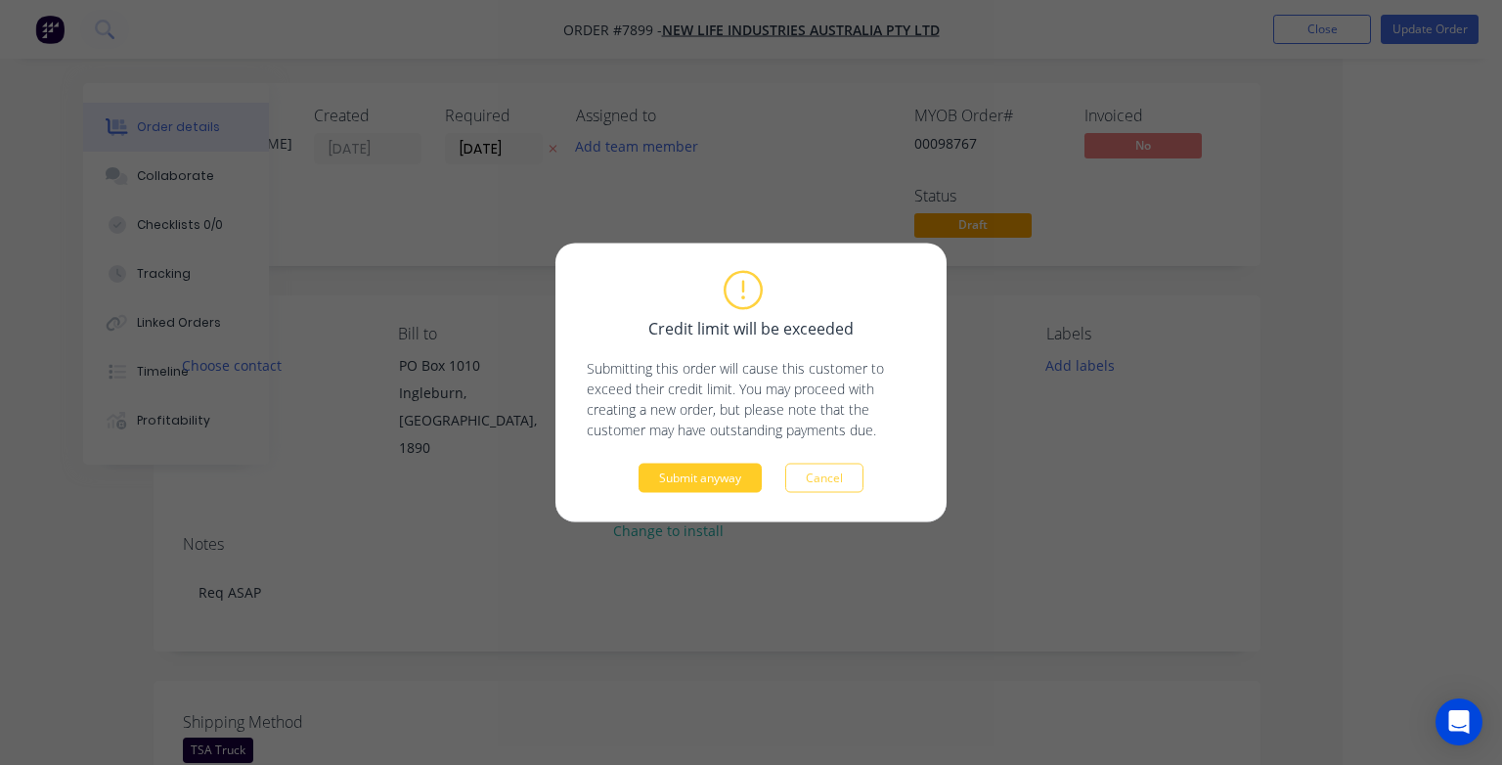
click at [721, 481] on button "Submit anyway" at bounding box center [700, 477] width 123 height 29
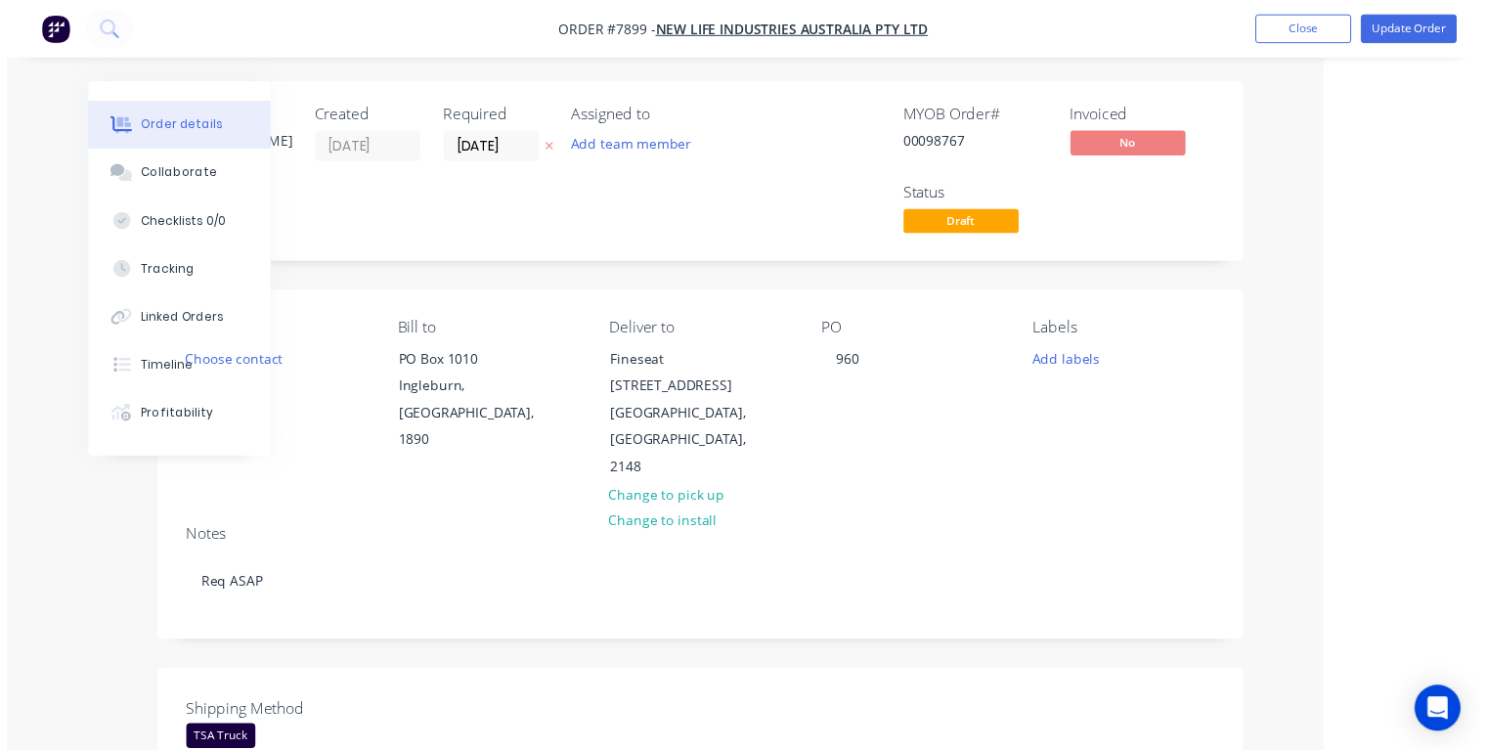
scroll to position [0, 106]
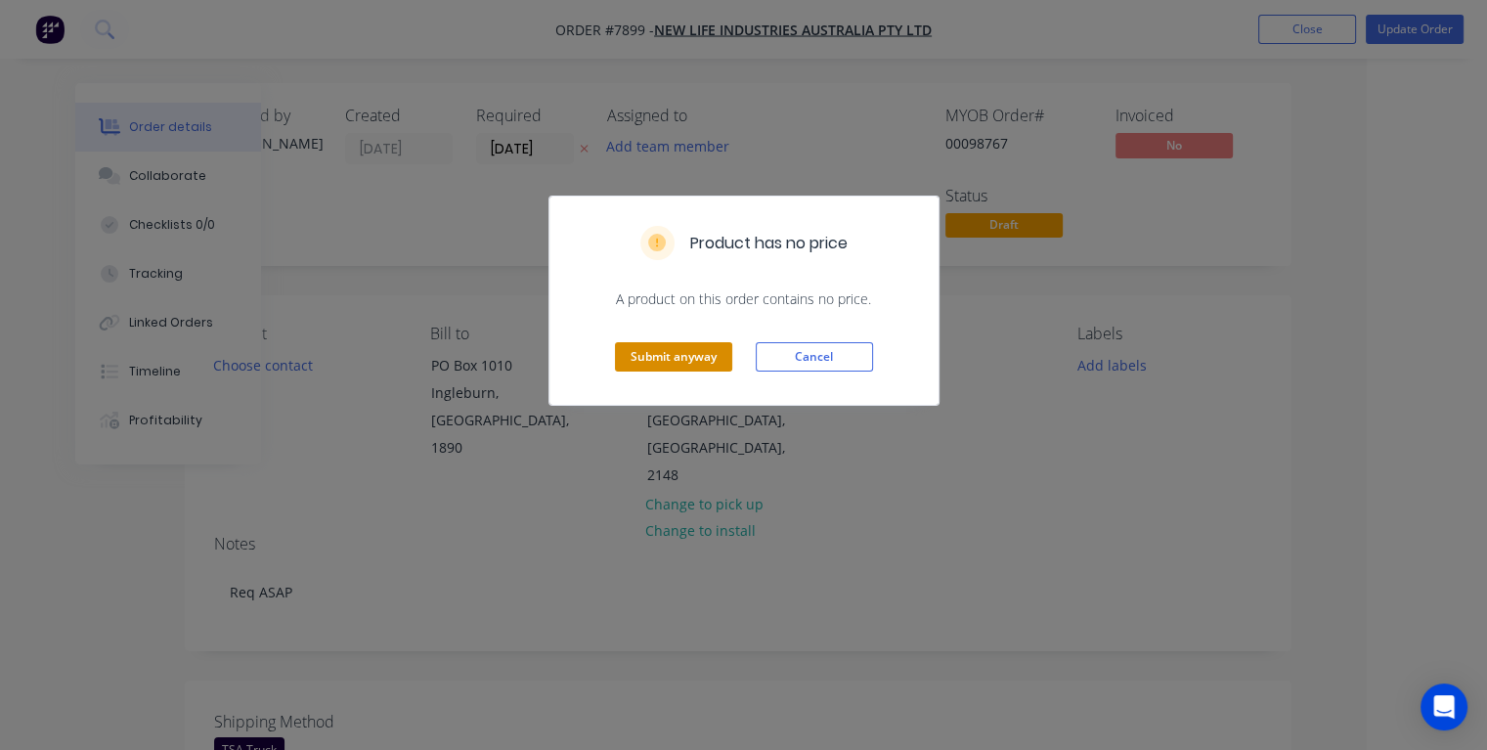
click at [686, 354] on button "Submit anyway" at bounding box center [673, 356] width 117 height 29
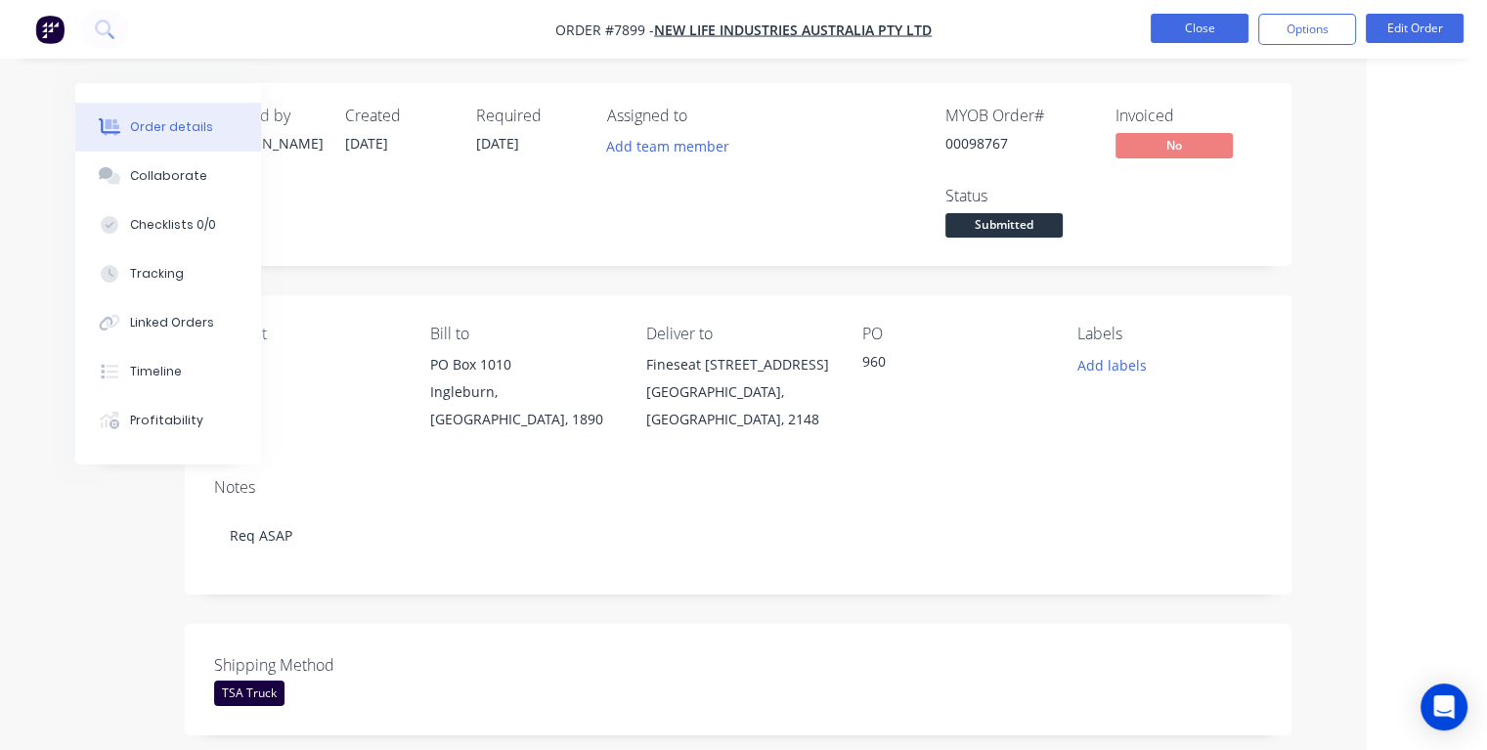
click at [1213, 34] on button "Close" at bounding box center [1200, 28] width 98 height 29
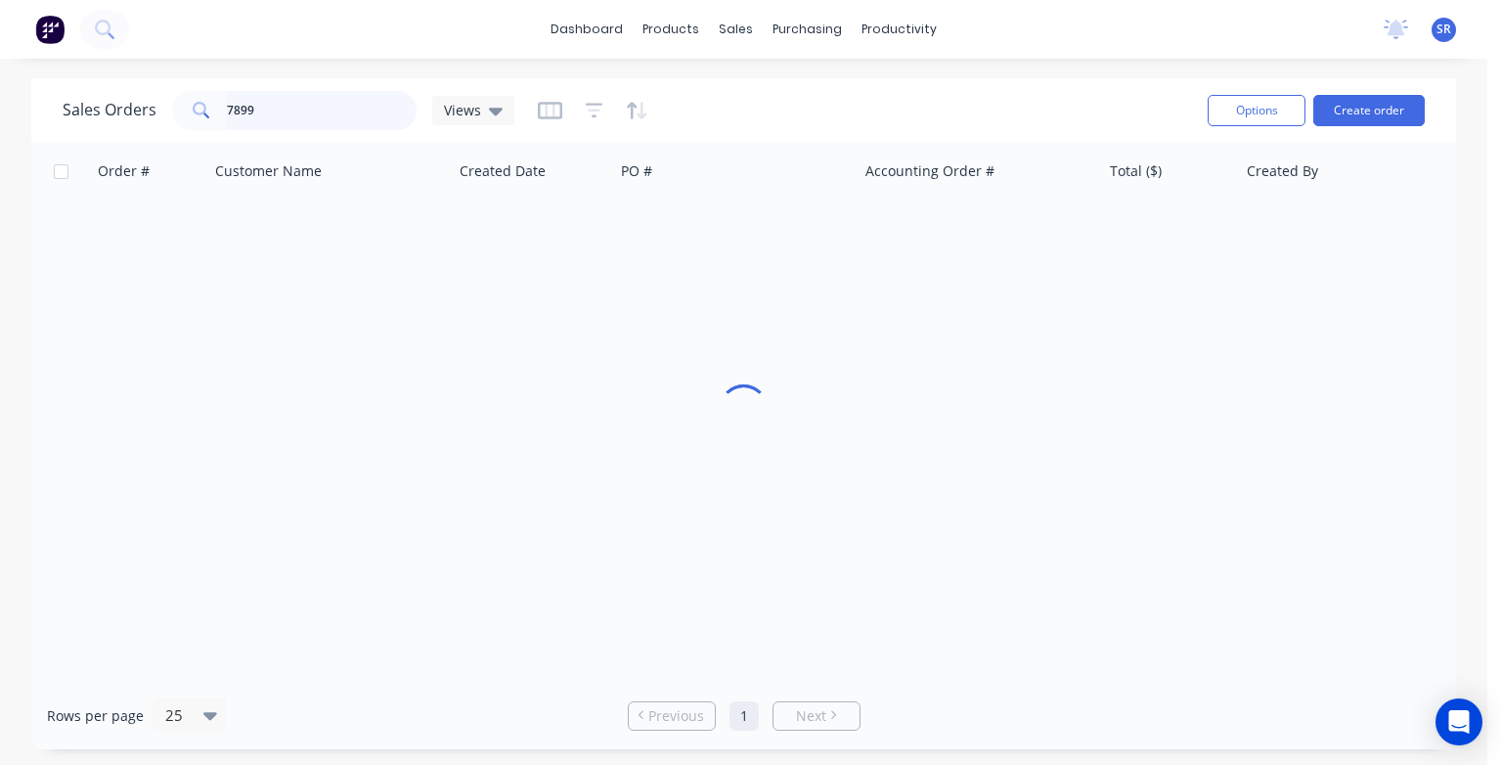
click at [305, 111] on input "7899" at bounding box center [322, 110] width 191 height 39
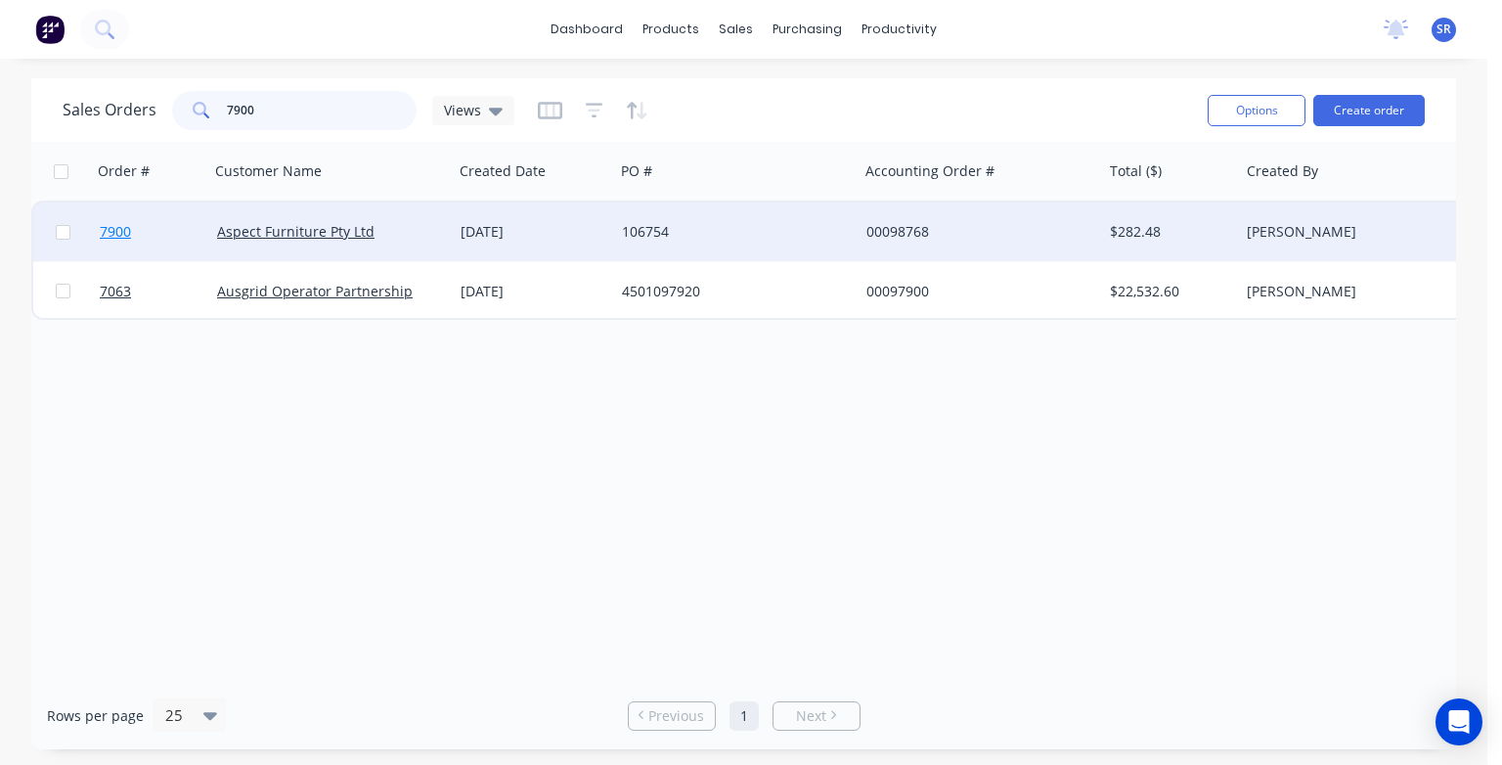
type input "7900"
click at [113, 231] on span "7900" at bounding box center [115, 232] width 31 height 20
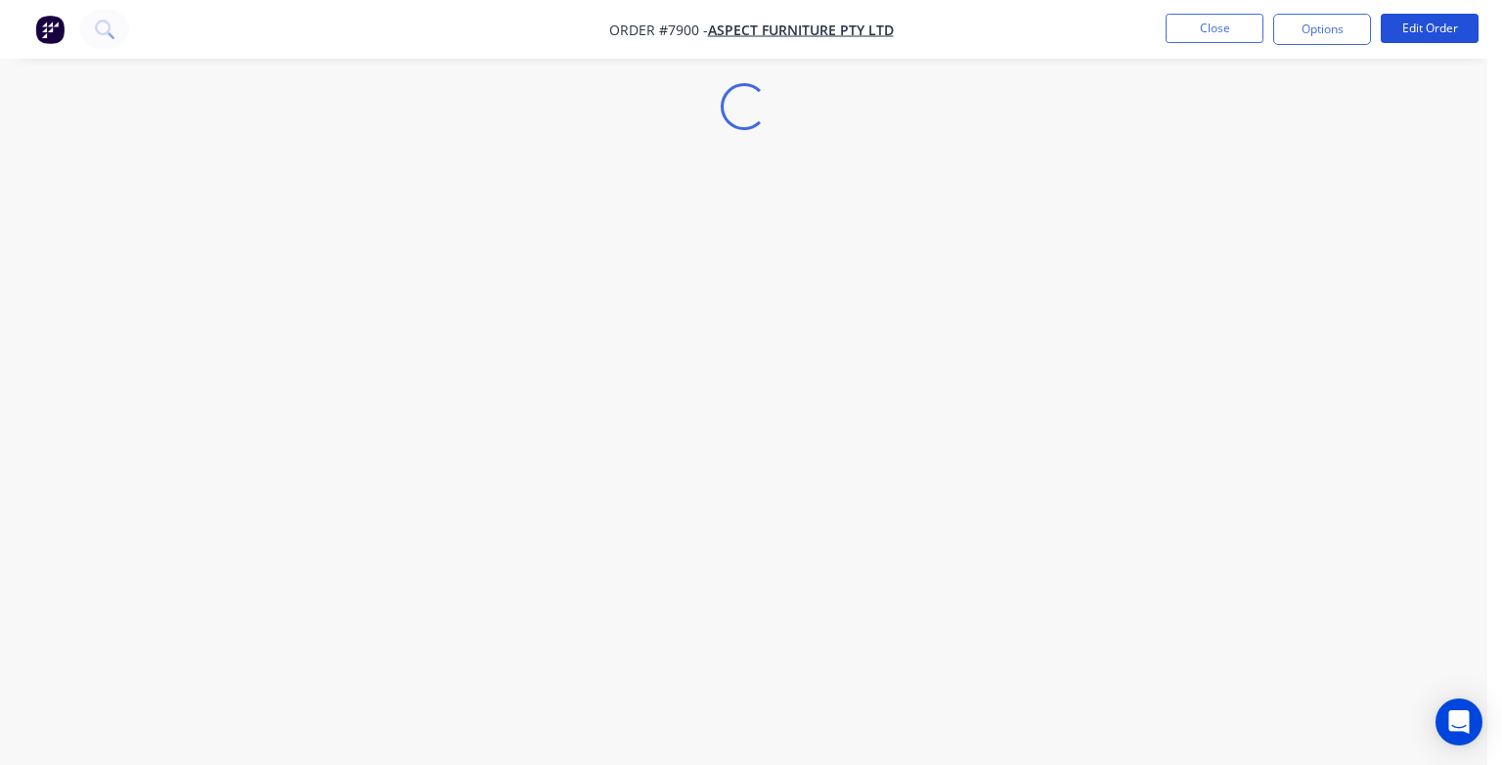
click at [1421, 27] on button "Edit Order" at bounding box center [1430, 28] width 98 height 29
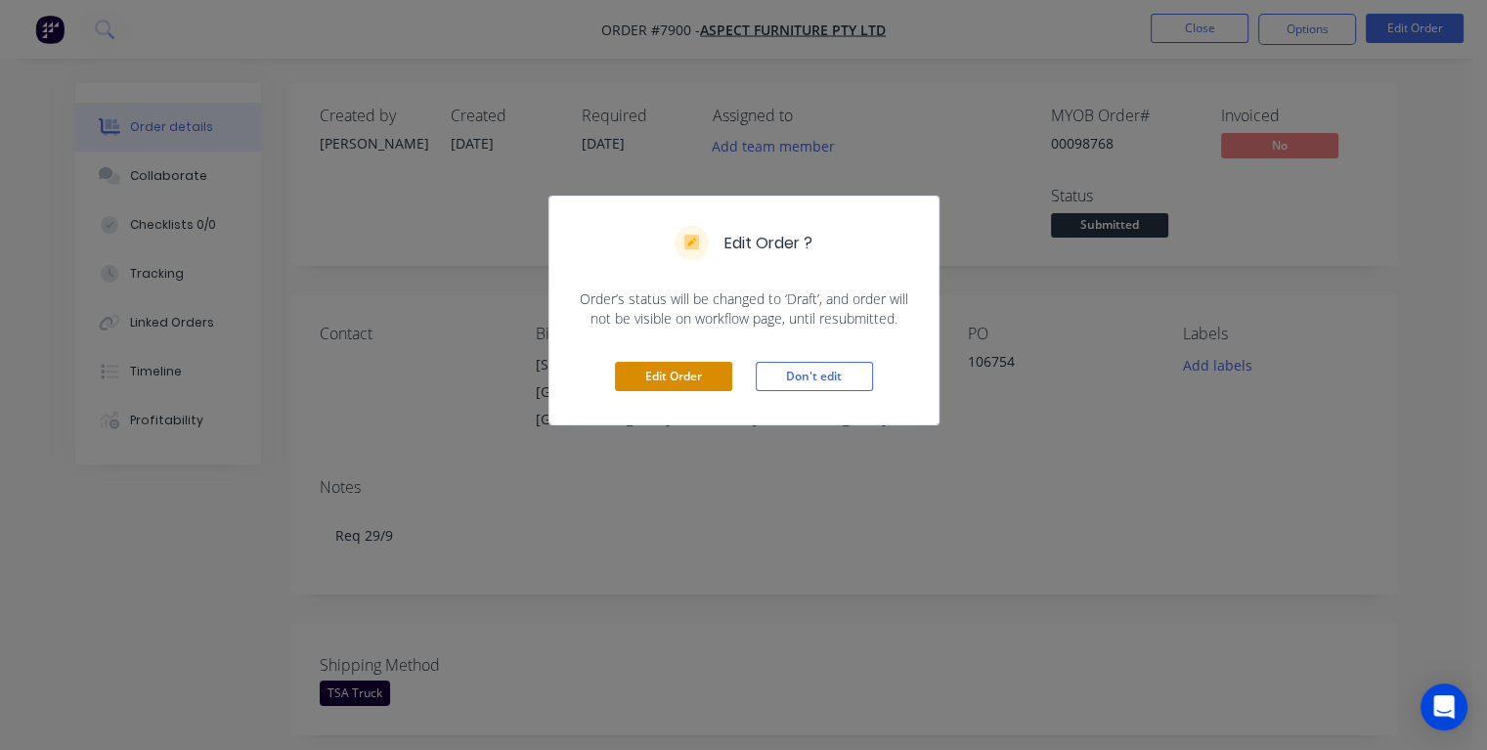
click at [677, 371] on button "Edit Order" at bounding box center [673, 376] width 117 height 29
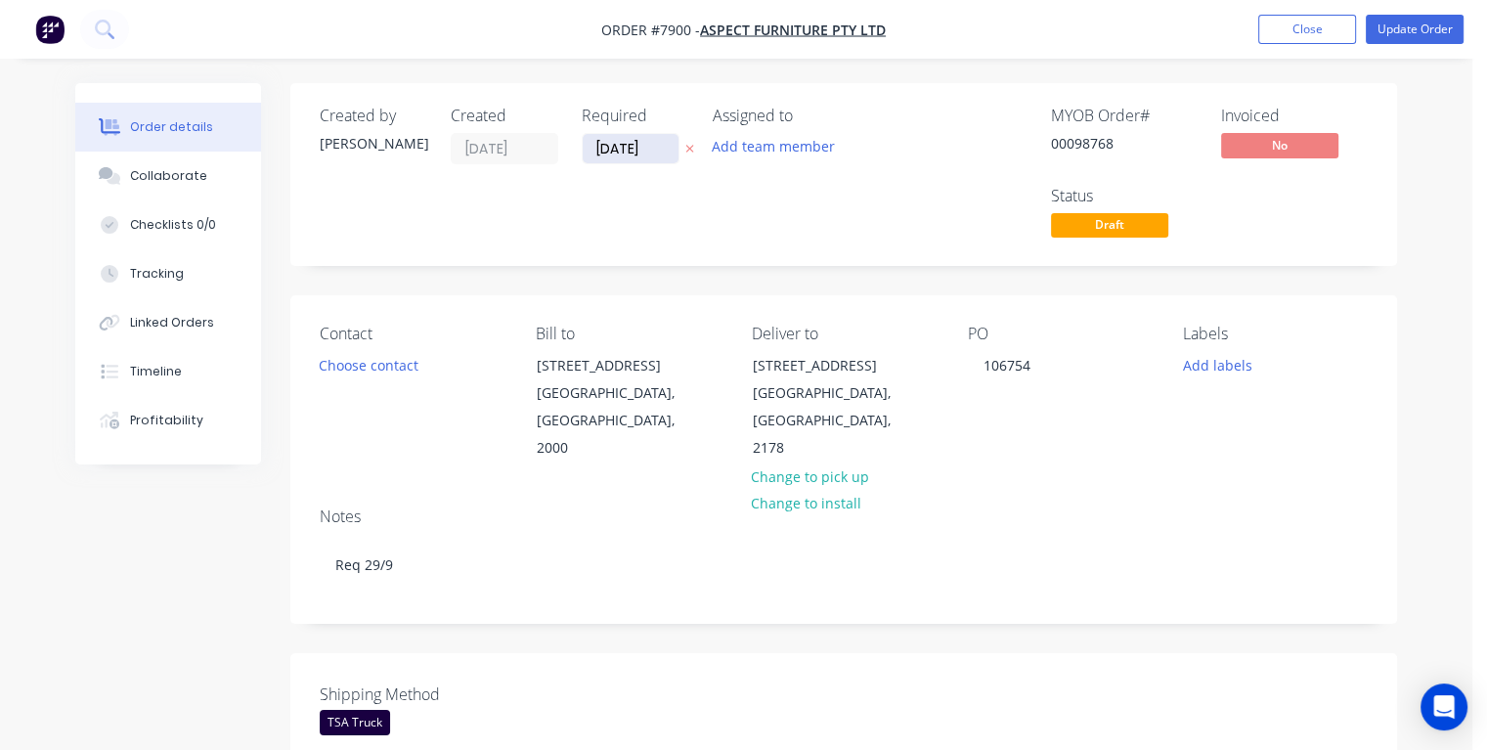
drag, startPoint x: 651, startPoint y: 146, endPoint x: 592, endPoint y: 154, distance: 60.2
click at [592, 154] on input "[DATE]" at bounding box center [631, 148] width 96 height 29
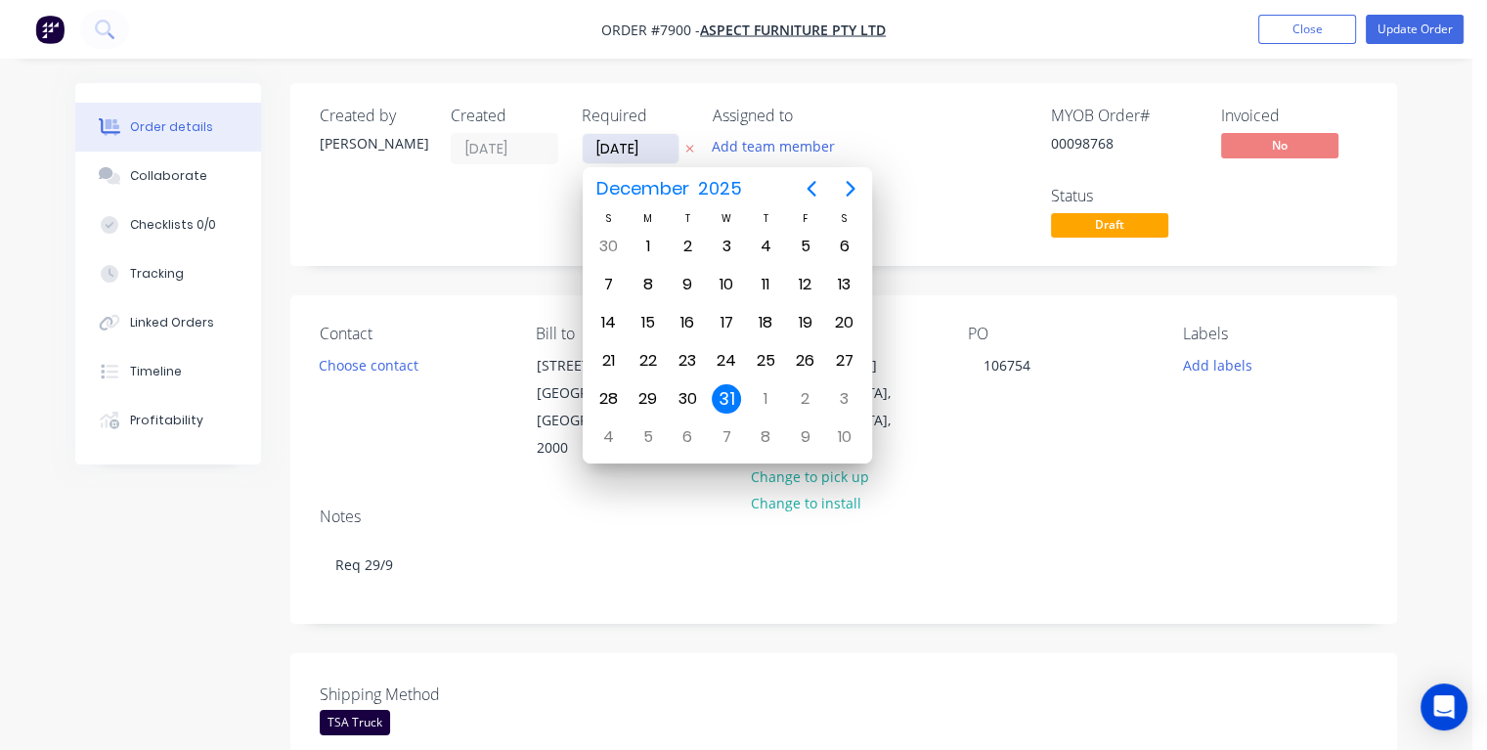
type input "[DATE]"
click at [771, 287] on div "11" at bounding box center [765, 284] width 29 height 29
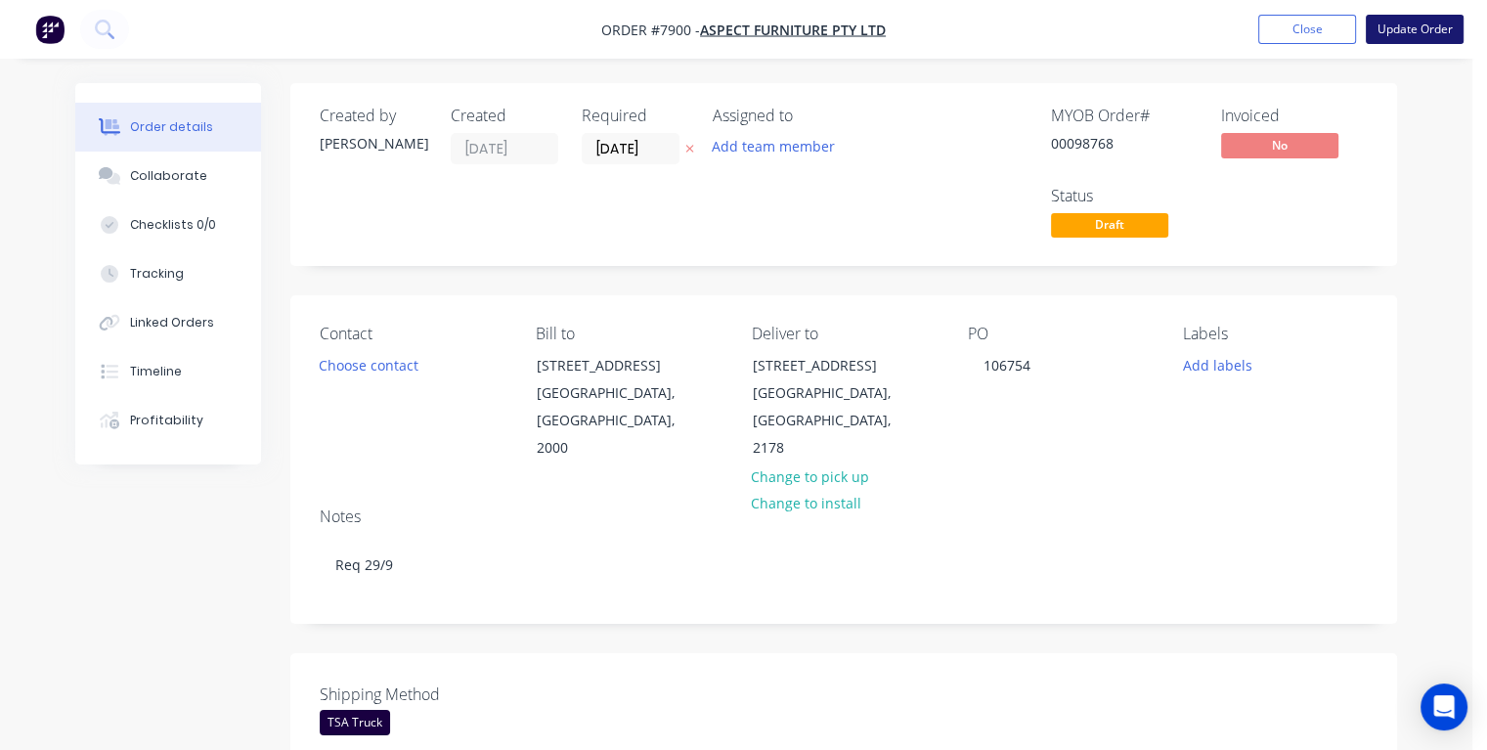
click at [1393, 29] on button "Update Order" at bounding box center [1415, 29] width 98 height 29
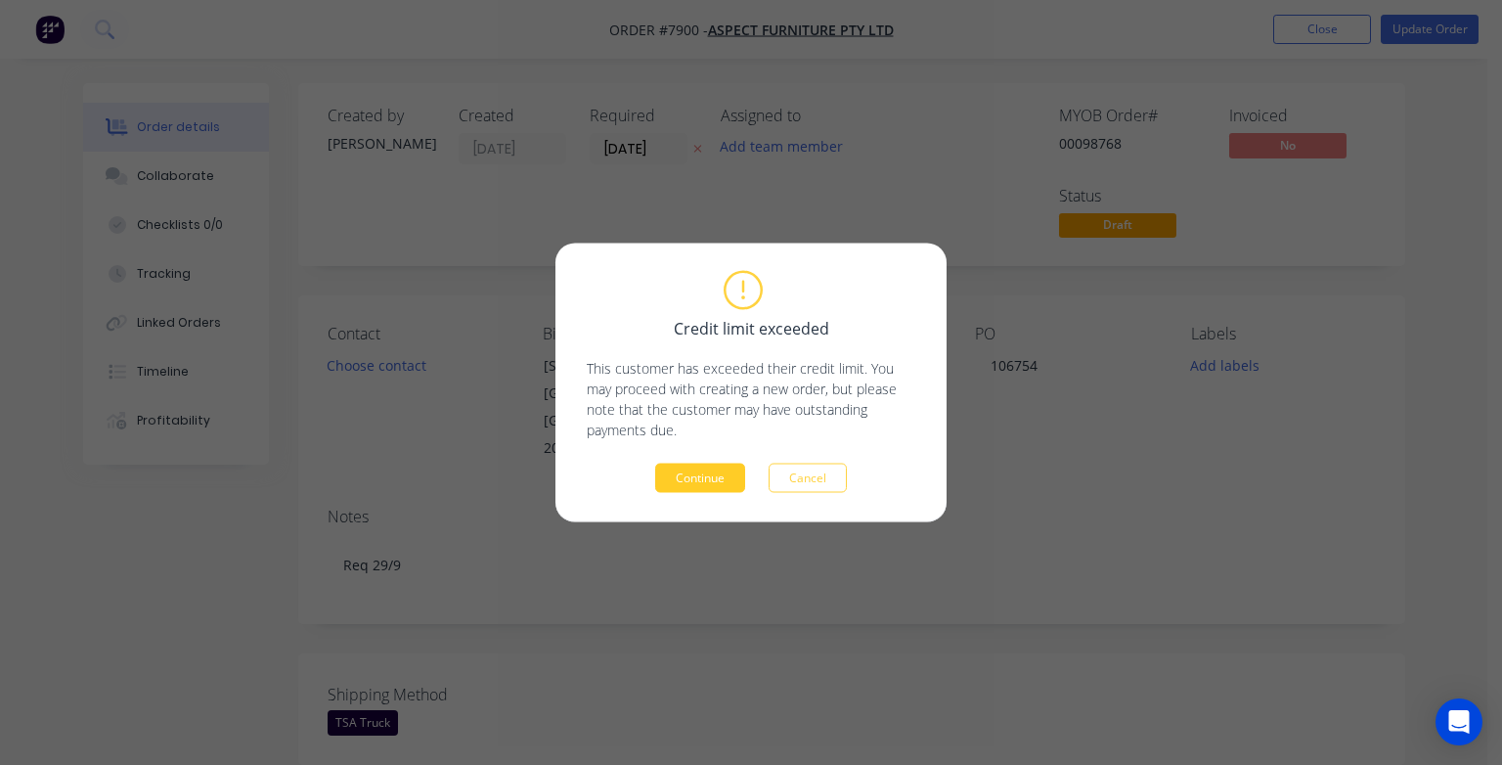
click at [695, 489] on button "Continue" at bounding box center [700, 477] width 90 height 29
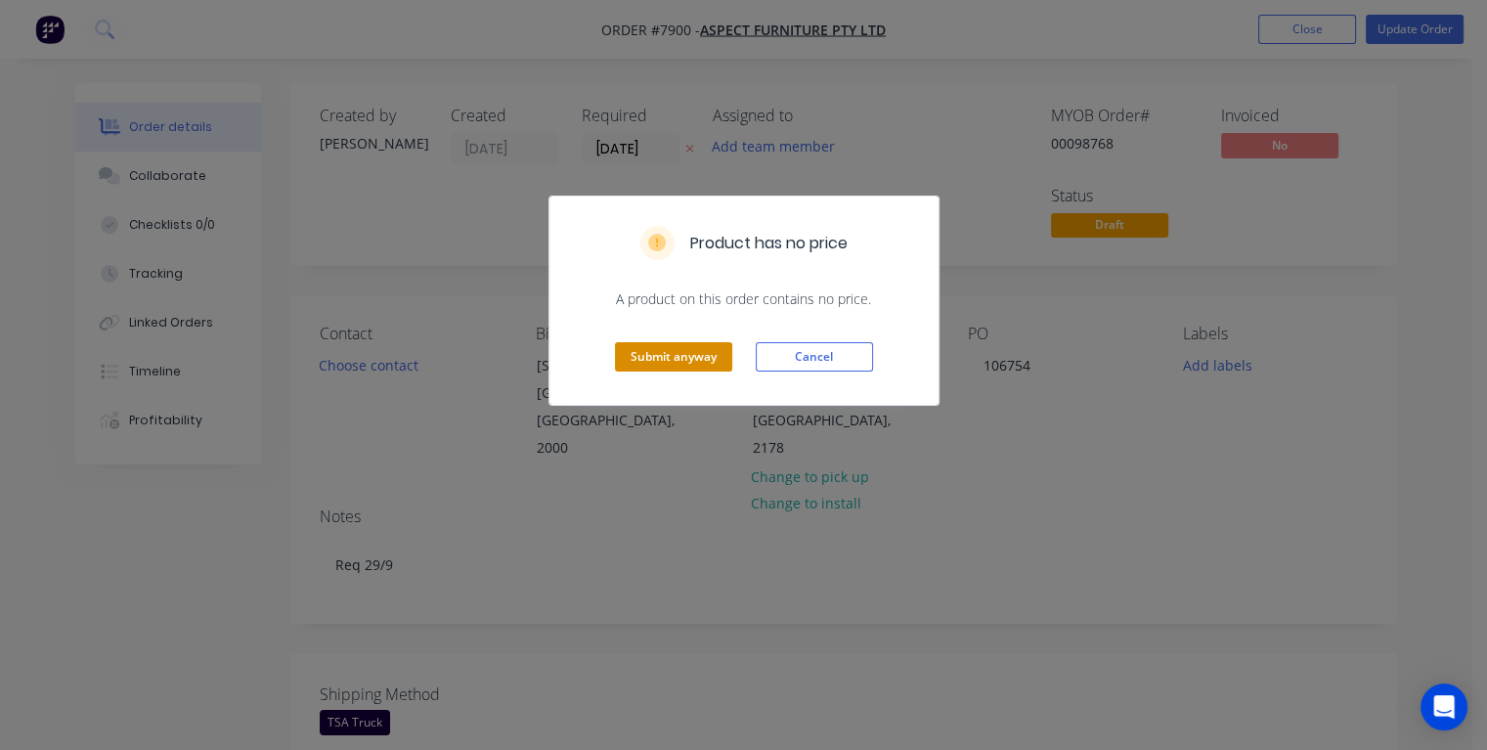
click at [676, 347] on button "Submit anyway" at bounding box center [673, 356] width 117 height 29
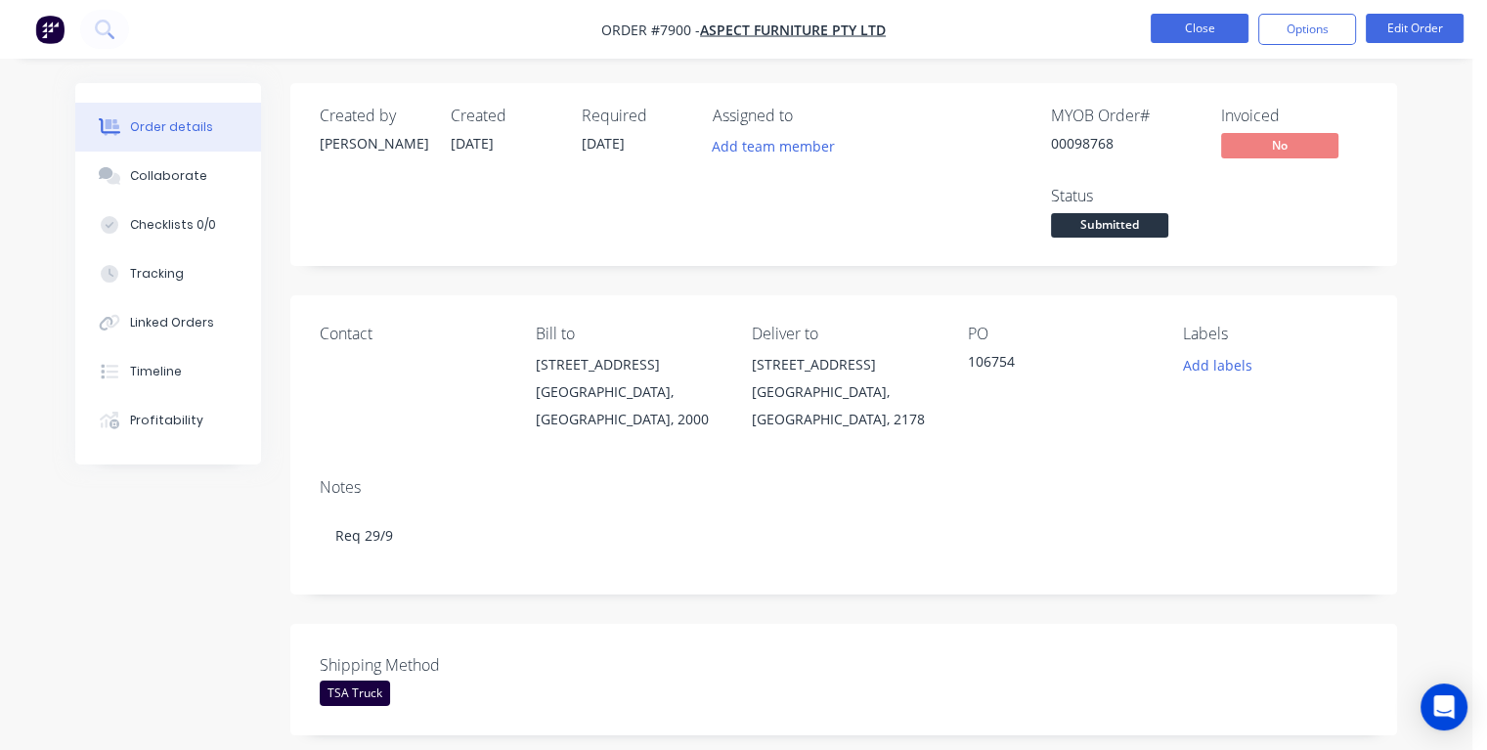
click at [1189, 35] on button "Close" at bounding box center [1200, 28] width 98 height 29
